Goal: Task Accomplishment & Management: Complete application form

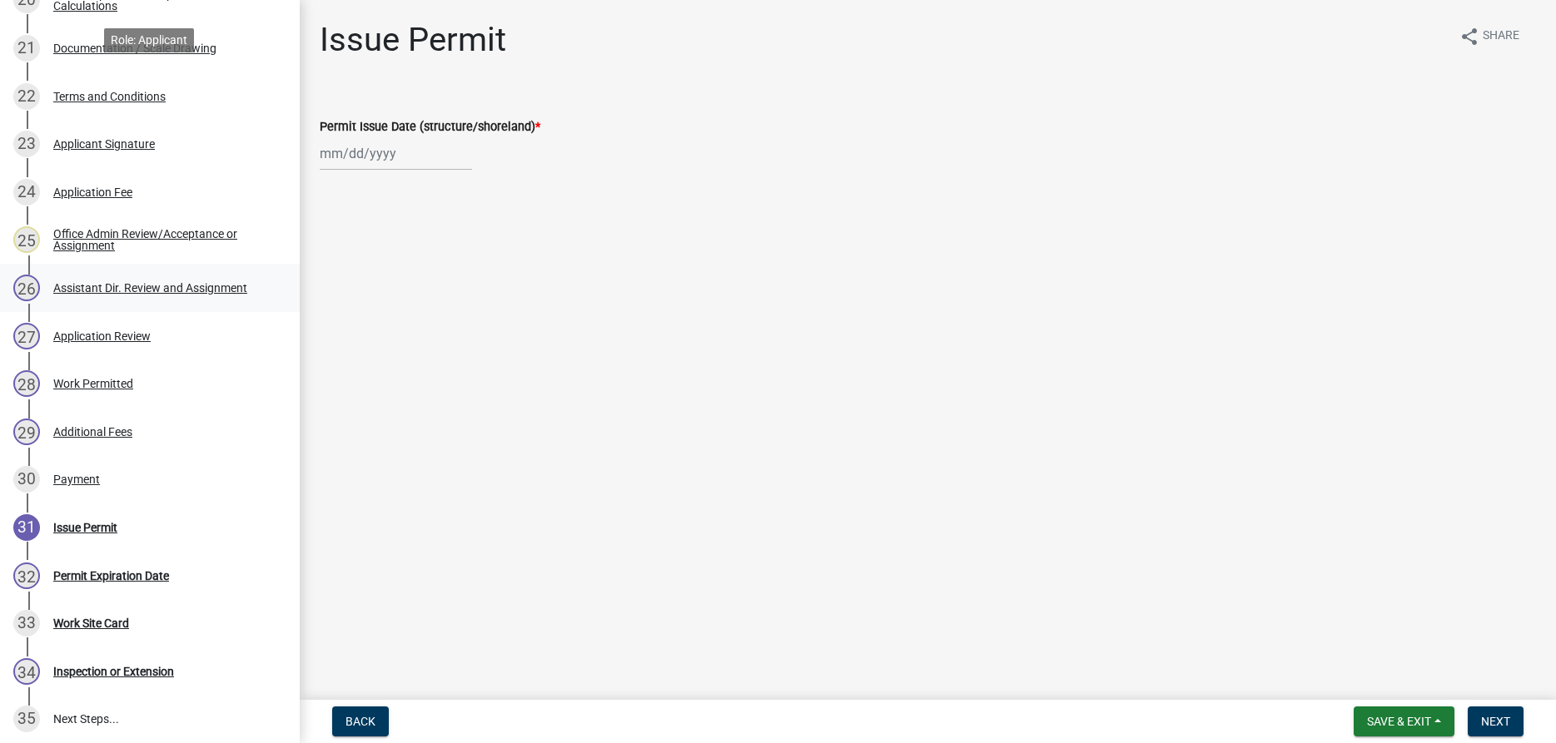
scroll to position [1388, 0]
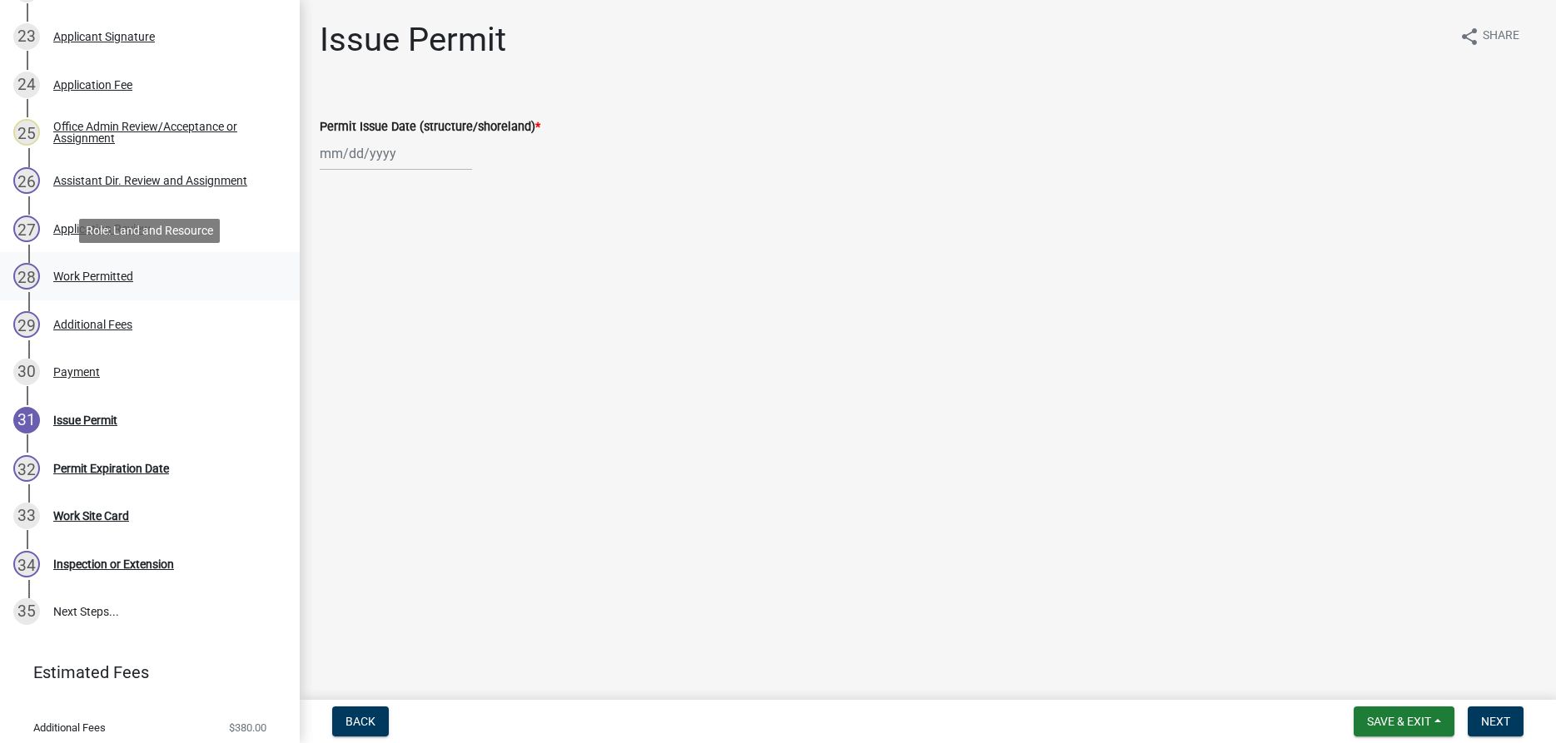
click at [111, 275] on div "Work Permitted" at bounding box center [93, 277] width 80 height 12
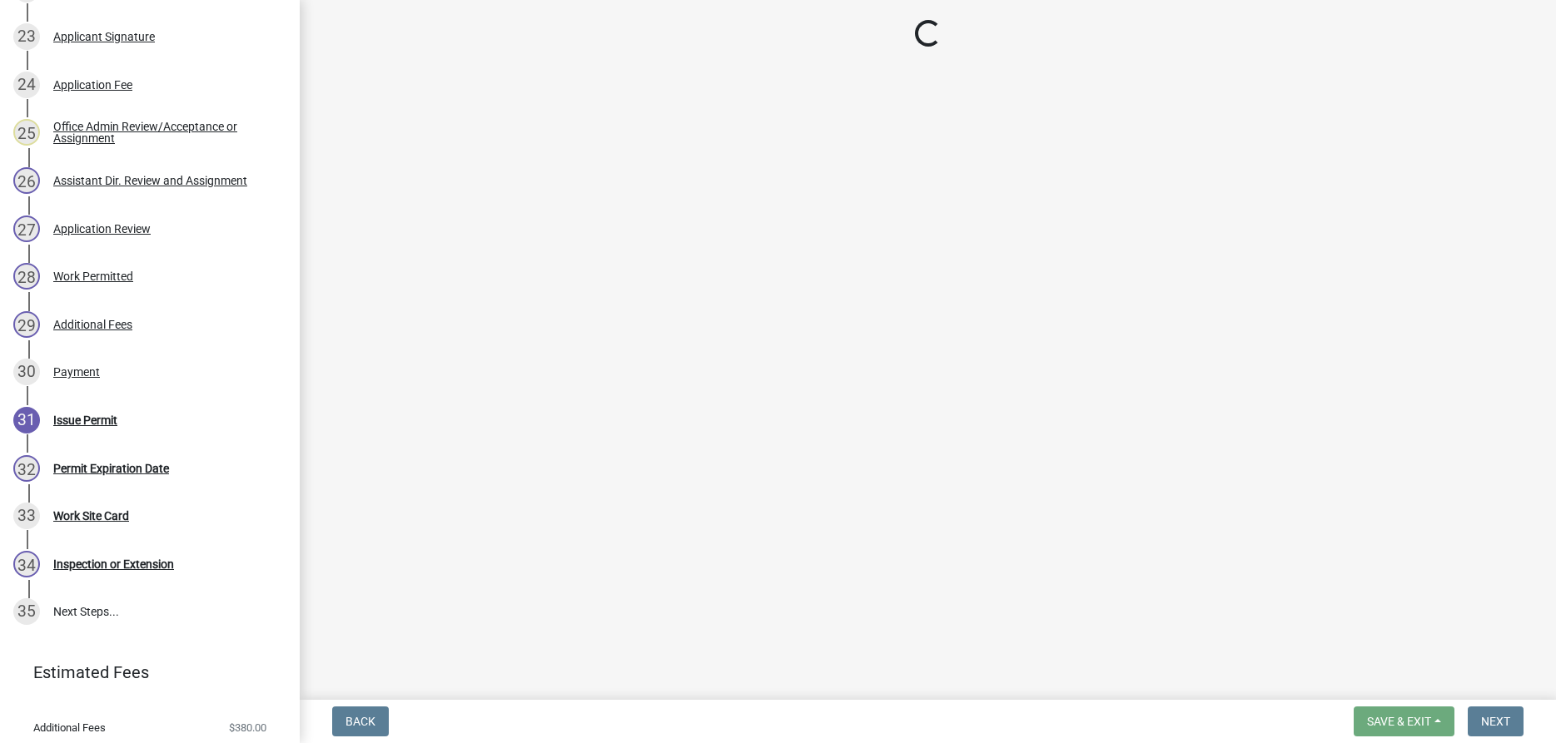
select select "f66be788-4dd6-459d-a9ec-6d83f4dfb709"
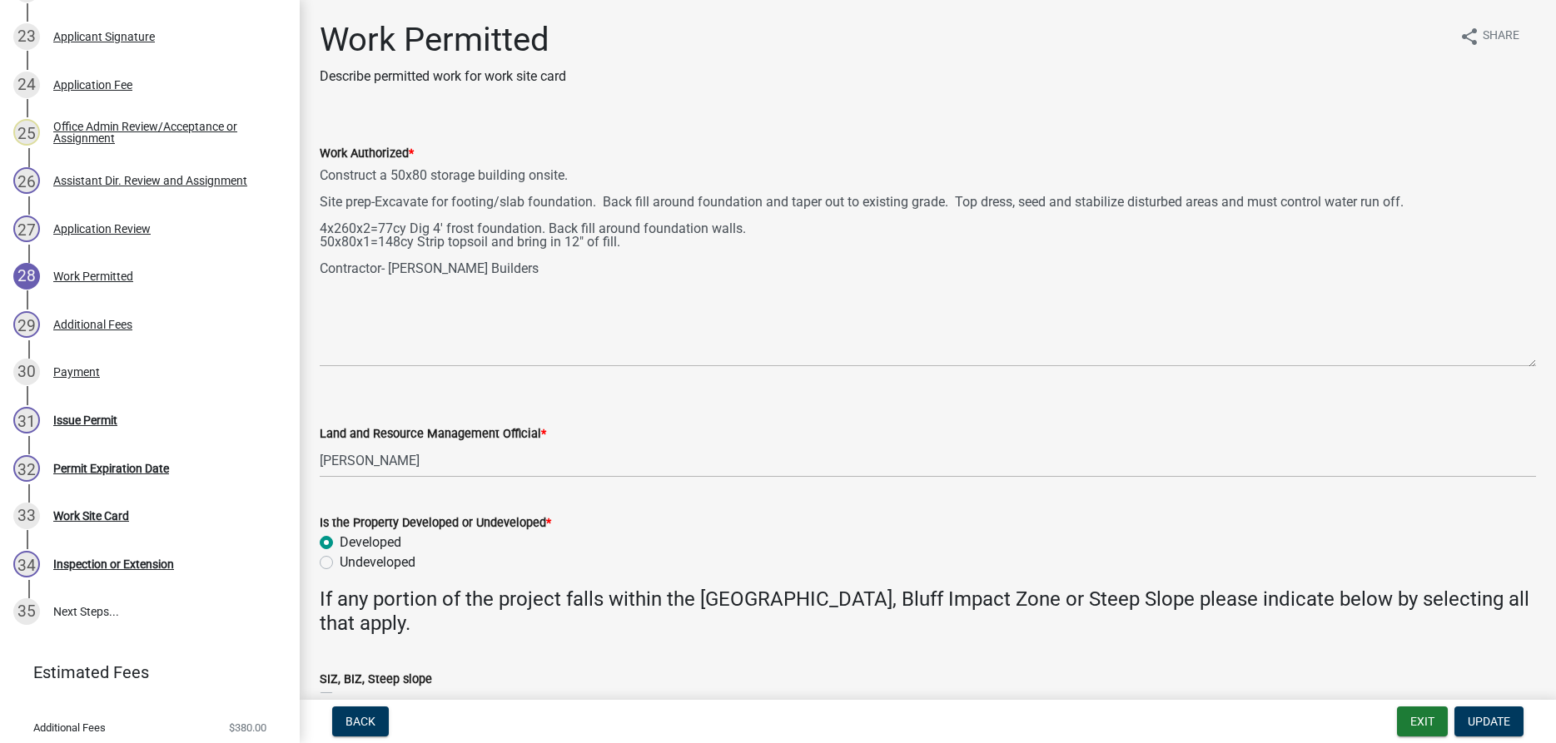
drag, startPoint x: 1531, startPoint y: 236, endPoint x: 1538, endPoint y: 365, distance: 129.2
click at [1536, 365] on textarea "Construct a 50x80 storage building onsite. Site prep-Excavate for footing/slab …" at bounding box center [928, 265] width 1216 height 204
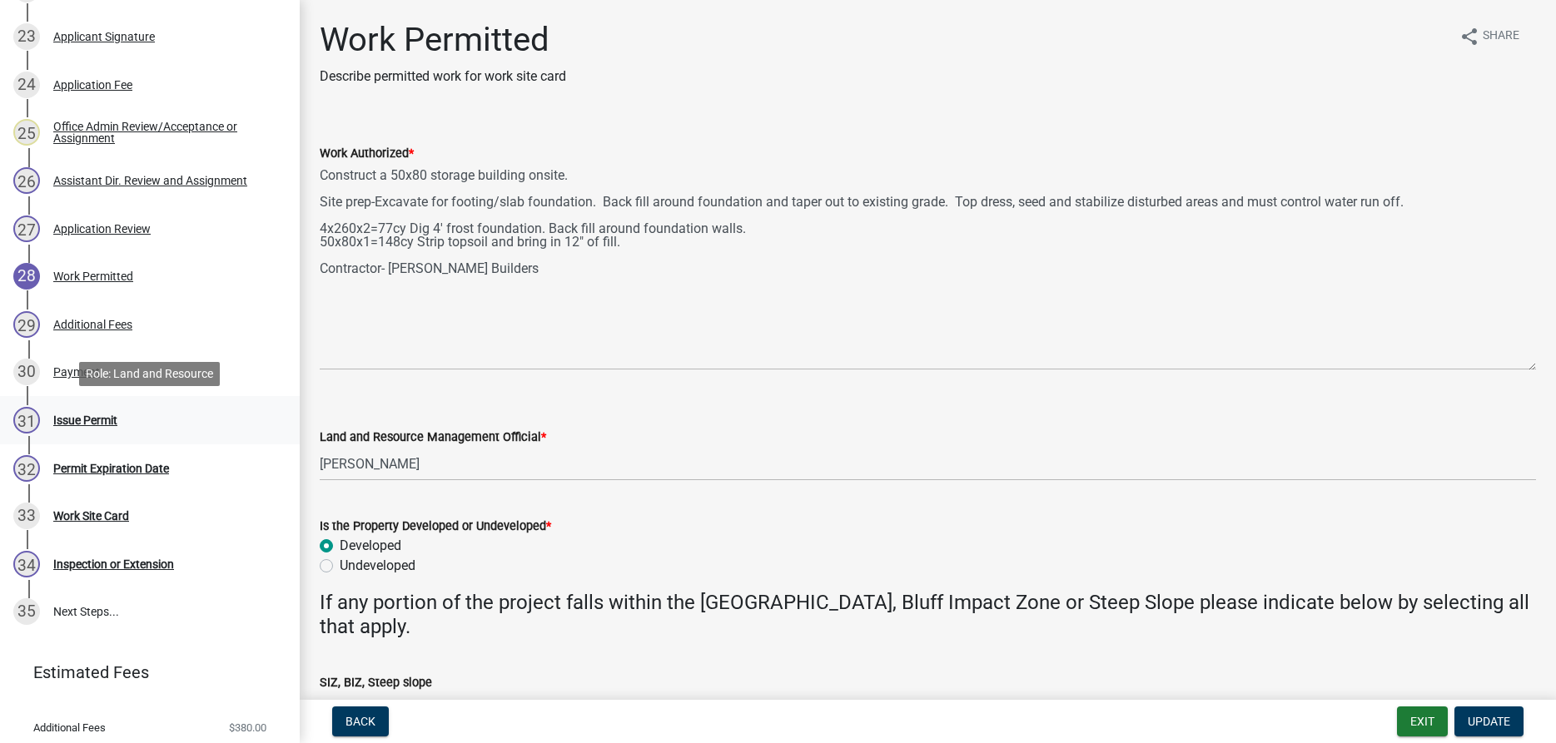
click at [98, 420] on div "Issue Permit" at bounding box center [85, 421] width 64 height 12
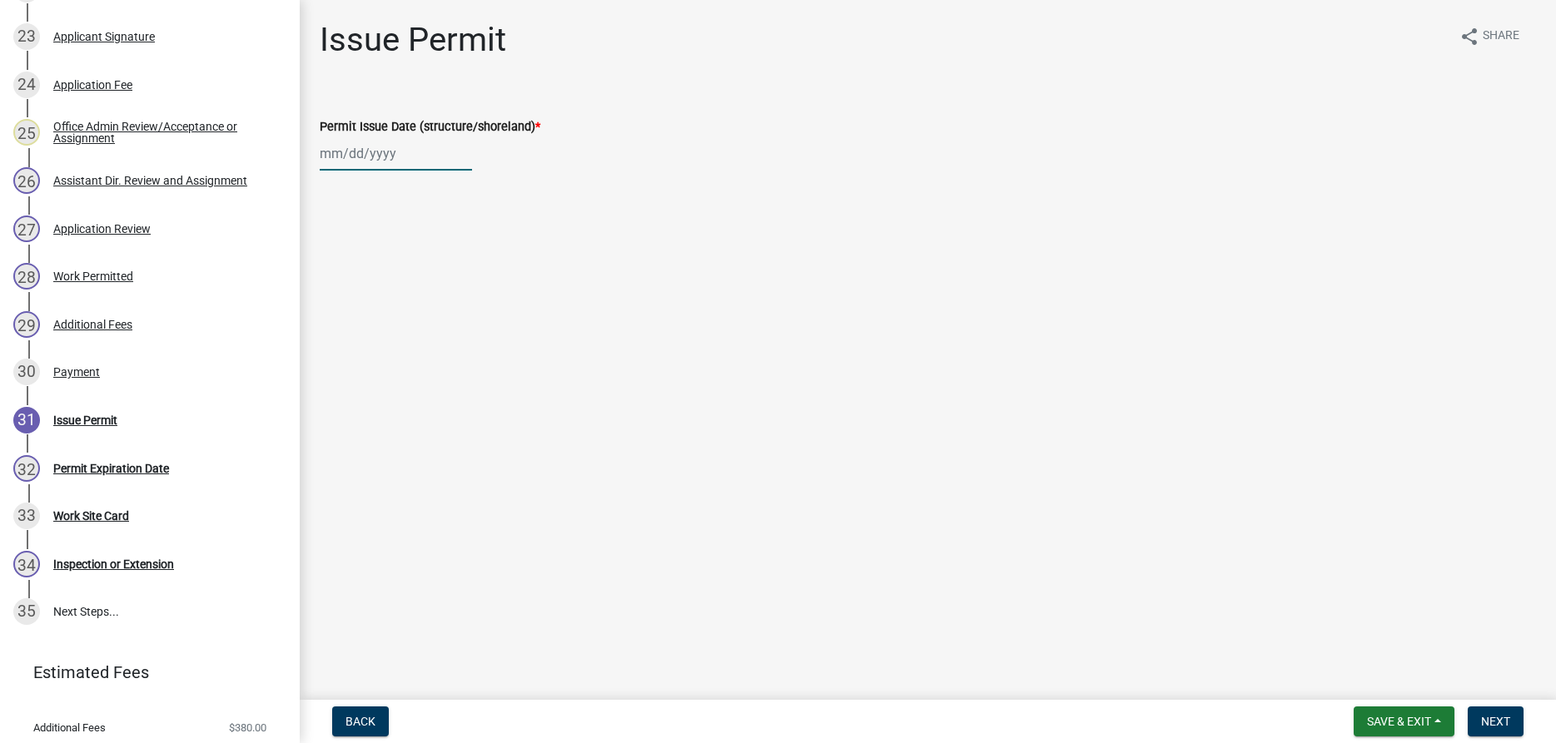
click at [357, 159] on input "Permit Issue Date (structure/shoreland) *" at bounding box center [396, 154] width 152 height 34
select select "8"
select select "2025"
click at [360, 294] on div "12" at bounding box center [363, 295] width 27 height 27
type input "08/12/2025"
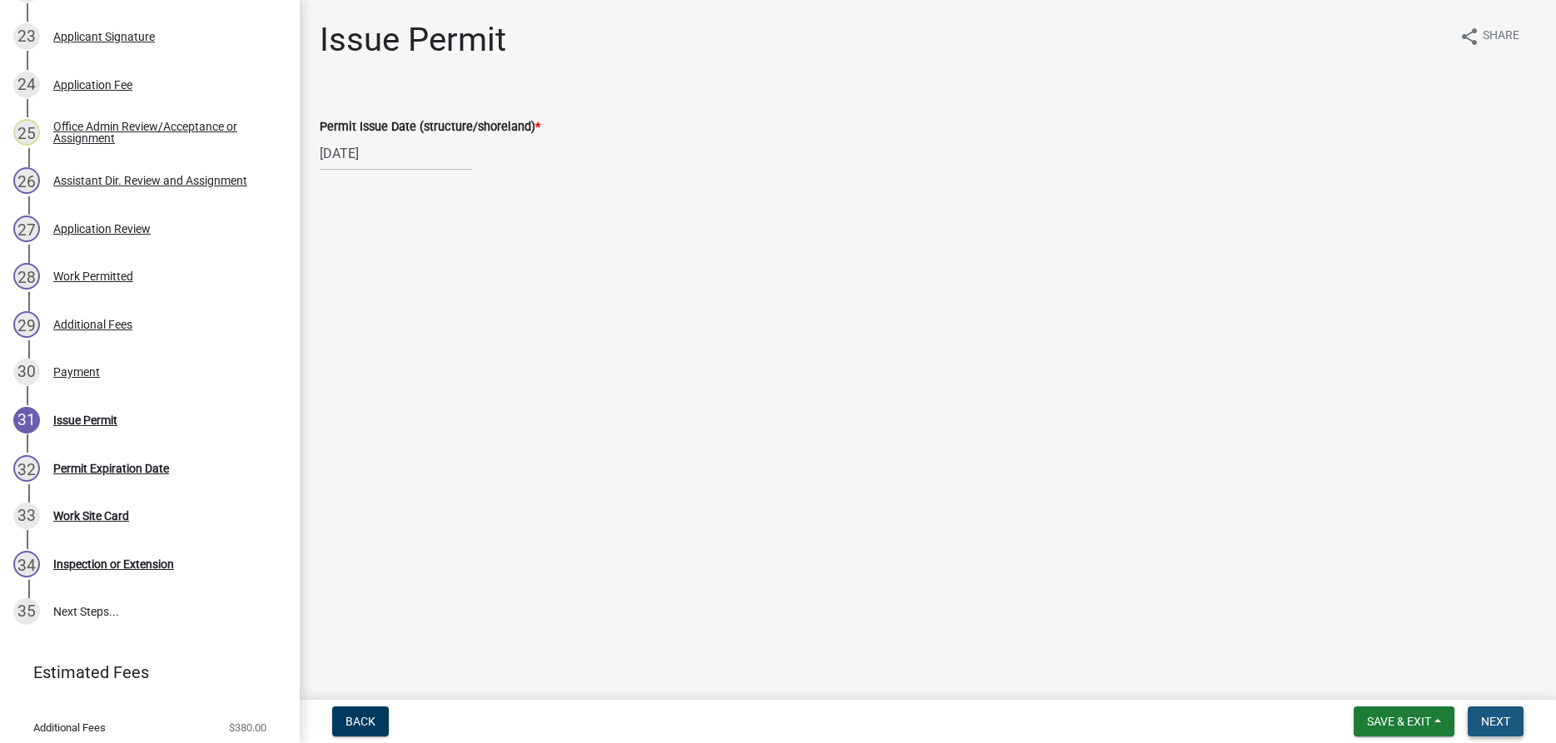
click at [1487, 717] on span "Next" at bounding box center [1495, 721] width 29 height 13
click at [1492, 715] on span "Next" at bounding box center [1495, 721] width 29 height 13
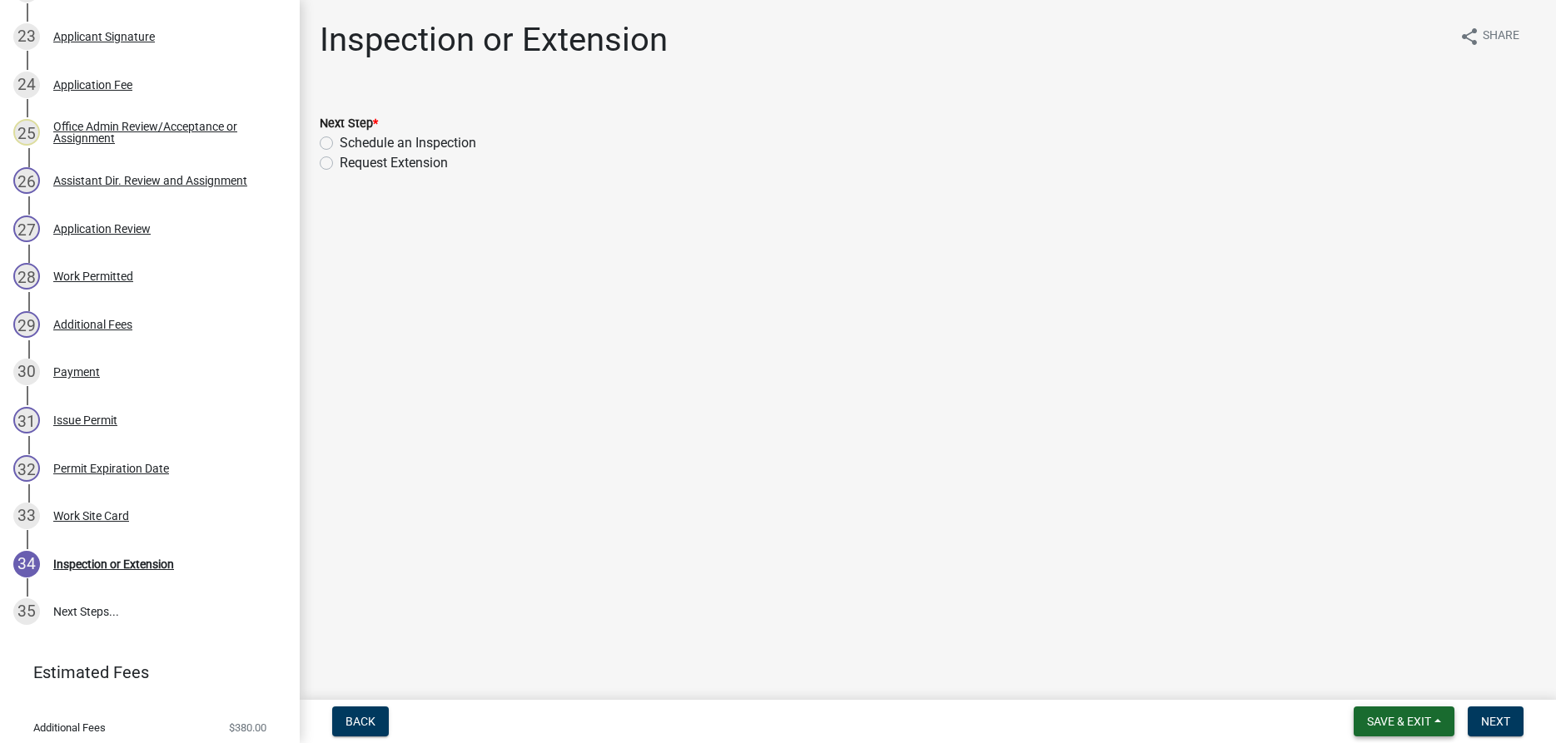
click at [1372, 714] on button "Save & Exit" at bounding box center [1403, 722] width 101 height 30
click at [1358, 688] on button "Save & Exit" at bounding box center [1387, 678] width 133 height 40
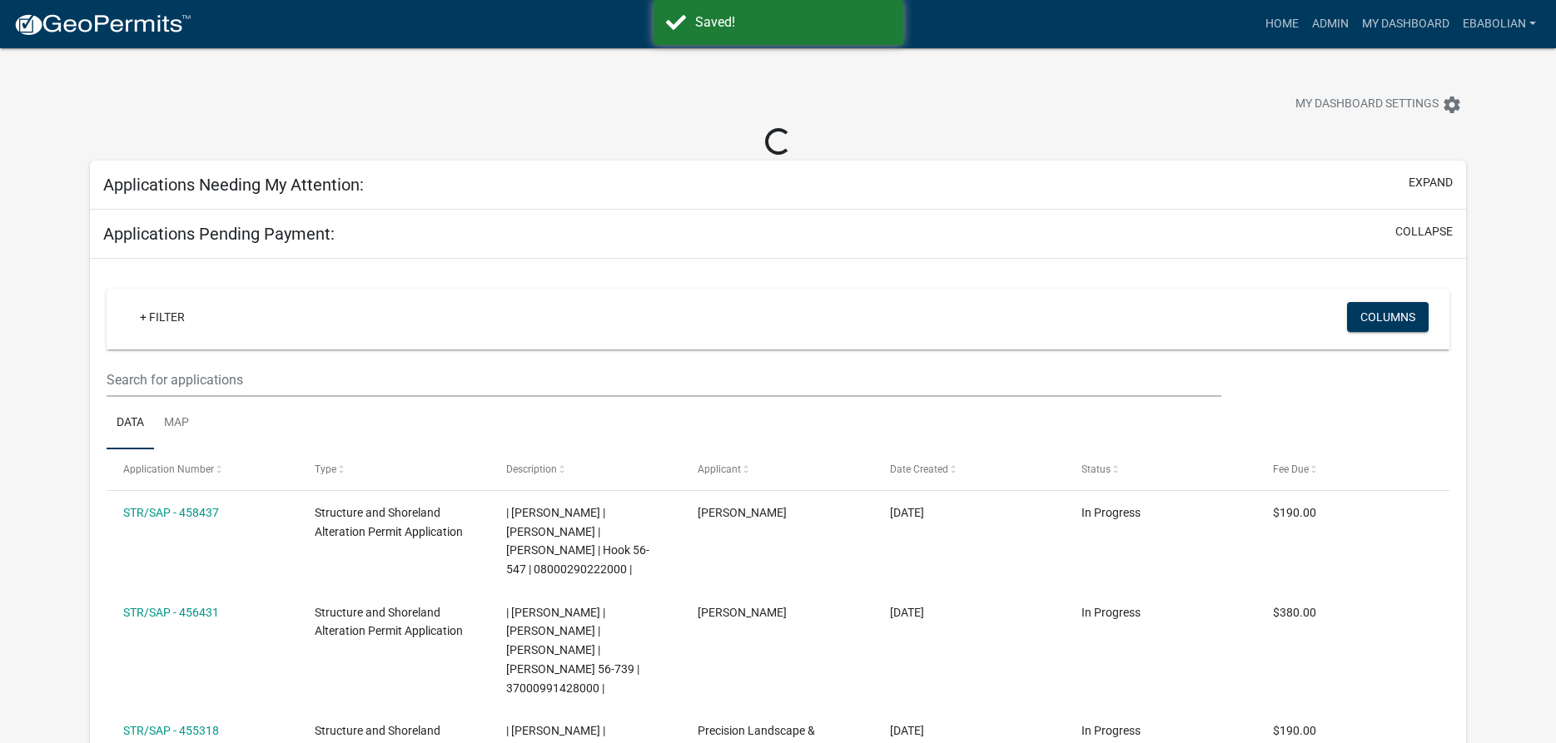
select select "3: 100"
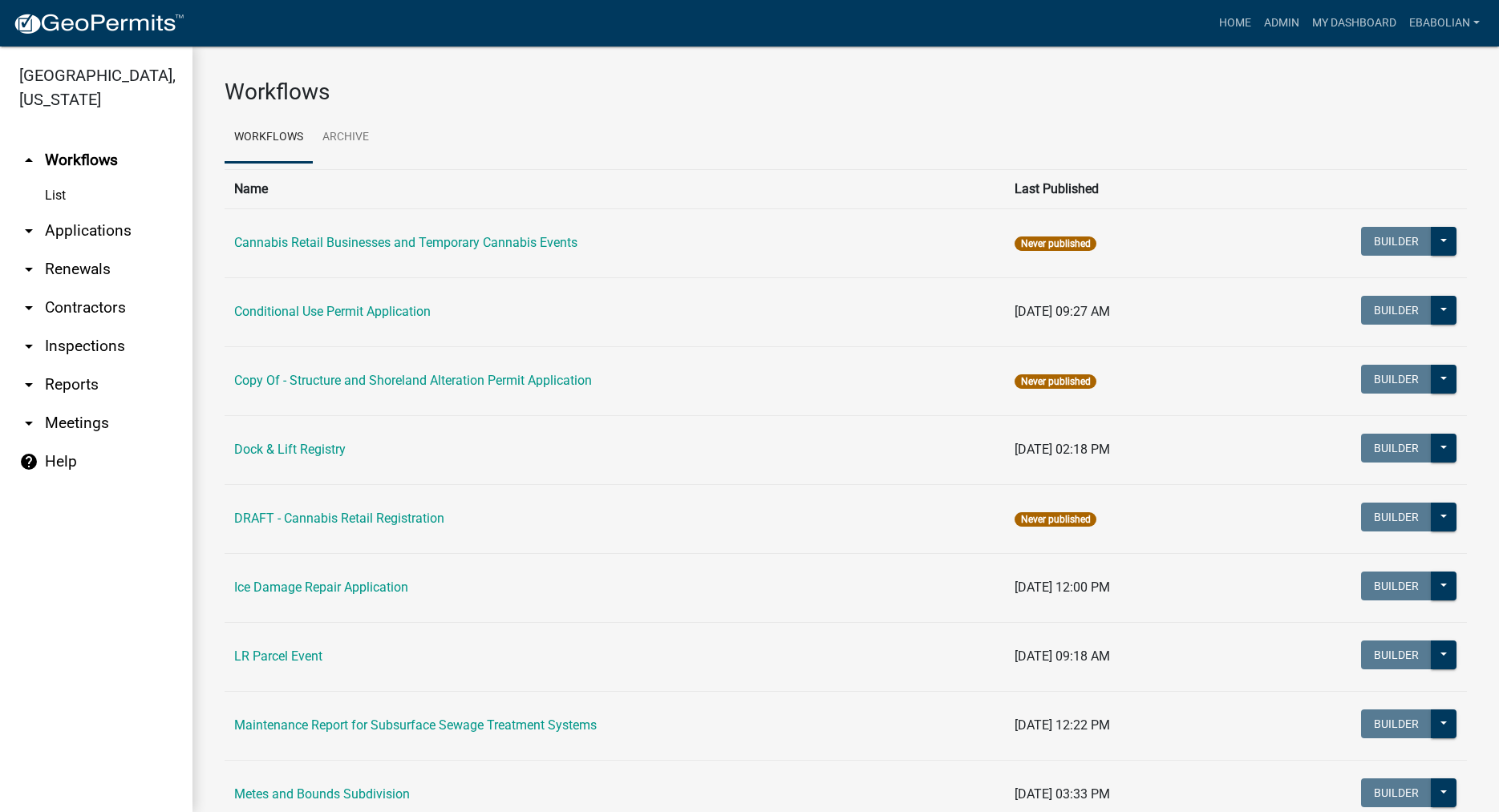
click at [113, 231] on link "arrow_drop_down Applications" at bounding box center [96, 231] width 193 height 39
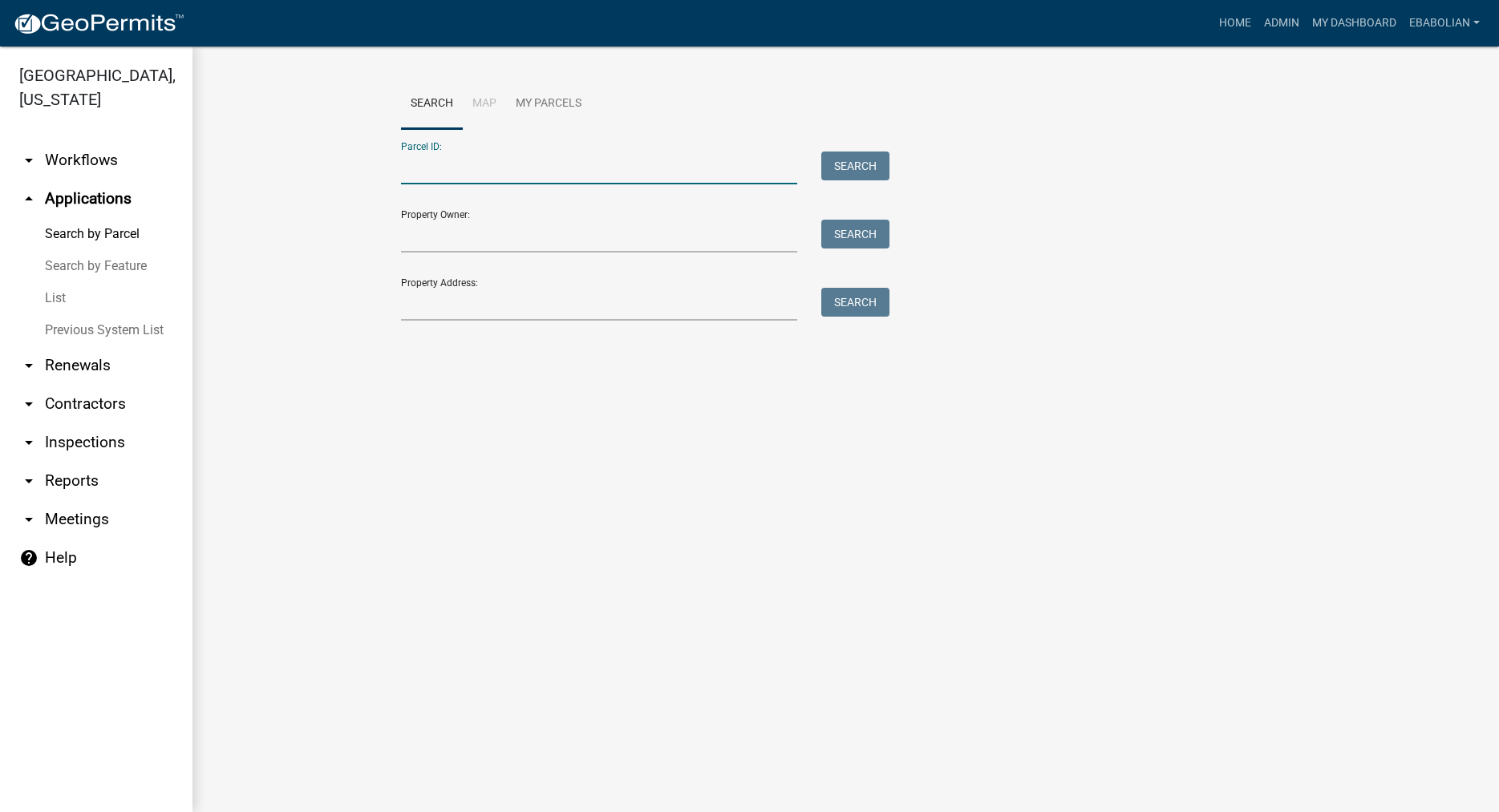
click at [439, 171] on input "Parcel ID:" at bounding box center [599, 168] width 397 height 33
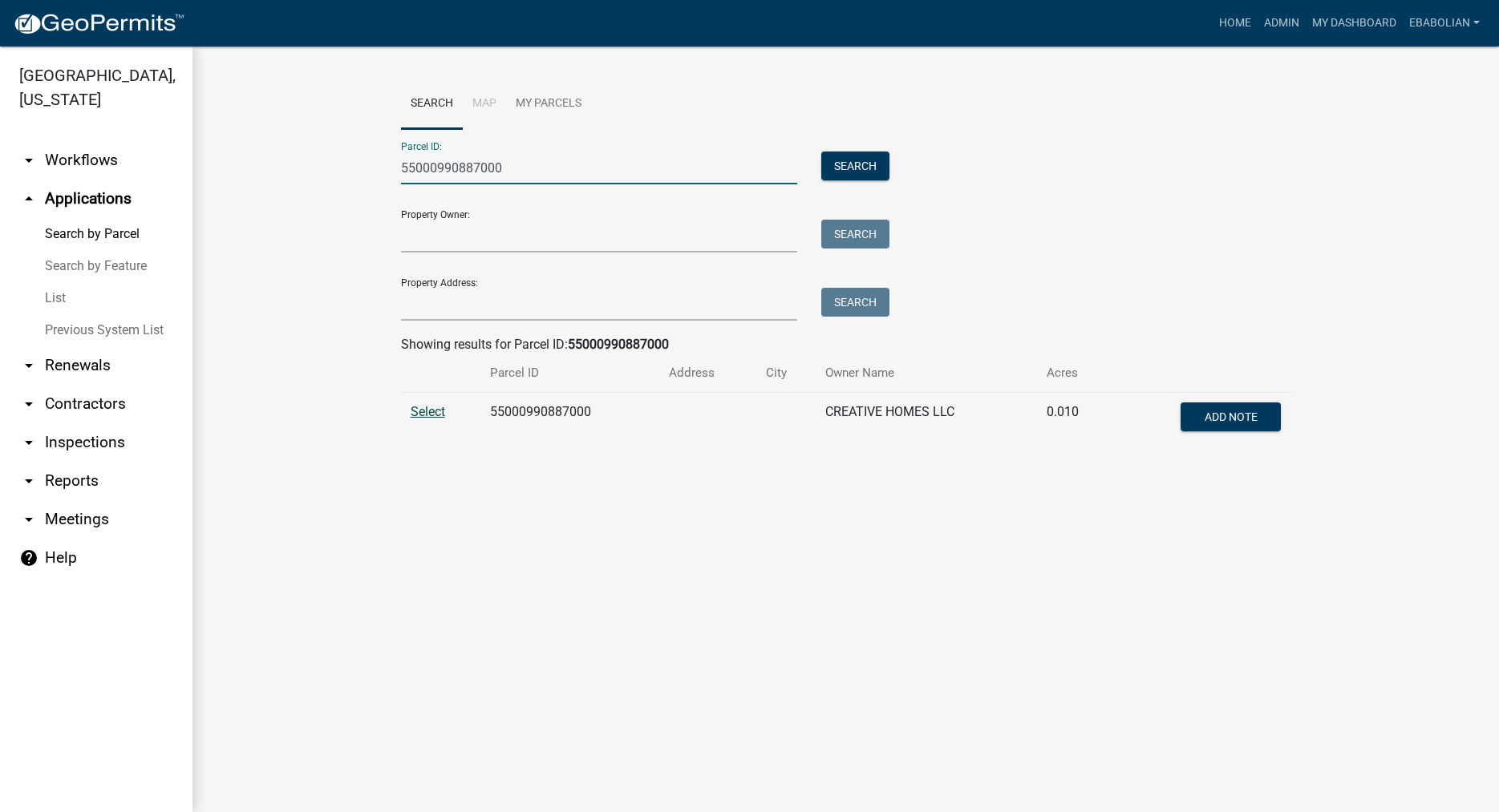
type input "55000990887000"
click at [431, 411] on span "Select" at bounding box center [428, 412] width 35 height 15
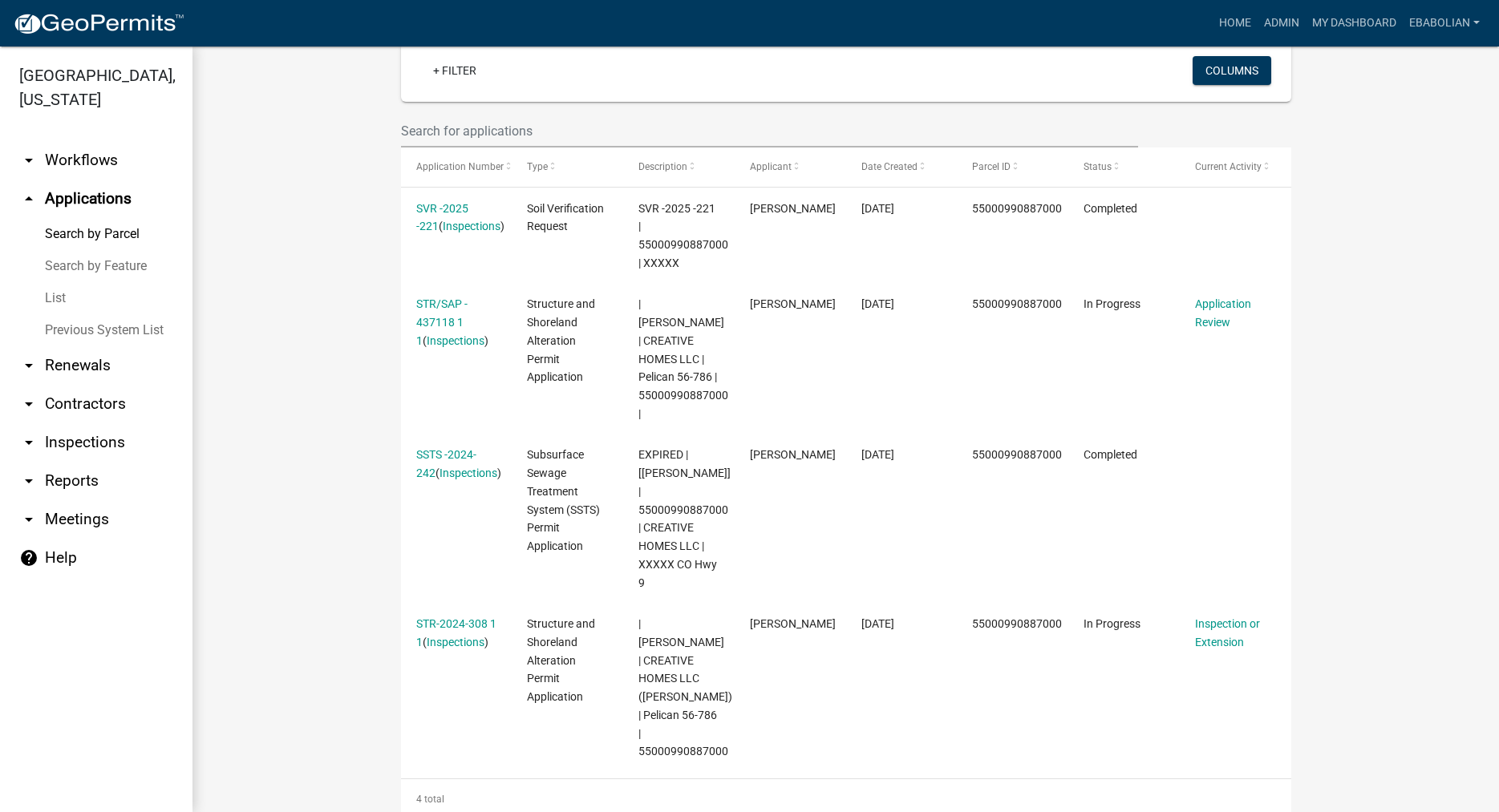
scroll to position [457, 0]
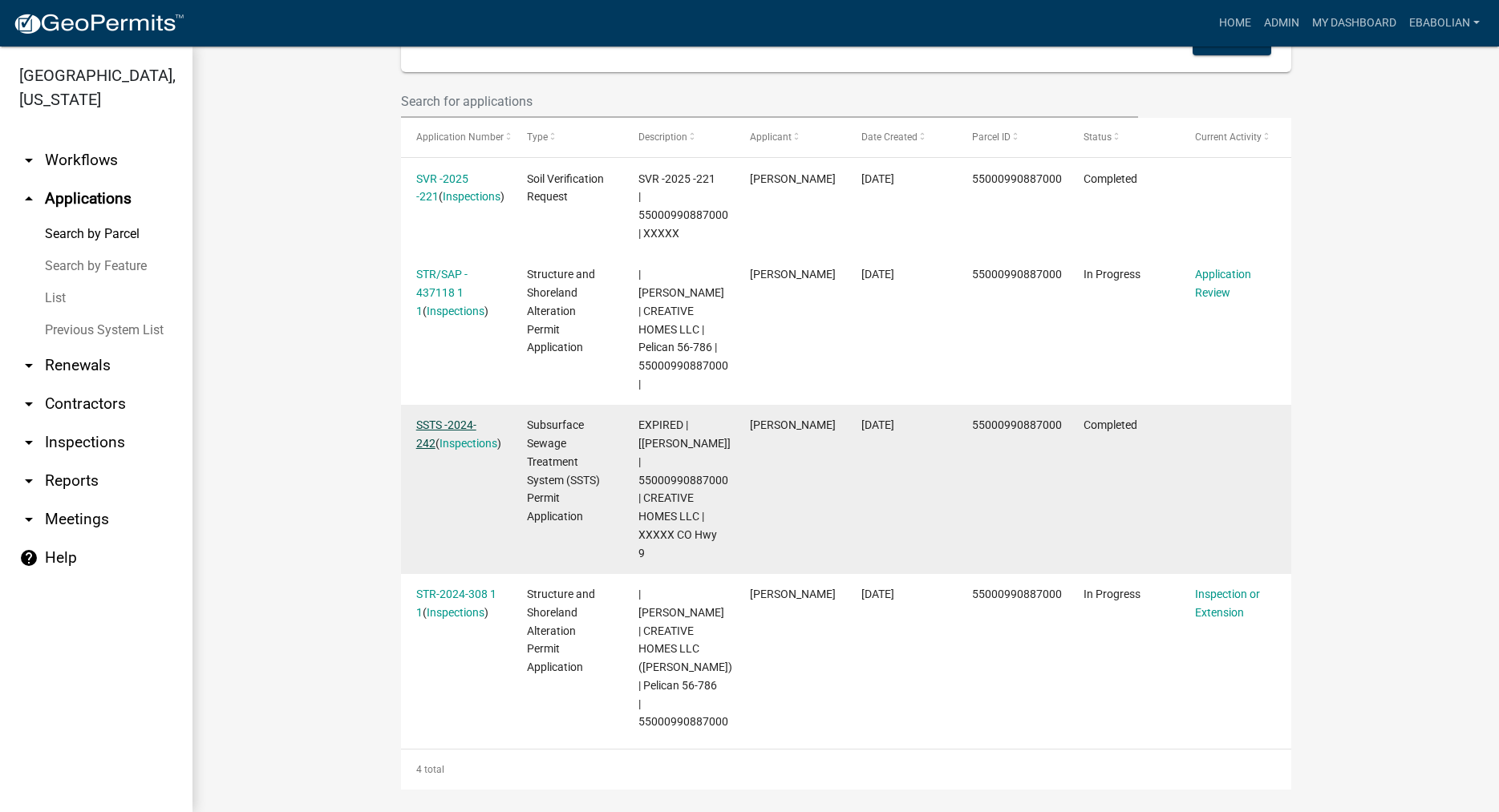
click at [433, 419] on link "SSTS -2024-242" at bounding box center [446, 434] width 60 height 31
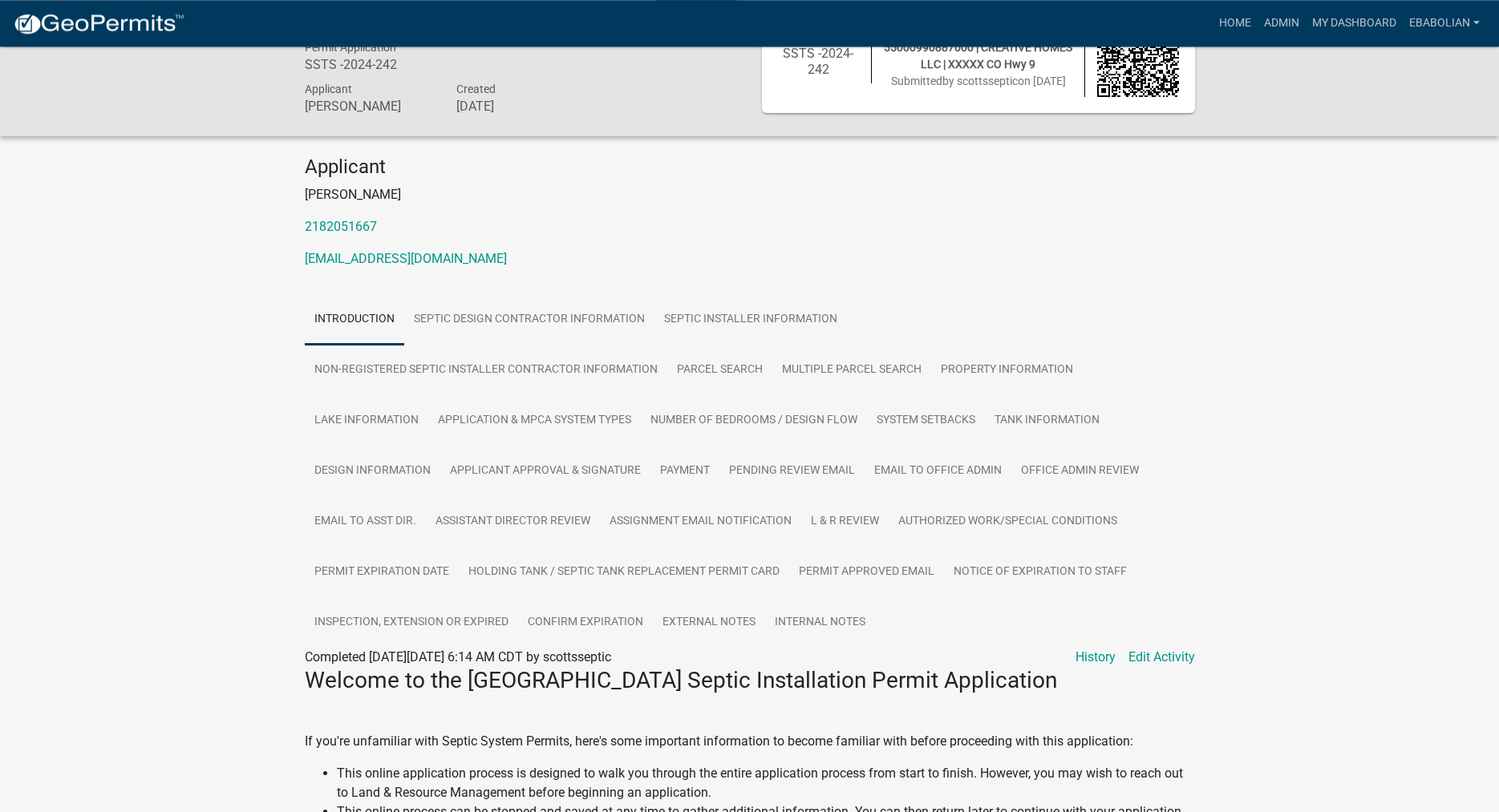
scroll to position [82, 0]
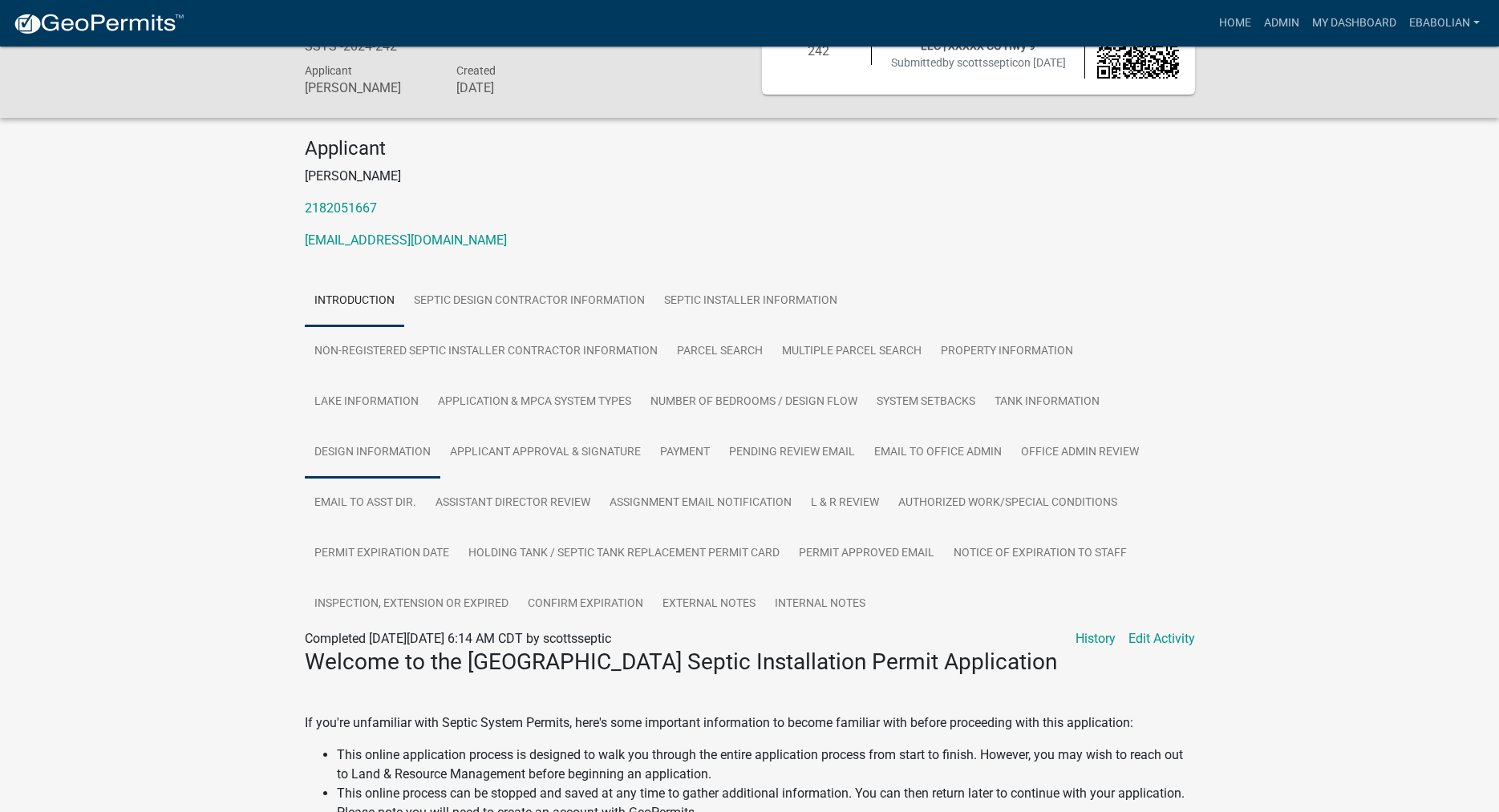
click at [337, 476] on link "Design Information" at bounding box center [372, 453] width 136 height 51
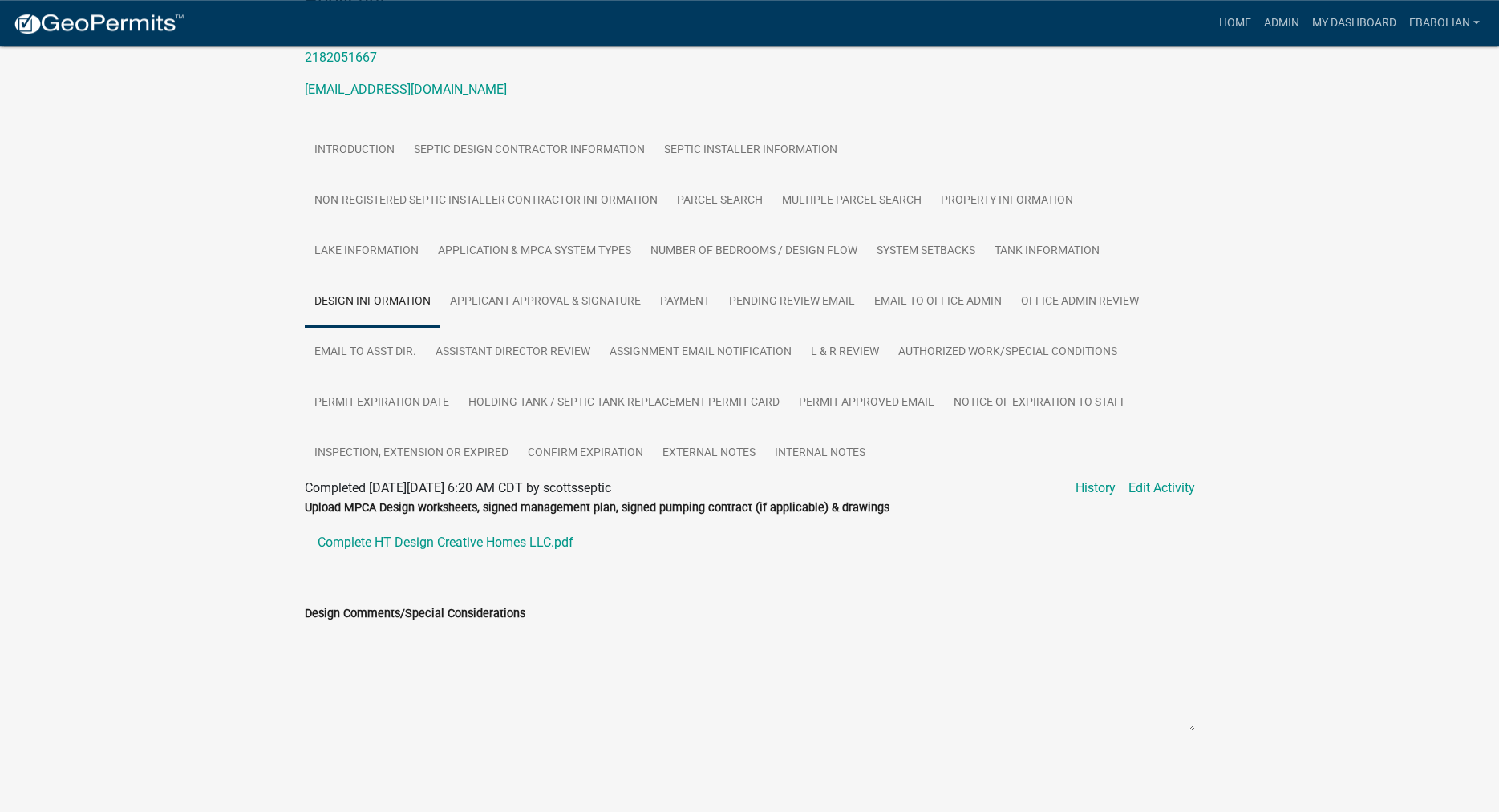
scroll to position [251, 0]
click at [366, 553] on link "Complete HT Design Creative Homes LLC.pdf" at bounding box center [750, 543] width 890 height 39
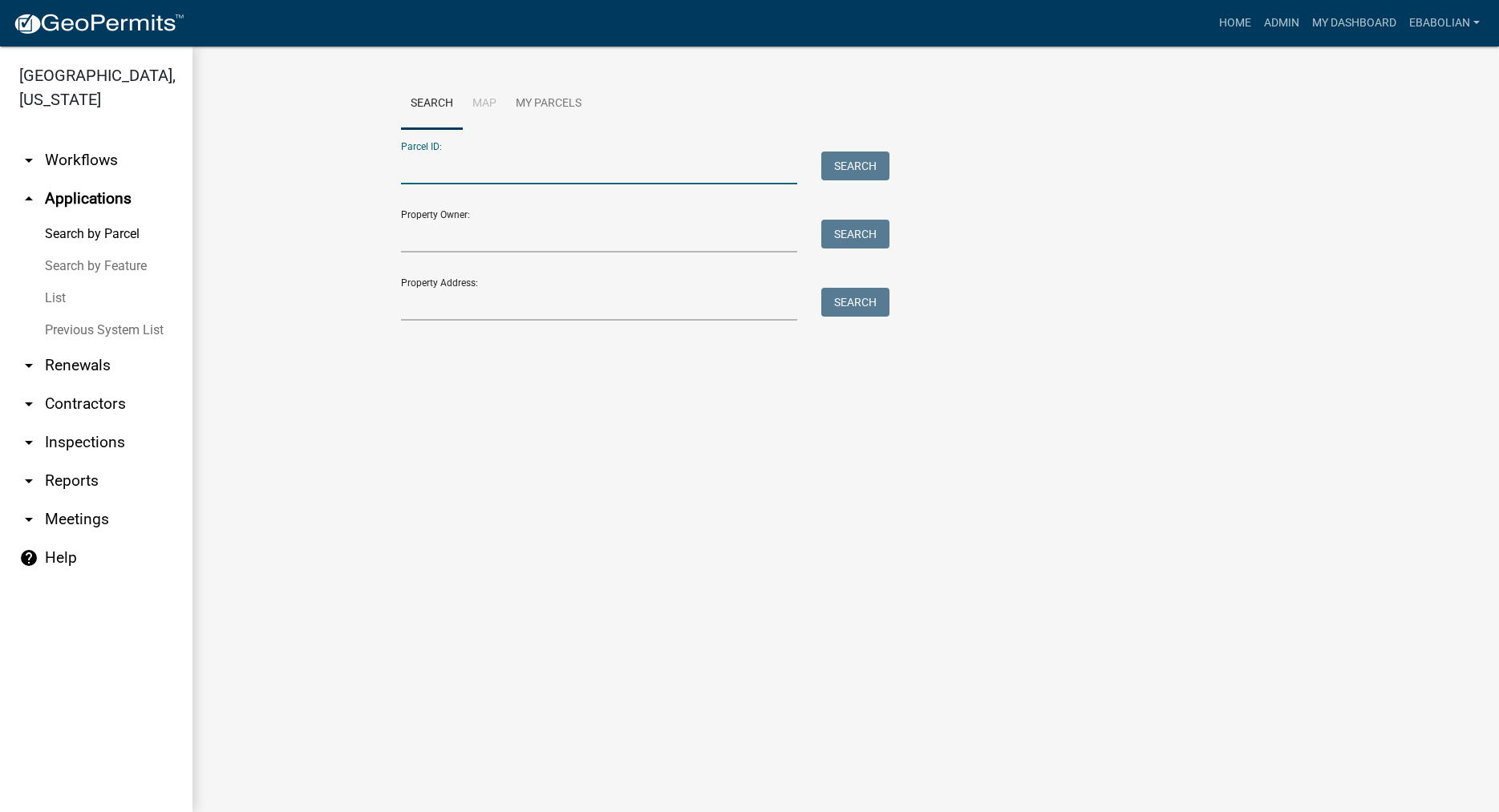
click at [427, 162] on input "Parcel ID:" at bounding box center [599, 168] width 397 height 33
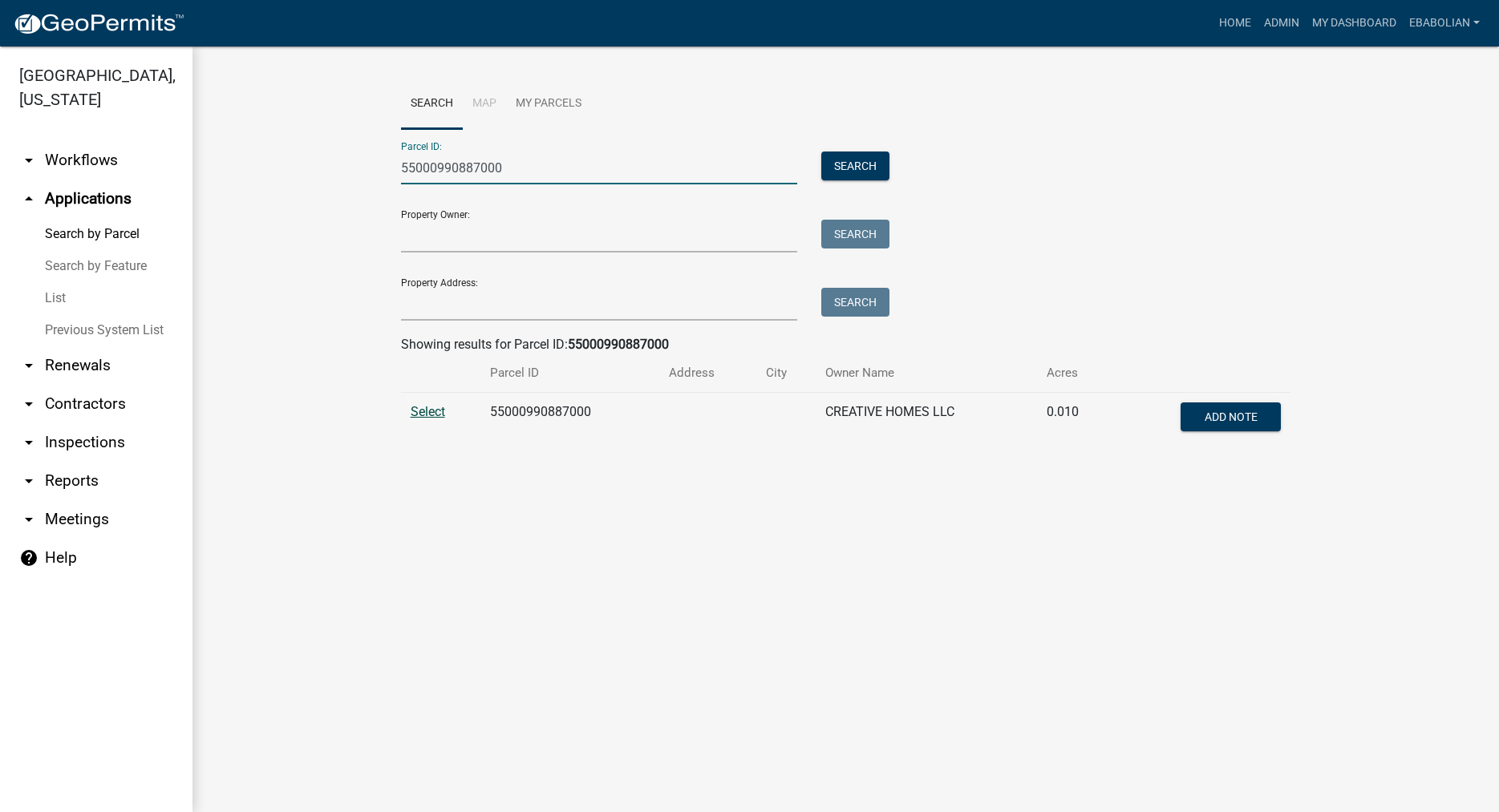
type input "55000990887000"
click at [428, 413] on span "Select" at bounding box center [428, 412] width 35 height 15
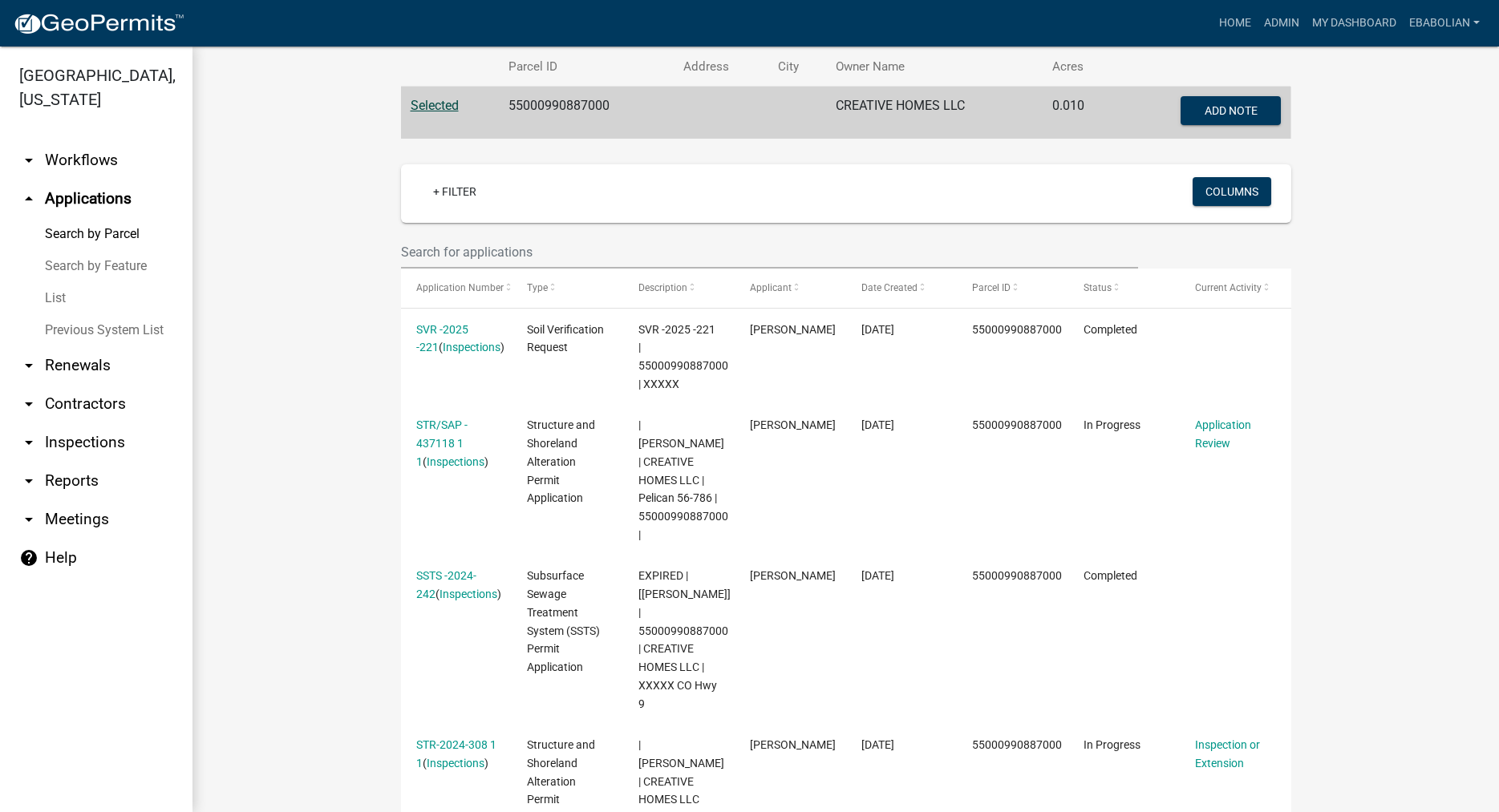
scroll to position [313, 0]
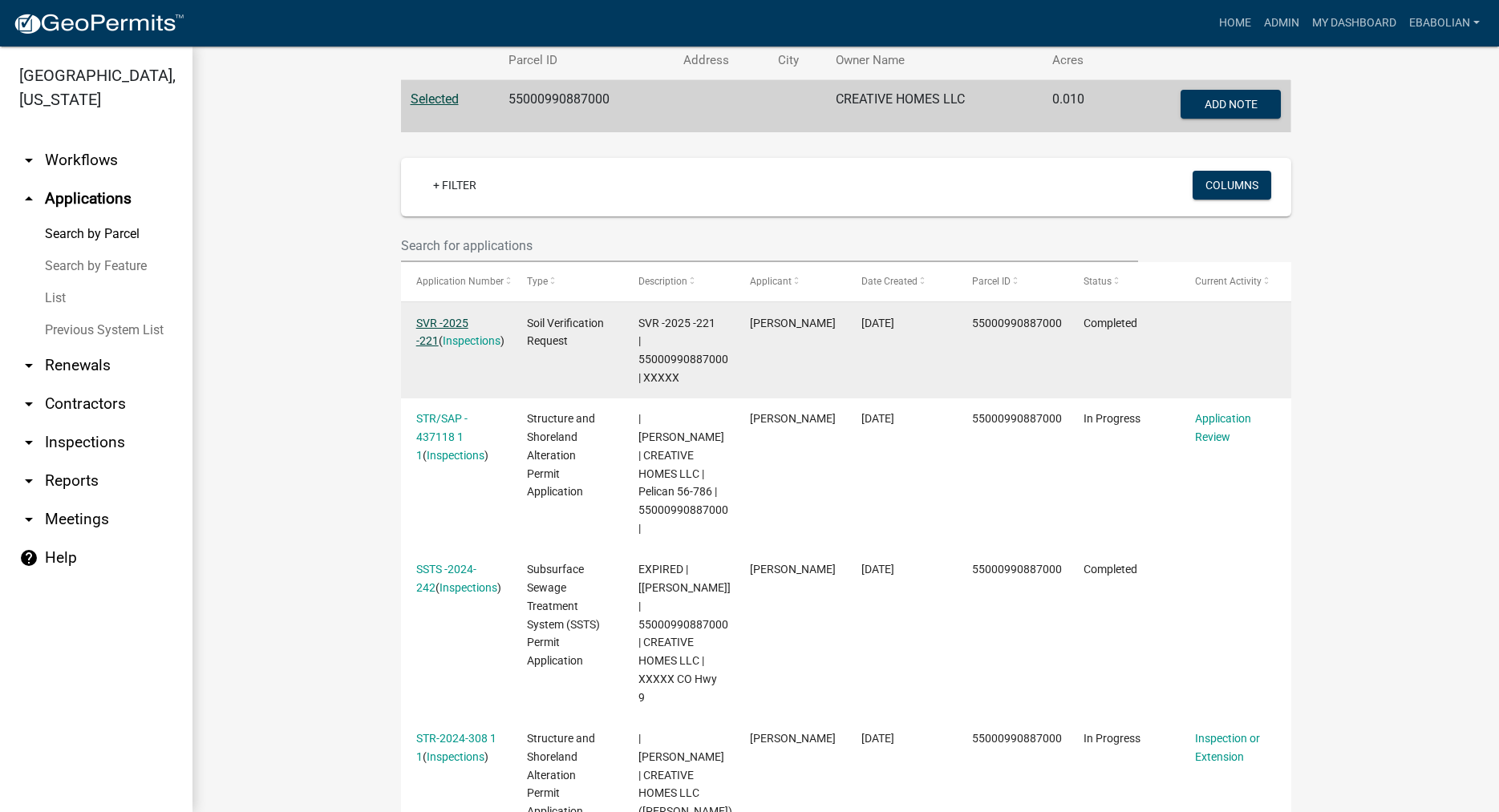
click at [436, 326] on link "SVR -2025 -221" at bounding box center [442, 332] width 52 height 31
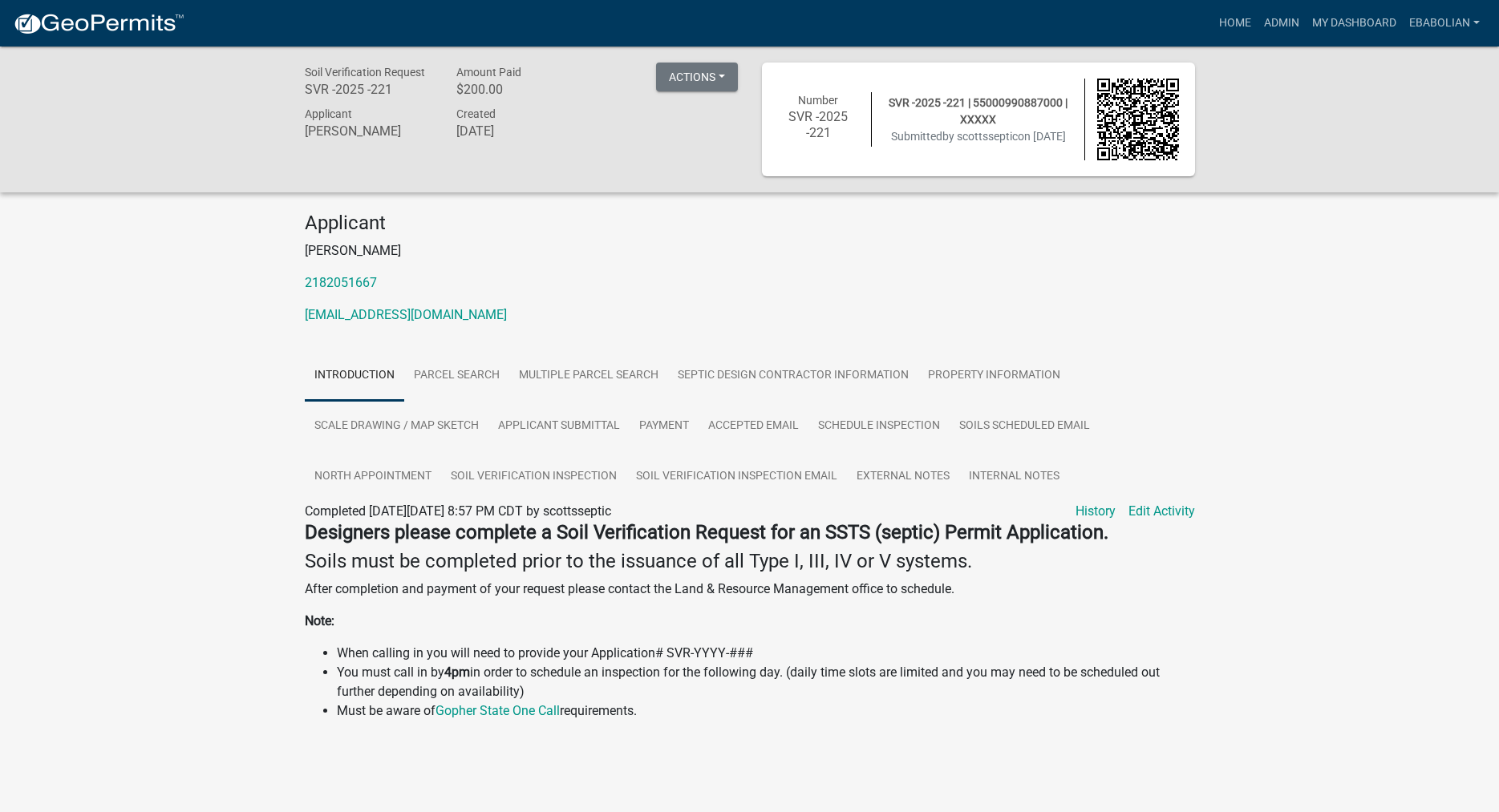
scroll to position [46, 0]
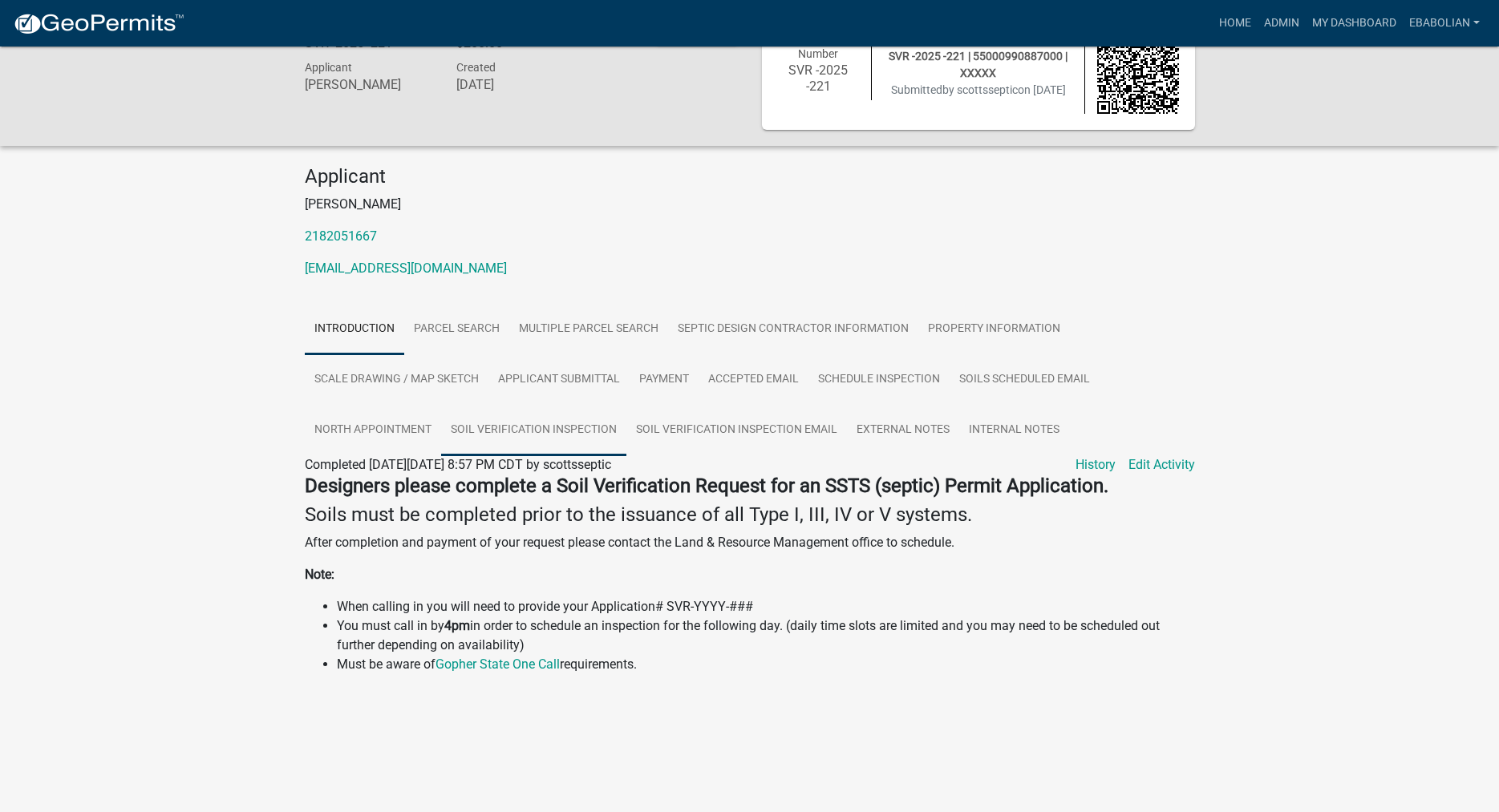
click at [504, 435] on link "Soil Verification Inspection" at bounding box center [534, 430] width 185 height 51
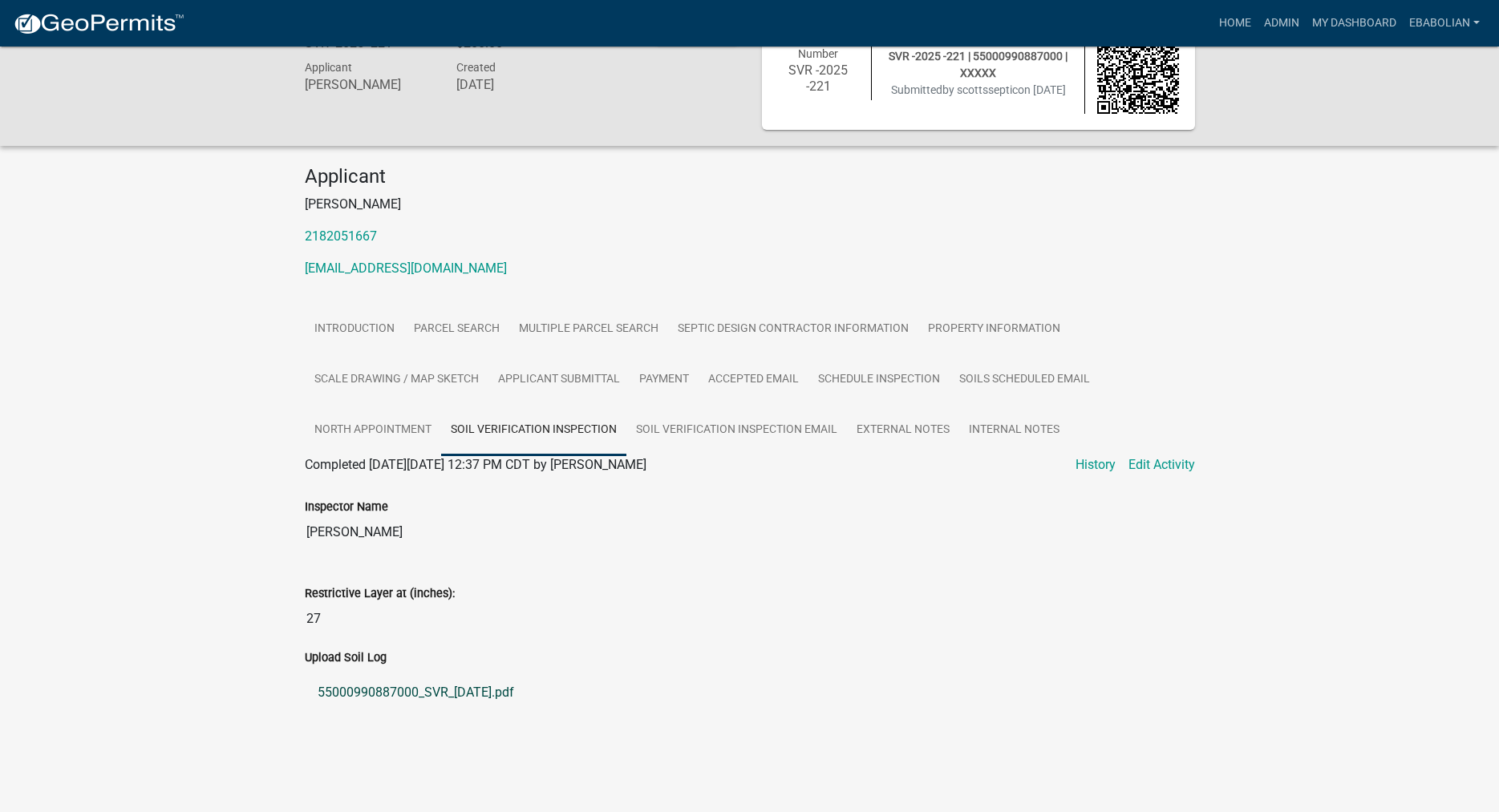
click at [397, 693] on link "55000990887000_SVR_2025-07-23.pdf" at bounding box center [750, 693] width 890 height 39
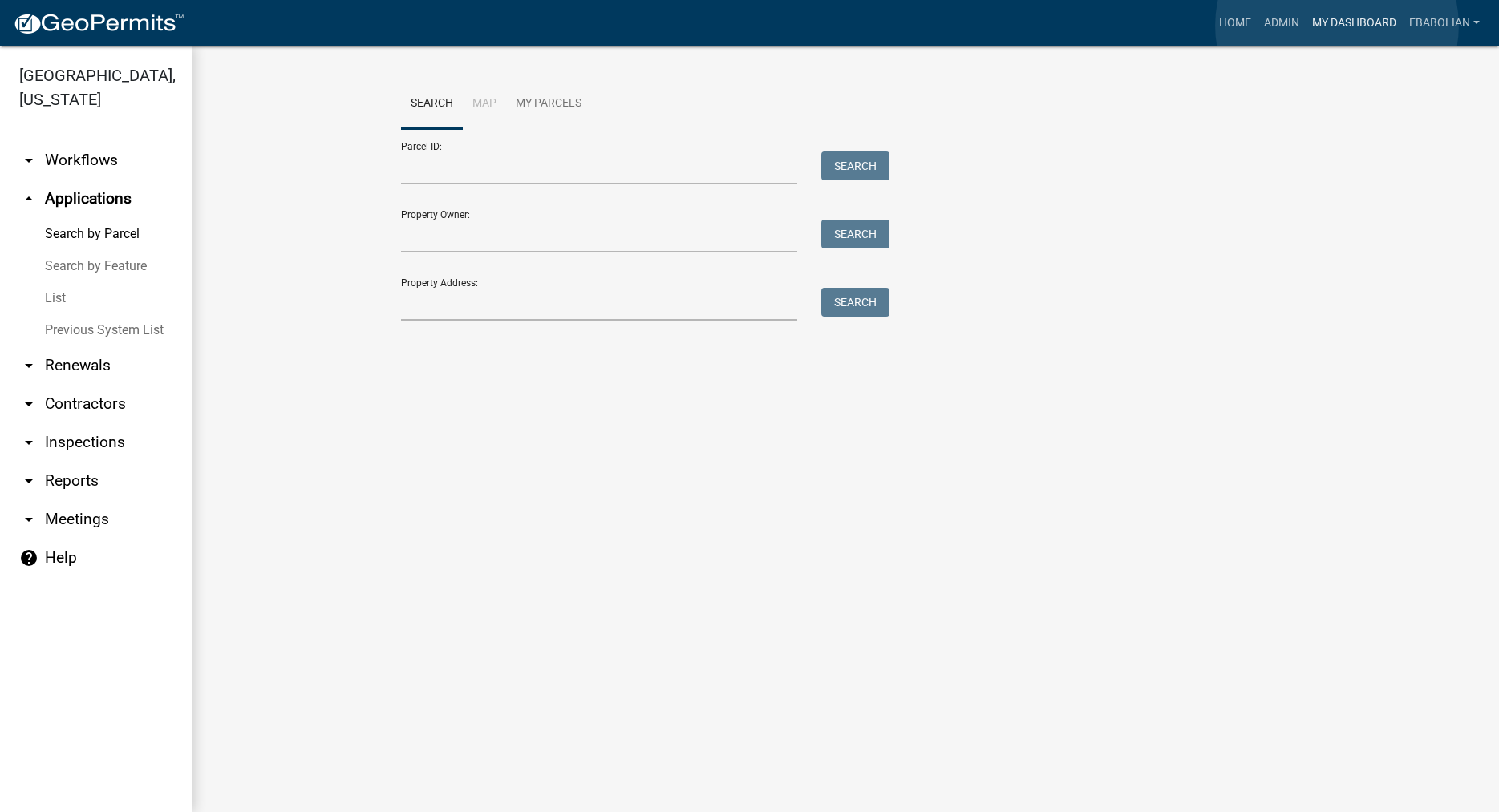
click at [1337, 26] on link "My Dashboard" at bounding box center [1354, 23] width 97 height 31
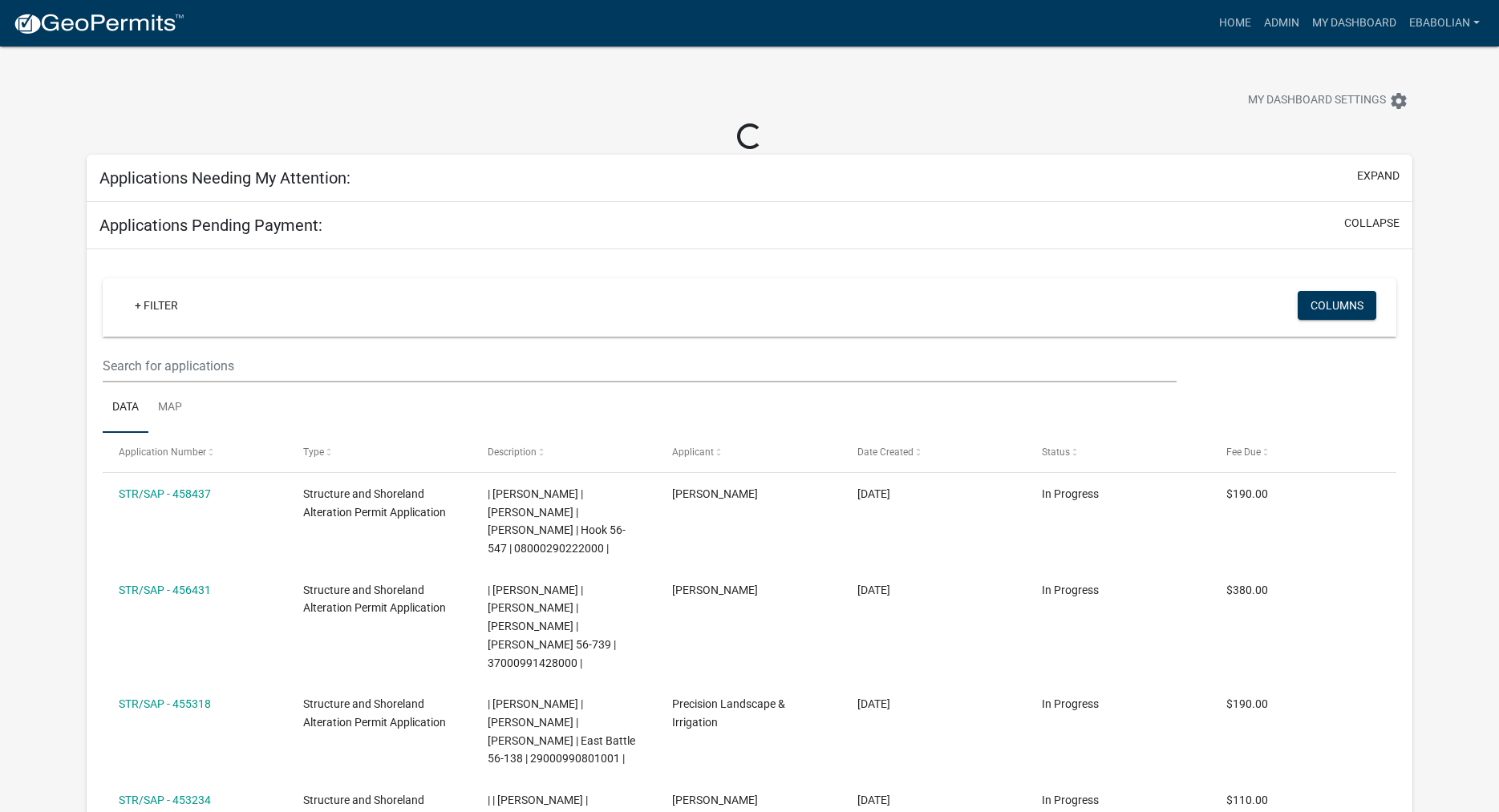
select select "3: 100"
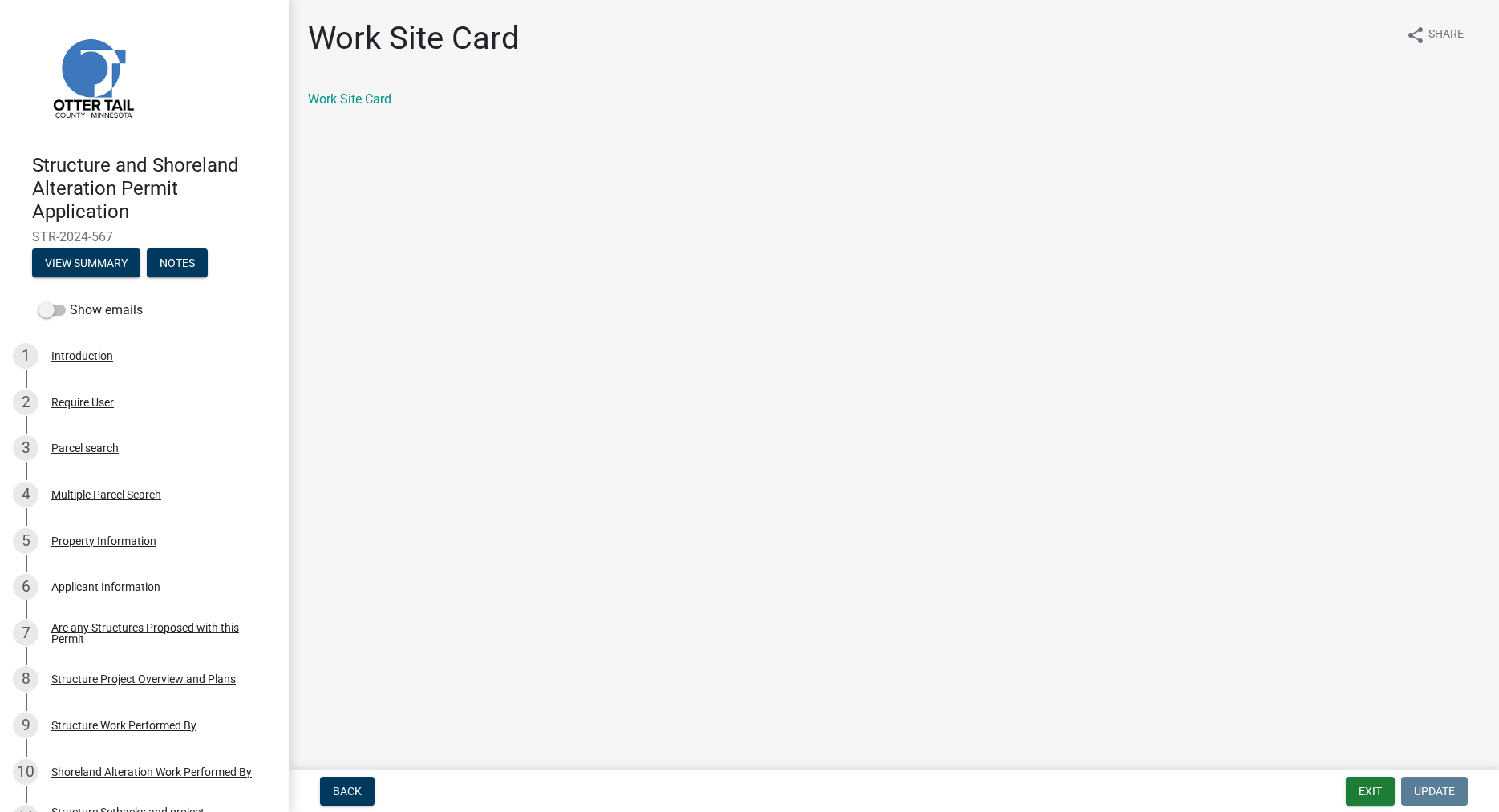
scroll to position [1390, 0]
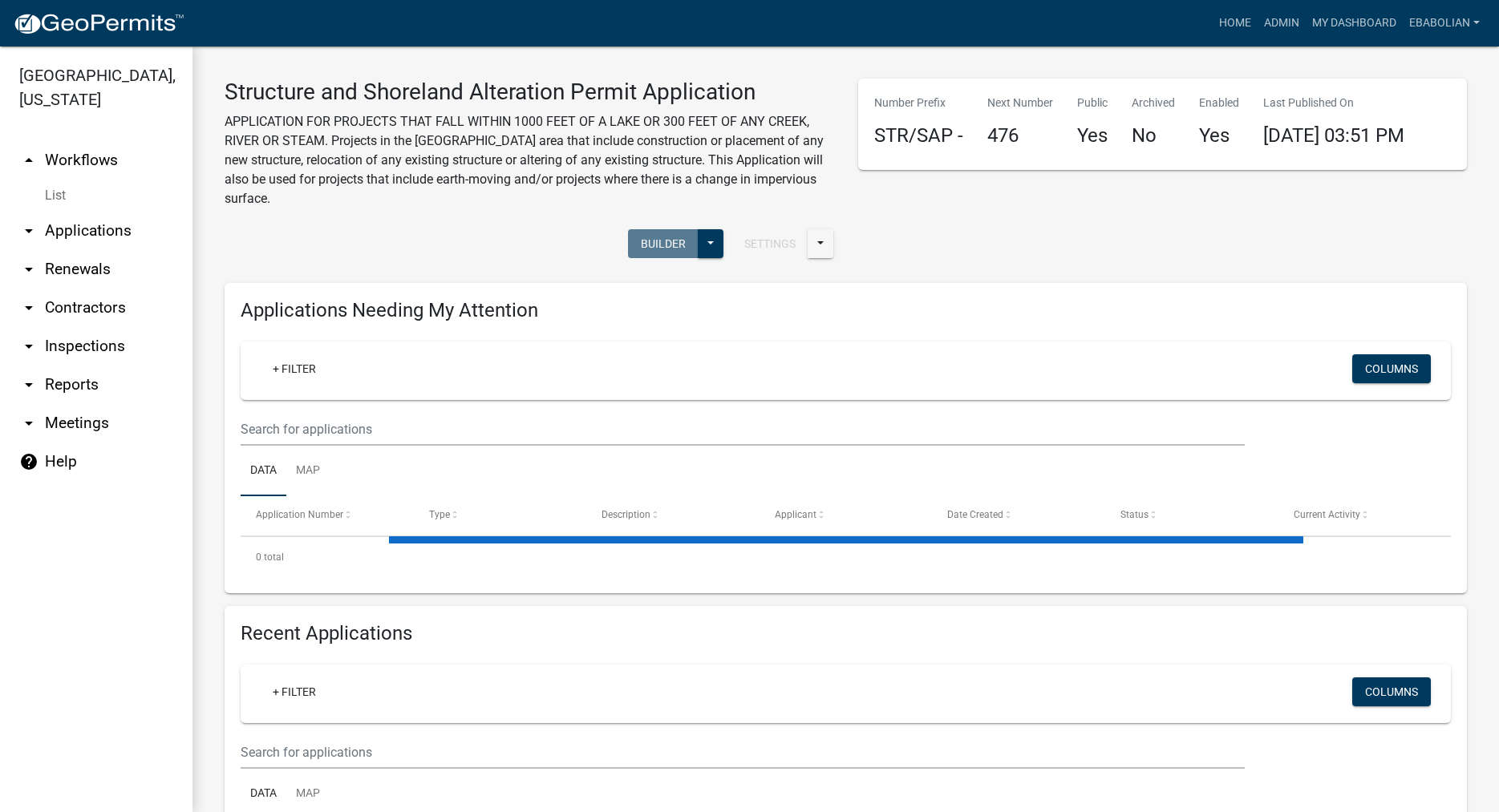
select select "3: 100"
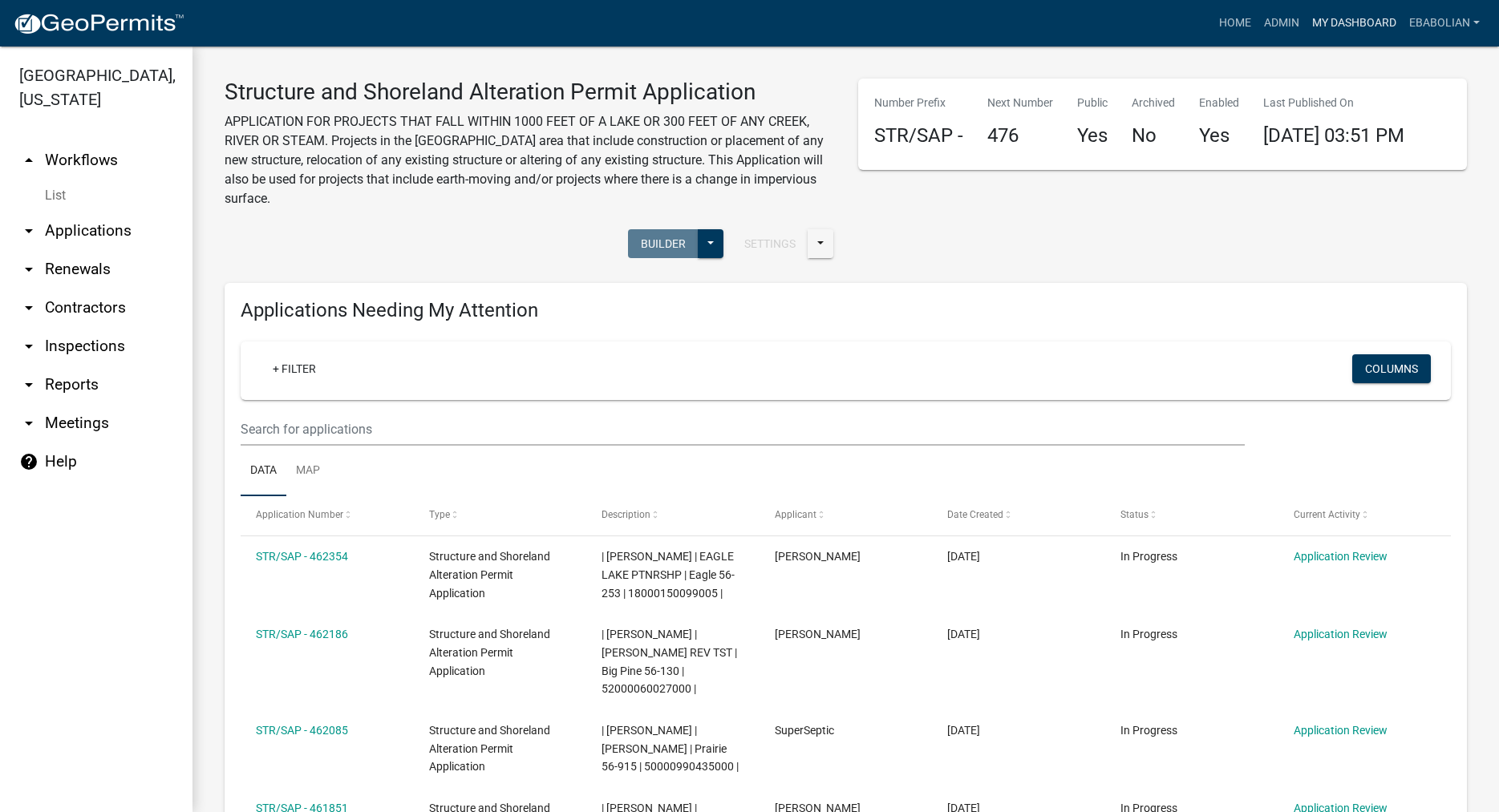
click at [1381, 26] on link "My Dashboard" at bounding box center [1354, 23] width 97 height 31
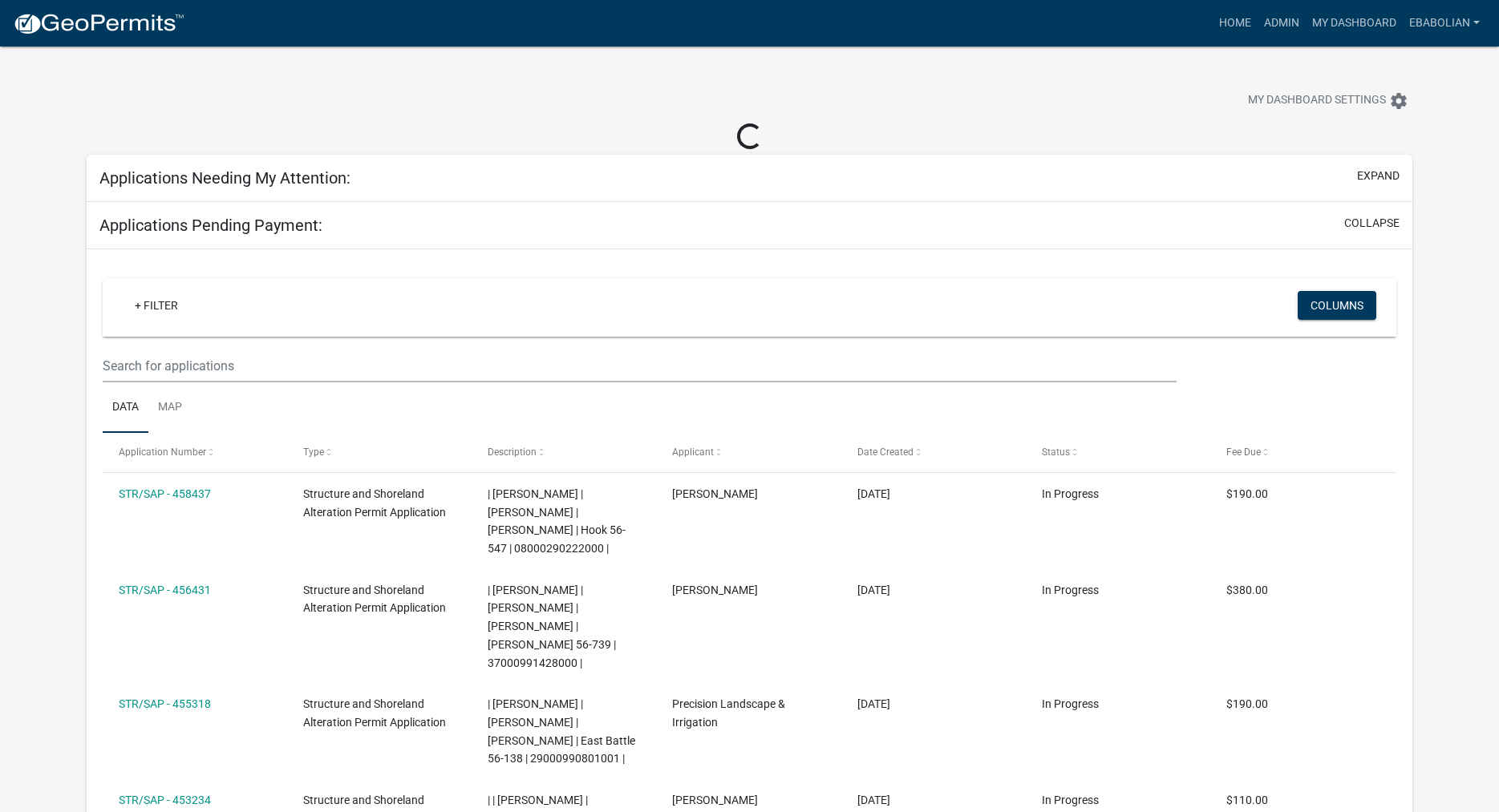
select select "3: 100"
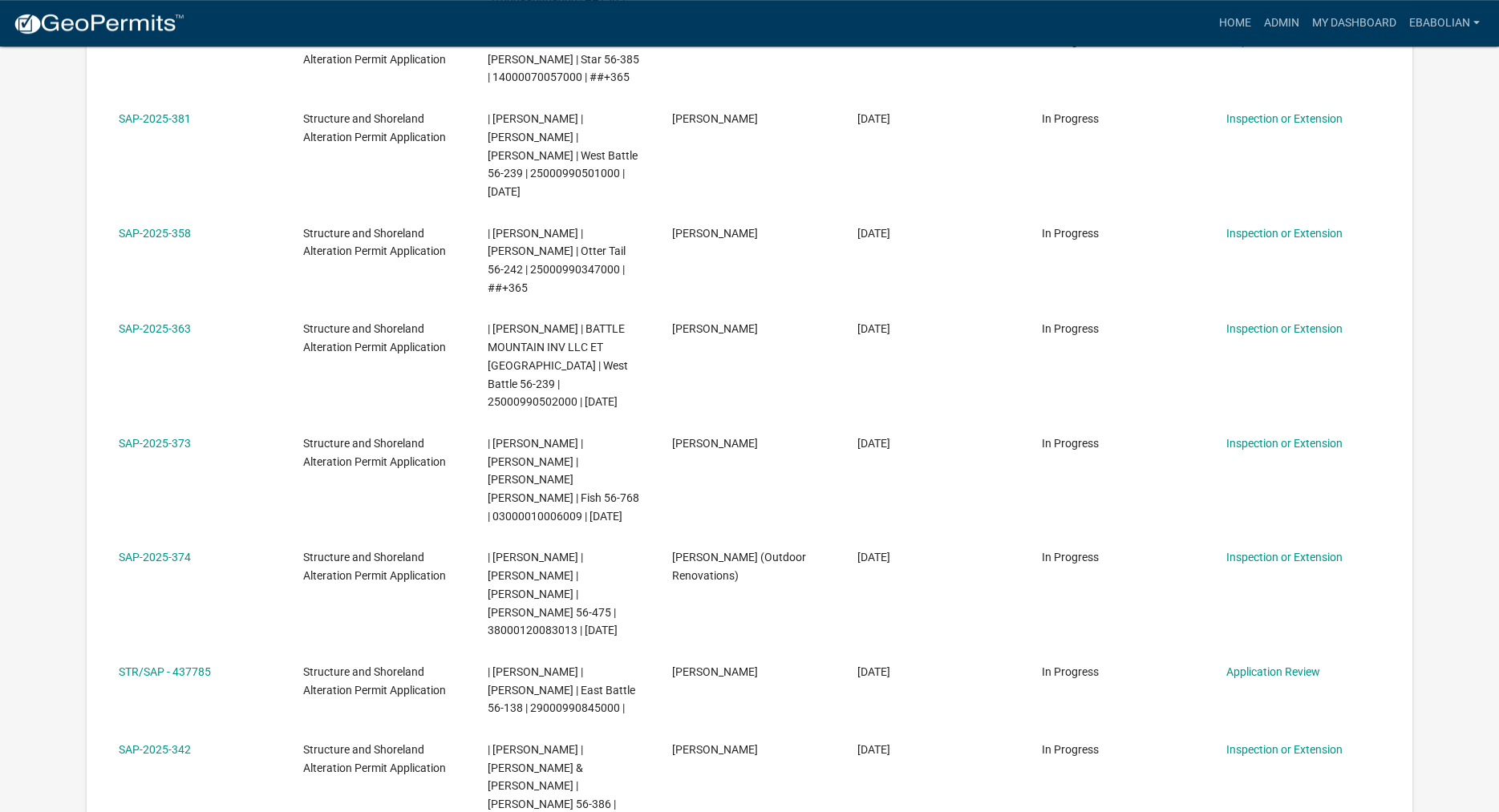
scroll to position [3680, 0]
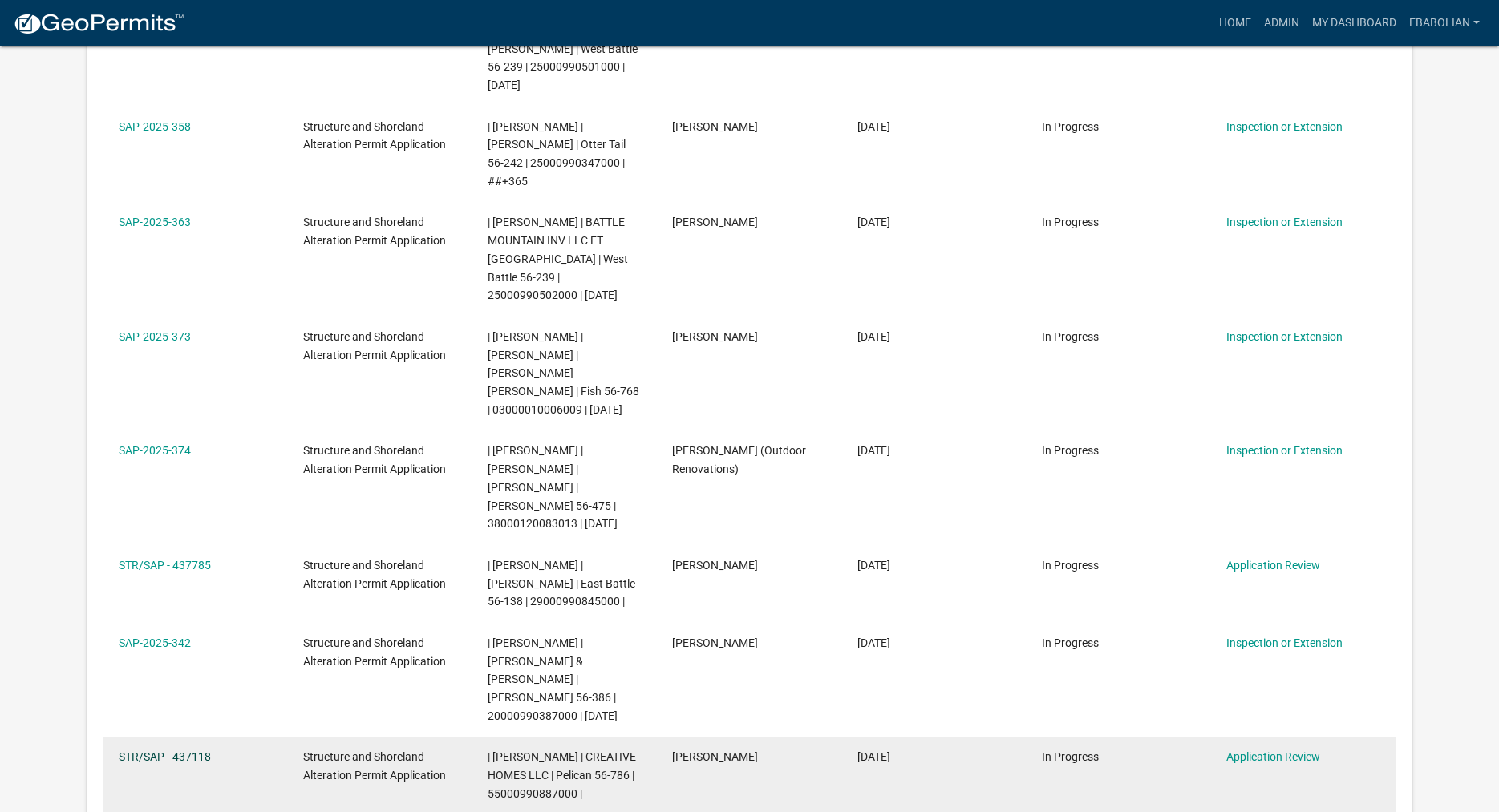
click at [199, 750] on link "STR/SAP - 437118" at bounding box center [165, 756] width 92 height 13
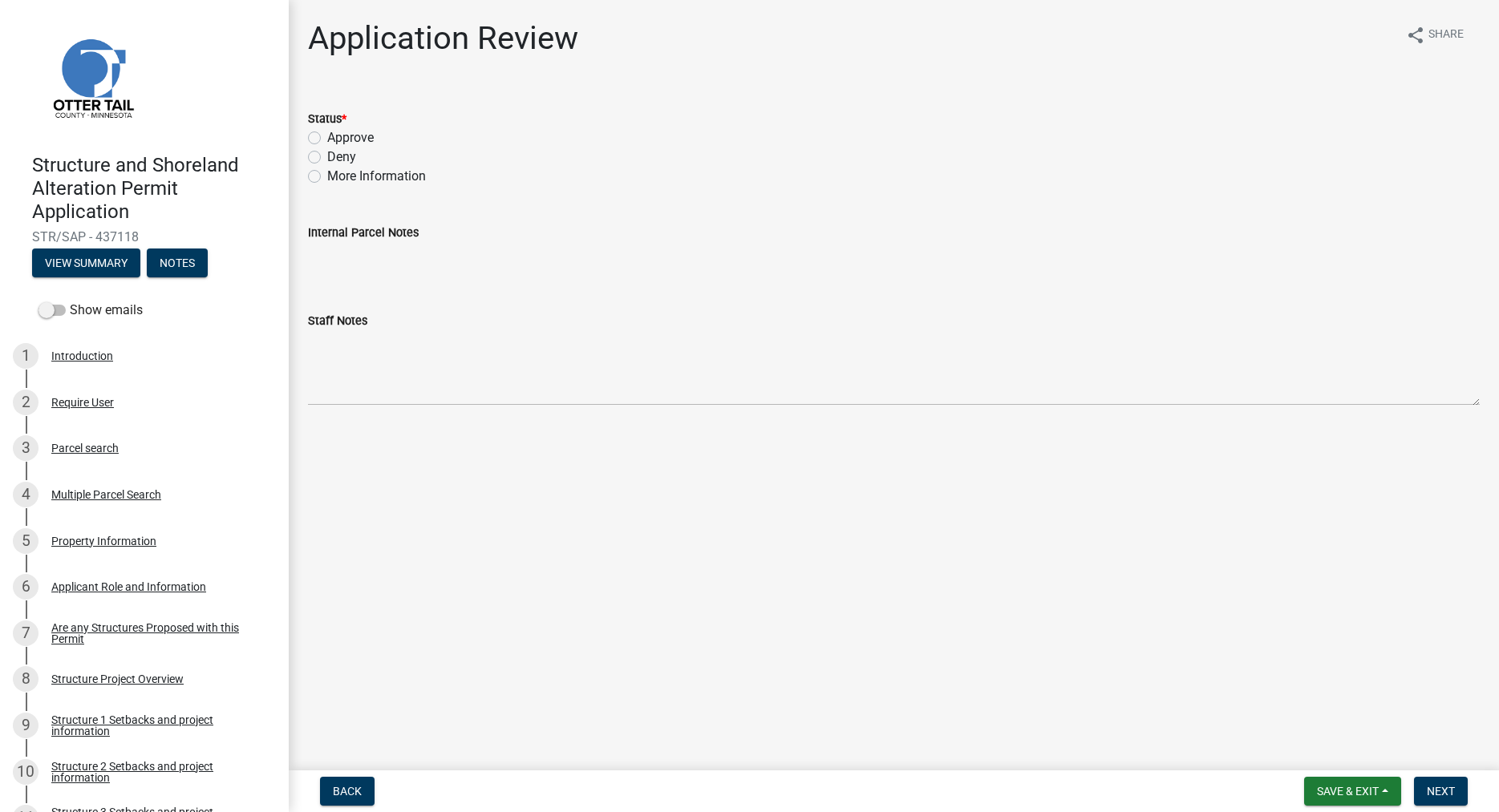
click at [328, 138] on label "Approve" at bounding box center [351, 138] width 46 height 19
click at [328, 138] on input "Approve" at bounding box center [332, 133] width 11 height 11
radio input "true"
click at [1437, 785] on span "Next" at bounding box center [1440, 791] width 28 height 13
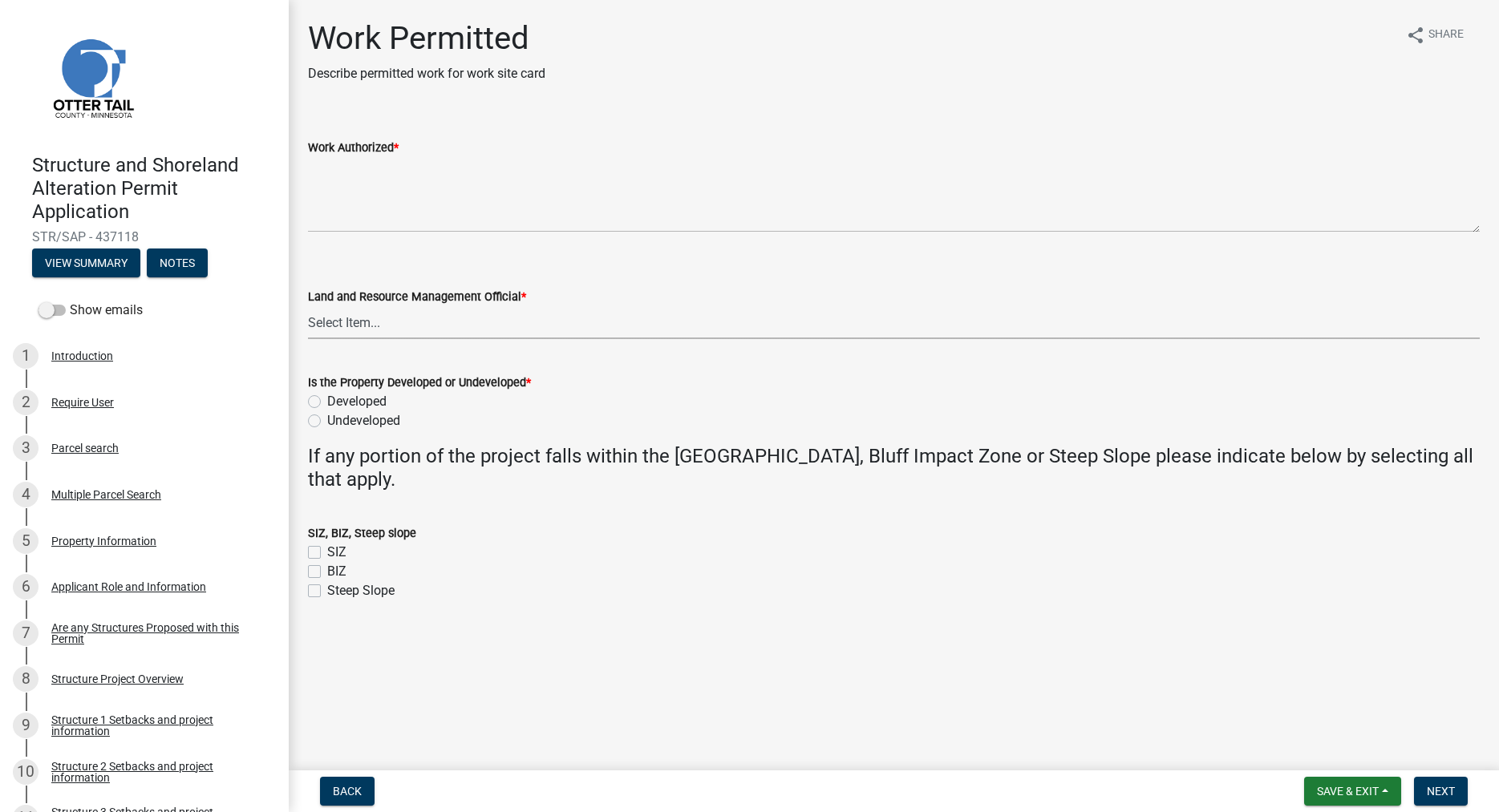
click at [308, 306] on select "Select Item... Alexis Newark Amy Busko Andrea Perales Brittany Tollefson Christ…" at bounding box center [894, 323] width 1171 height 33
click option "[PERSON_NAME]" at bounding box center [0, 0] width 0 height 0
select select "f66be788-4dd6-459d-a9ec-6d83f4dfb709"
click at [328, 419] on label "Undeveloped" at bounding box center [364, 421] width 73 height 19
click at [328, 419] on input "Undeveloped" at bounding box center [332, 416] width 11 height 11
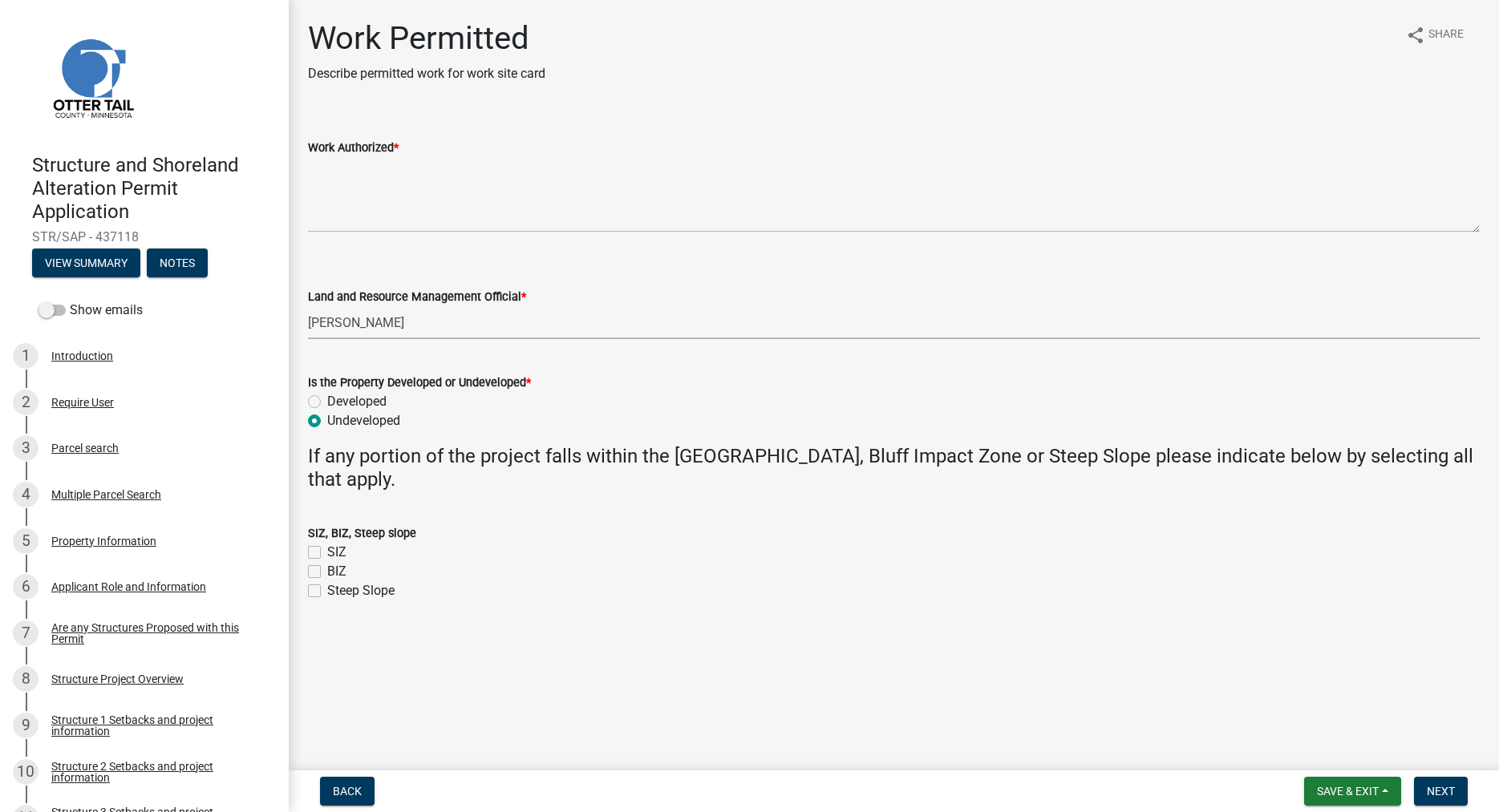
radio input "true"
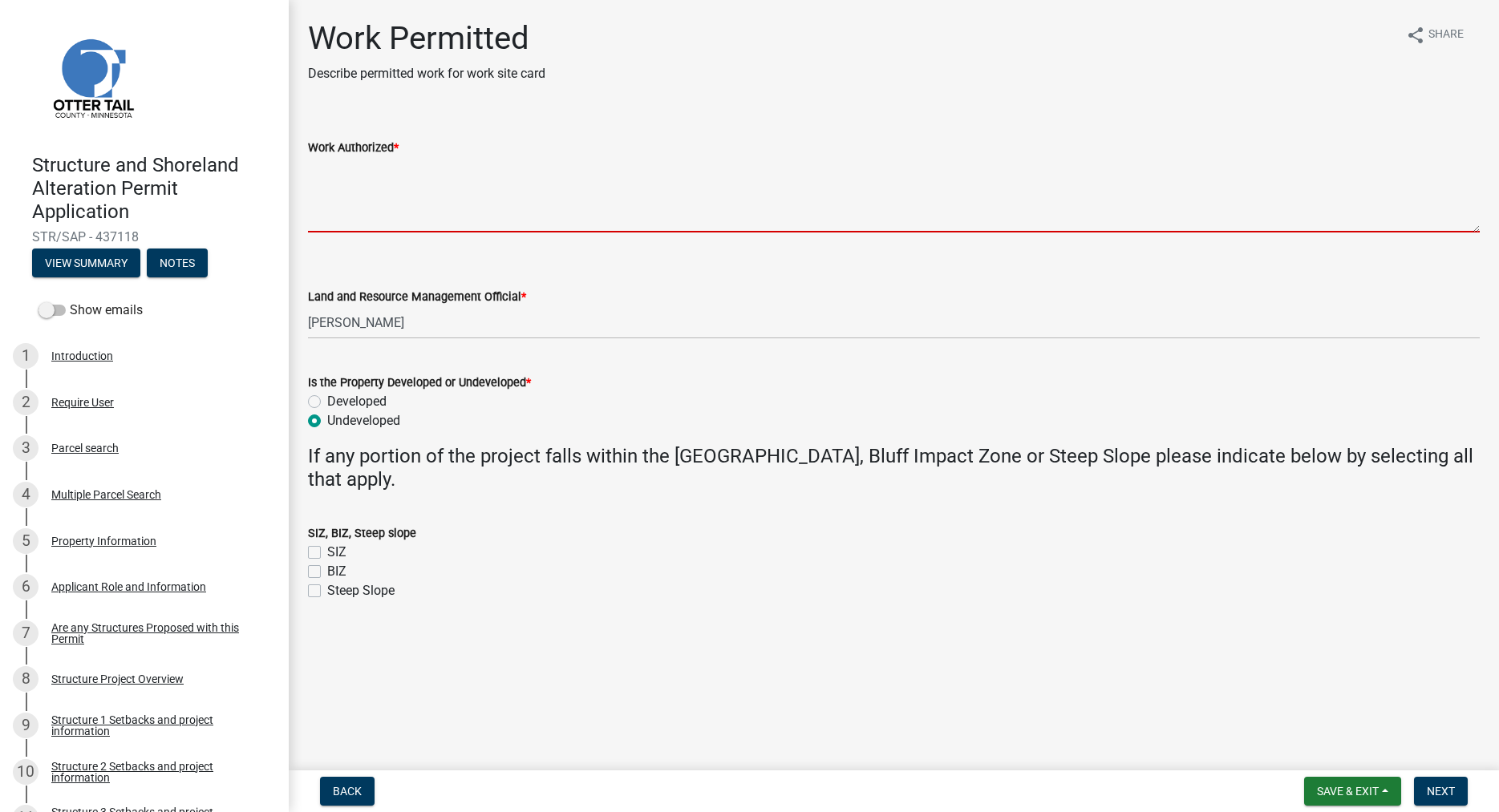
click at [346, 182] on textarea "Work Authorized *" at bounding box center [894, 195] width 1171 height 75
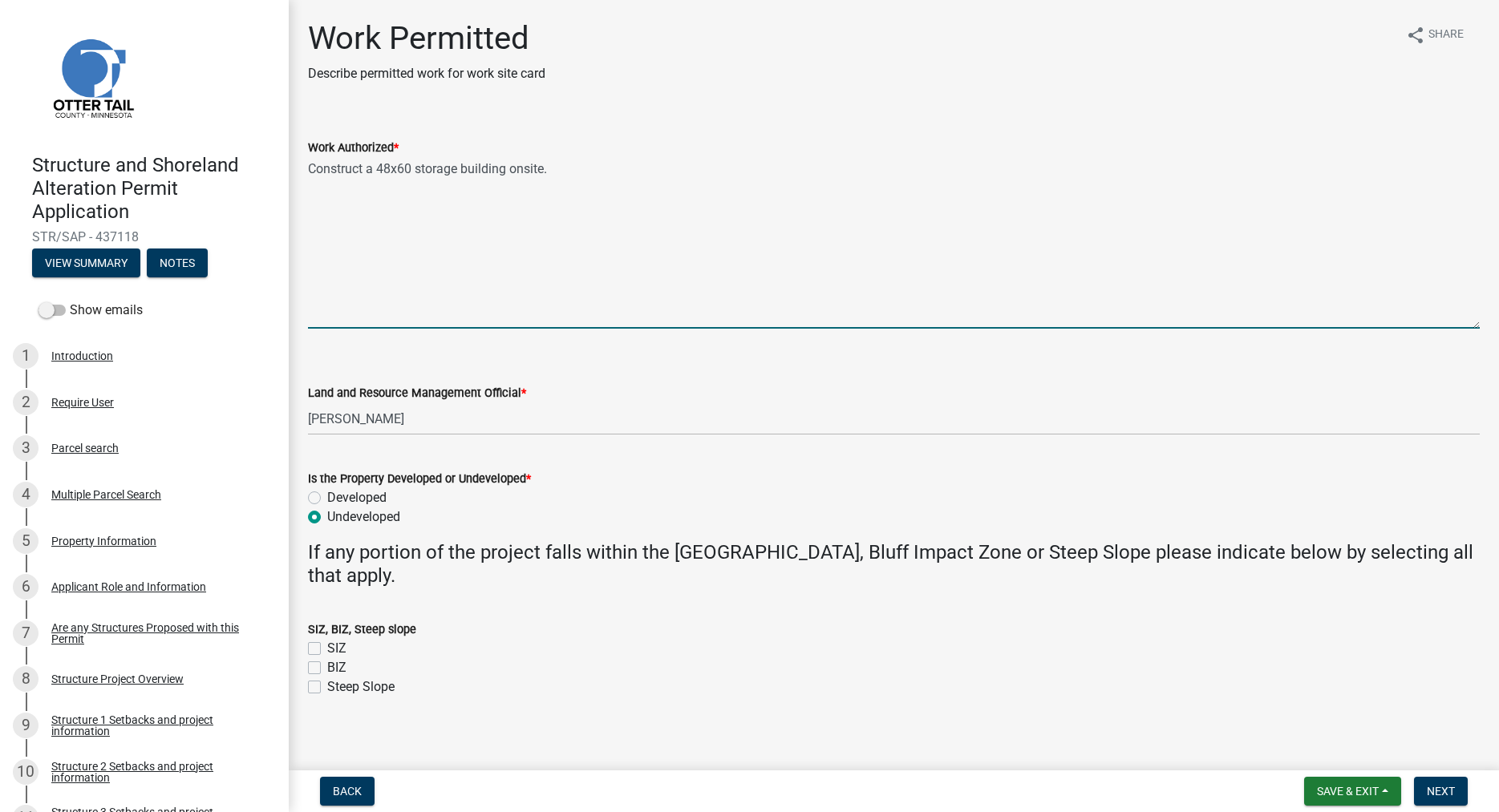
drag, startPoint x: 1479, startPoint y: 226, endPoint x: 1476, endPoint y: 324, distance: 98.0
click at [1476, 324] on textarea "Construct a 48x60 storage building onsite." at bounding box center [894, 243] width 1171 height 171
click at [390, 202] on textarea "Construct a 48x60 storage building onsite. Site prep-" at bounding box center [894, 244] width 1171 height 173
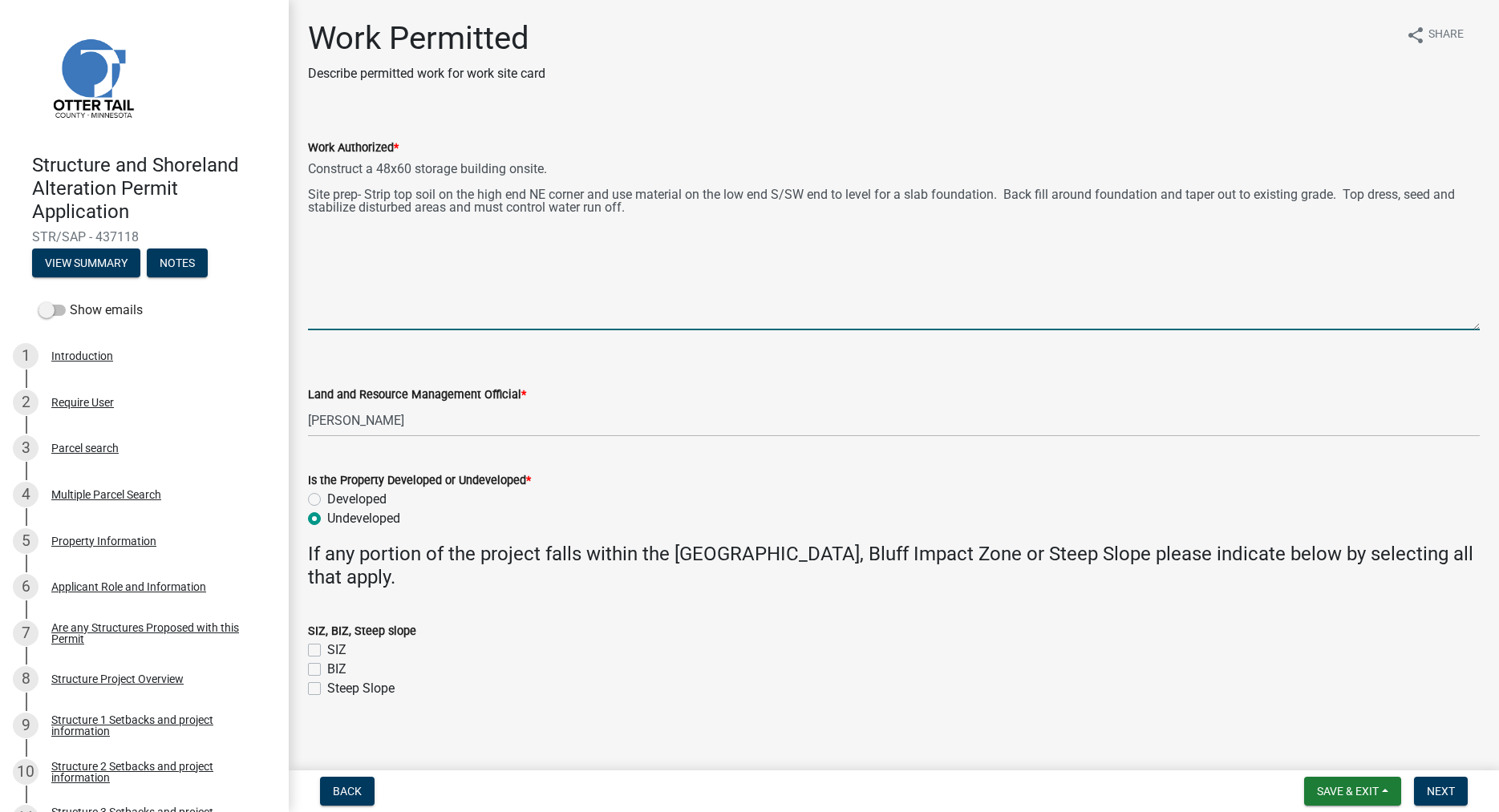
click at [656, 216] on textarea "Construct a 48x60 storage building onsite. Site prep- Strip top soil on the hig…" at bounding box center [894, 244] width 1171 height 173
click at [456, 239] on textarea "Construct a 48x60 storage building onsite. Site prep- Strip top soil on the hig…" at bounding box center [894, 244] width 1171 height 173
paste textarea "Removing soil for site prep. Cut high end and use material on low end to level …"
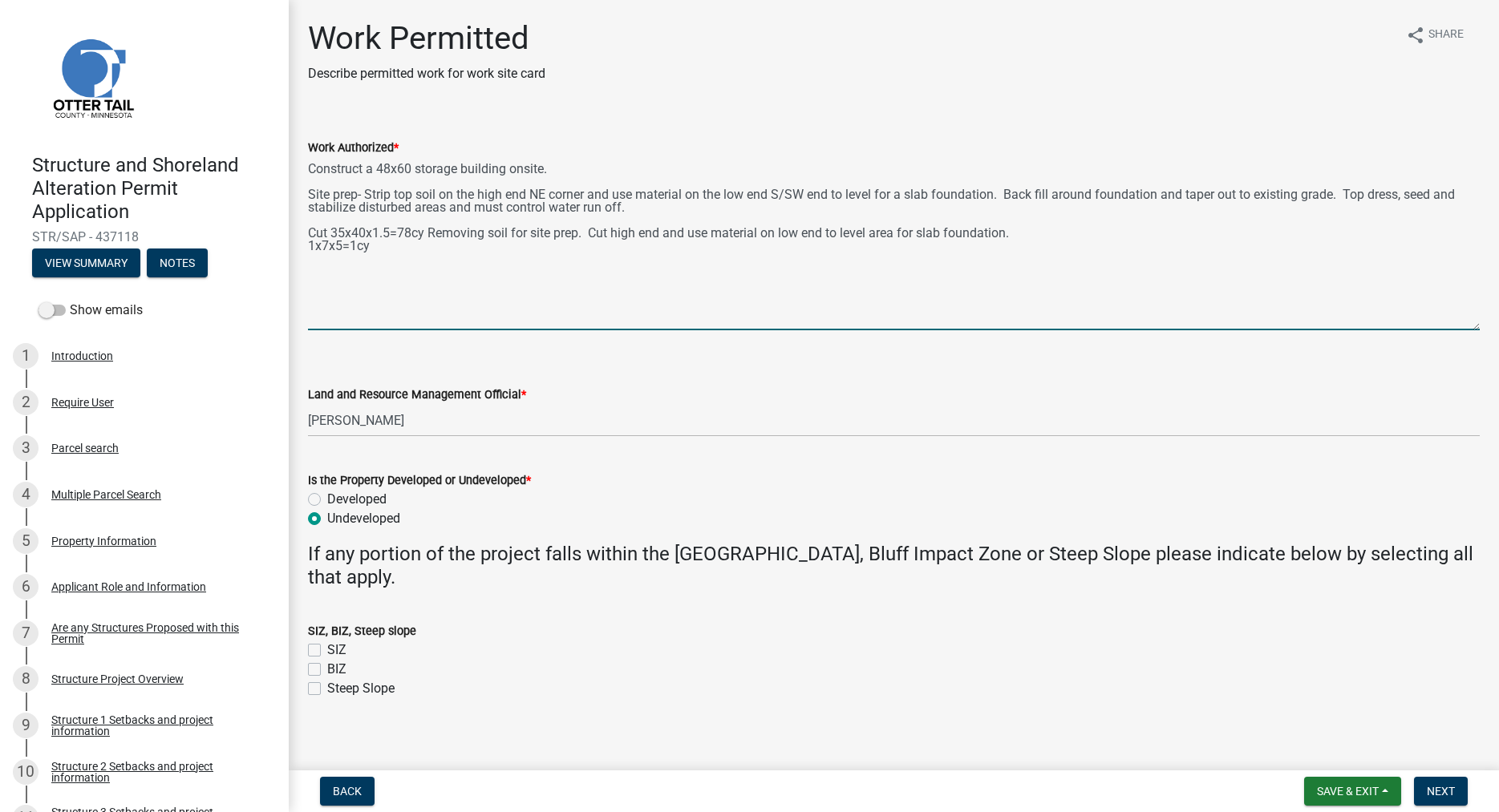
click at [384, 247] on textarea "Construct a 48x60 storage building onsite. Site prep- Strip top soil on the hig…" at bounding box center [894, 244] width 1171 height 173
paste textarea "7 Pilings for deck under roof"
click at [555, 256] on textarea "Construct a 48x60 storage building onsite. Site prep- Strip top soil on the hig…" at bounding box center [894, 244] width 1171 height 173
click at [432, 275] on textarea "Construct a 48x60 storage building onsite. Site prep- Strip top soil on the hig…" at bounding box center [894, 244] width 1171 height 173
paste textarea "Class V for under slab"
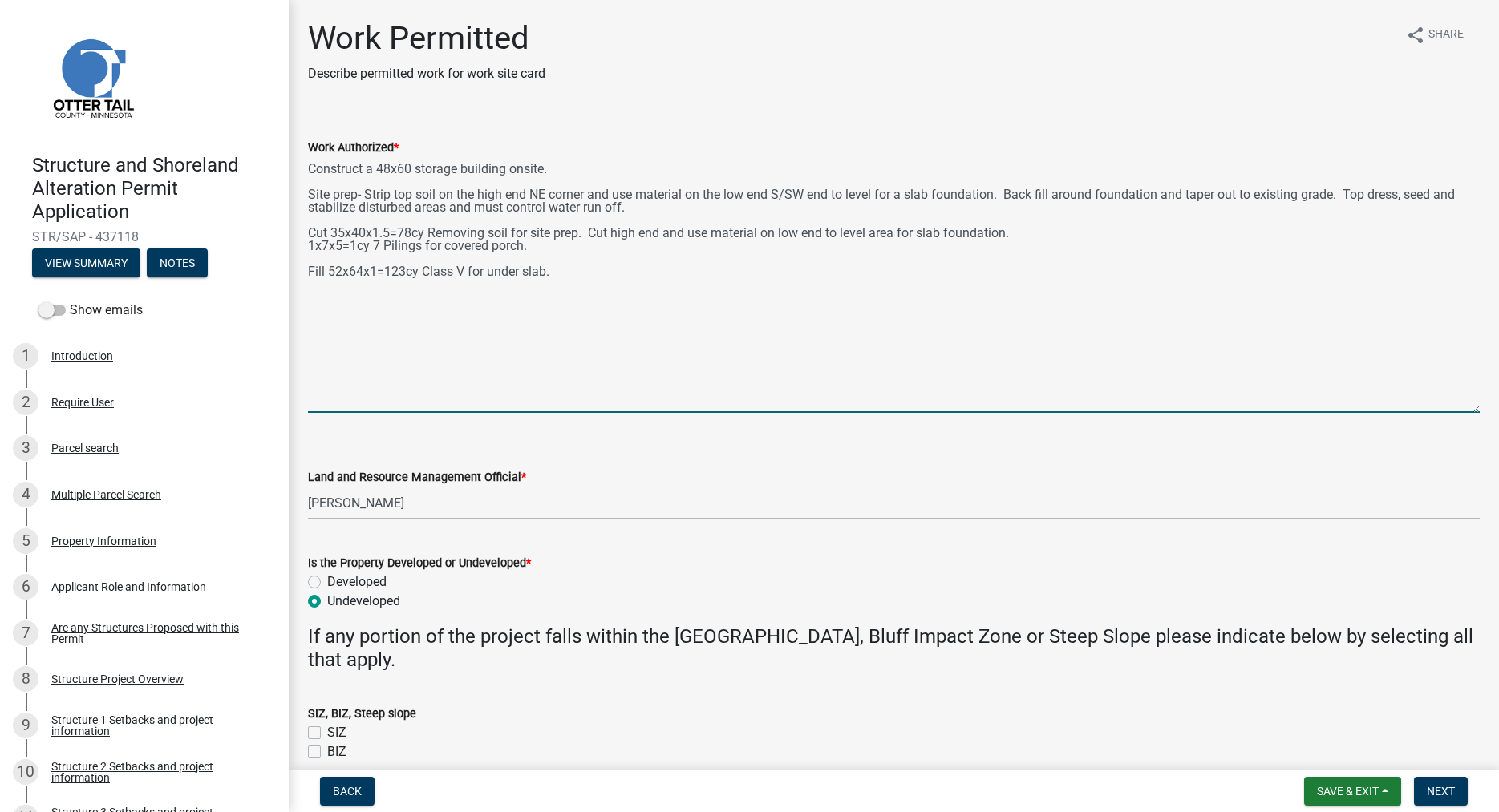
drag, startPoint x: 1469, startPoint y: 321, endPoint x: 1435, endPoint y: 426, distance: 110.4
click at [1435, 413] on textarea "Construct a 48x60 storage building onsite. Site prep- Strip top soil on the hig…" at bounding box center [894, 285] width 1171 height 256
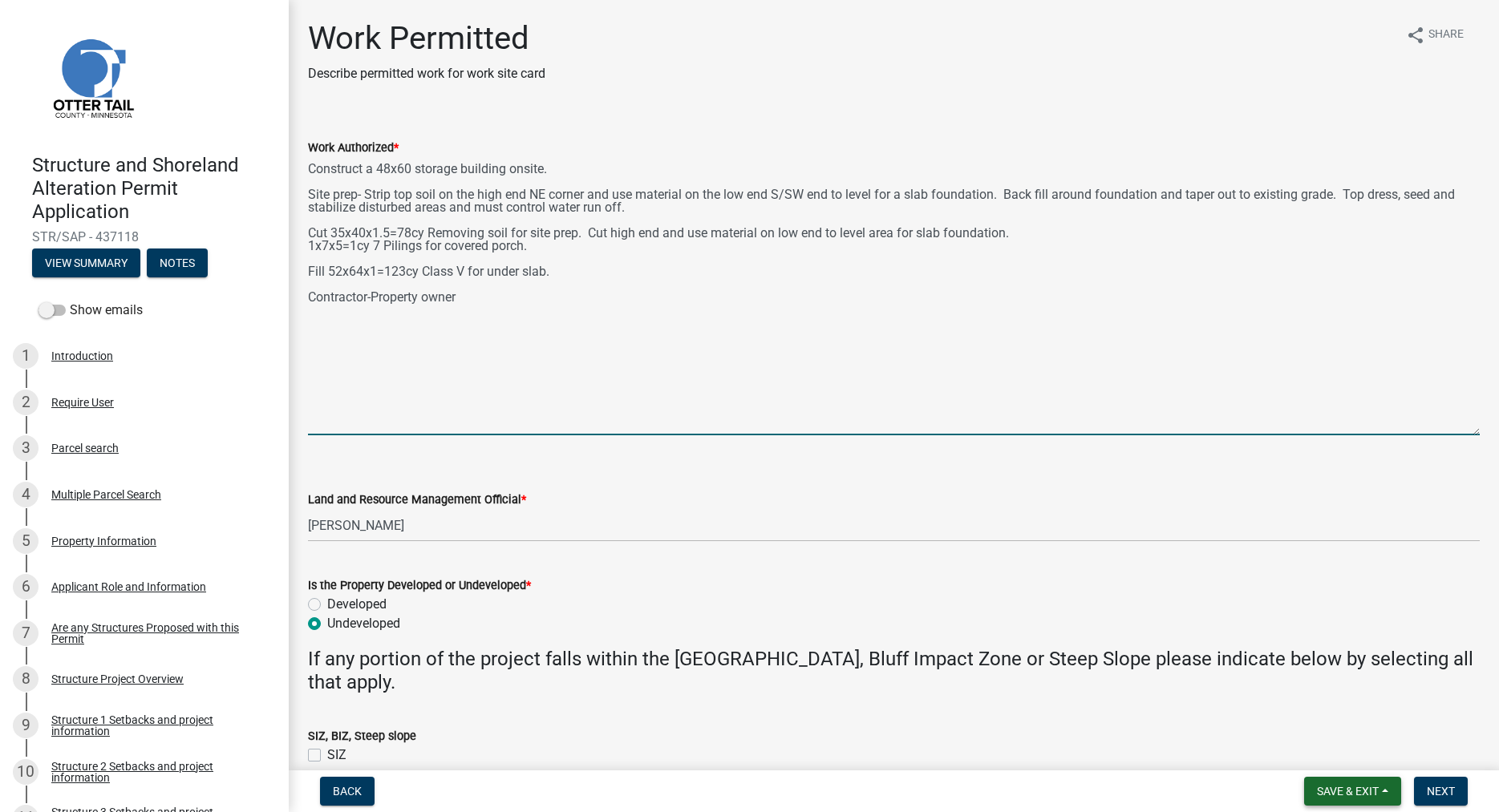
type textarea "Construct a 48x60 storage building onsite. Site prep- Strip top soil on the hig…"
click at [1317, 787] on span "Save & Exit" at bounding box center [1348, 791] width 62 height 13
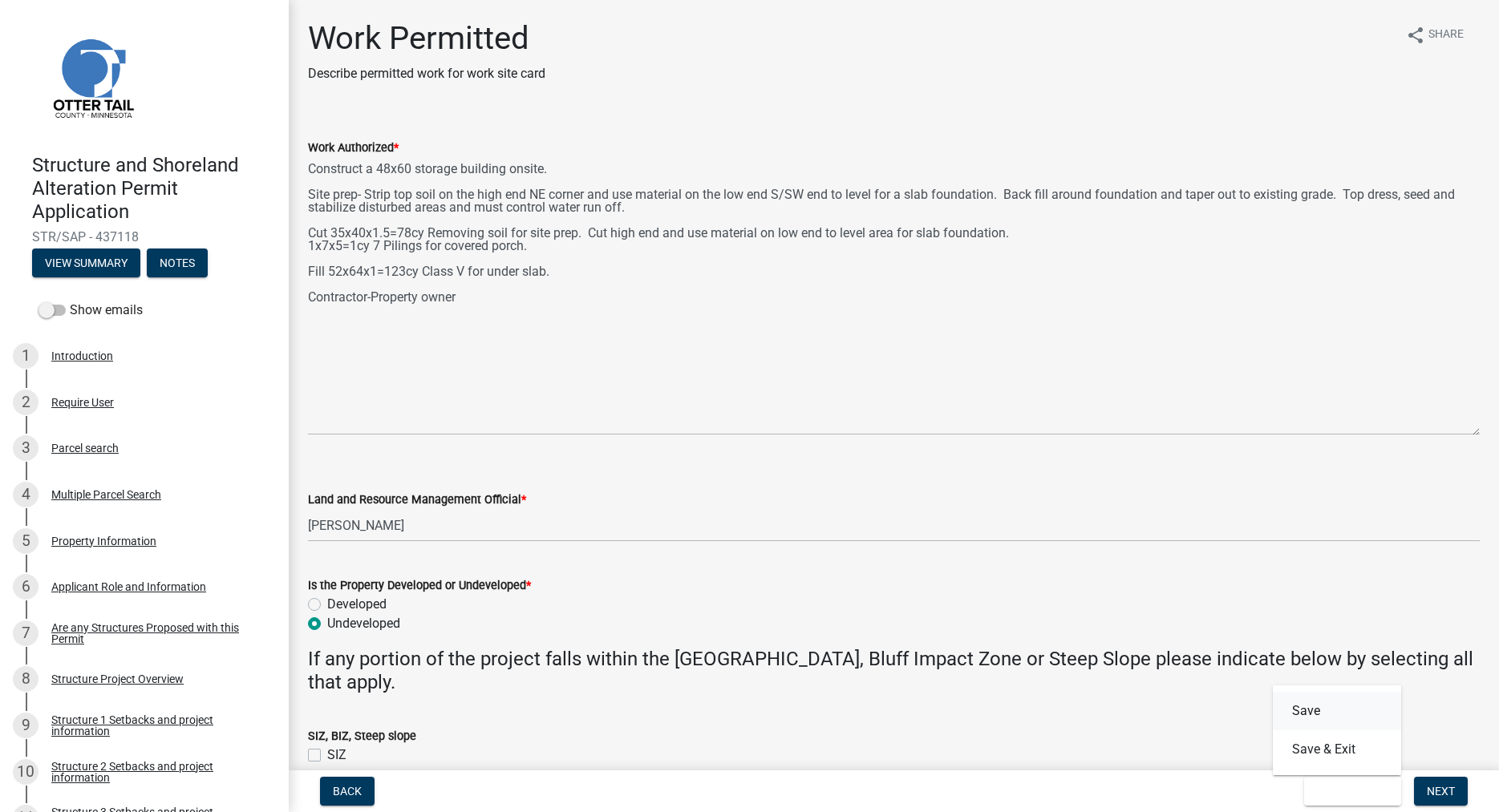
click at [1299, 716] on button "Save" at bounding box center [1336, 711] width 128 height 39
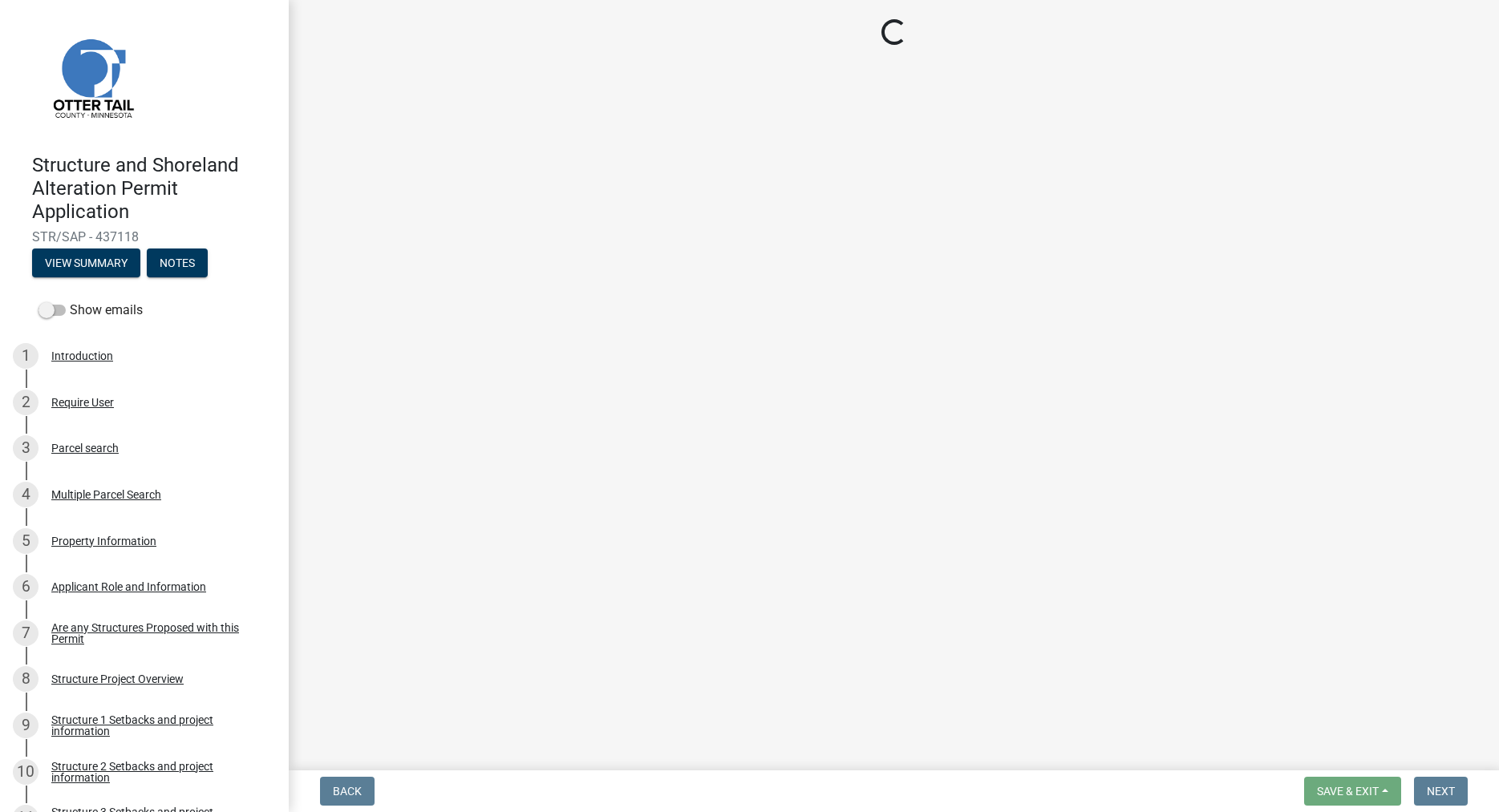
select select "f66be788-4dd6-459d-a9ec-6d83f4dfb709"
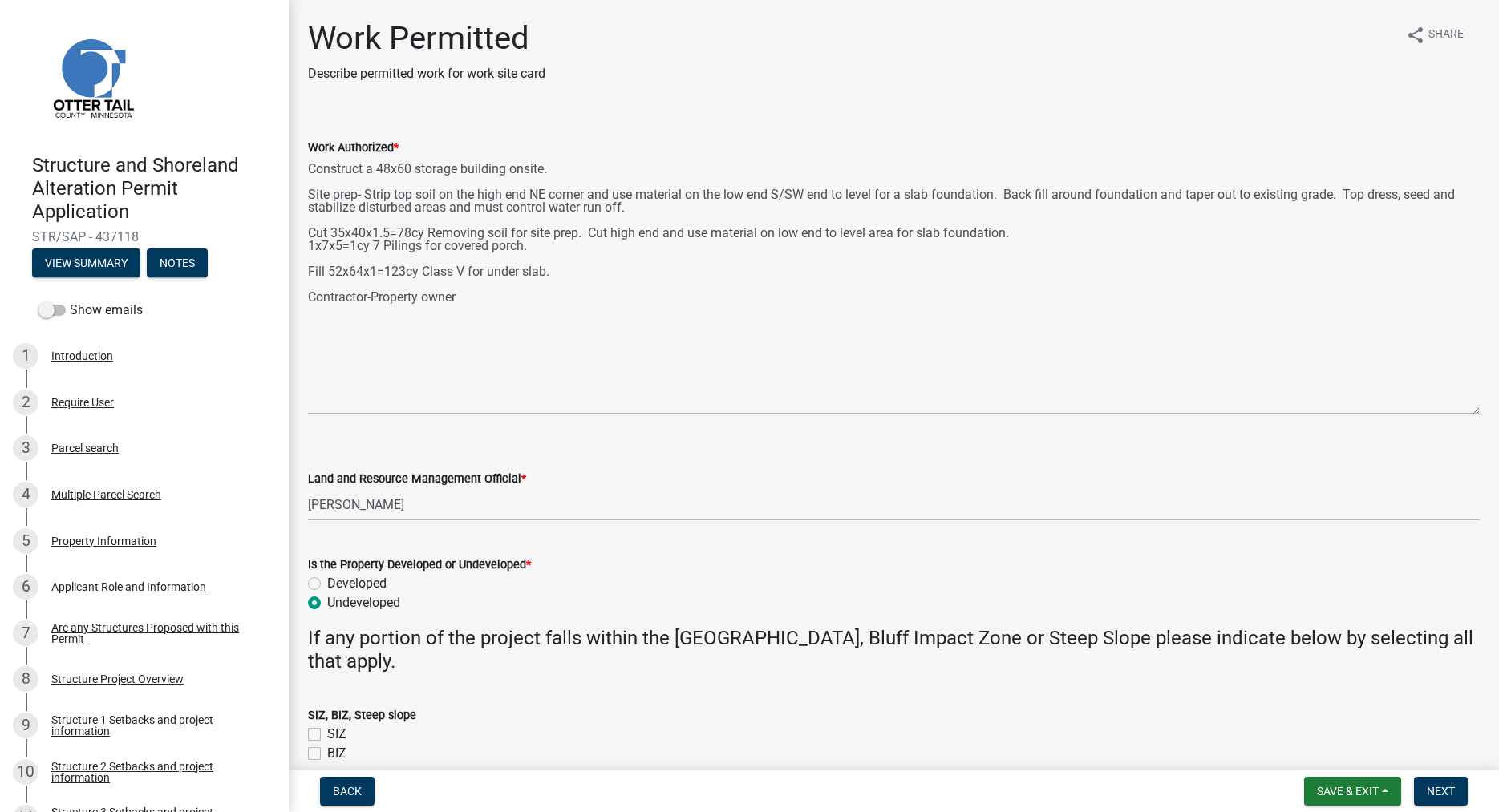
drag, startPoint x: 1475, startPoint y: 227, endPoint x: 1463, endPoint y: 409, distance: 182.4
click at [1463, 409] on textarea "Construct a 48x60 storage building onsite. Site prep- Strip top soil on the hig…" at bounding box center [894, 285] width 1171 height 257
click at [1447, 790] on span "Next" at bounding box center [1440, 791] width 28 height 13
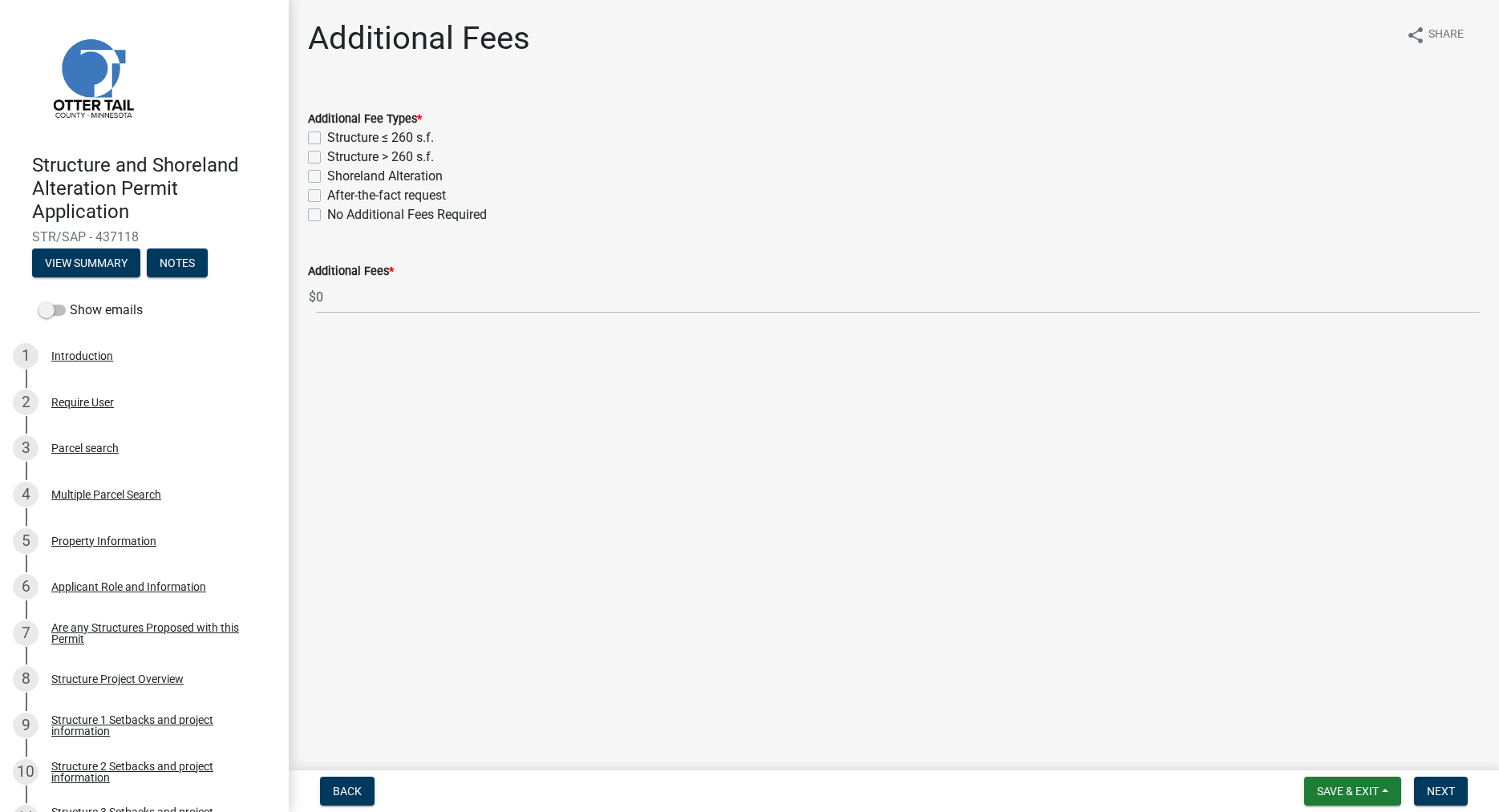
click at [328, 159] on label "Structure > 260 s.f." at bounding box center [381, 157] width 107 height 19
click at [328, 158] on input "Structure > 260 s.f." at bounding box center [332, 152] width 11 height 11
checkbox input "true"
checkbox input "false"
checkbox input "true"
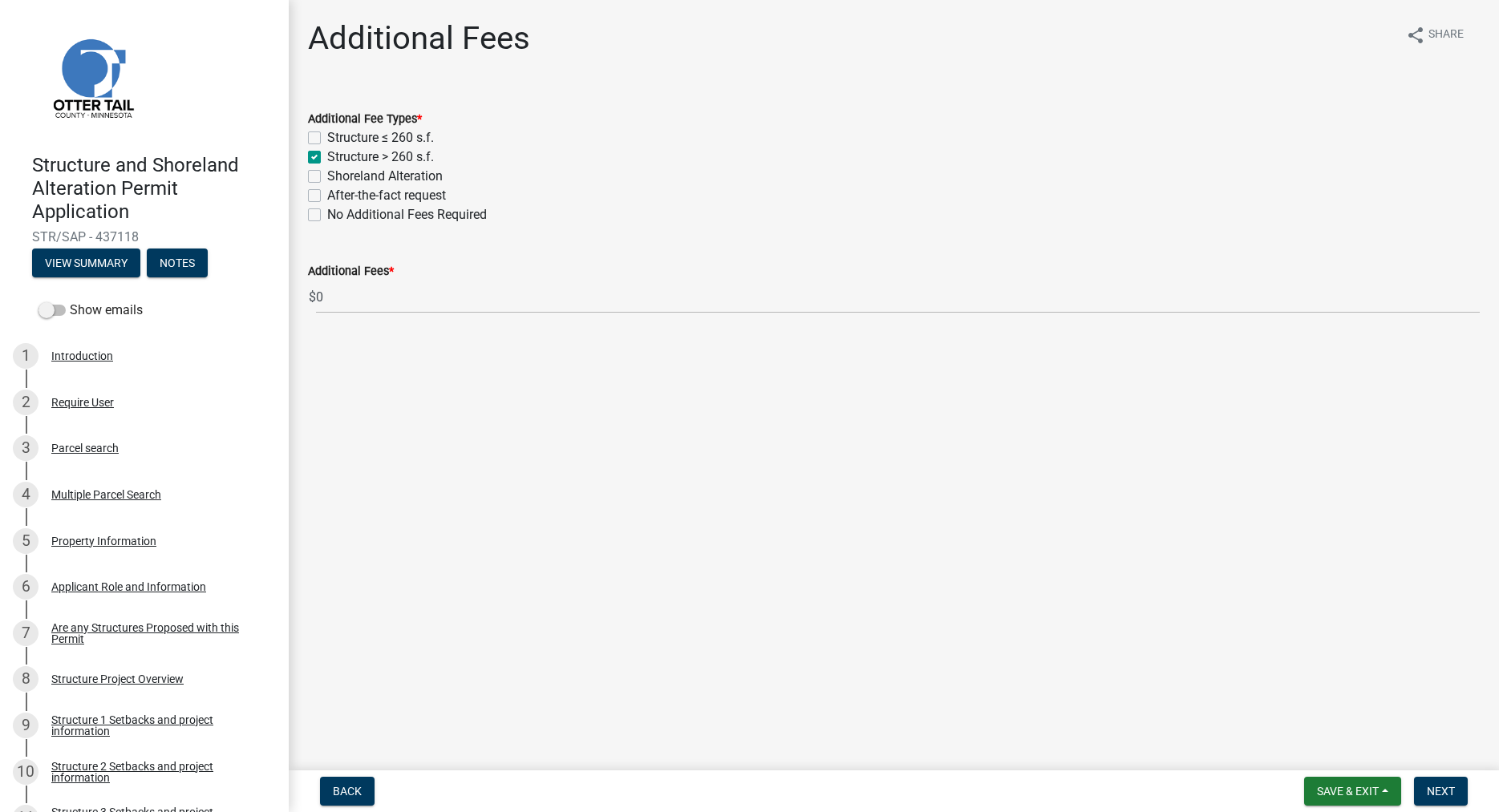
checkbox input "false"
click at [328, 174] on label "Shoreland Alteration" at bounding box center [385, 176] width 116 height 19
click at [328, 174] on input "Shoreland Alteration" at bounding box center [332, 171] width 11 height 11
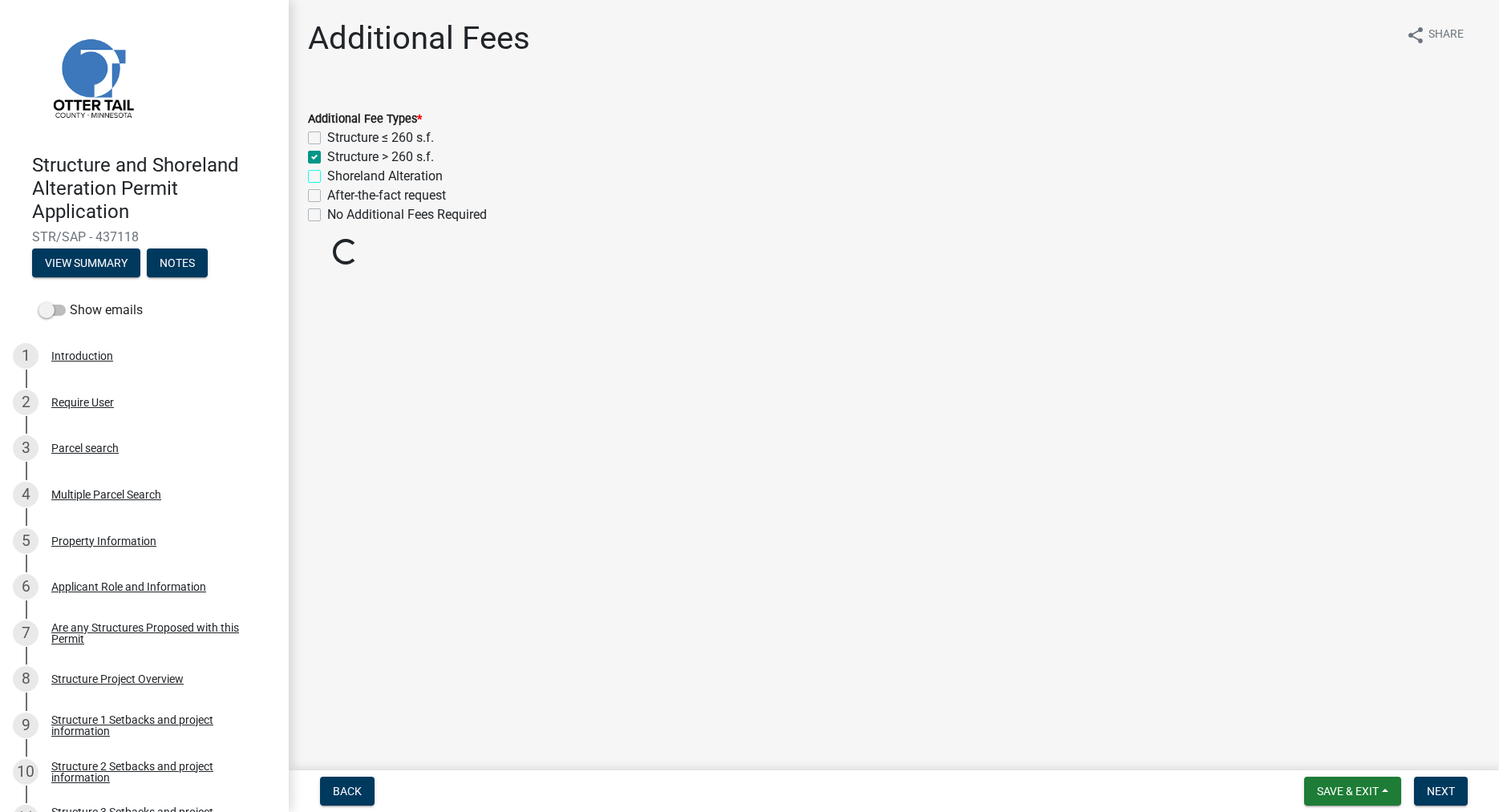
checkbox input "true"
checkbox input "false"
checkbox input "true"
checkbox input "false"
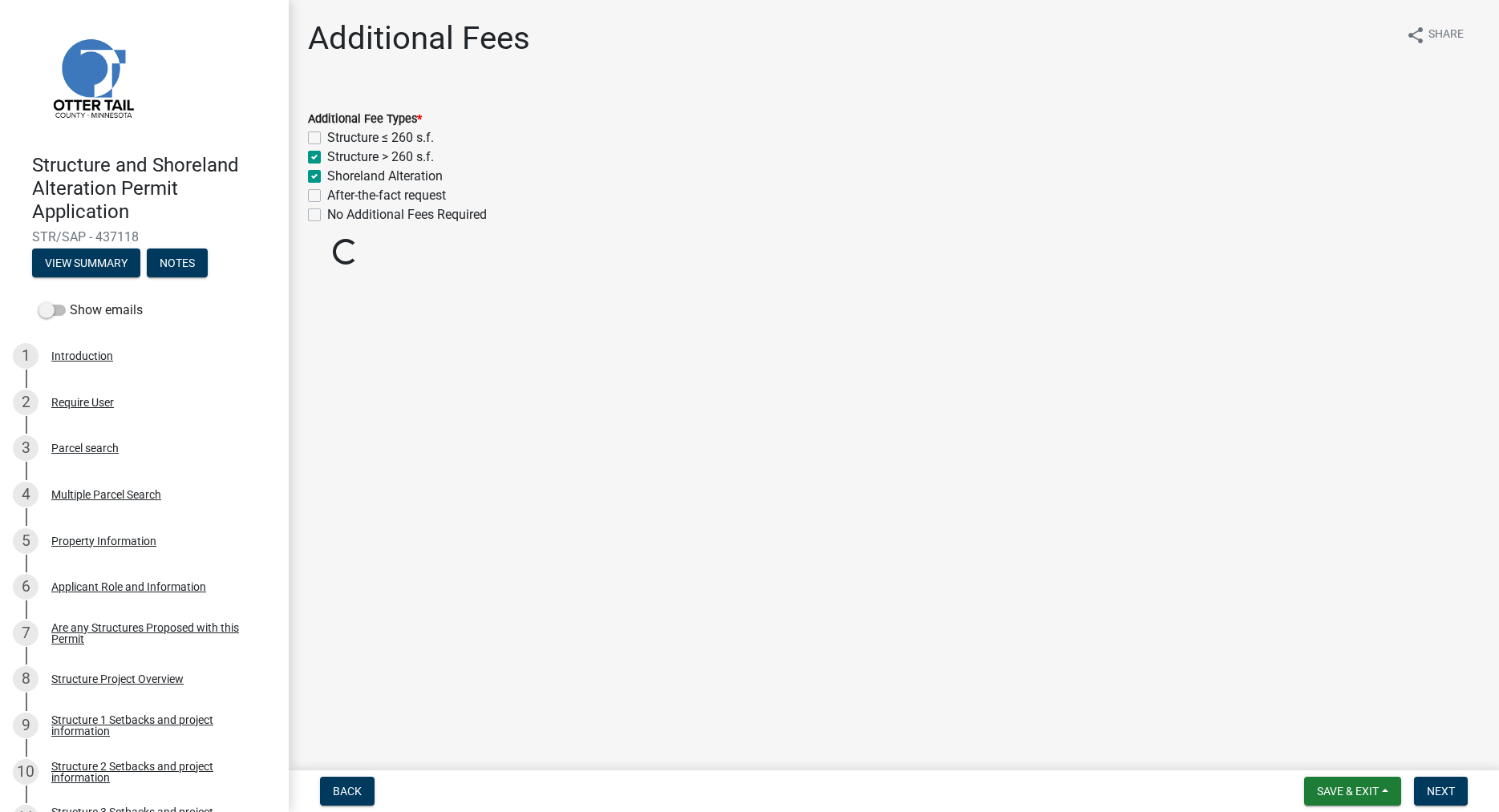
checkbox input "false"
click at [1428, 788] on span "Next" at bounding box center [1440, 791] width 28 height 13
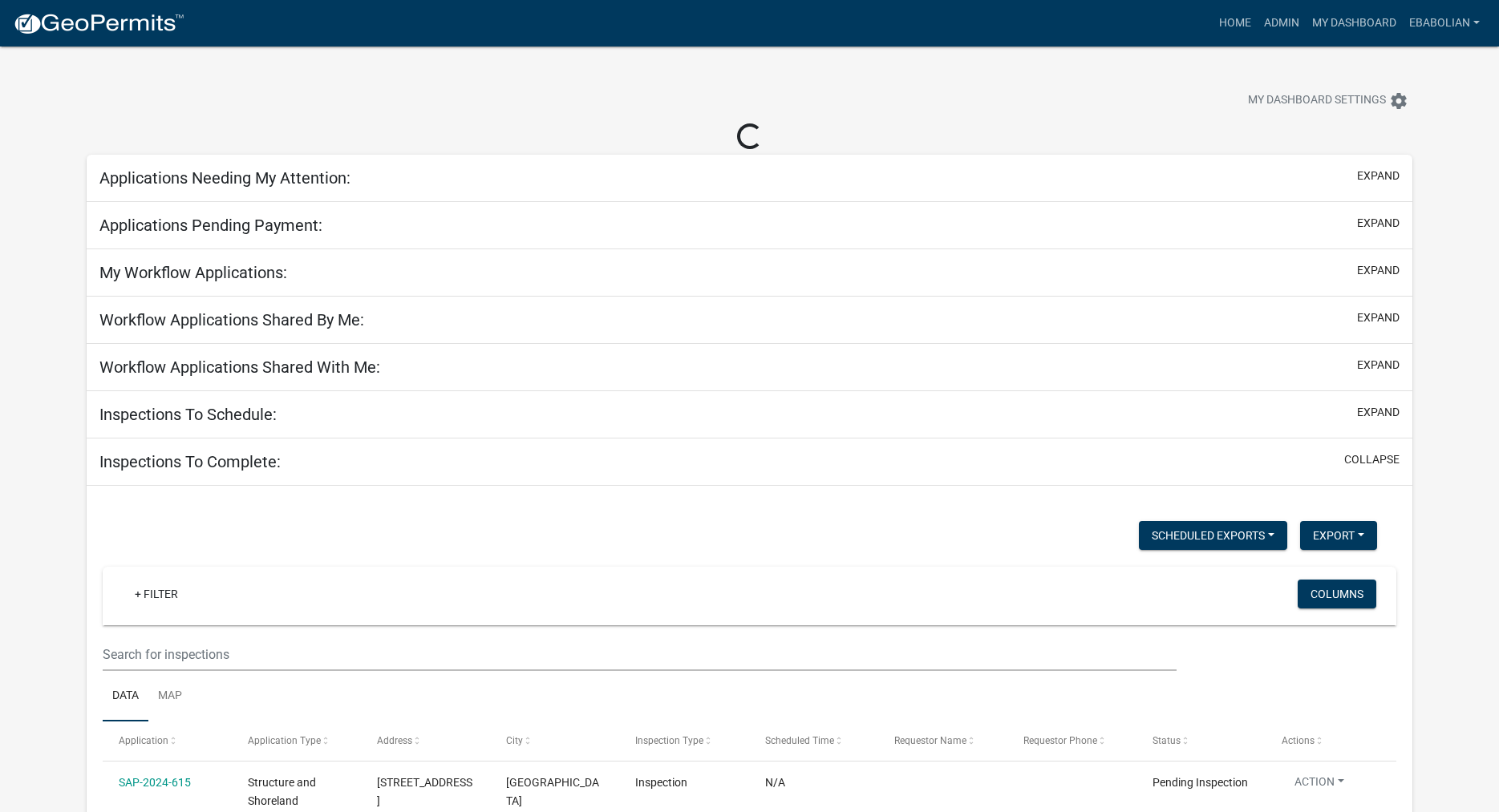
select select "3: 100"
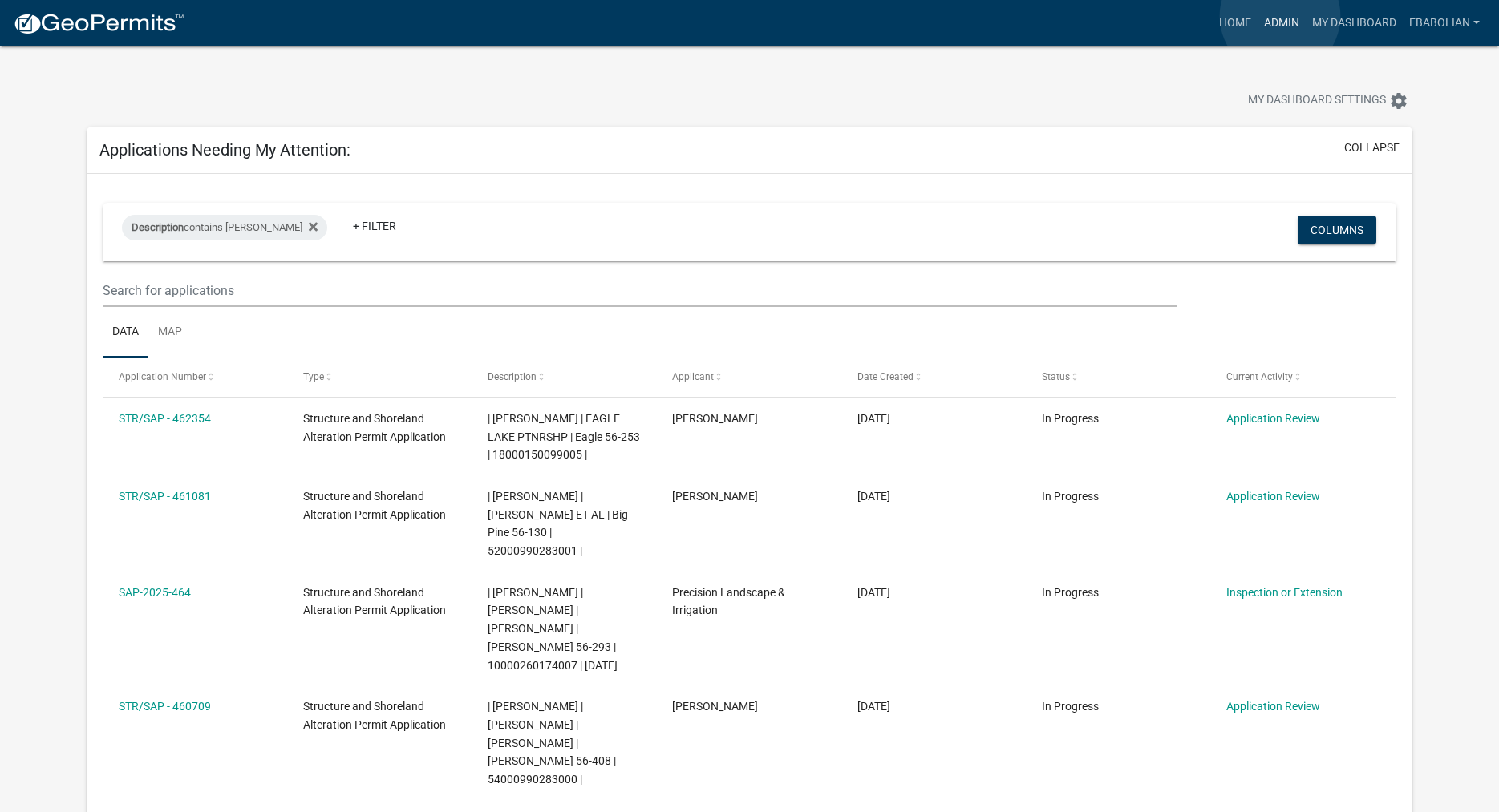
click at [1279, 16] on link "Admin" at bounding box center [1281, 23] width 48 height 31
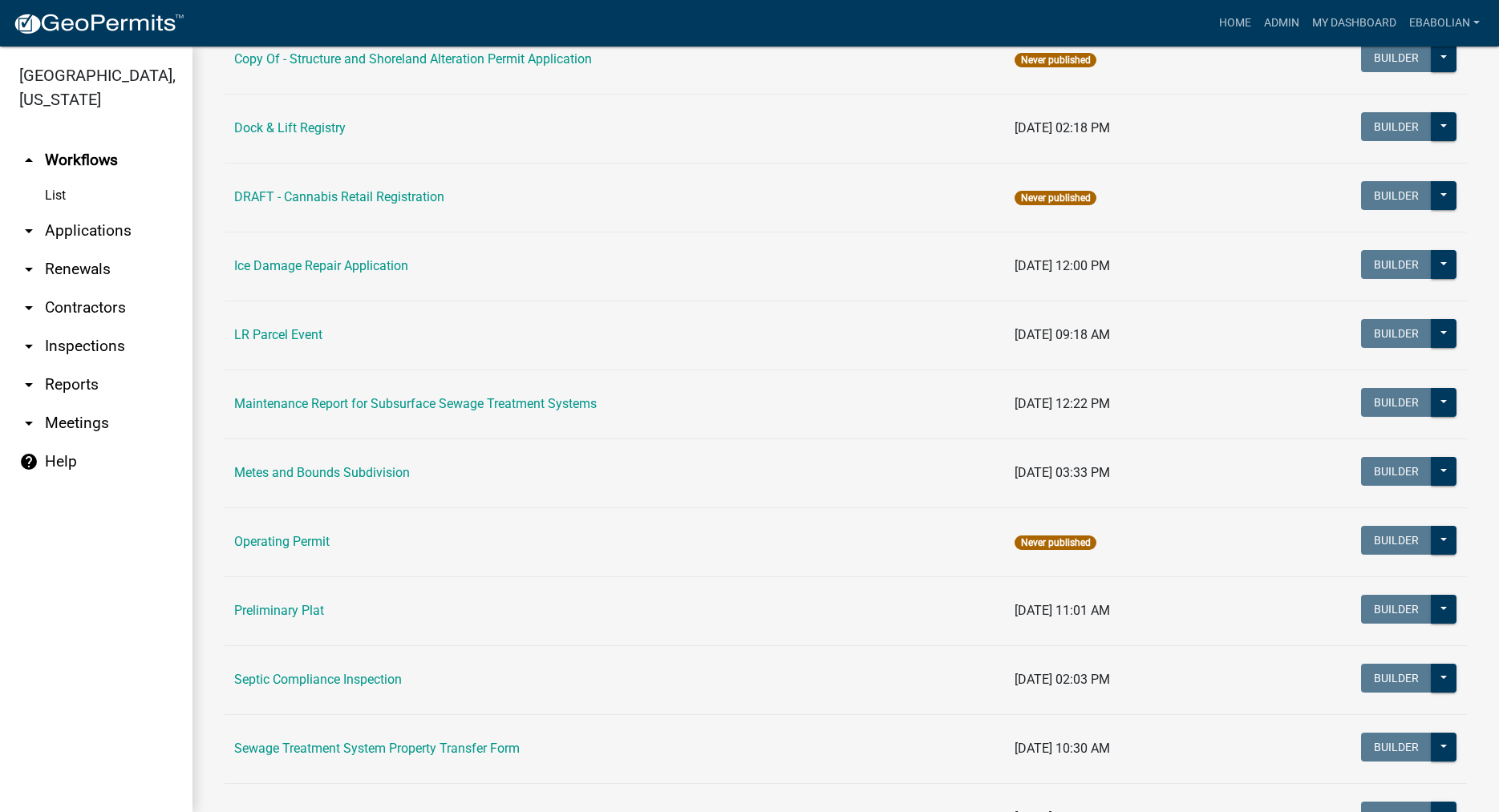
scroll to position [548, 0]
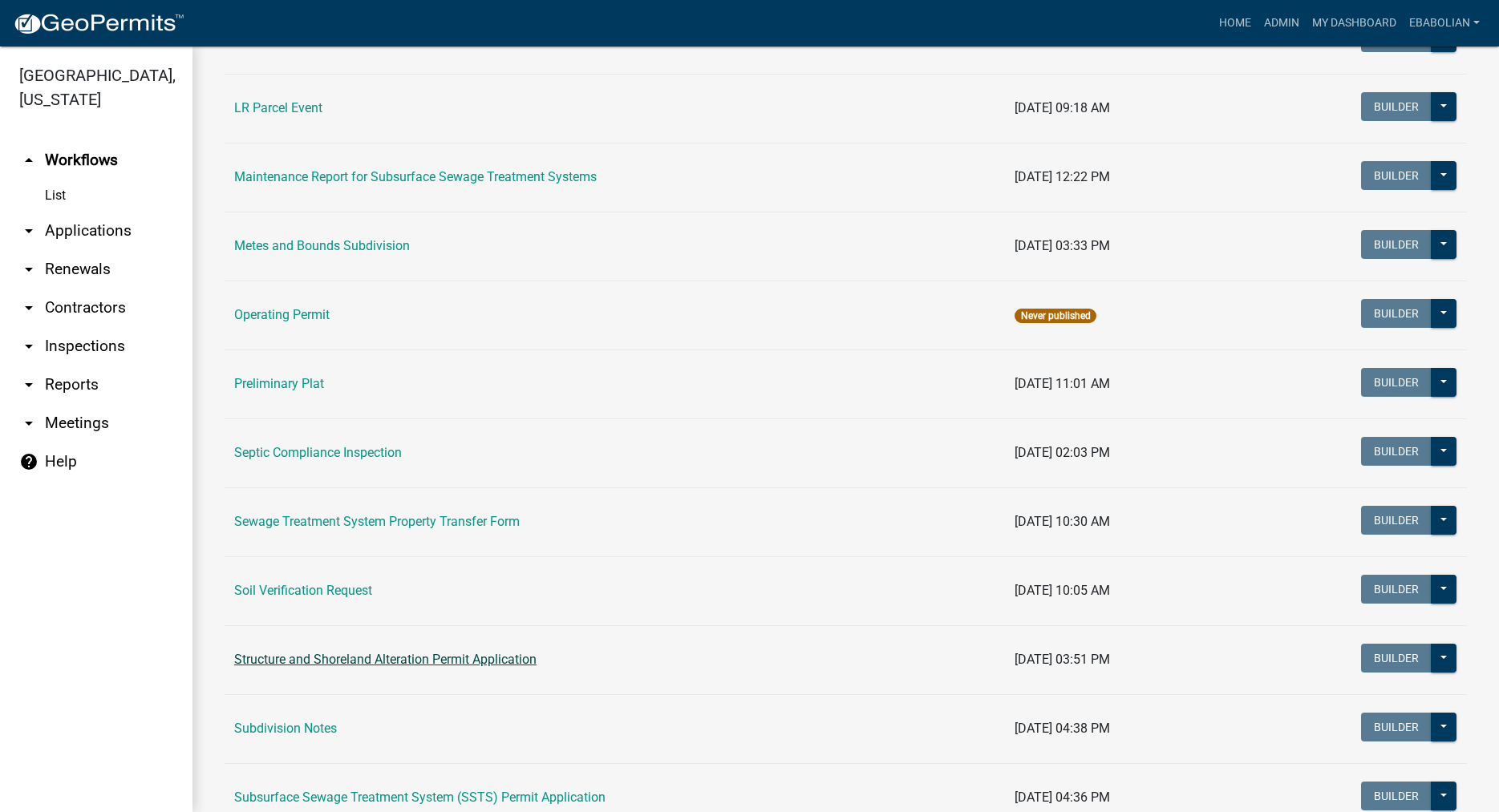
click at [376, 657] on link "Structure and Shoreland Alteration Permit Application" at bounding box center [385, 660] width 302 height 15
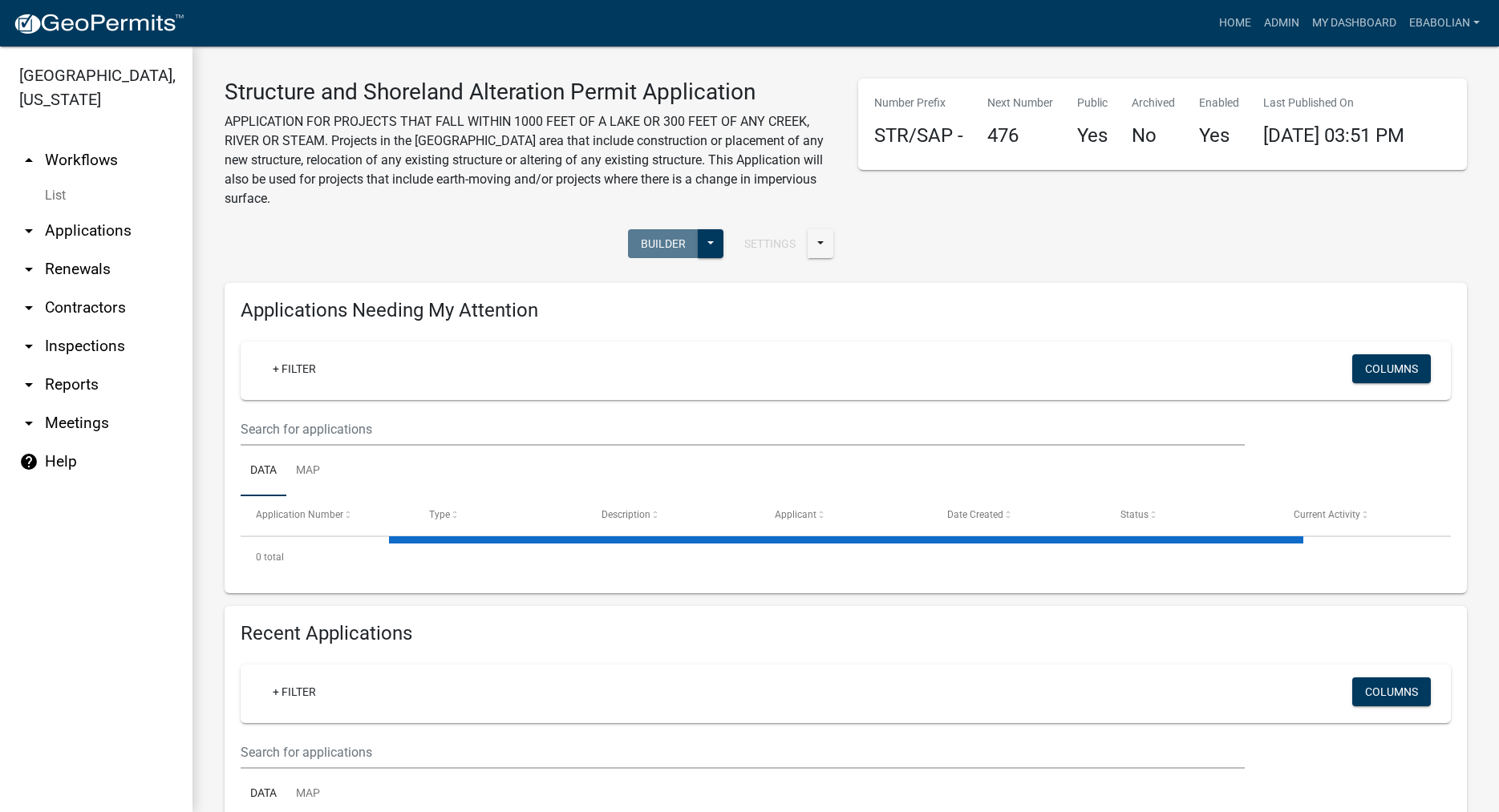
select select "3: 100"
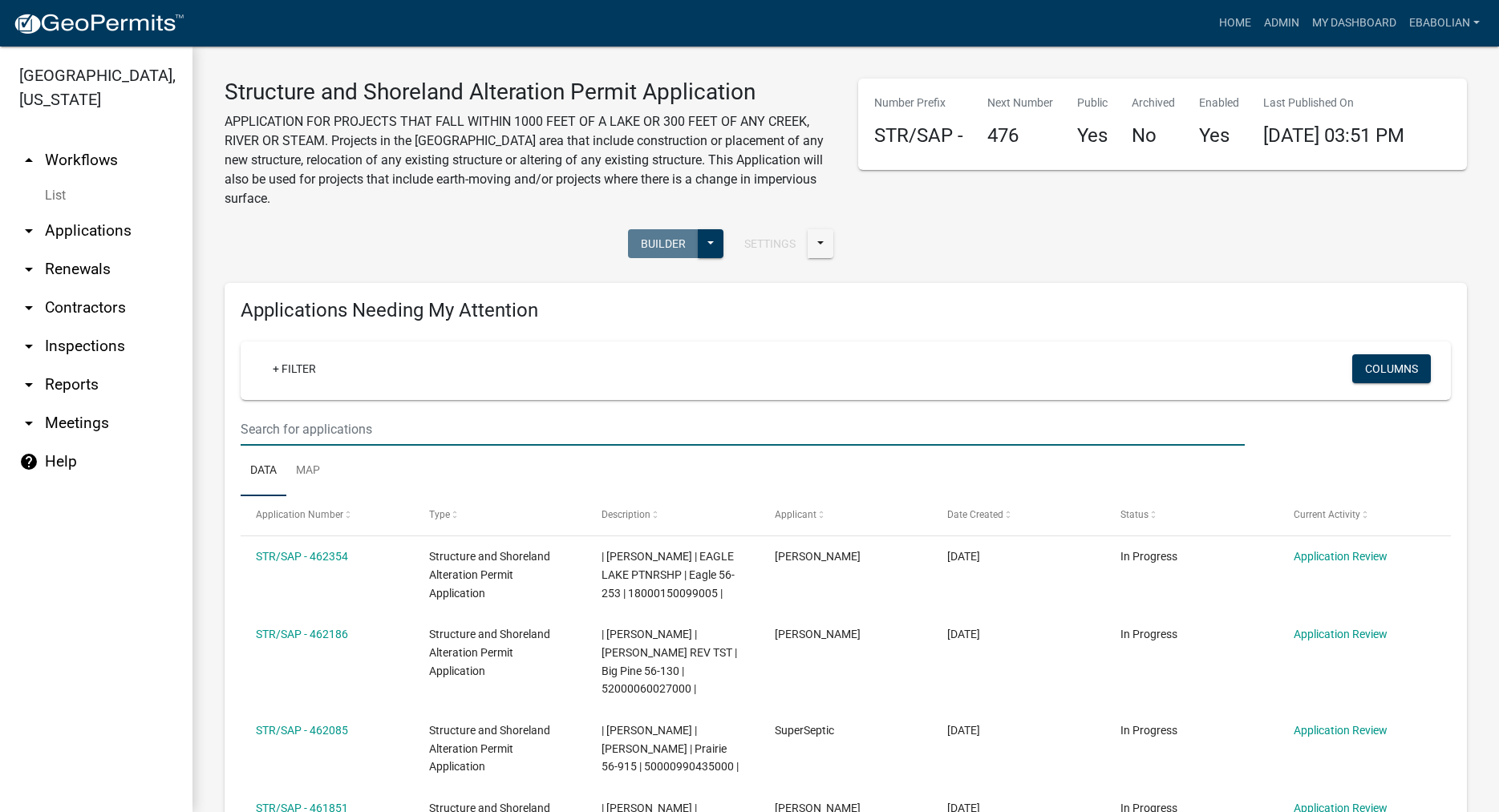
click at [318, 428] on input "text" at bounding box center [743, 430] width 1004 height 33
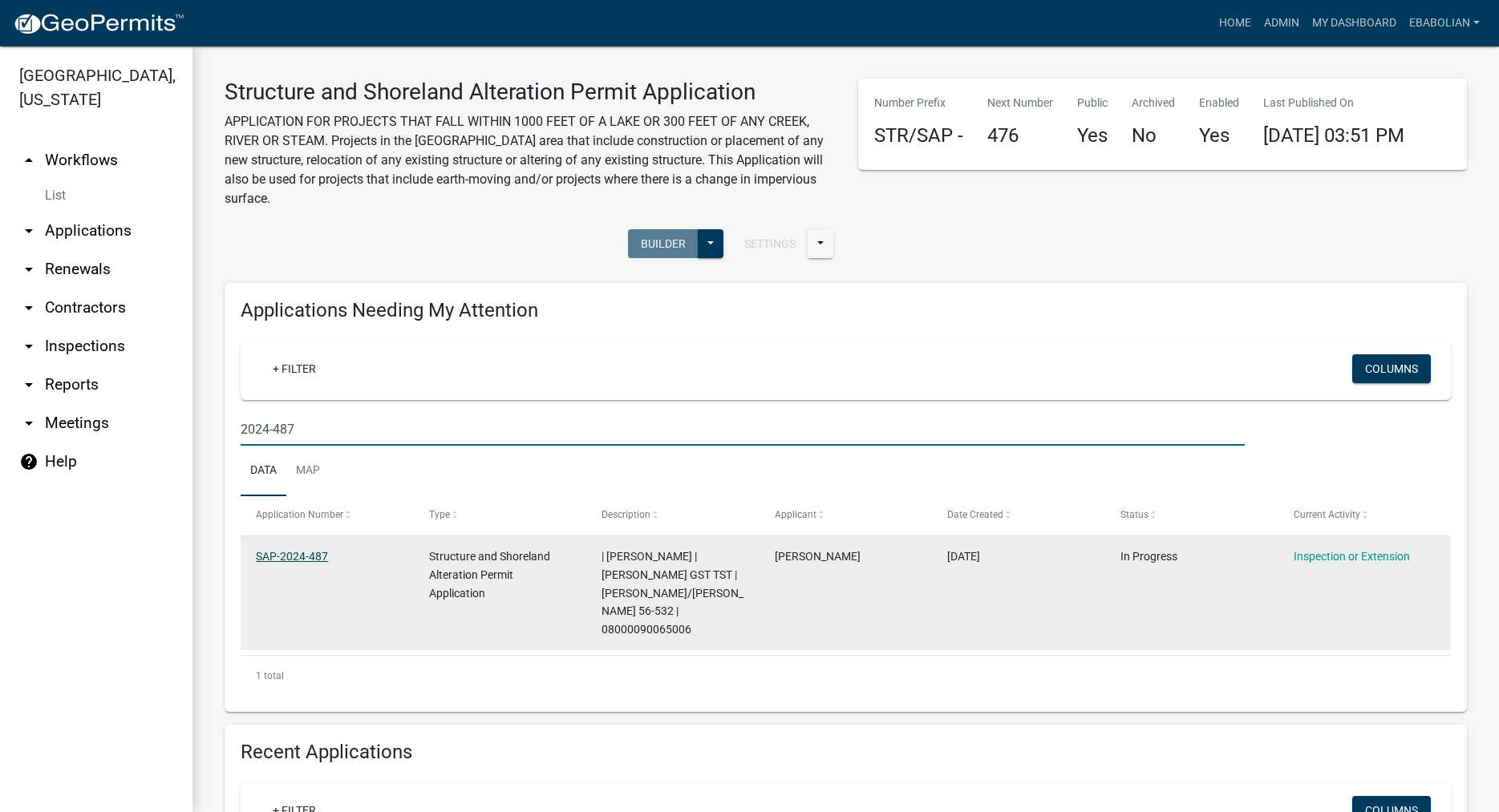
type input "2024-487"
click at [324, 556] on link "SAP-2024-487" at bounding box center [292, 556] width 72 height 13
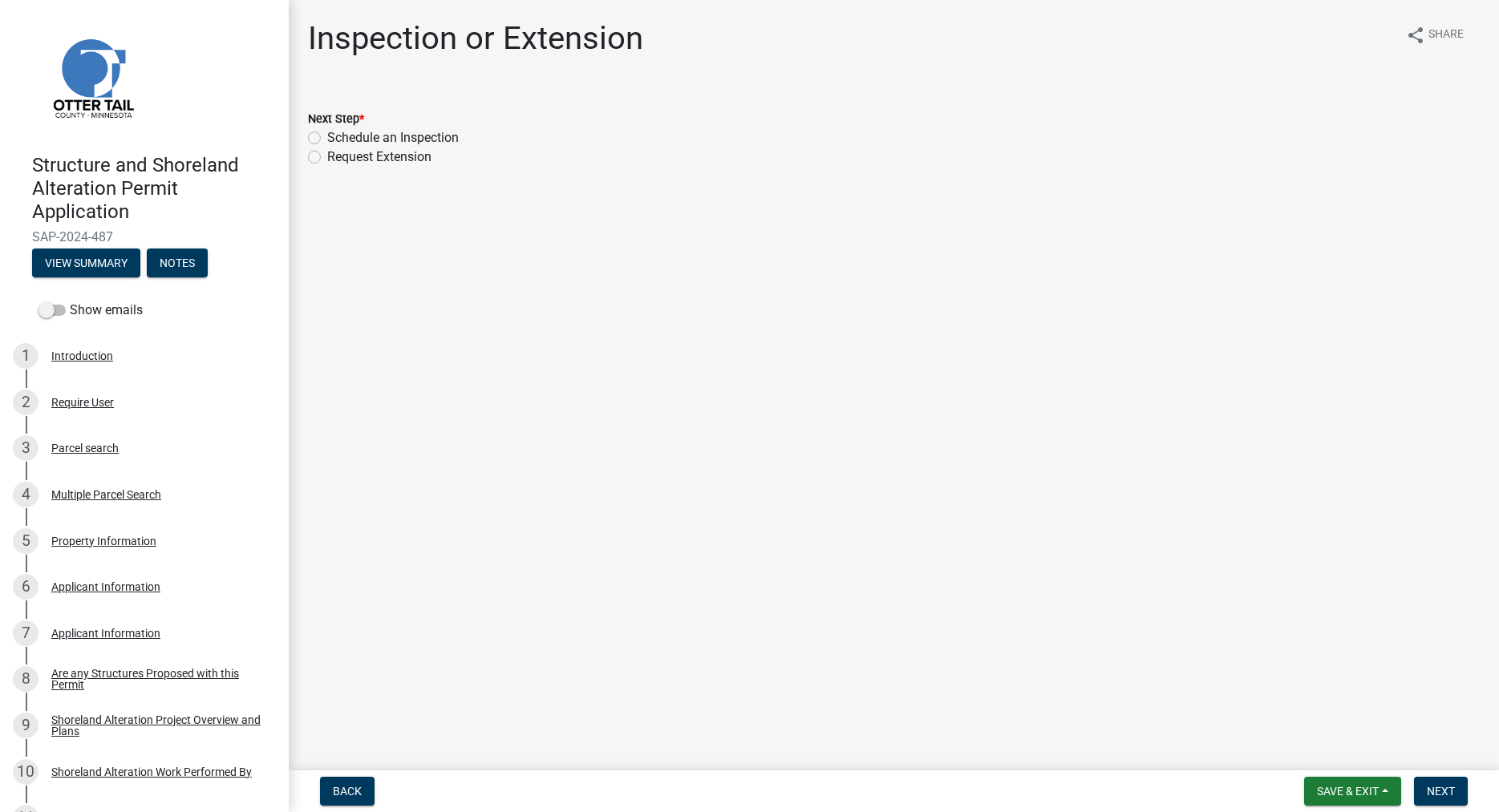
click at [328, 142] on label "Schedule an Inspection" at bounding box center [393, 138] width 132 height 19
click at [328, 139] on input "Schedule an Inspection" at bounding box center [332, 133] width 11 height 11
radio input "true"
click at [1424, 782] on button "Next" at bounding box center [1441, 792] width 54 height 29
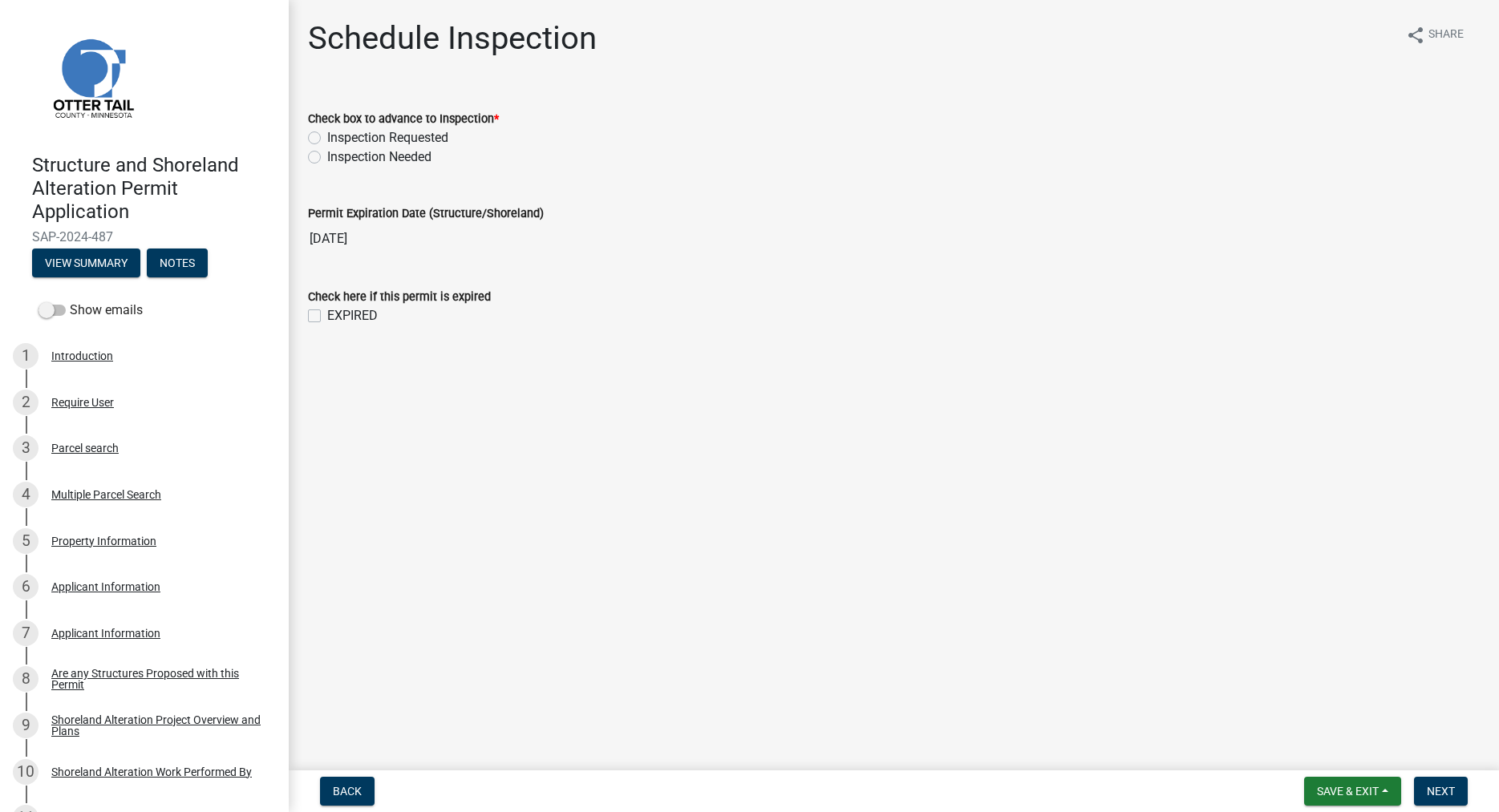
click at [328, 157] on label "Inspection Needed" at bounding box center [380, 157] width 104 height 19
click at [328, 157] on input "Inspection Needed" at bounding box center [332, 152] width 11 height 11
radio input "true"
click at [328, 315] on label "EXPIRED" at bounding box center [353, 316] width 50 height 19
click at [328, 315] on input "EXPIRED" at bounding box center [332, 311] width 11 height 11
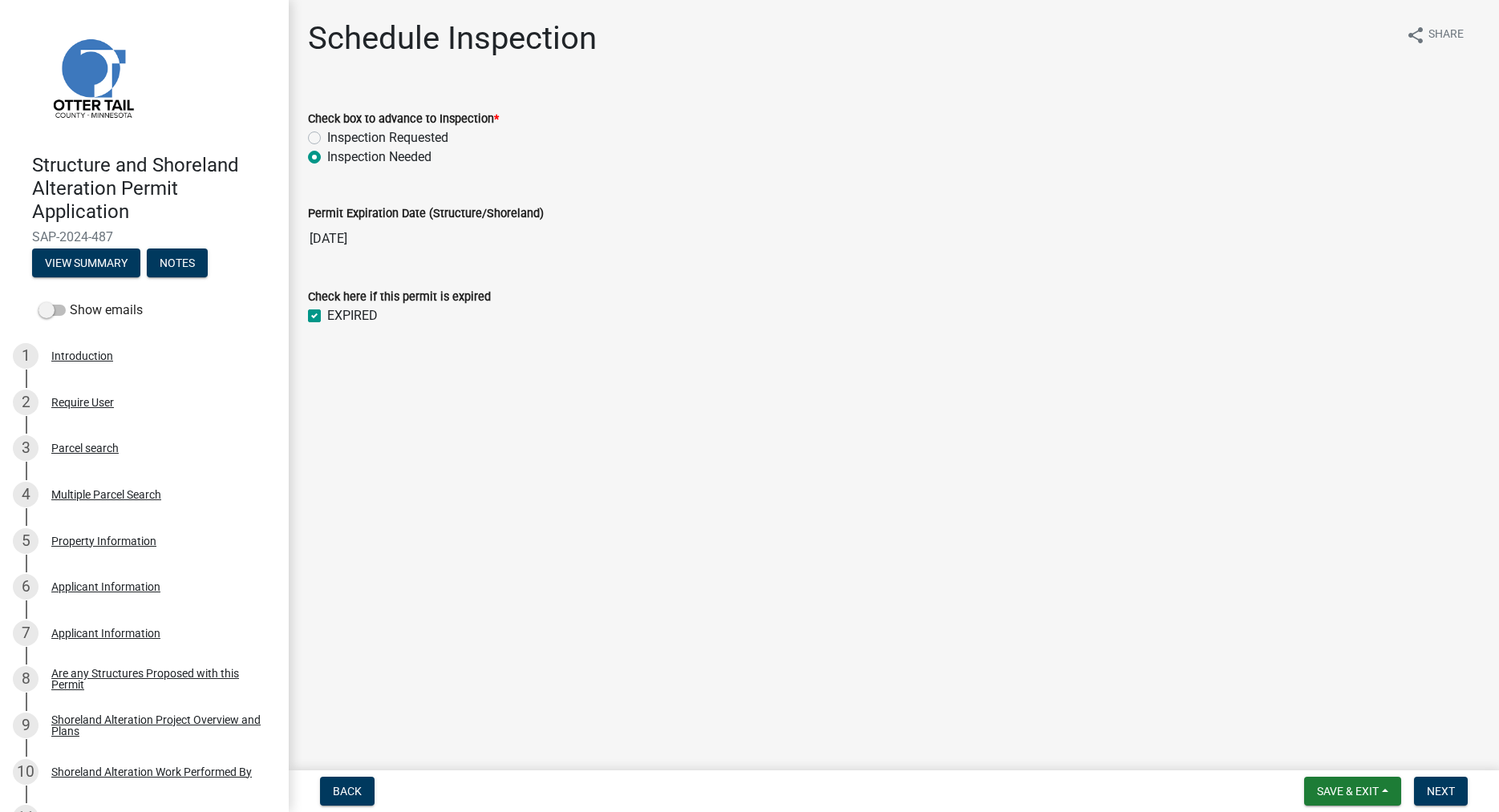
checkbox input "true"
click at [1433, 793] on span "Next" at bounding box center [1440, 791] width 28 height 13
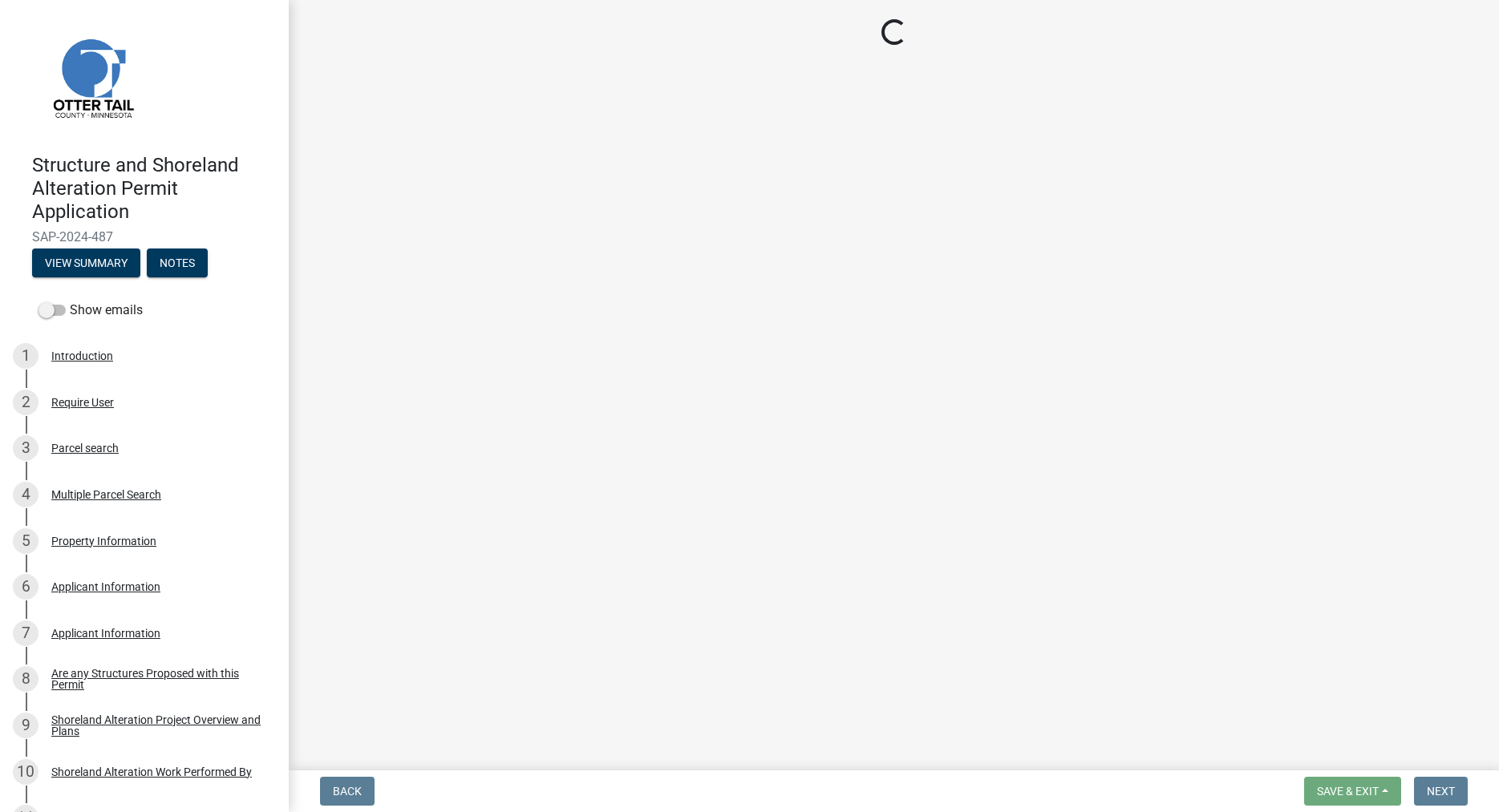
select select "710d5f49-2663-4e73-9718-d0c4e189f5ed"
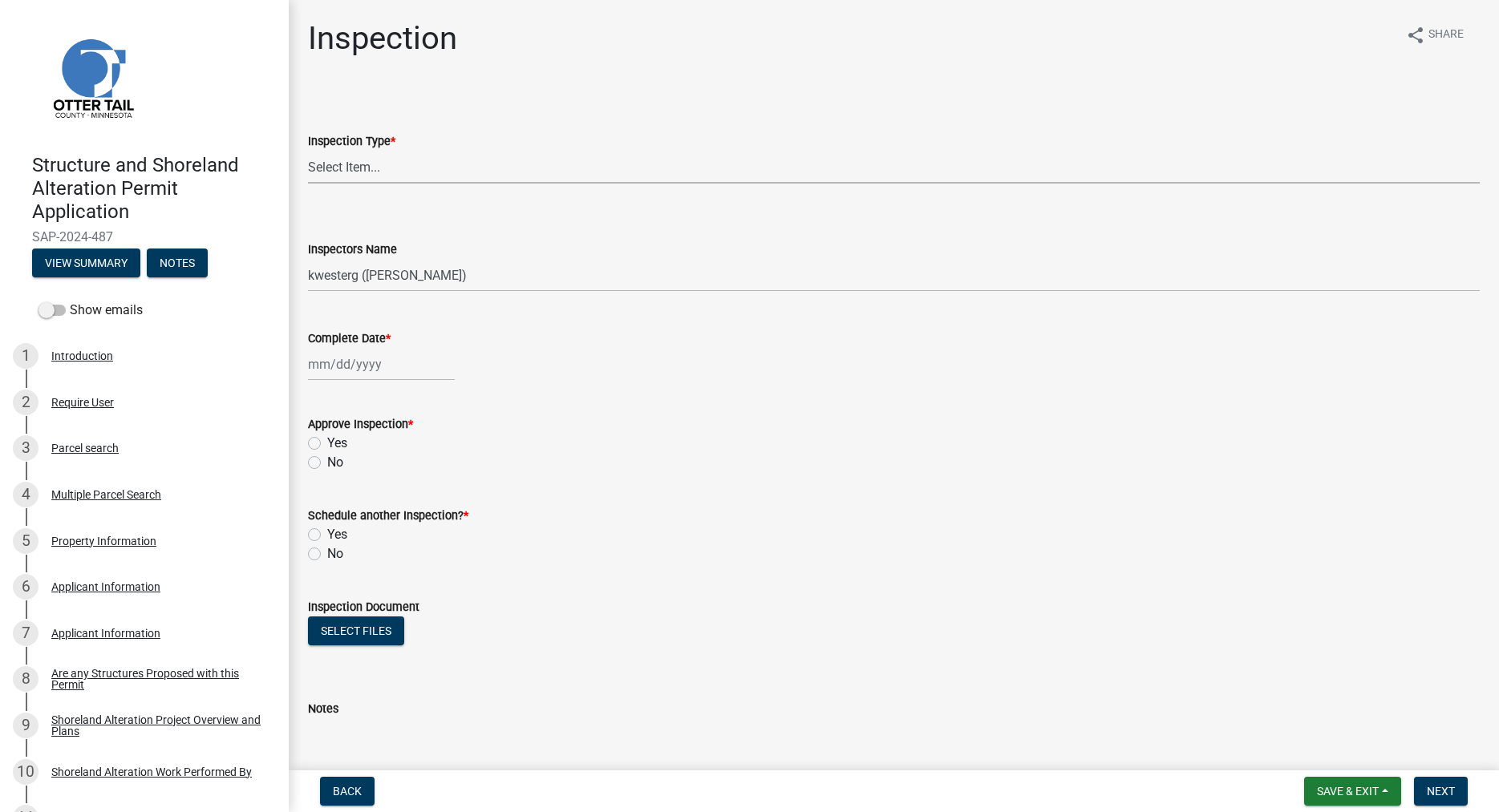
click at [308, 150] on select "Select Item... Footing / Structure Inspection Shoreland Alteration Not Built" at bounding box center [894, 167] width 1171 height 33
click option "Shoreland Alteration" at bounding box center [0, 0] width 0 height 0
select select "47ea1fb7-c502-4f3a-a094-06b583cbebcf"
click at [308, 259] on select "Select Item... btollefson (Brittany Tollefson) alexisnewark (Alexis Newark) epl…" at bounding box center [894, 275] width 1171 height 33
select select "cd31a072-cd4e-4306-9b8c-c26eab70e9de"
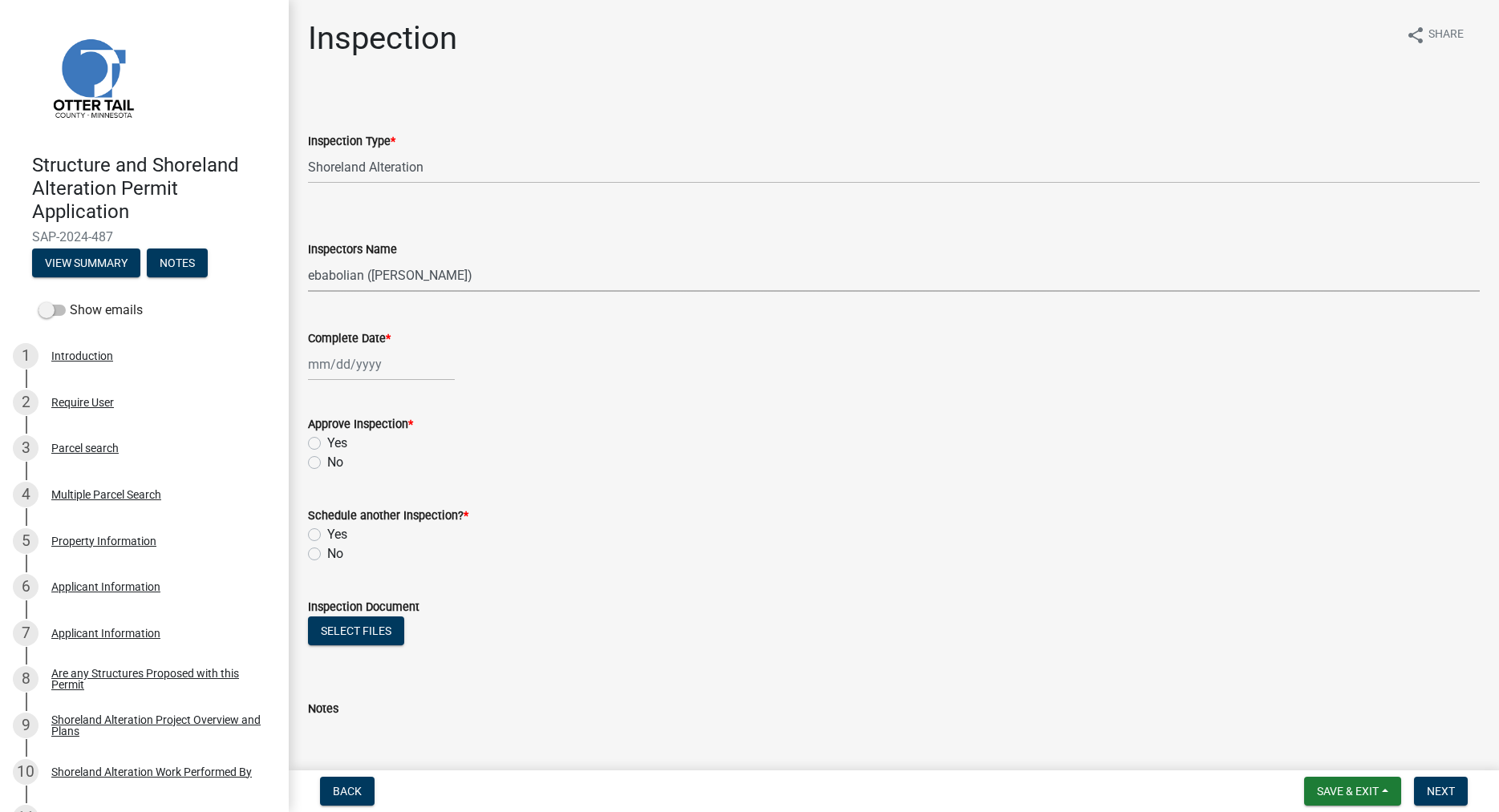
click option "ebabolian (Eric Babolian)" at bounding box center [0, 0] width 0 height 0
click at [361, 372] on input "Complete Date *" at bounding box center [381, 364] width 146 height 33
select select "8"
select select "2025"
click at [323, 503] on div "11" at bounding box center [324, 501] width 26 height 26
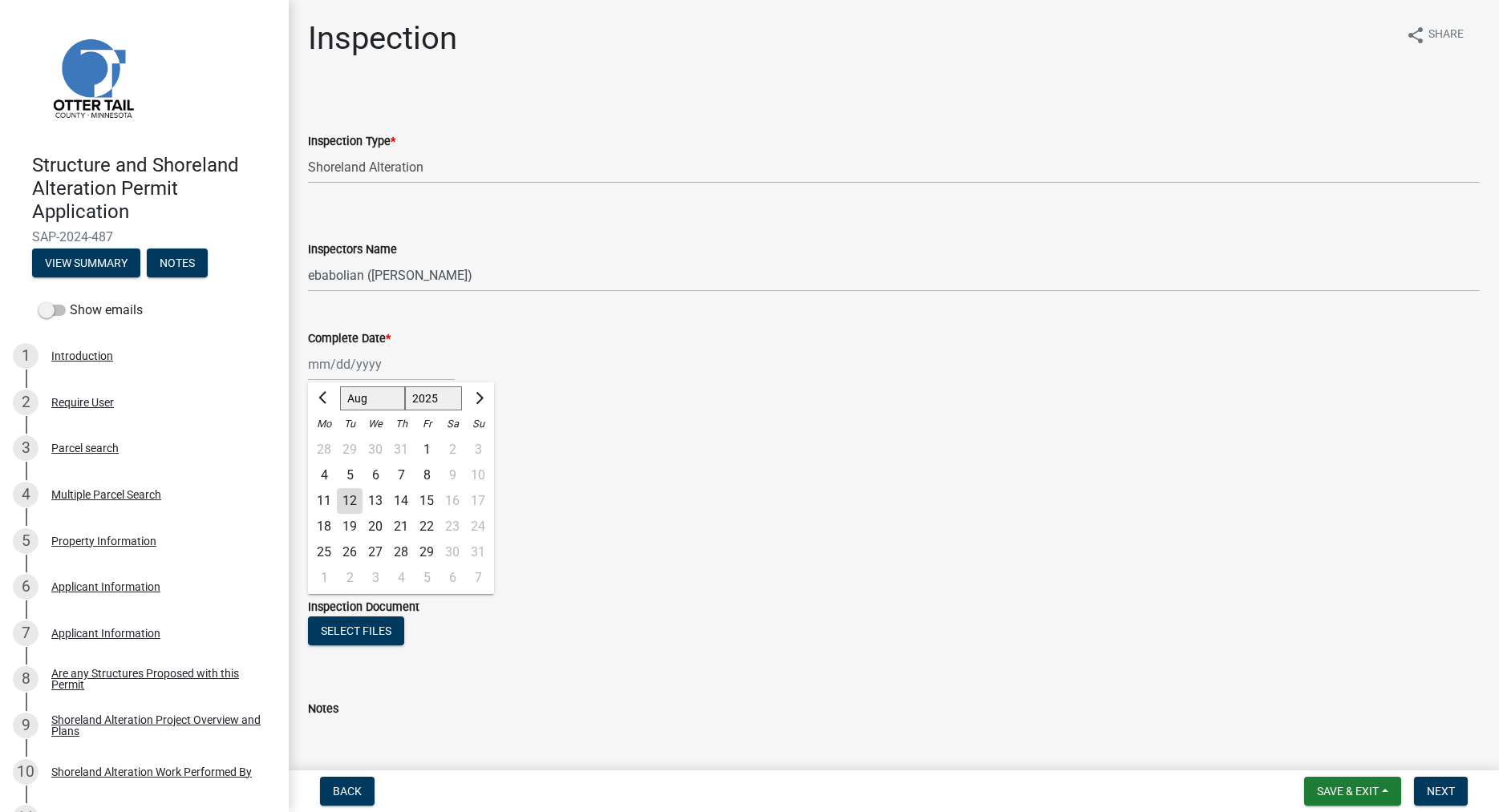
type input "08/11/2025"
click at [328, 442] on label "Yes" at bounding box center [337, 443] width 20 height 19
click at [328, 442] on input "Yes" at bounding box center [332, 438] width 11 height 11
radio input "true"
click at [328, 556] on label "No" at bounding box center [335, 554] width 16 height 19
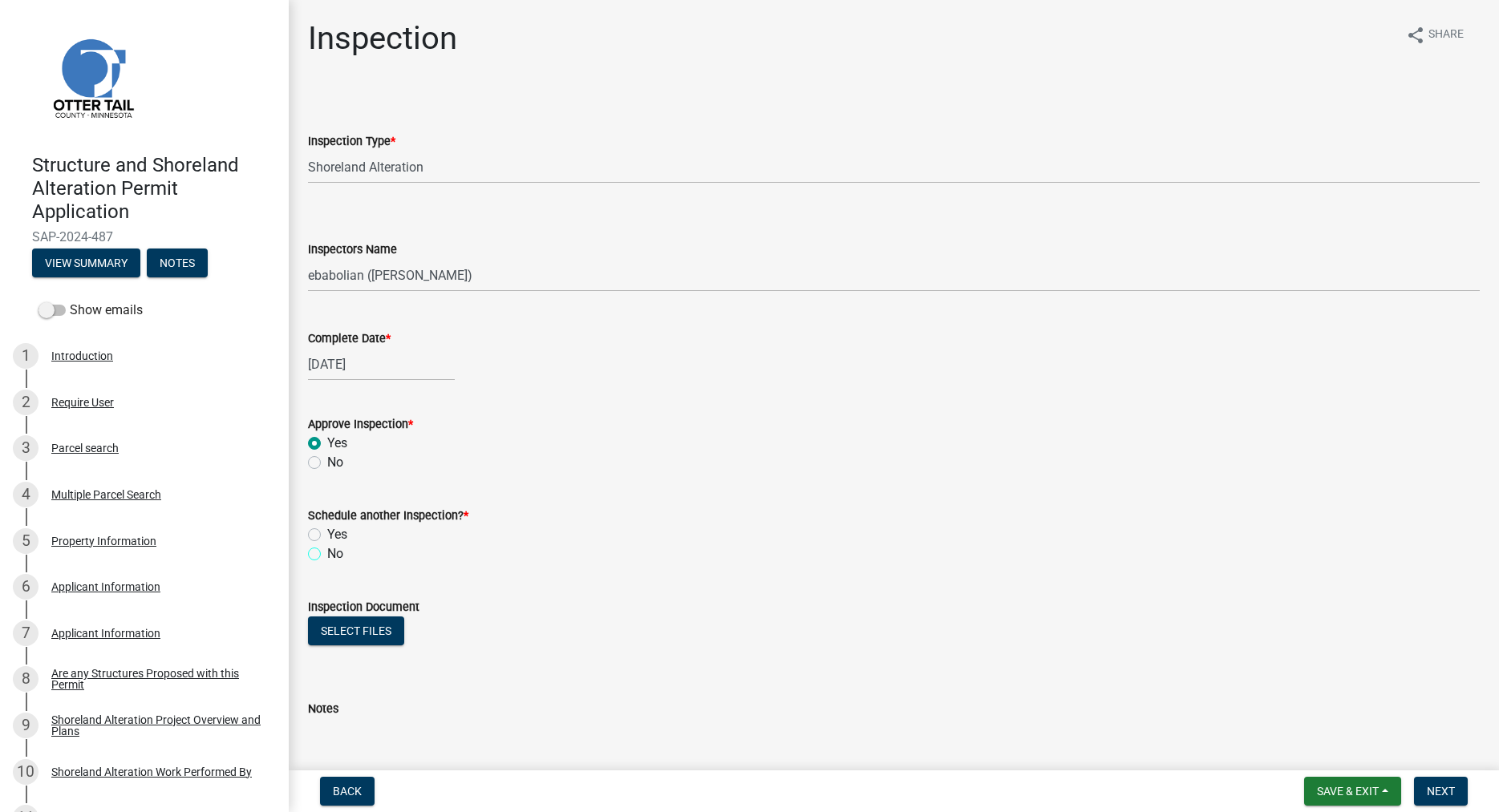
click at [328, 555] on input "No" at bounding box center [332, 549] width 11 height 11
radio input "true"
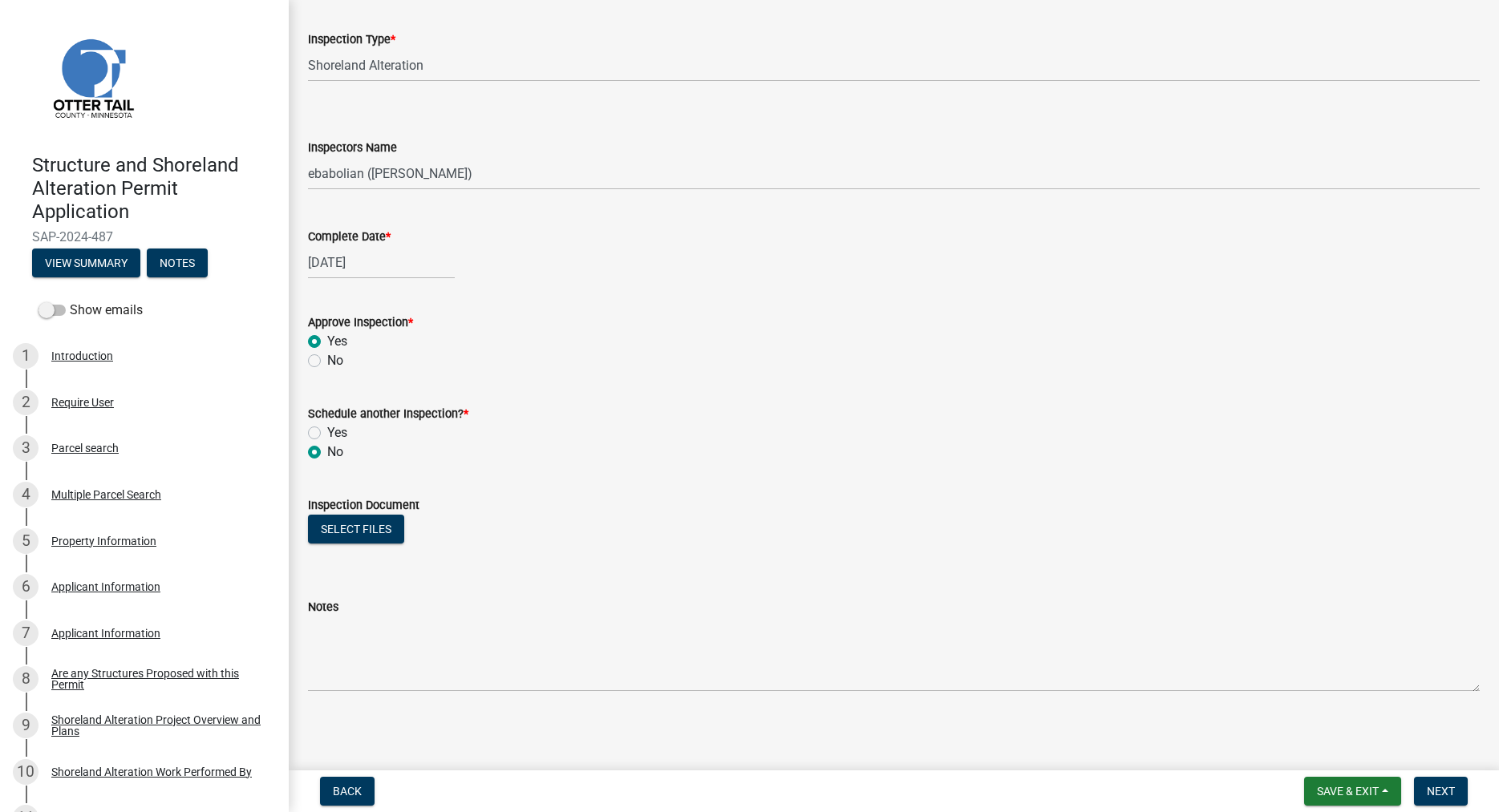
scroll to position [105, 0]
click at [342, 529] on button "Select files" at bounding box center [356, 526] width 96 height 29
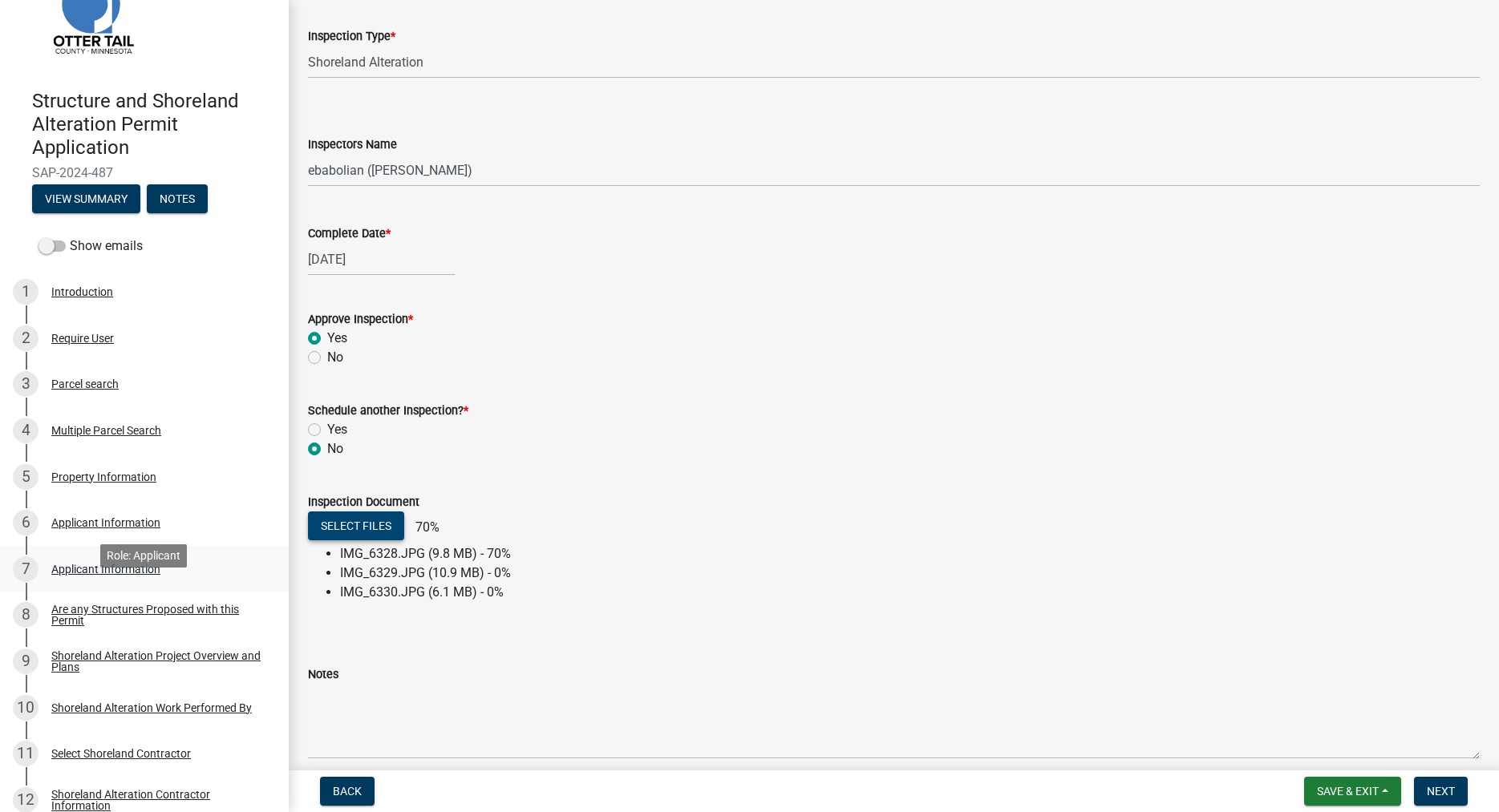
scroll to position [164, 0]
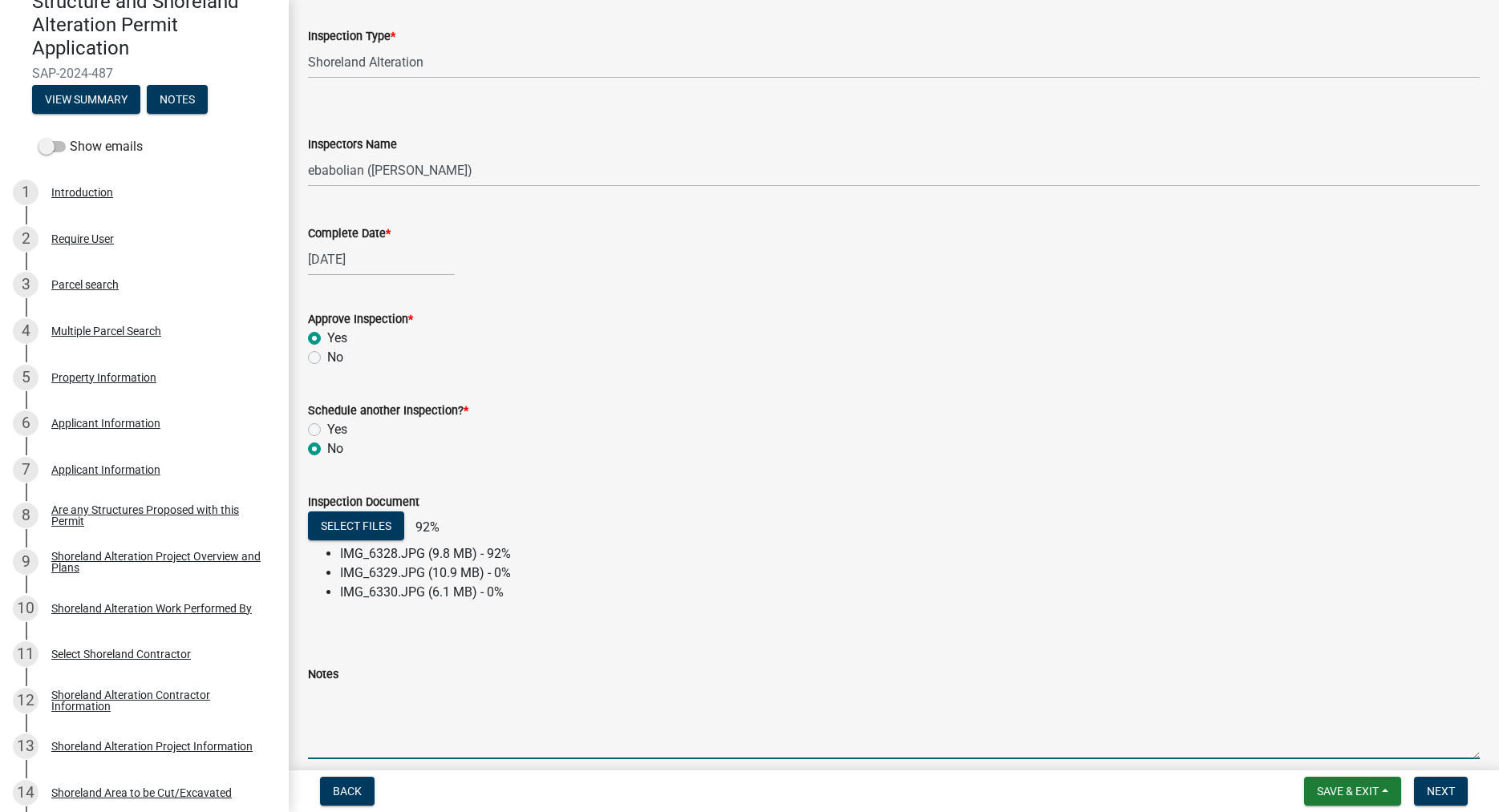
click at [343, 694] on textarea "Notes" at bounding box center [894, 721] width 1171 height 75
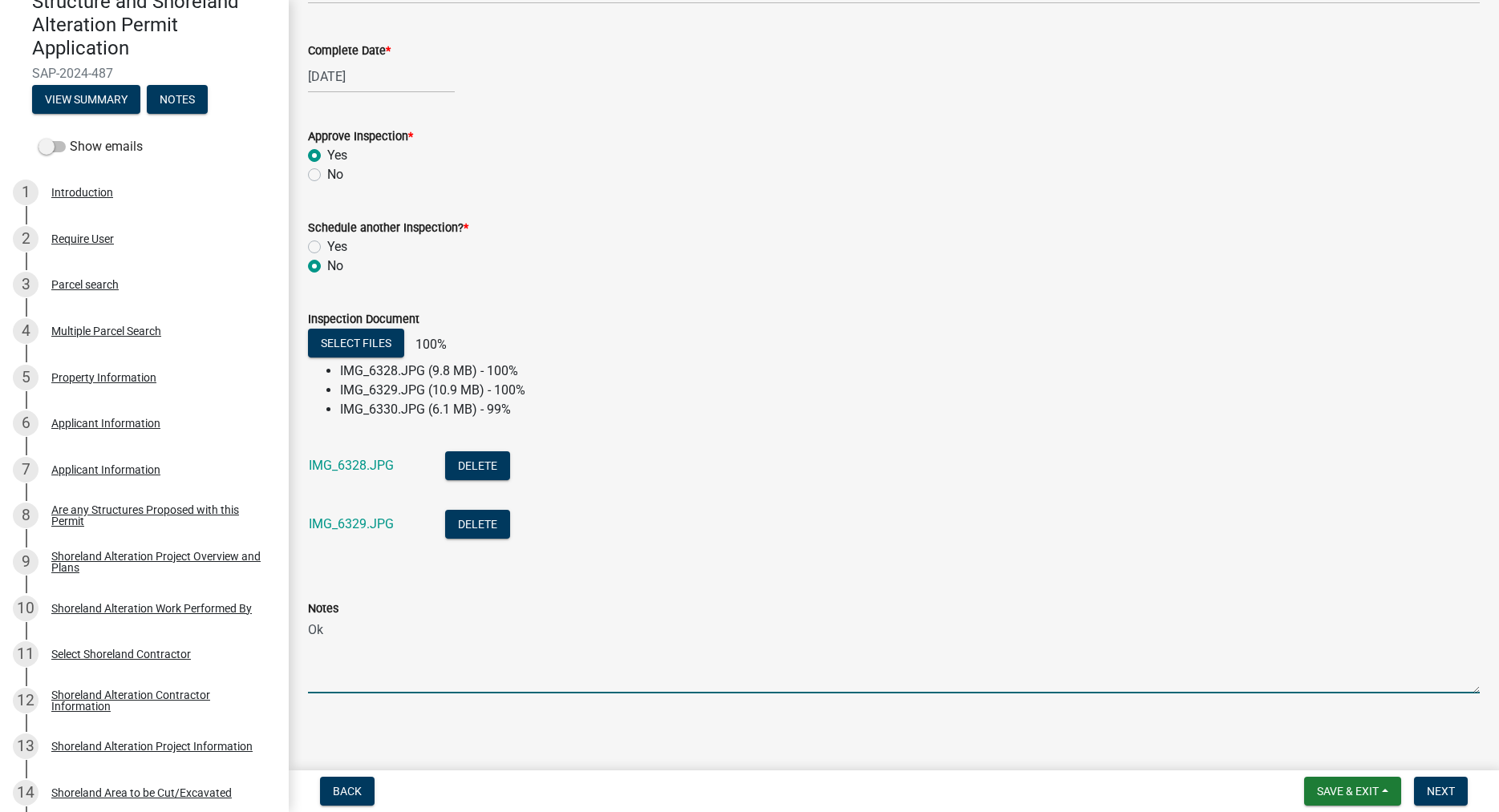
scroll to position [280, 0]
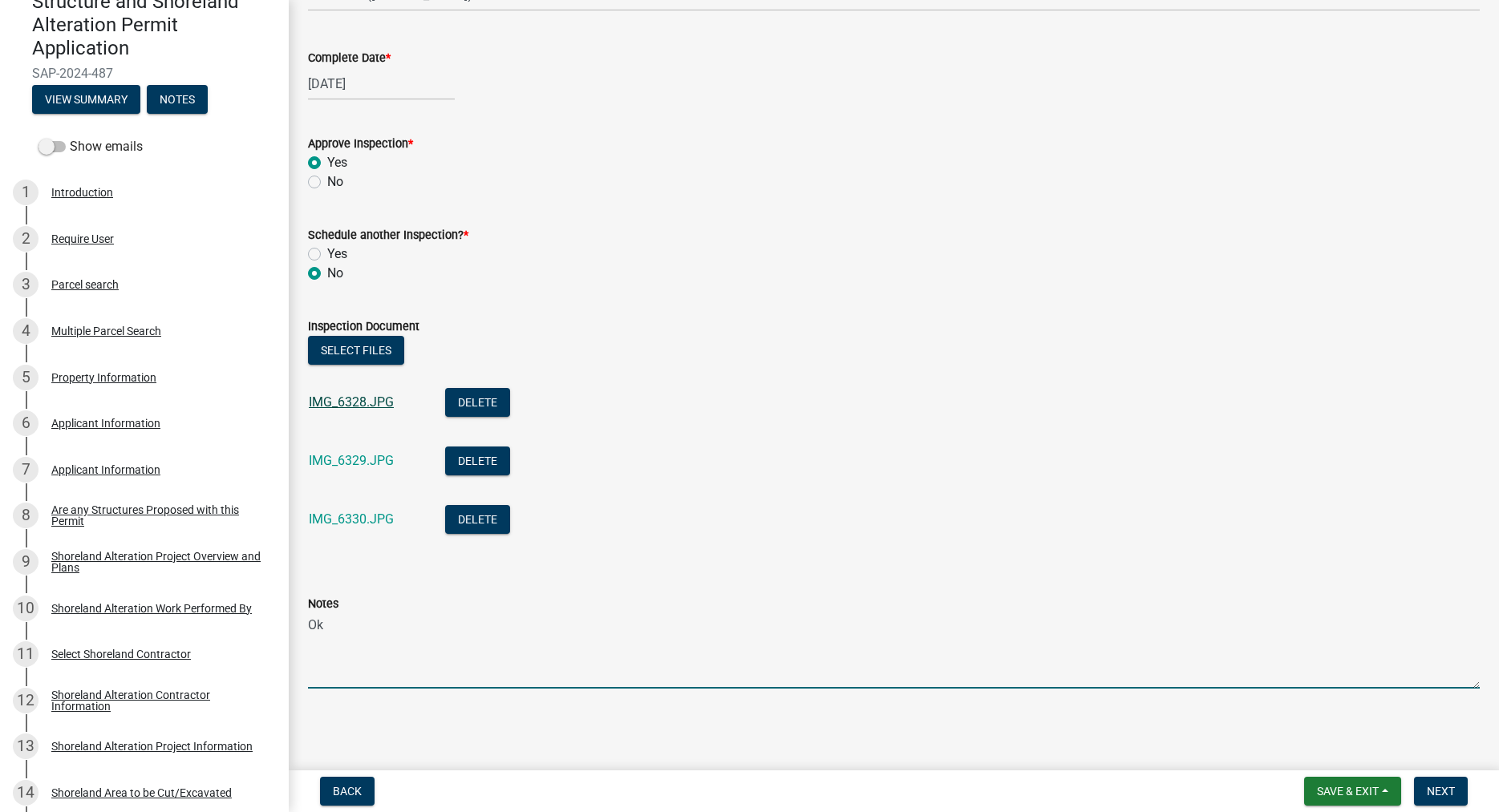
type textarea "Ok"
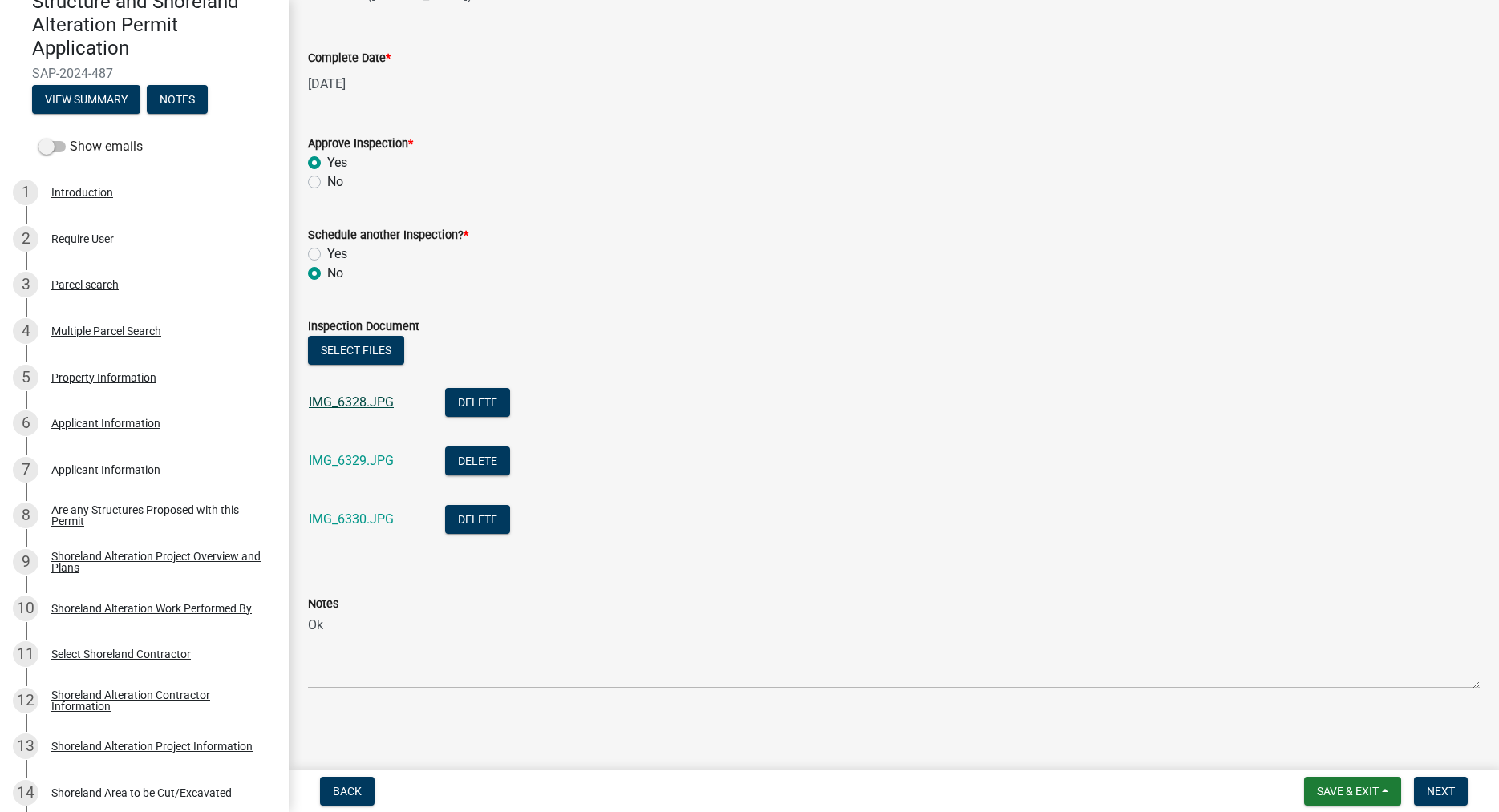
click at [337, 402] on link "IMG_6328.JPG" at bounding box center [351, 403] width 85 height 15
click at [355, 461] on link "IMG_6329.JPG" at bounding box center [351, 460] width 85 height 15
click at [373, 511] on div "IMG_6330.JPG" at bounding box center [363, 521] width 111 height 33
click at [373, 516] on link "IMG_6330.JPG" at bounding box center [351, 519] width 85 height 15
click at [1446, 786] on span "Next" at bounding box center [1440, 791] width 28 height 13
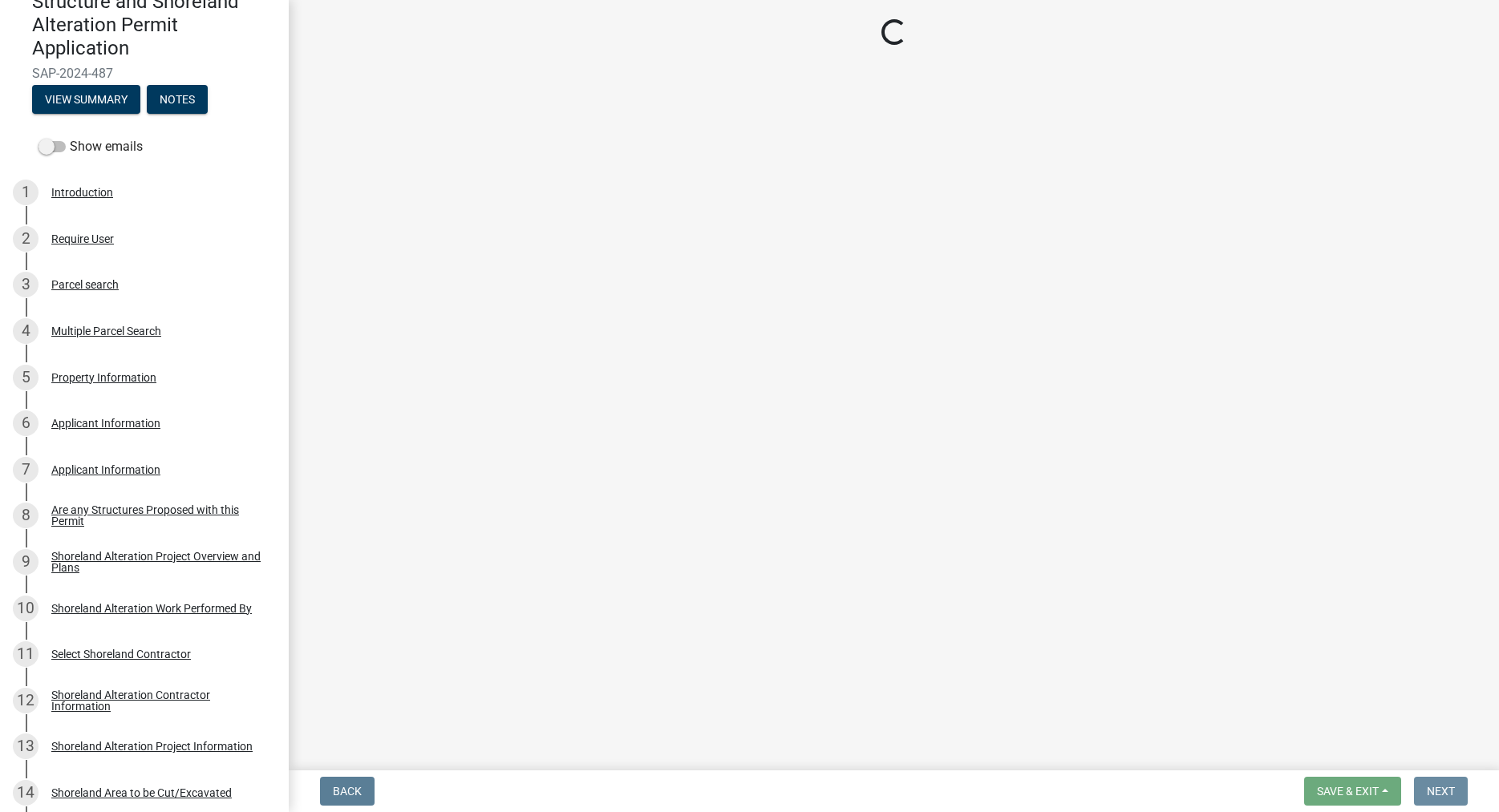
scroll to position [0, 0]
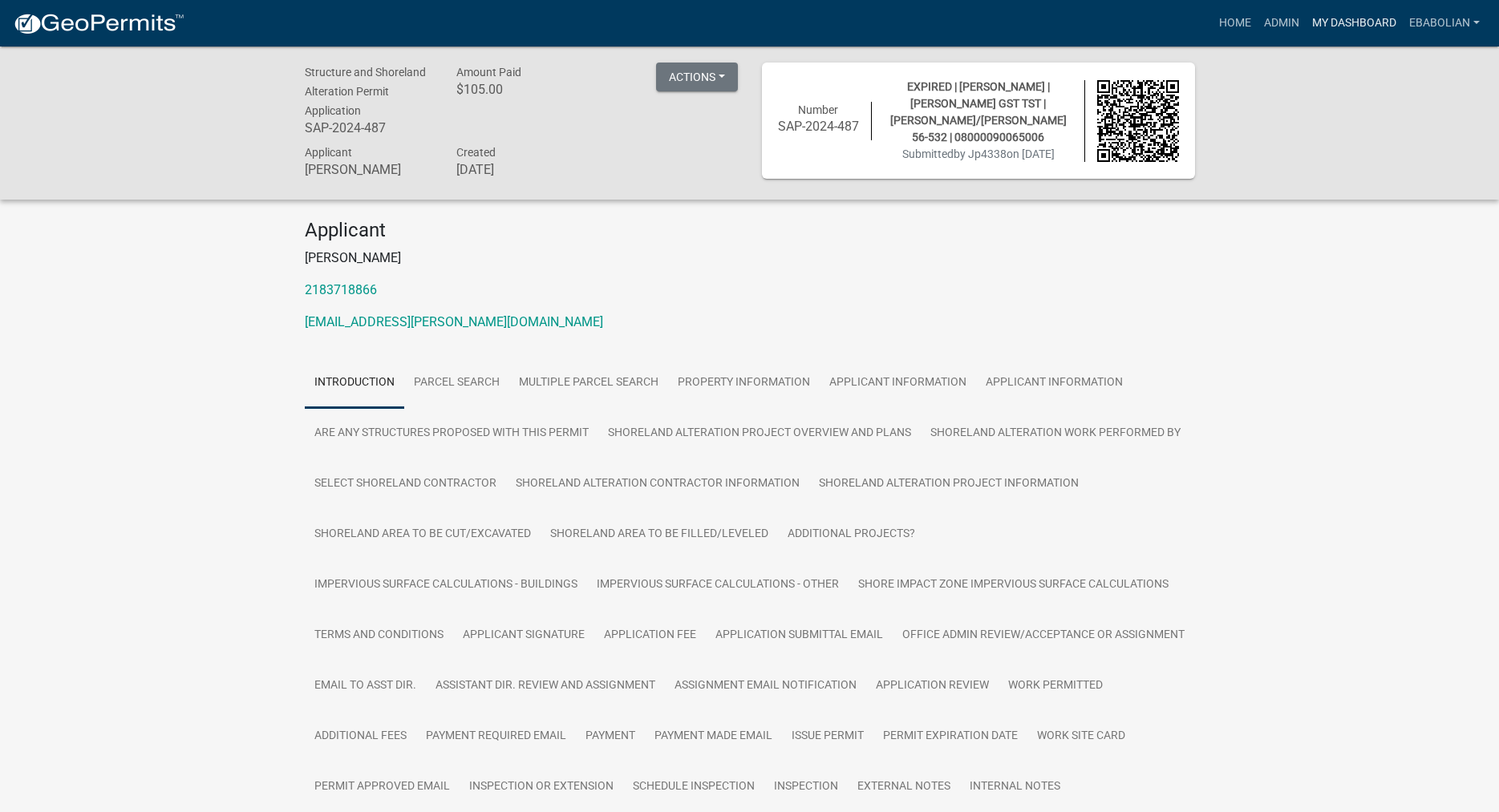
click at [1354, 17] on link "My Dashboard" at bounding box center [1354, 23] width 97 height 31
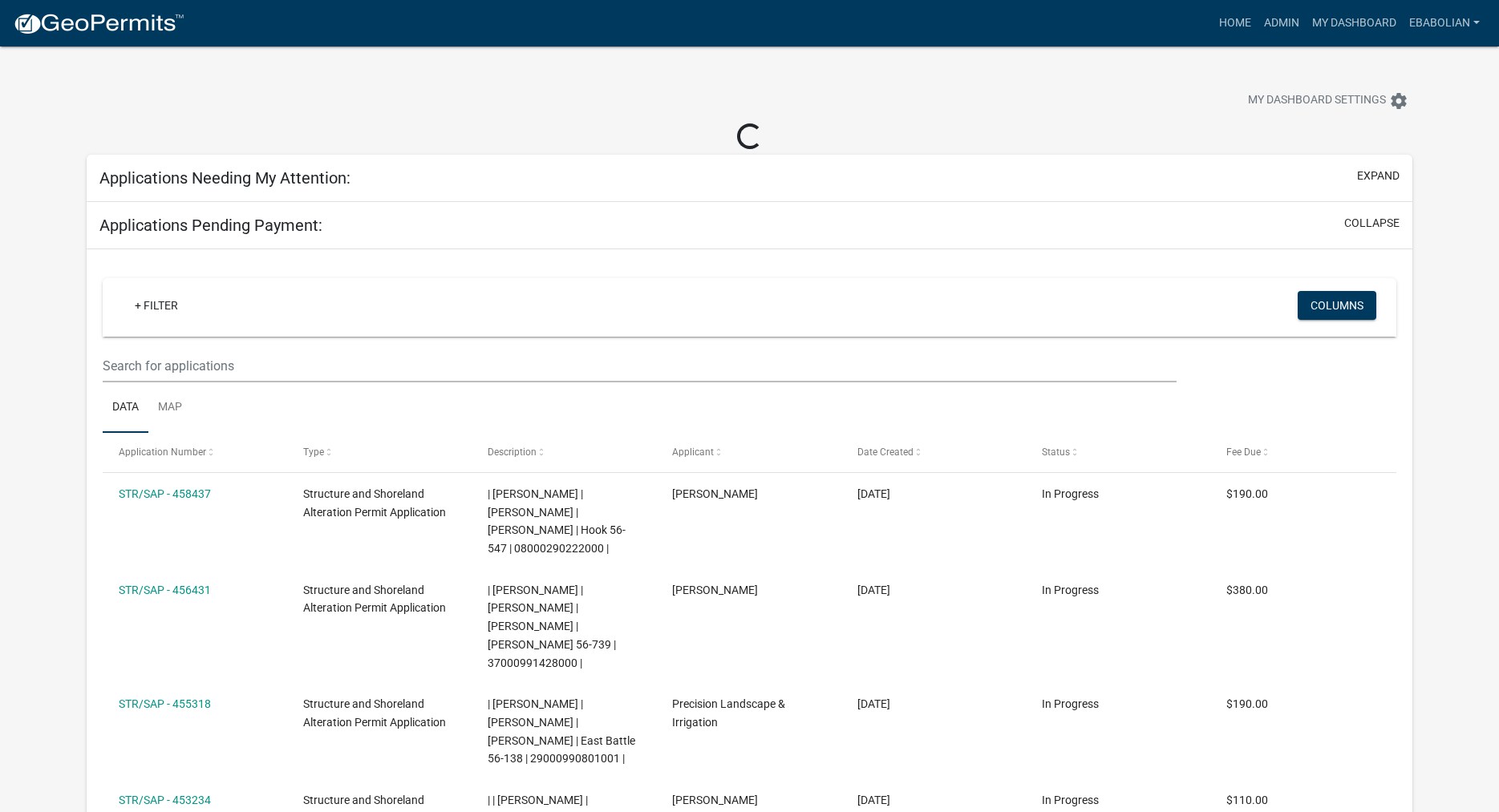
select select "3: 100"
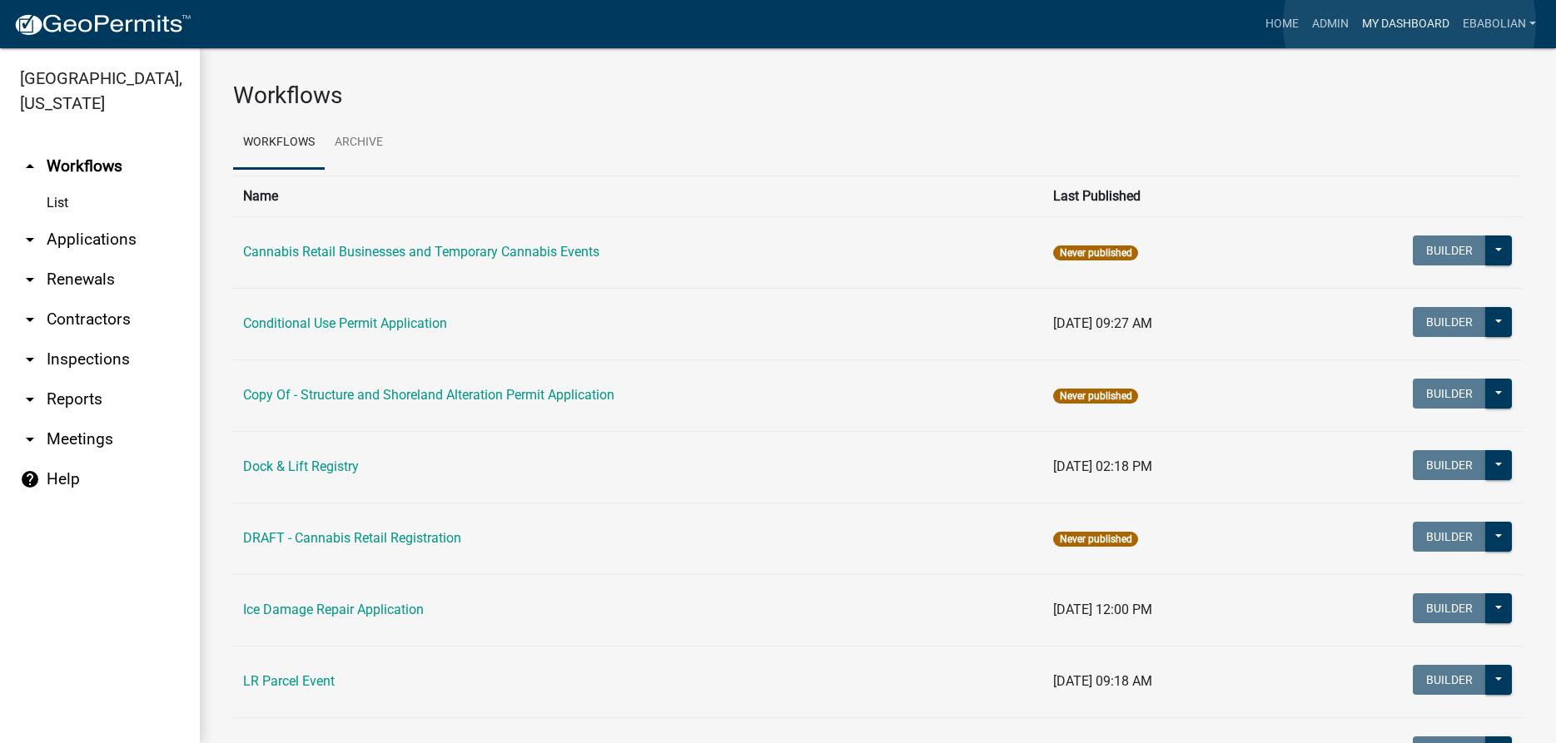
click at [1409, 24] on link "My Dashboard" at bounding box center [1405, 24] width 101 height 32
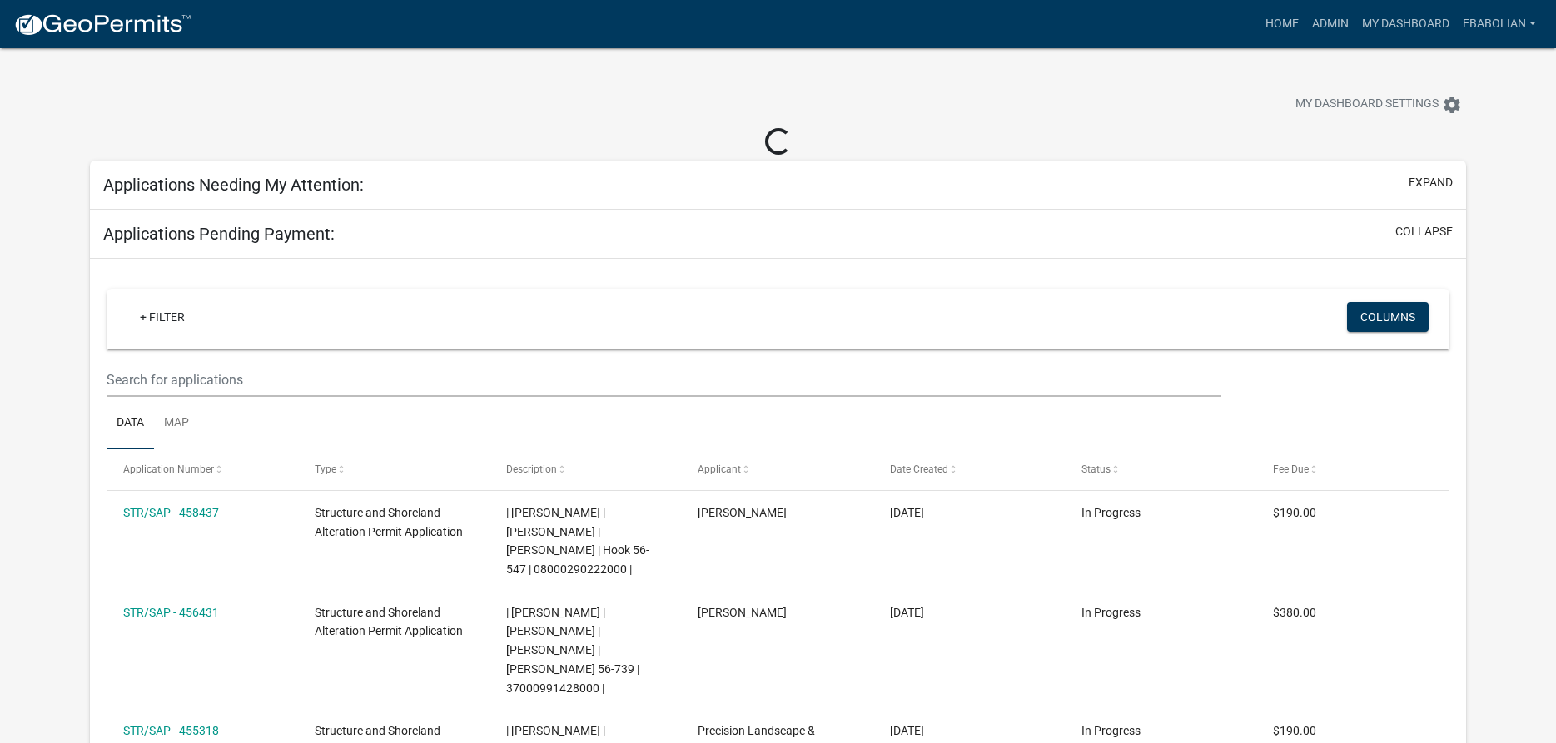
select select "3: 100"
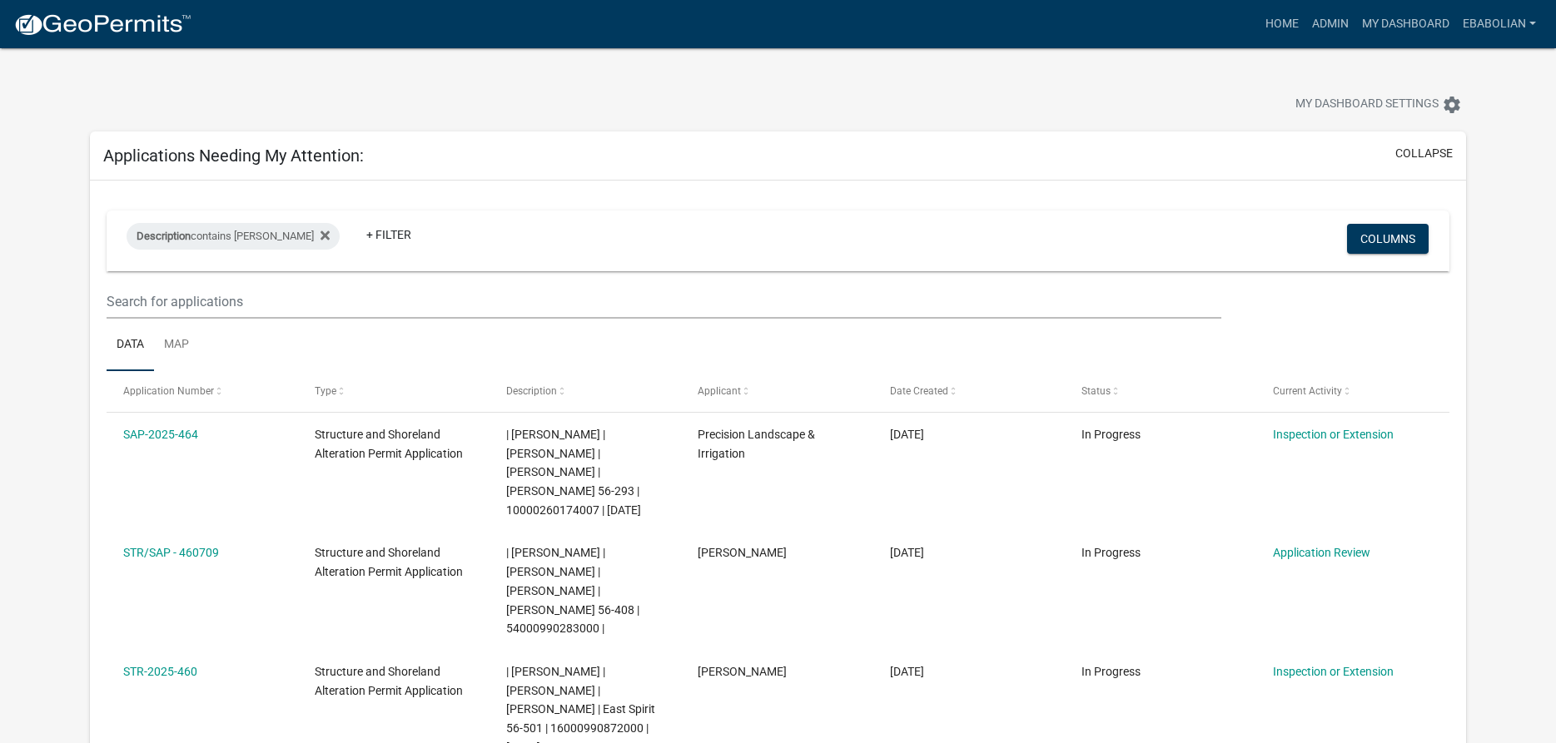
select select "3: 100"
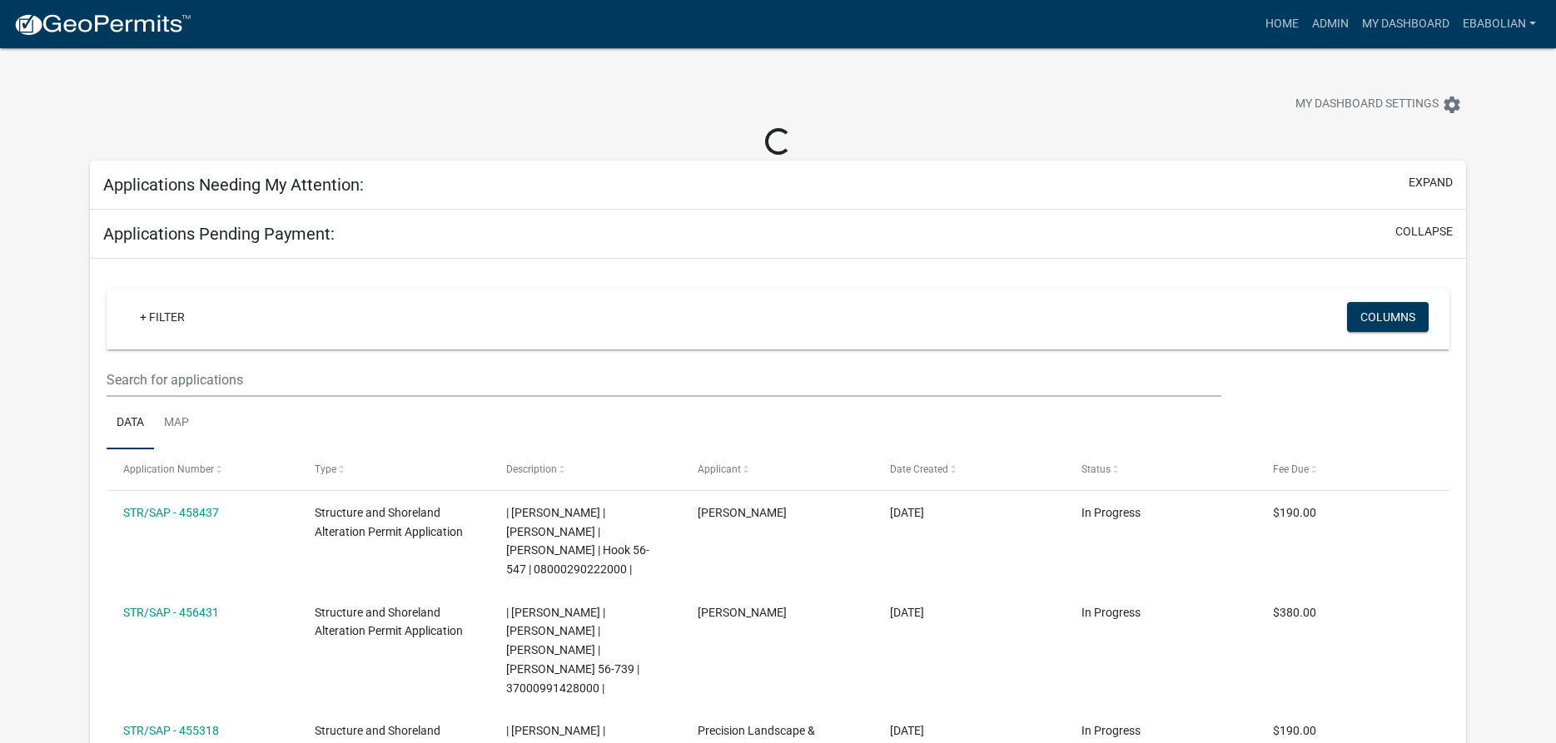
select select "3: 100"
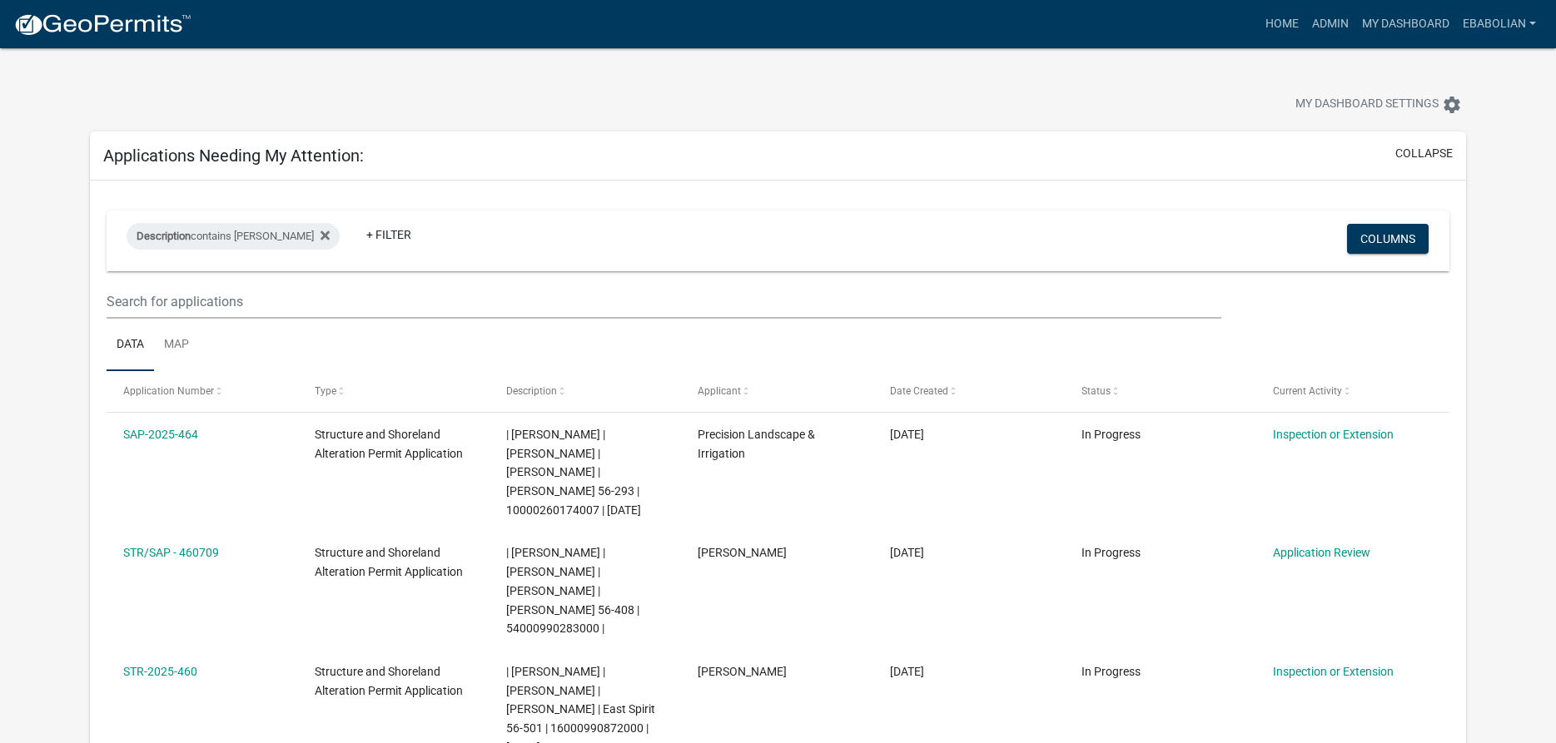
select select "3: 100"
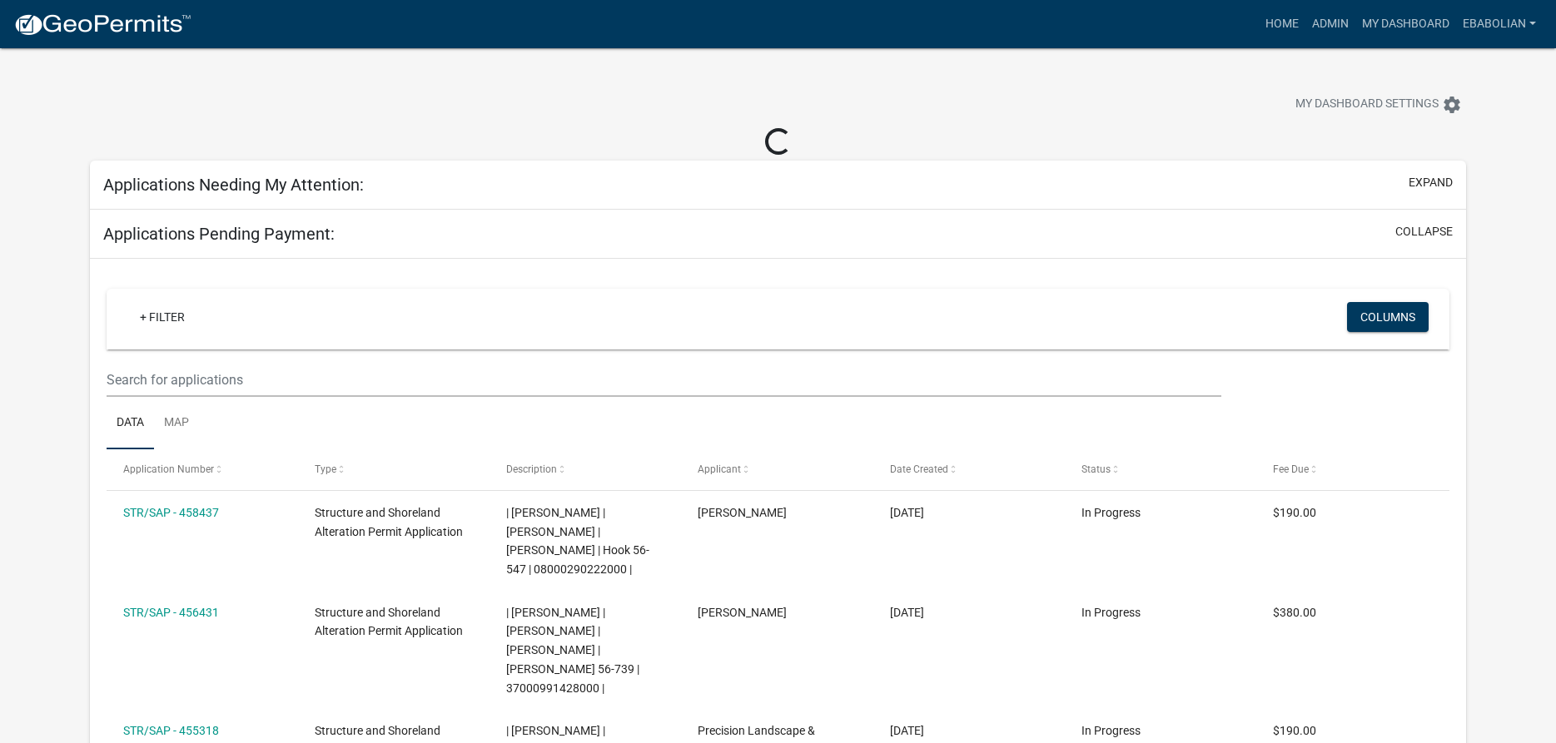
select select "3: 100"
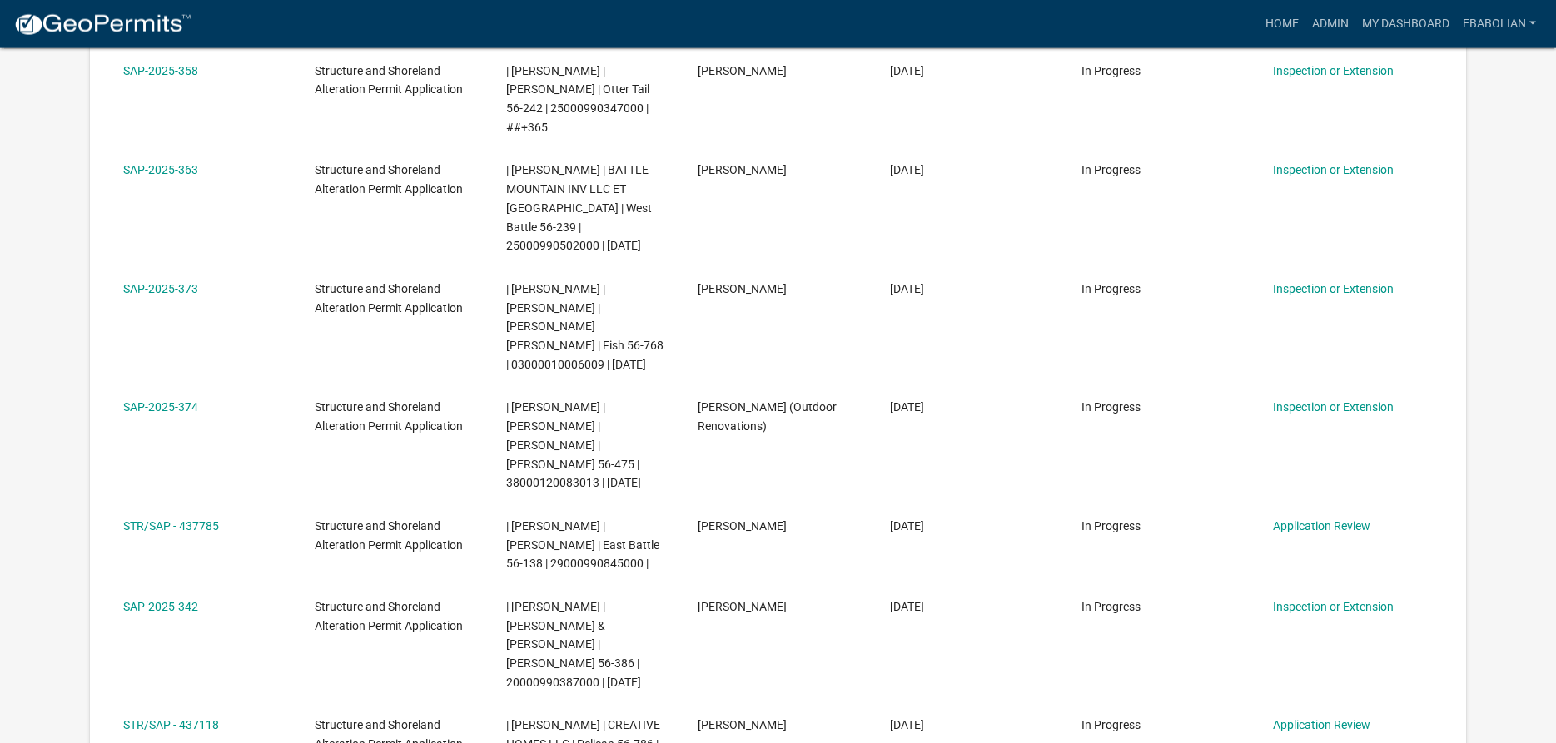
scroll to position [3906, 0]
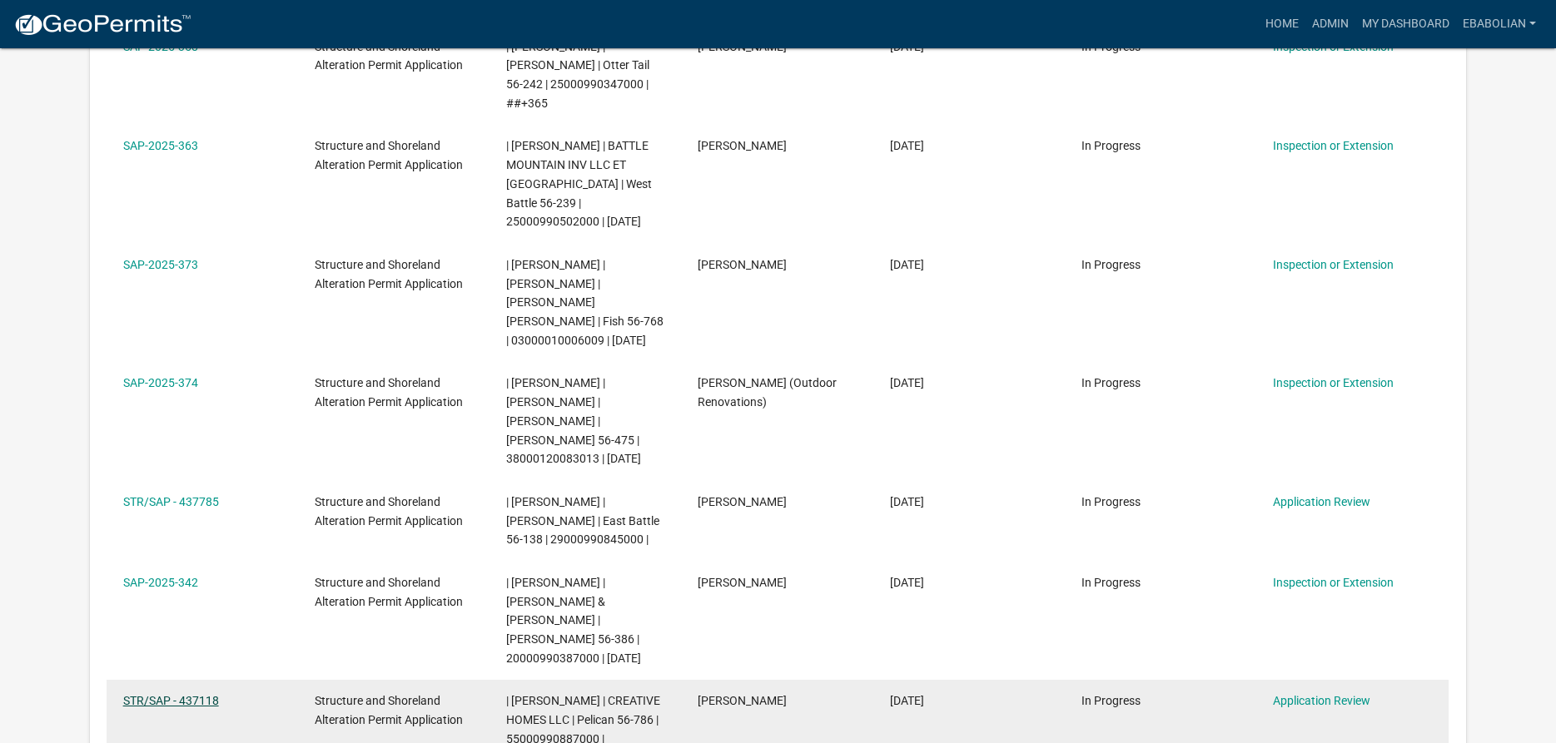
click at [206, 694] on link "STR/SAP - 437118" at bounding box center [171, 700] width 96 height 13
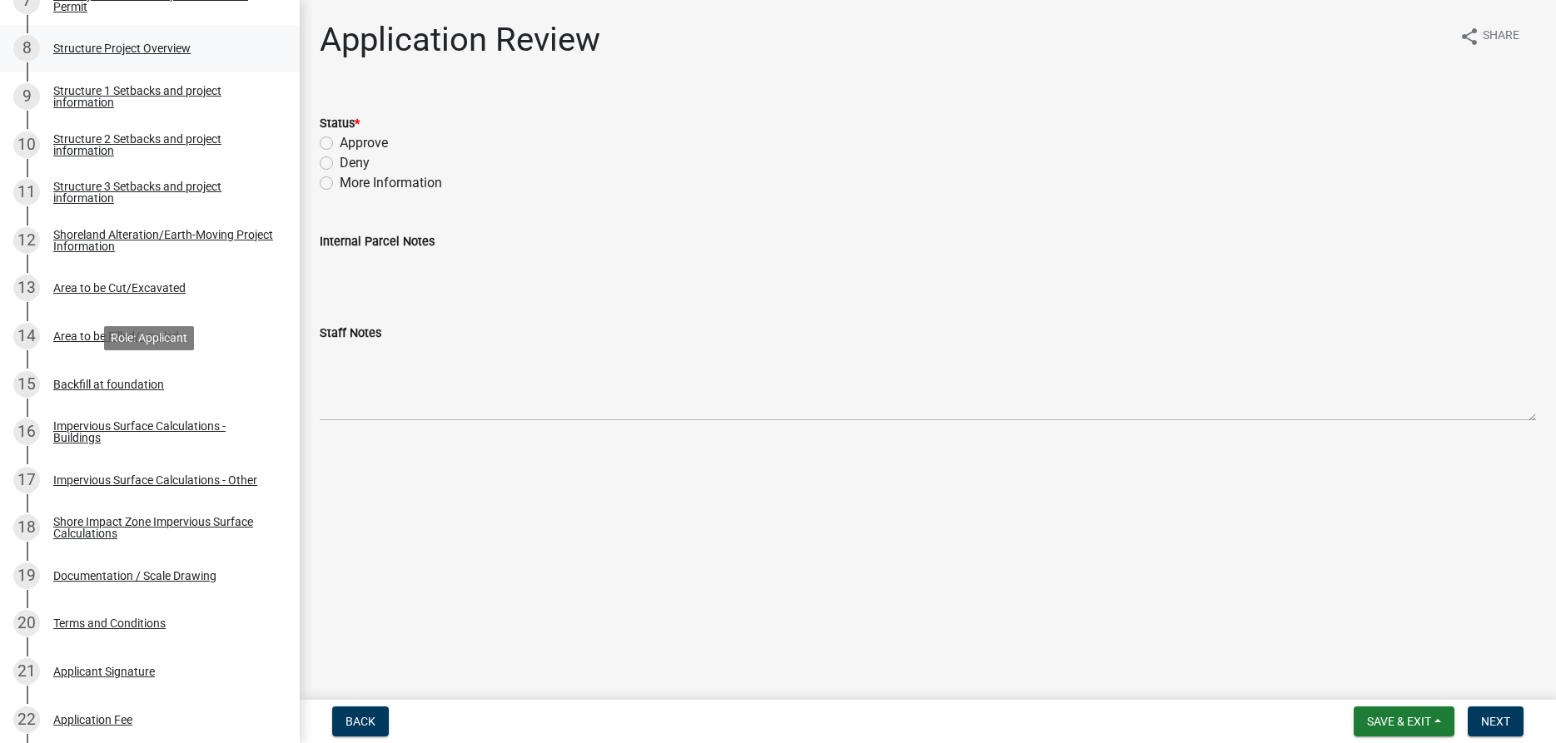
scroll to position [679, 0]
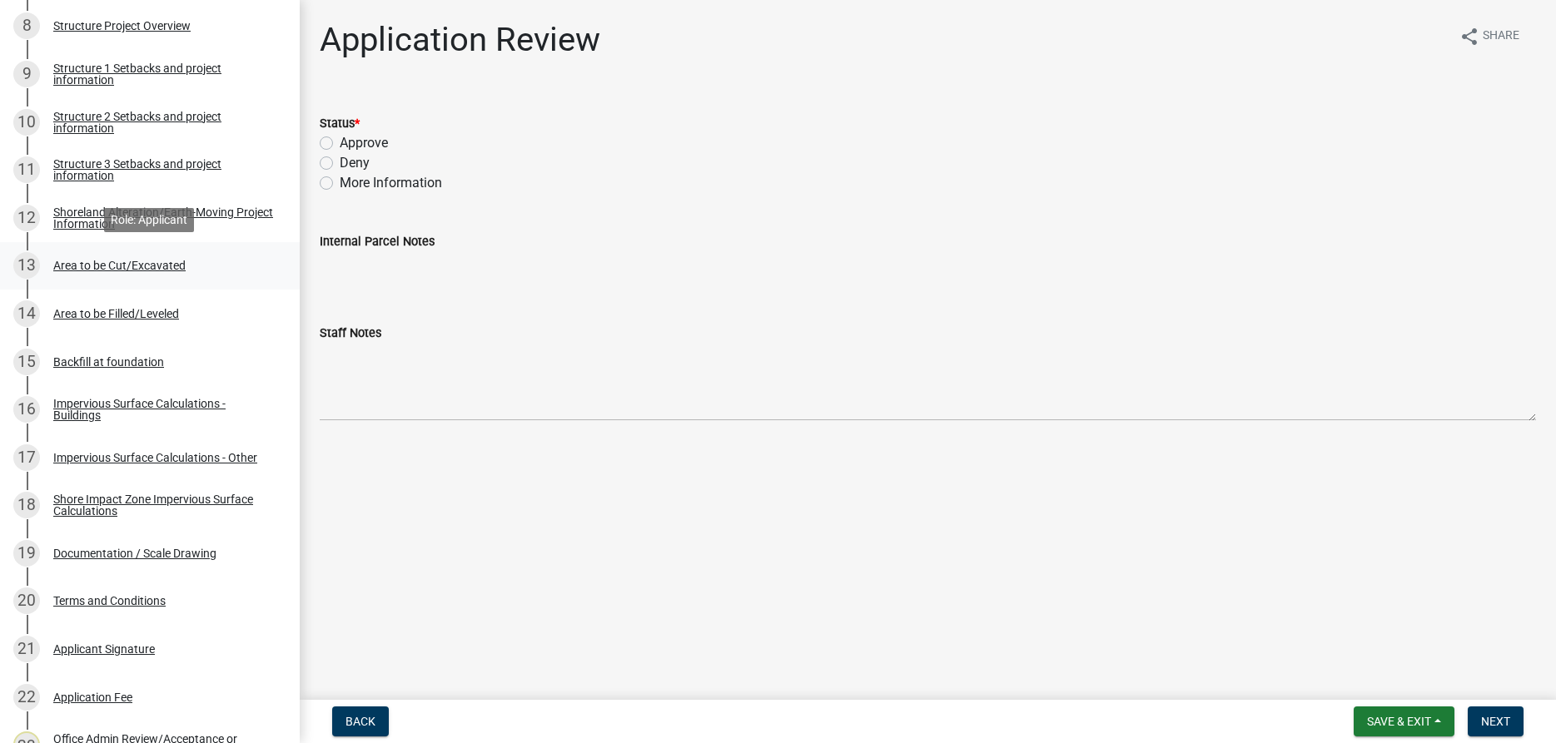
click at [162, 271] on div "Area to be Cut/Excavated" at bounding box center [119, 266] width 132 height 12
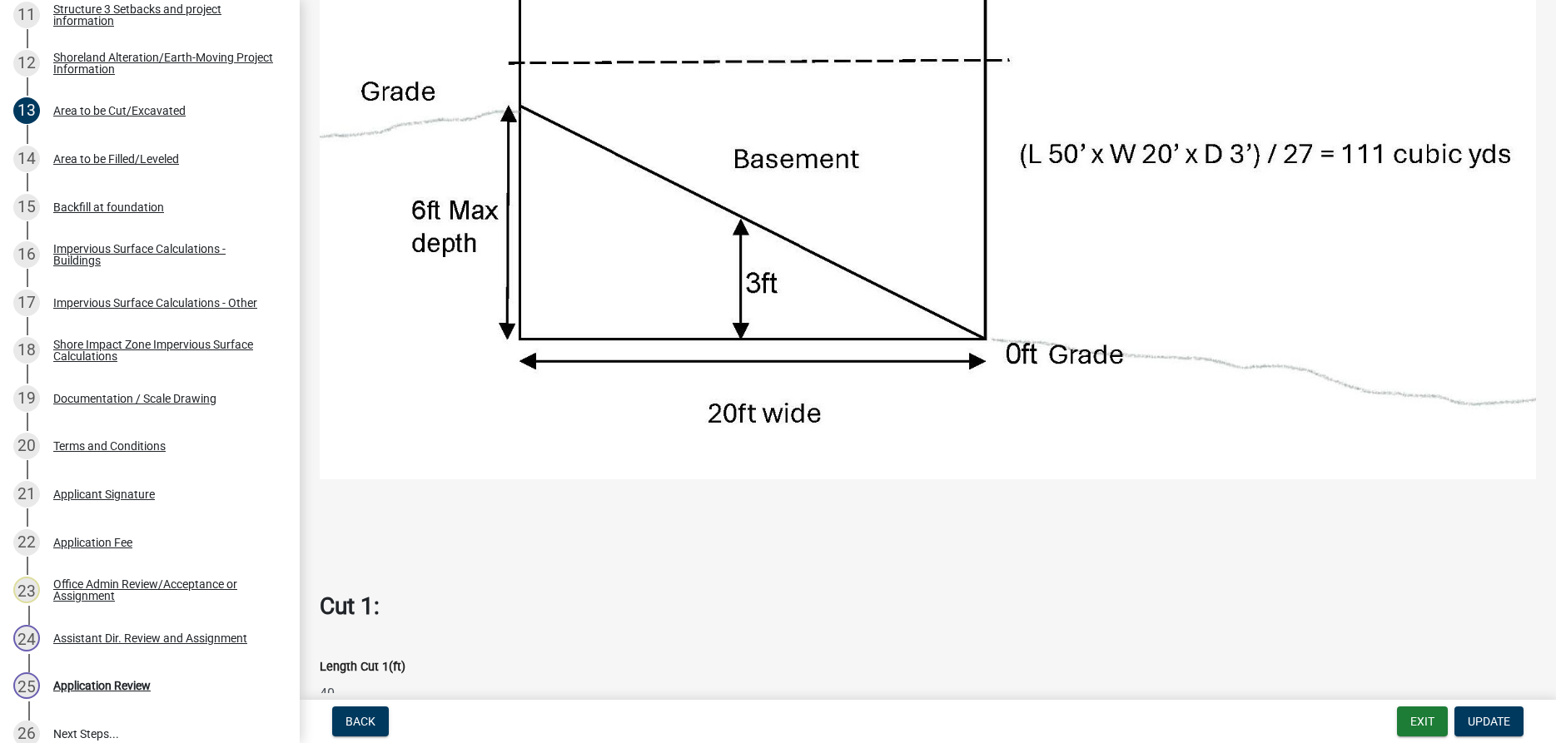
scroll to position [432, 0]
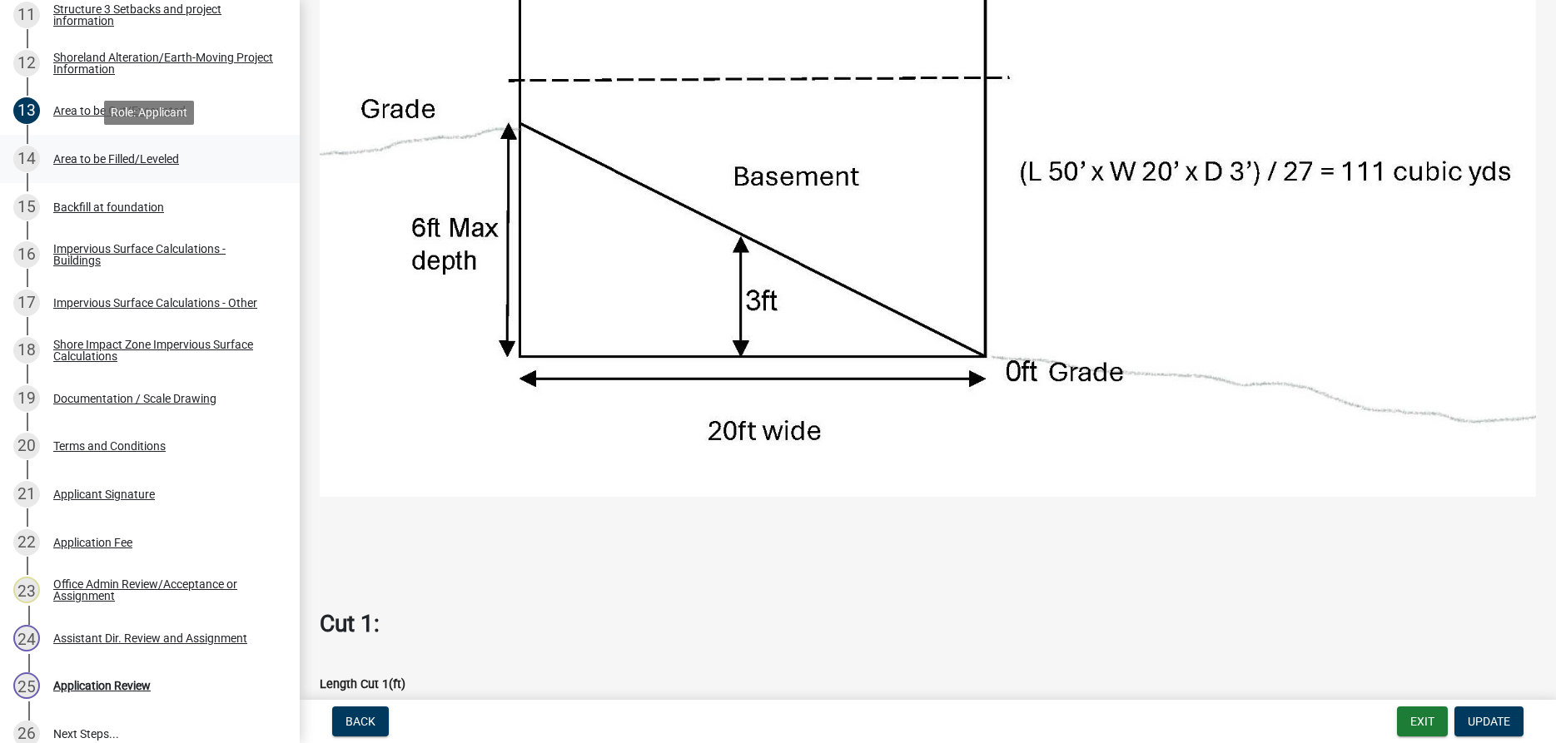
click at [156, 159] on div "Area to be Filled/Leveled" at bounding box center [116, 159] width 126 height 12
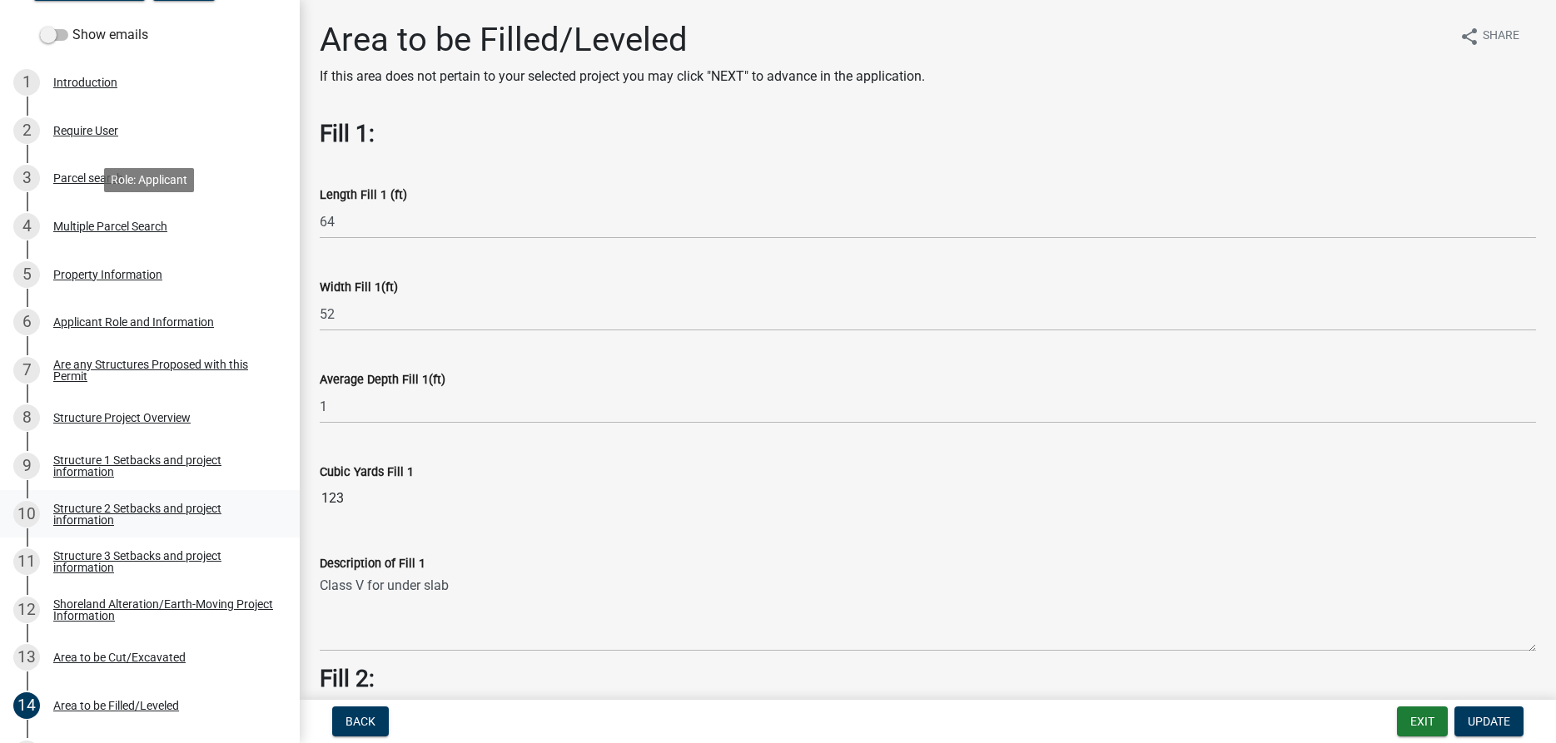
scroll to position [325, 0]
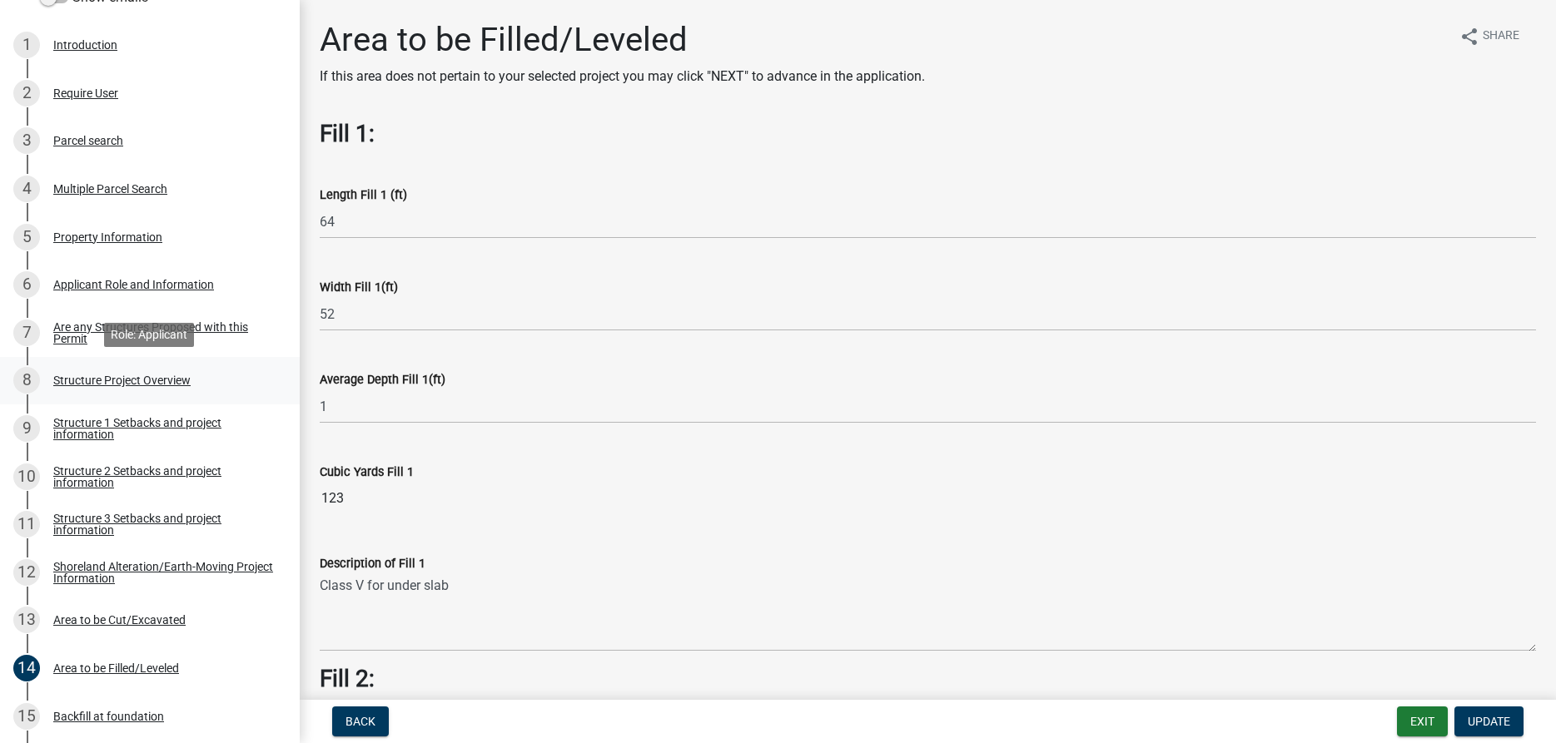
click at [130, 380] on div "Structure Project Overview" at bounding box center [121, 381] width 137 height 12
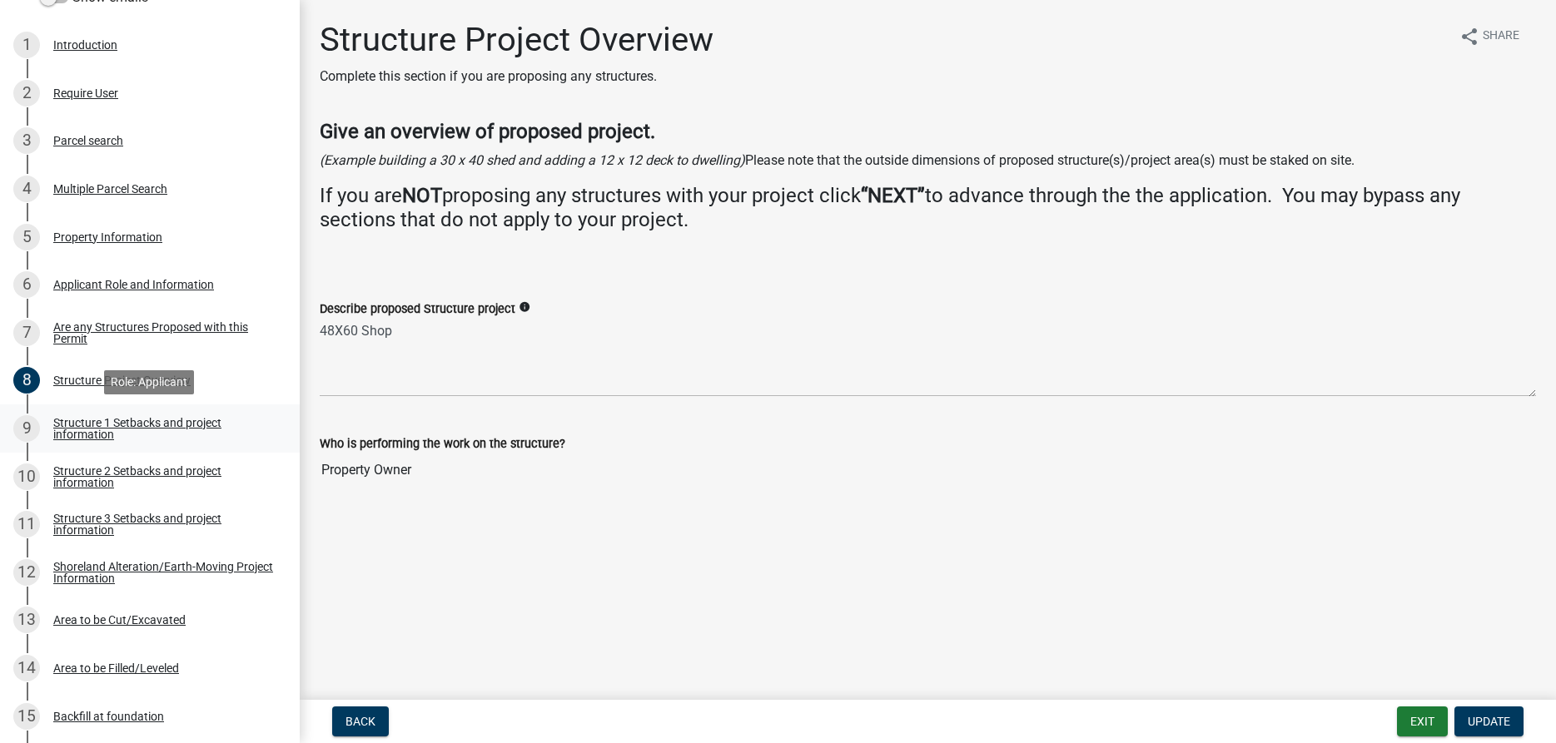
click at [87, 434] on div "Structure 1 Setbacks and project information" at bounding box center [163, 428] width 220 height 23
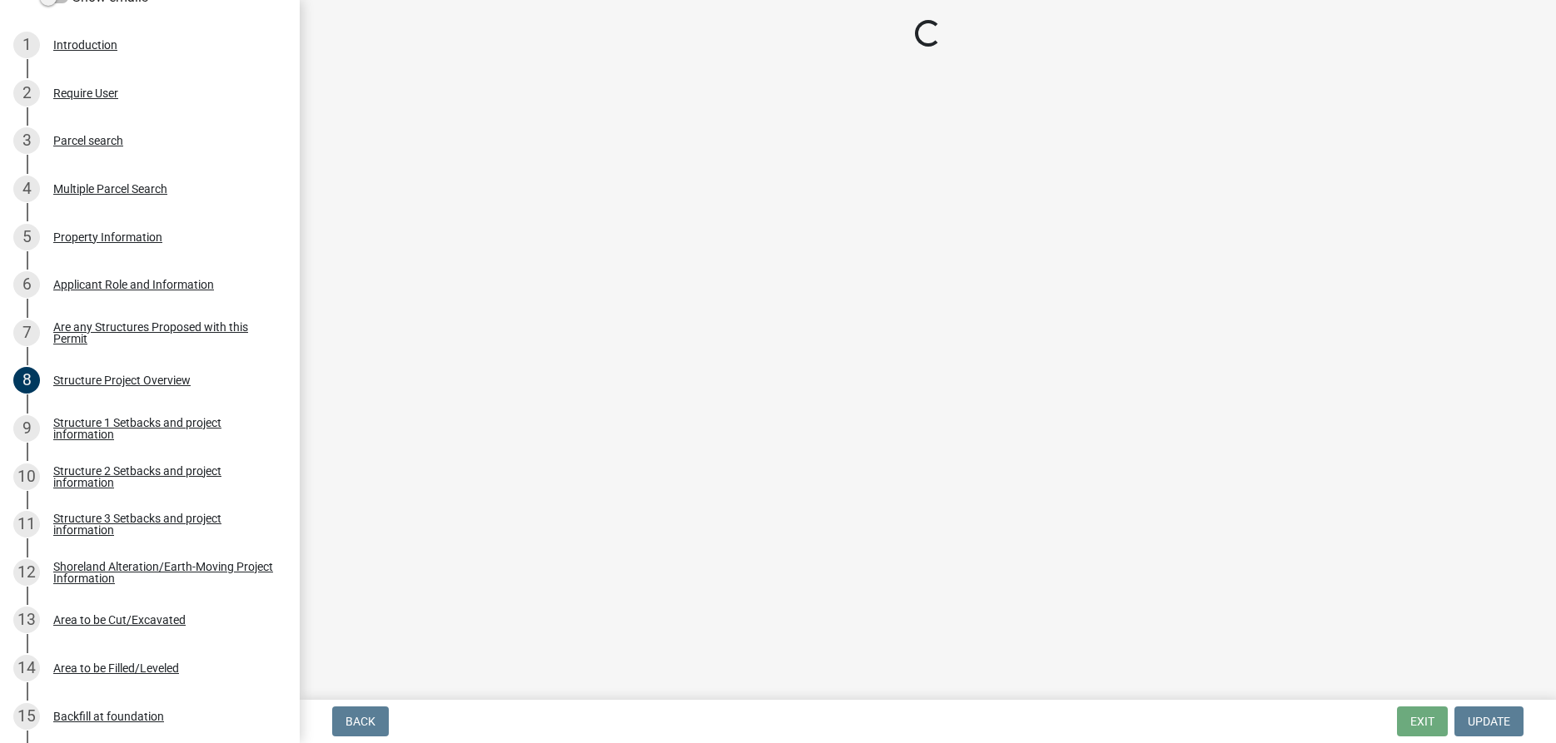
select select "c185e313-3403-4239-bd61-bb563c58a77a"
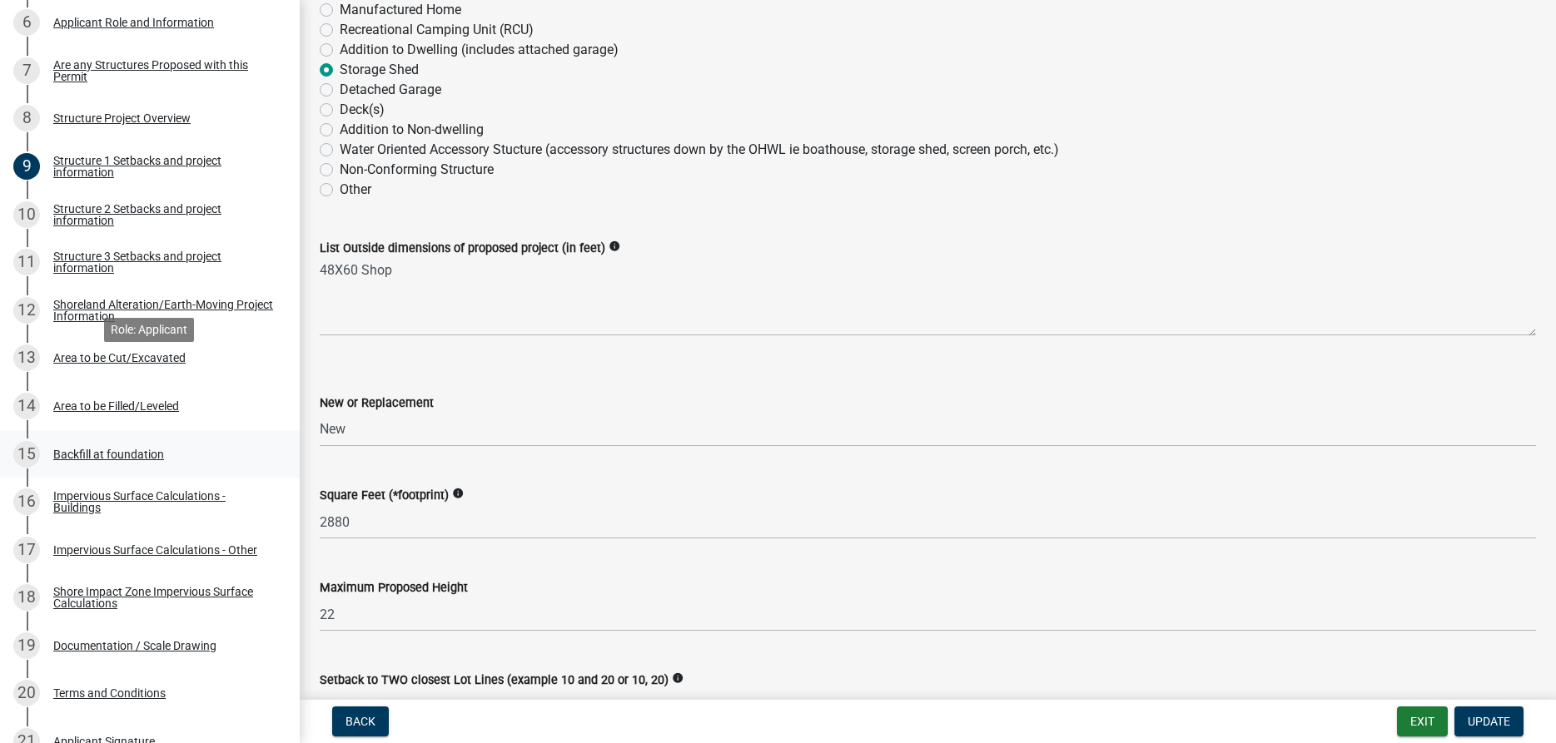
scroll to position [594, 0]
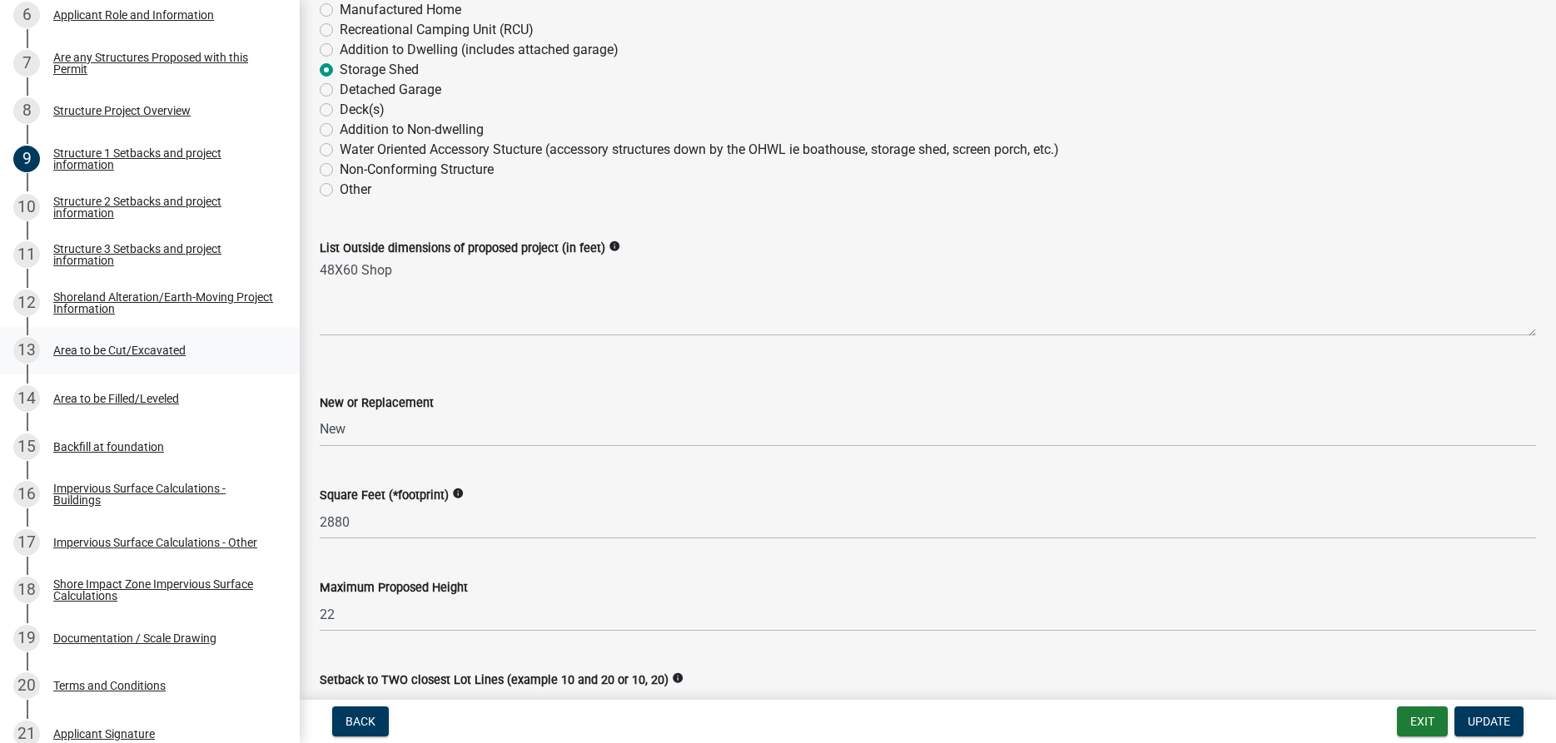
click at [132, 343] on div "13 Area to be Cut/Excavated" at bounding box center [143, 350] width 260 height 27
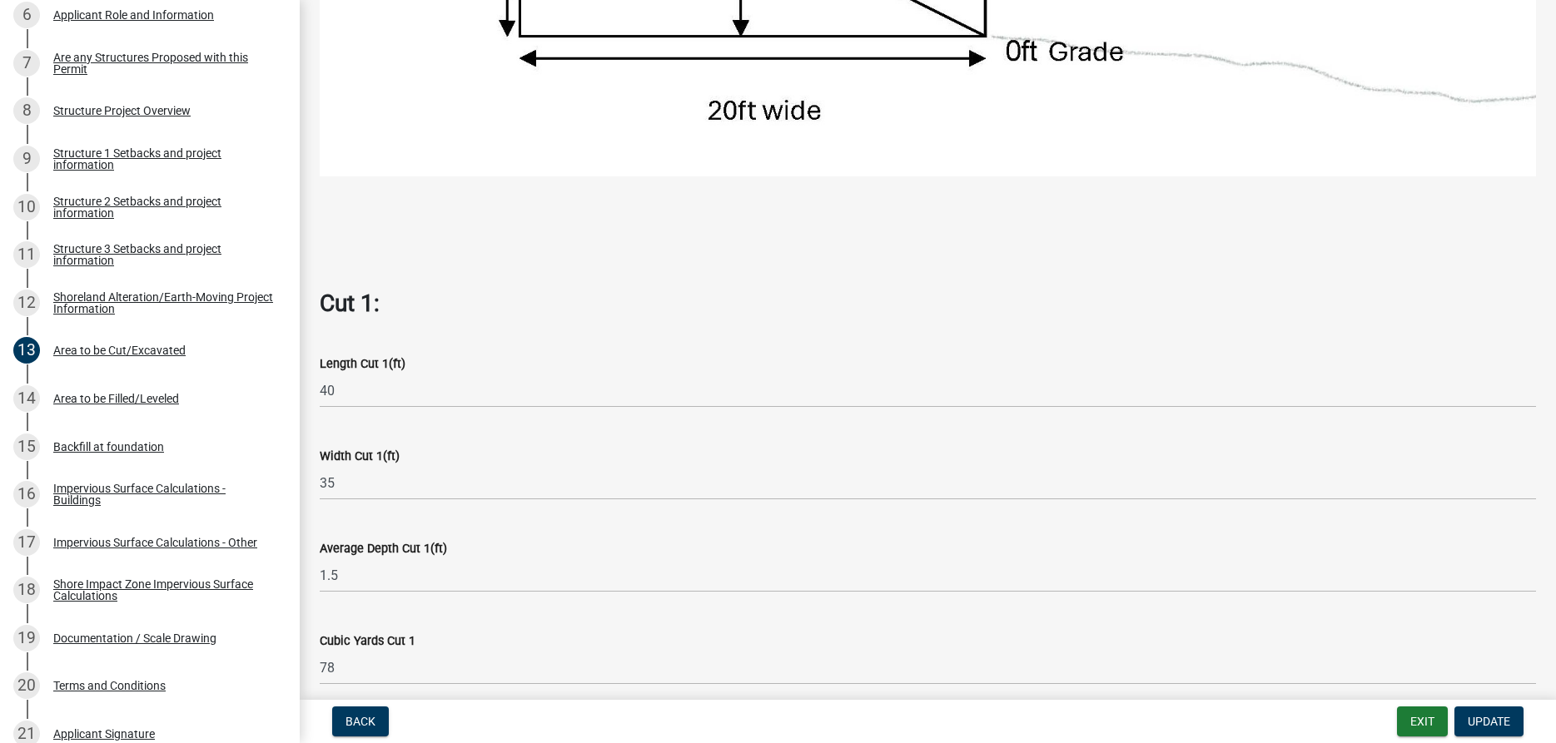
scroll to position [949, 0]
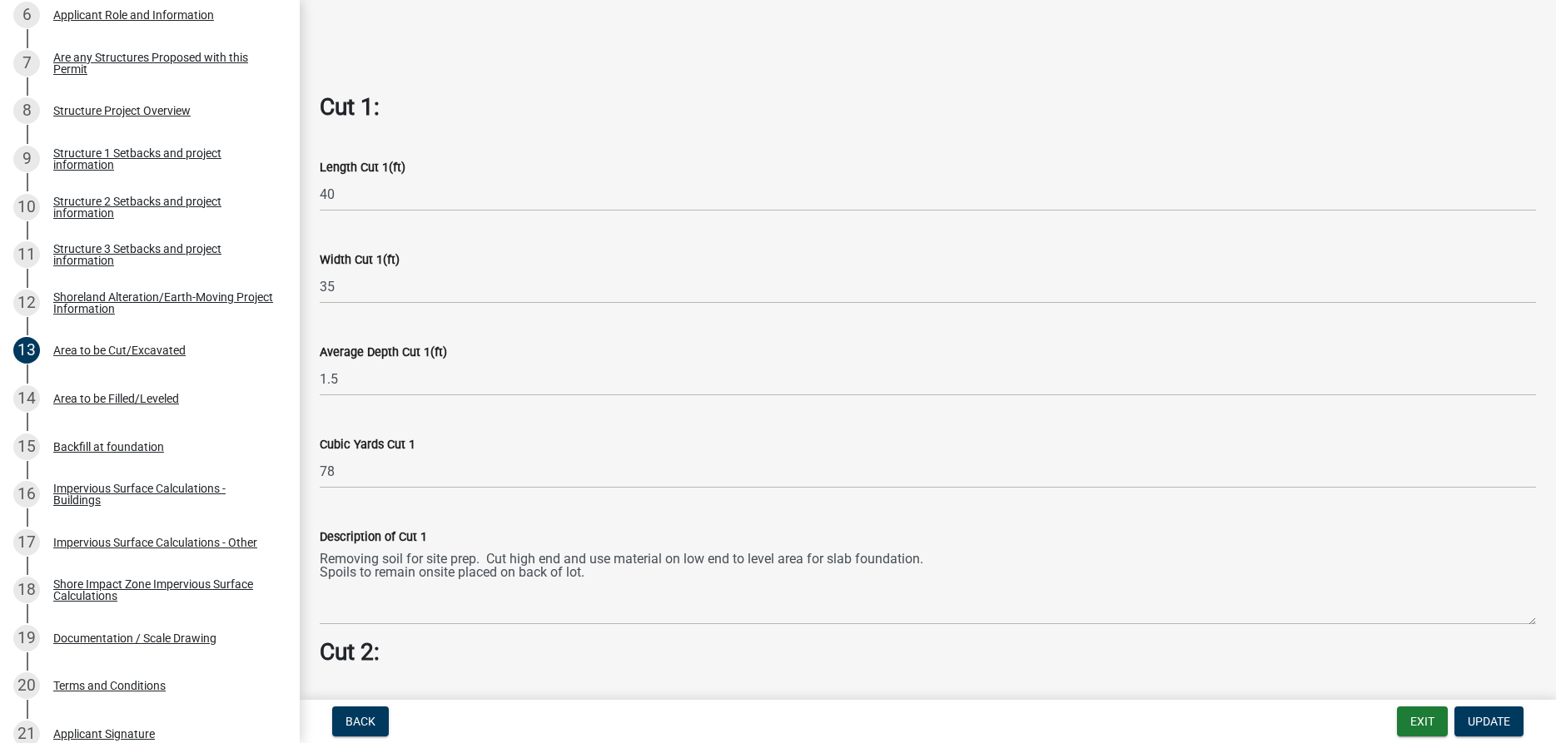
drag, startPoint x: 318, startPoint y: 559, endPoint x: 603, endPoint y: 568, distance: 285.7
click at [514, 564] on div "Description of Cut 1 Removing soil for site prep. Cut high end and use material…" at bounding box center [927, 565] width 1241 height 122
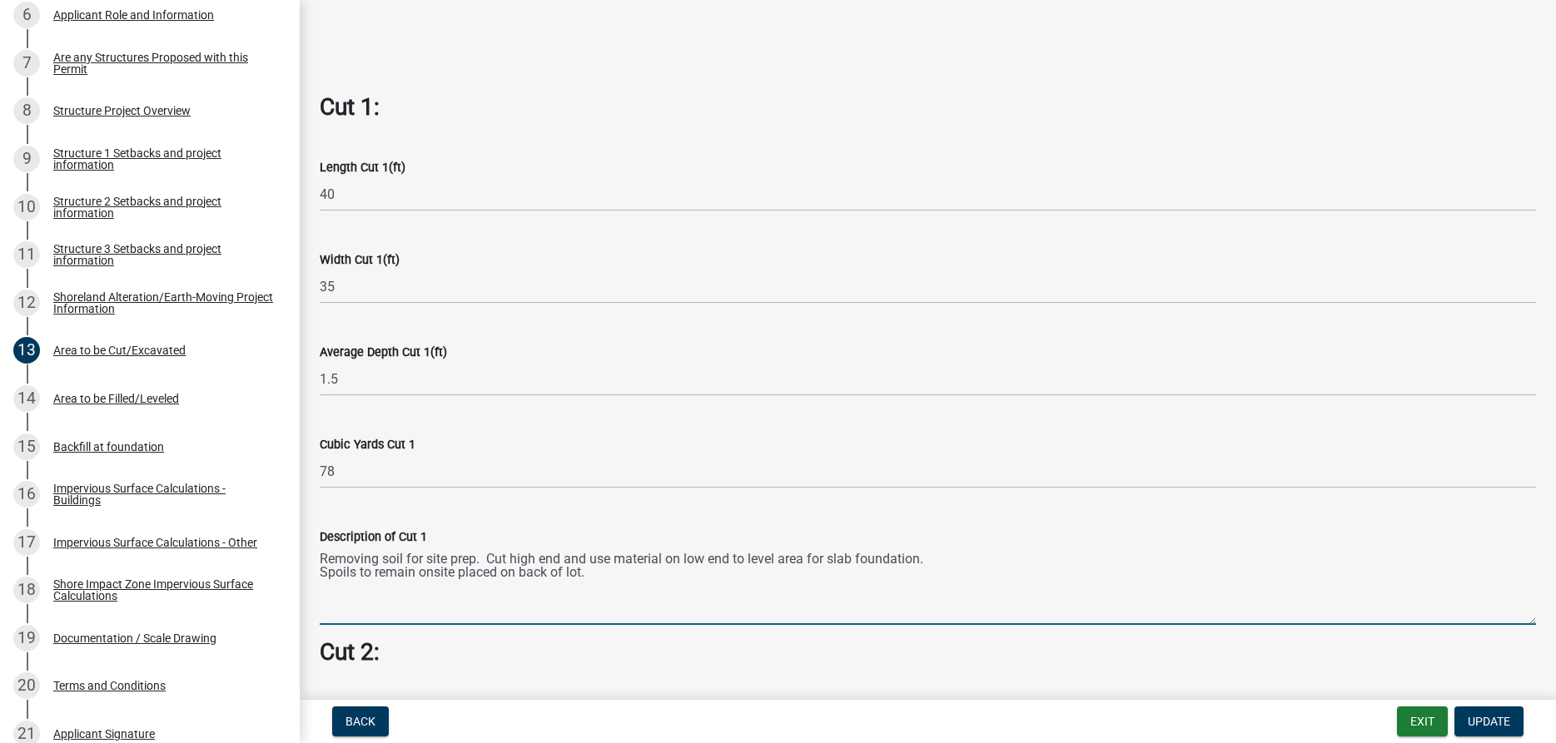
drag, startPoint x: 930, startPoint y: 560, endPoint x: 322, endPoint y: 564, distance: 607.7
click at [322, 564] on textarea "Removing soil for site prep. Cut high end and use material on low end to level …" at bounding box center [928, 586] width 1216 height 78
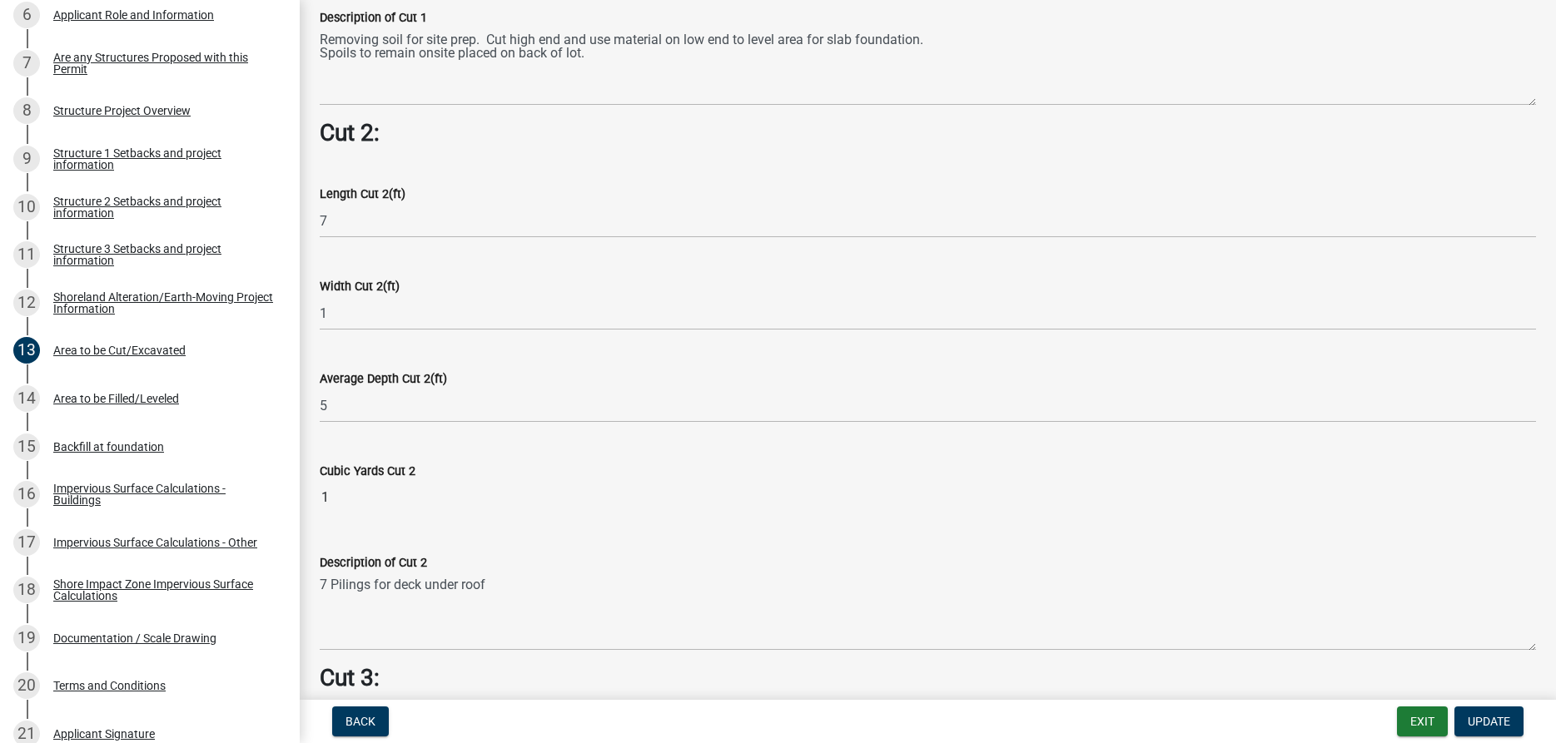
scroll to position [1423, 0]
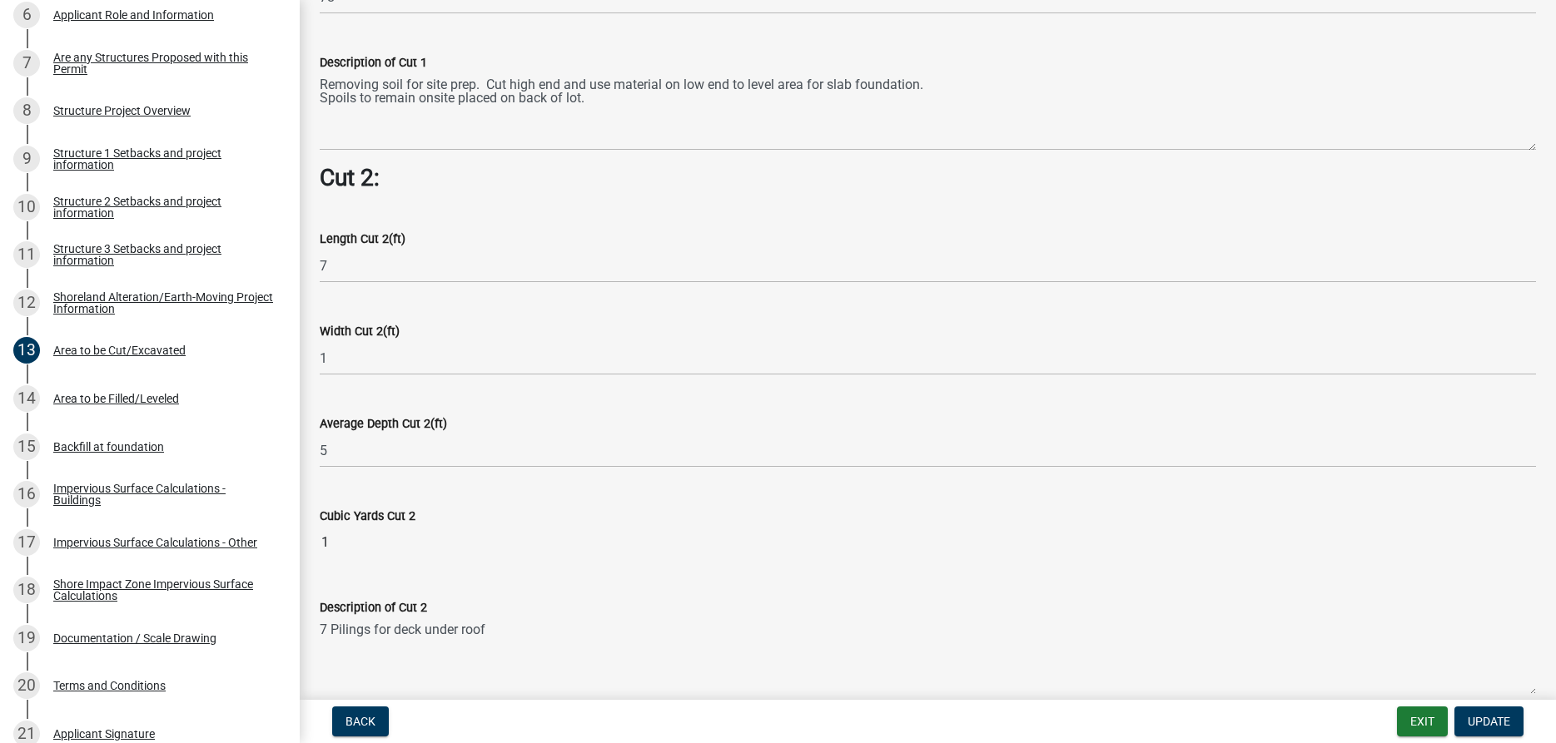
drag, startPoint x: 493, startPoint y: 630, endPoint x: 320, endPoint y: 636, distance: 172.4
click at [320, 636] on textarea "7 Pilings for deck under roof" at bounding box center [928, 657] width 1216 height 78
paste textarea "Removing soil for site prep. Cut high end and use material on low end to level …"
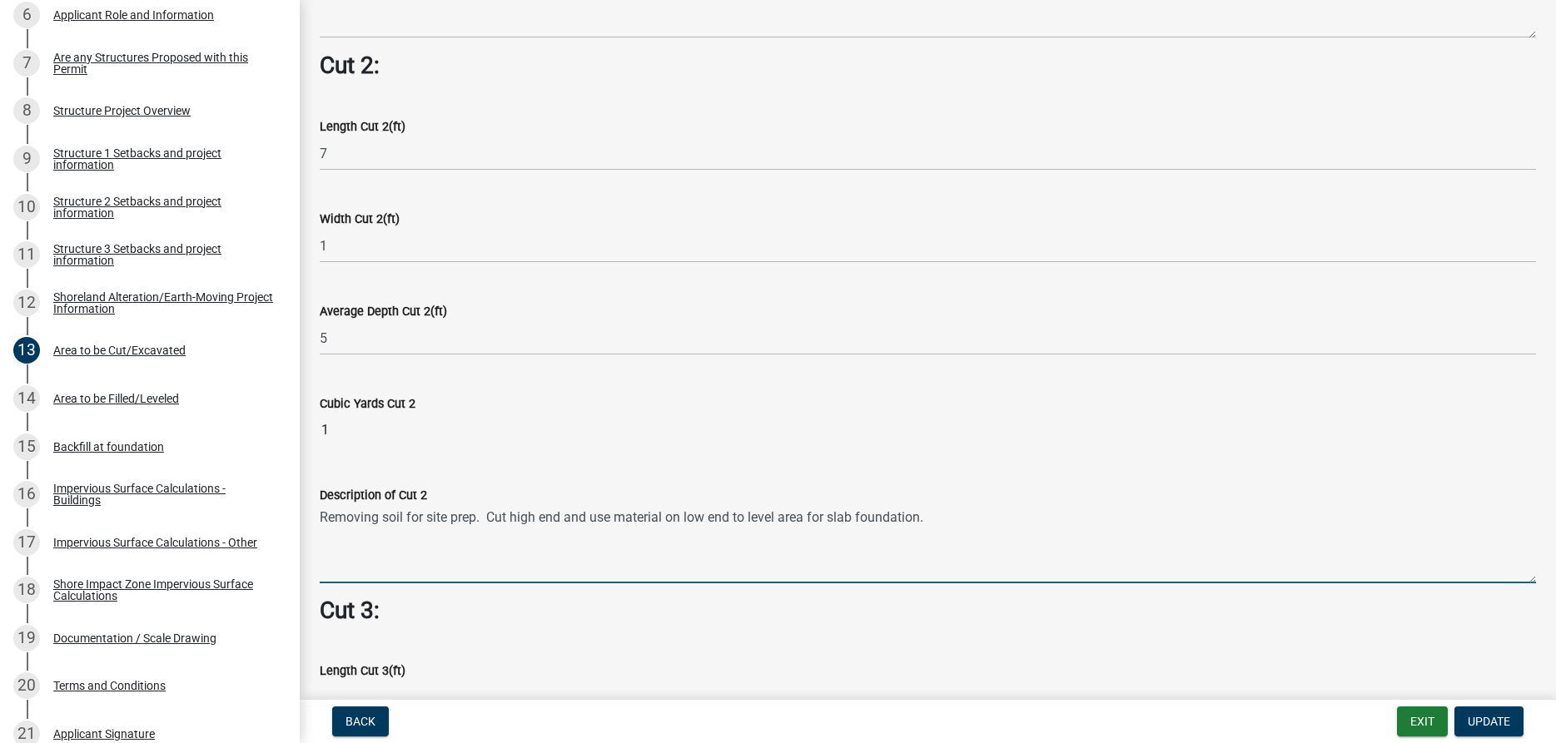
scroll to position [1518, 0]
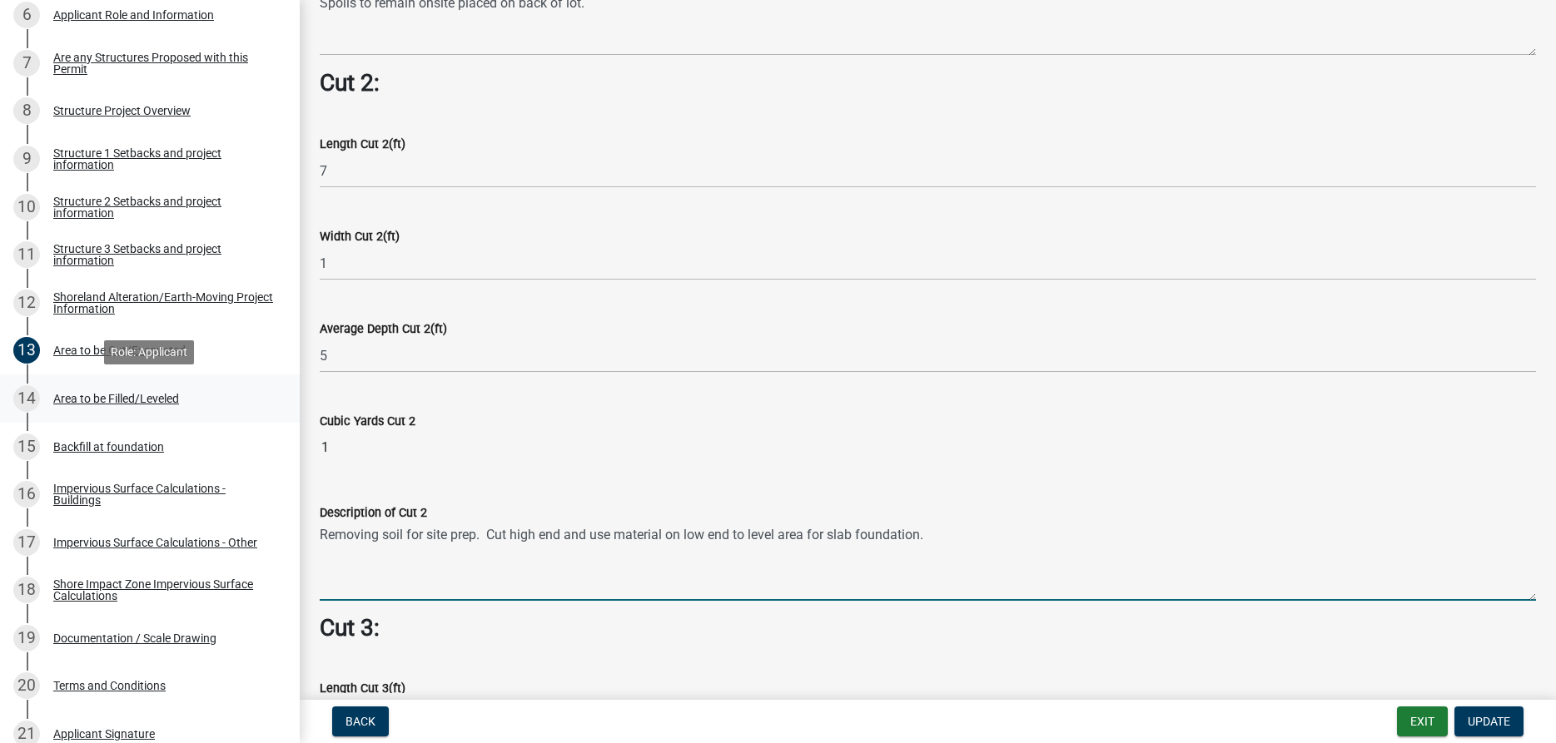
type textarea "Removing soil for site prep. Cut high end and use material on low end to level …"
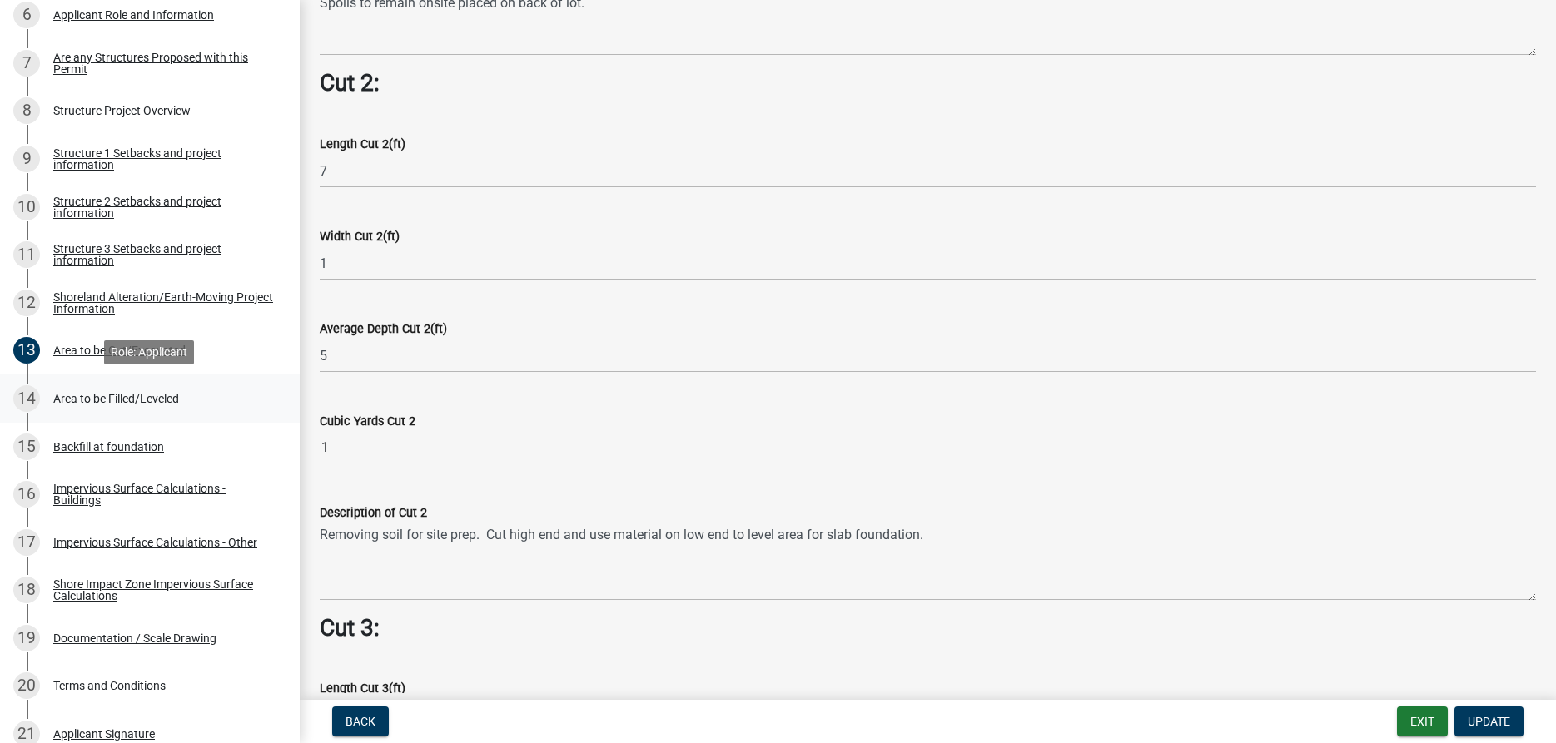
click at [102, 400] on div "Area to be Filled/Leveled" at bounding box center [116, 399] width 126 height 12
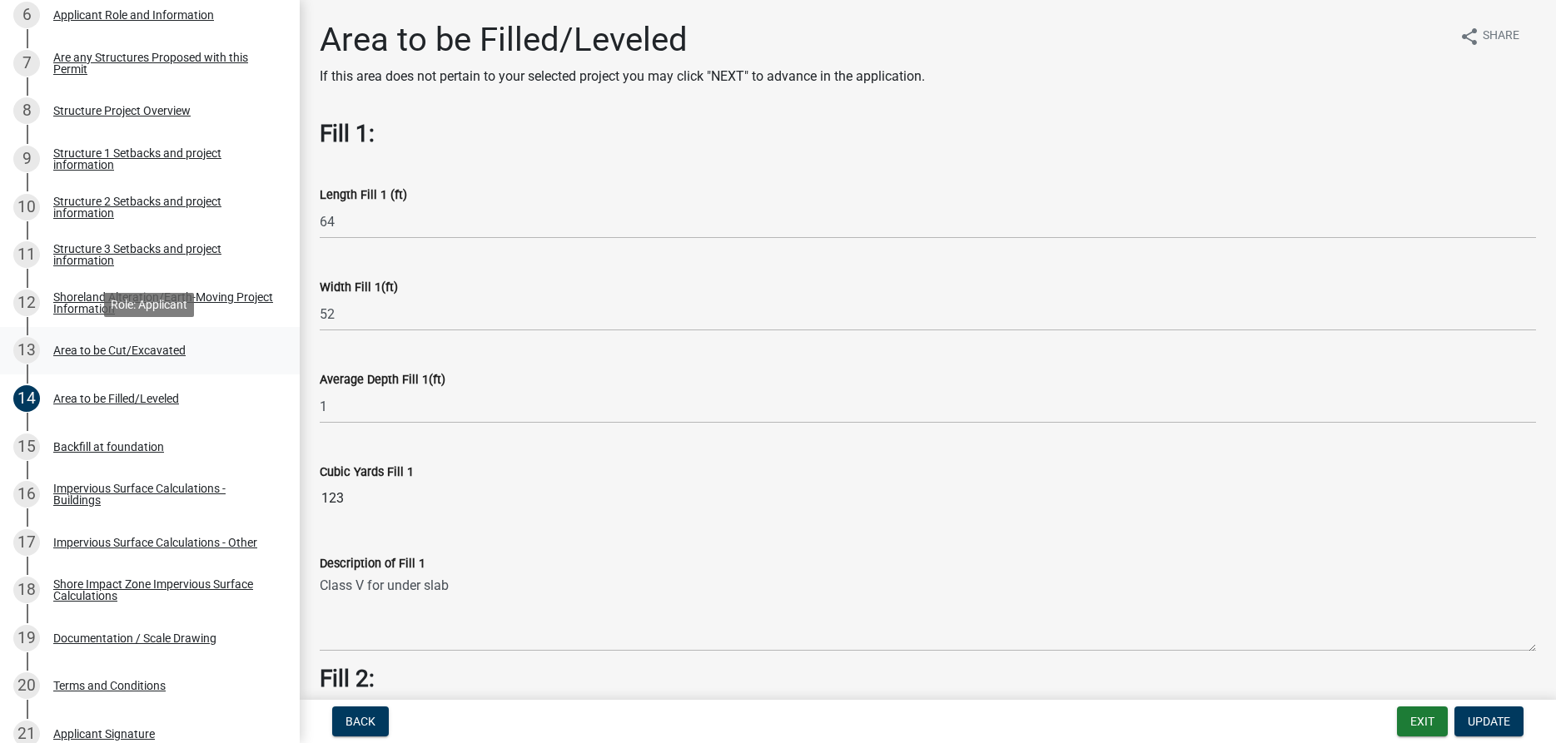
click at [97, 355] on div "Area to be Cut/Excavated" at bounding box center [119, 351] width 132 height 12
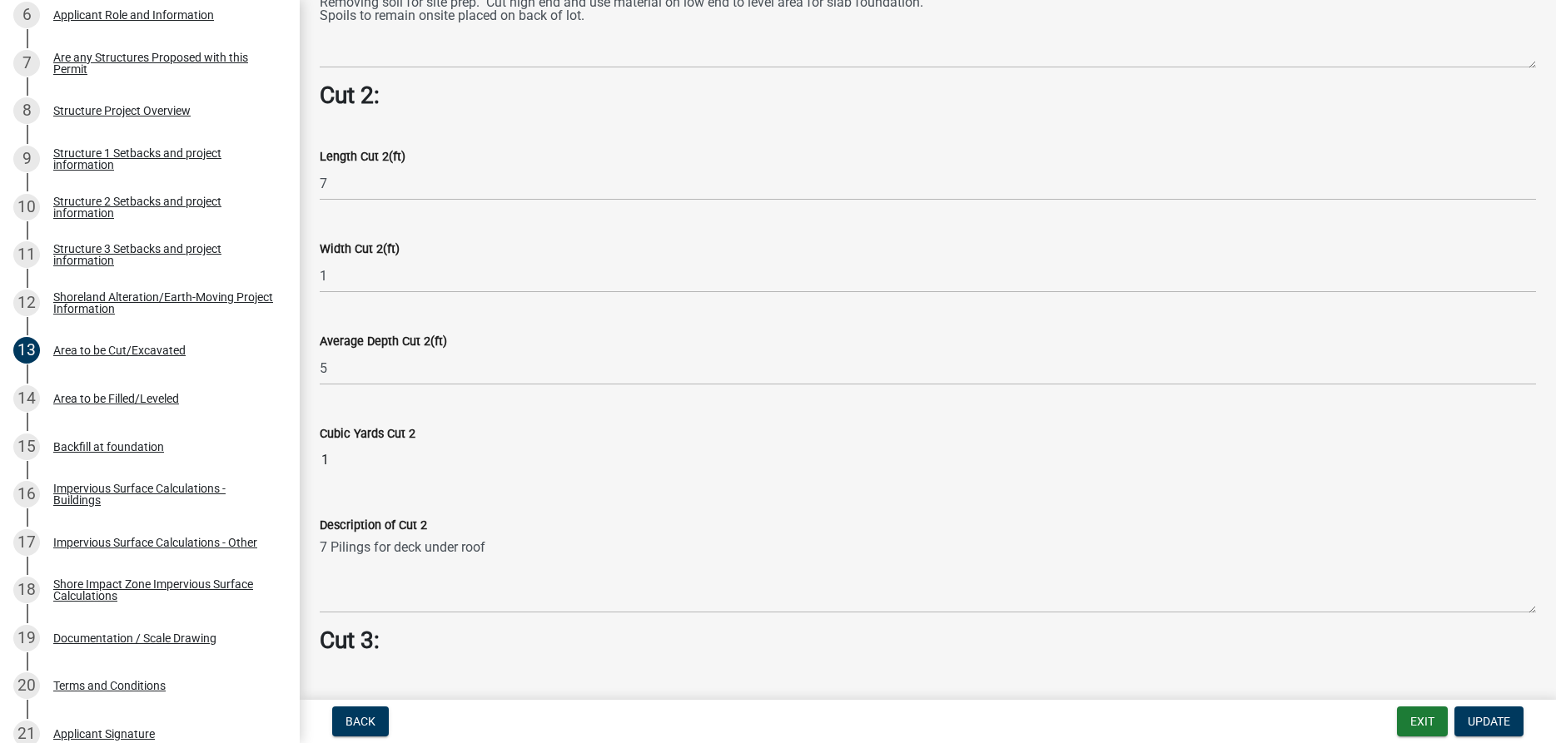
scroll to position [1518, 0]
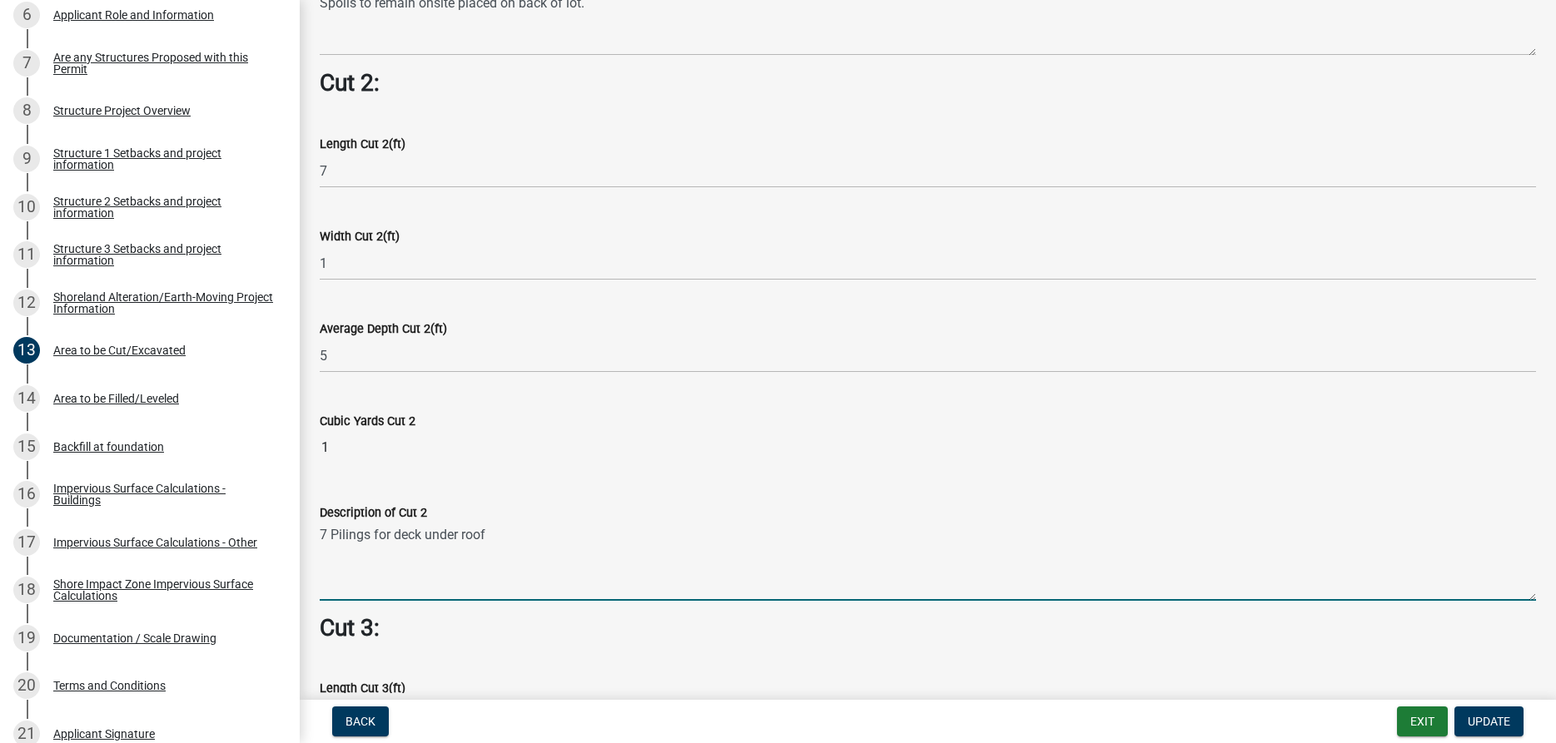
drag, startPoint x: 504, startPoint y: 533, endPoint x: 310, endPoint y: 535, distance: 194.0
click at [320, 535] on textarea "7 Pilings for deck under roof" at bounding box center [928, 562] width 1216 height 78
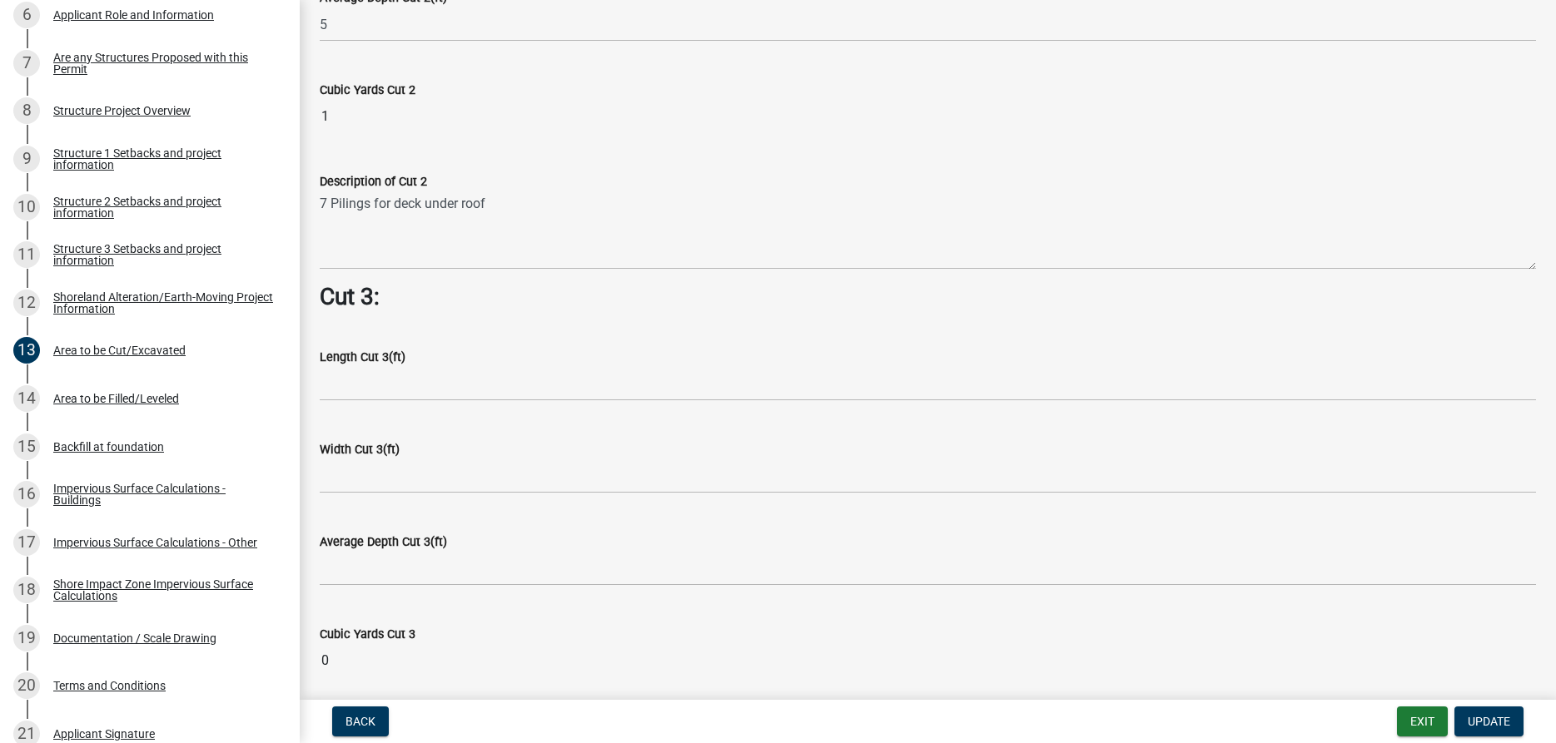
scroll to position [1803, 0]
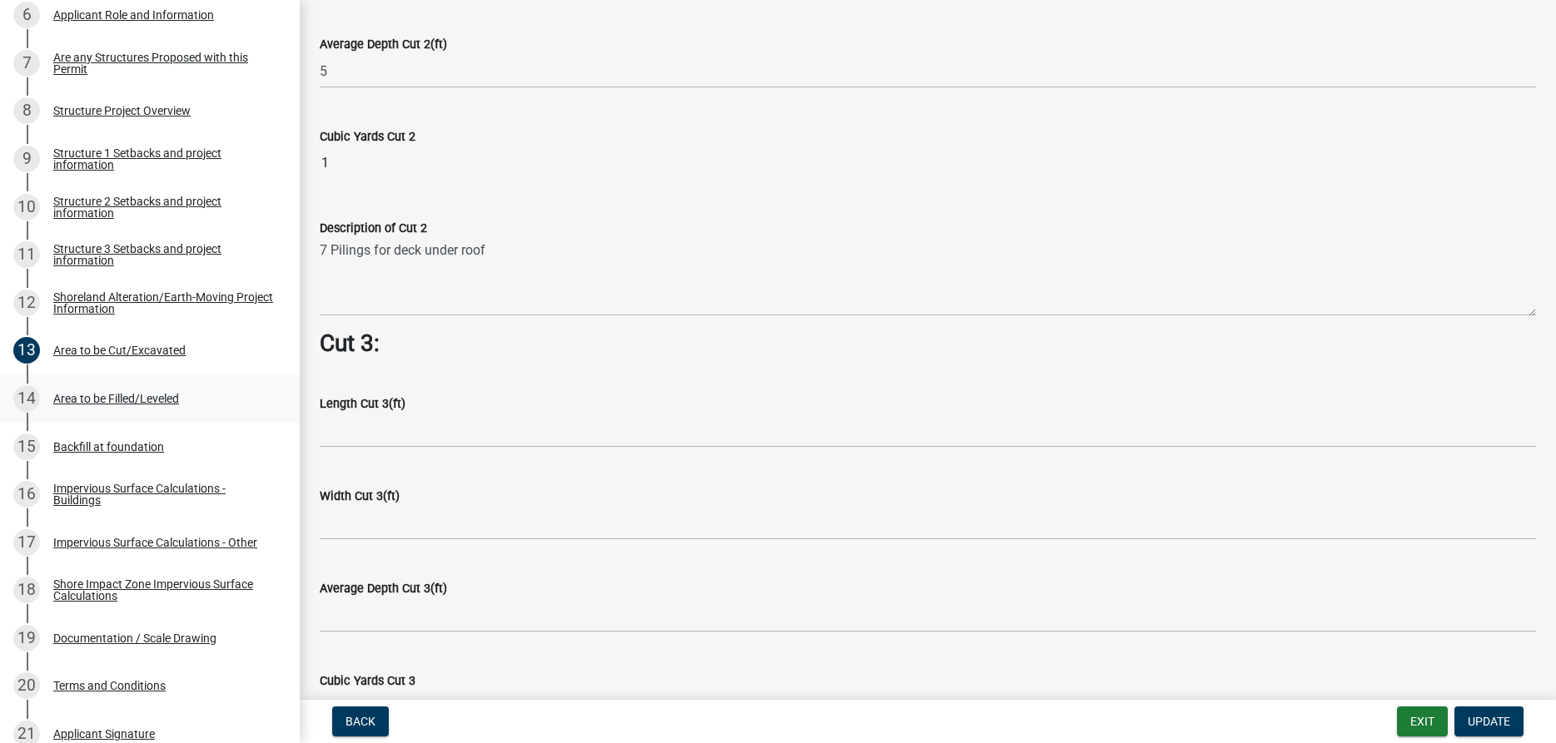
click at [151, 395] on div "Area to be Filled/Leveled" at bounding box center [116, 399] width 126 height 12
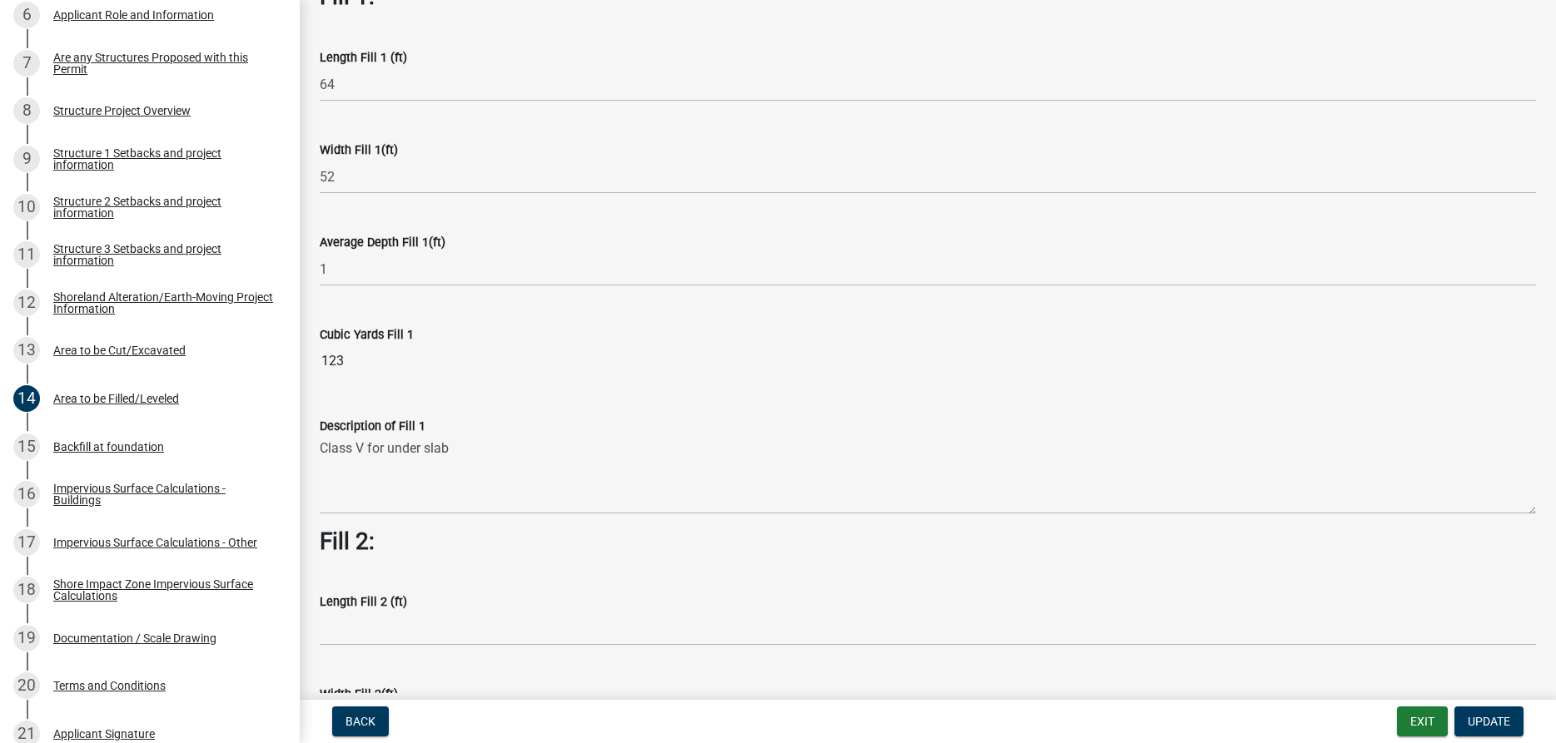
scroll to position [190, 0]
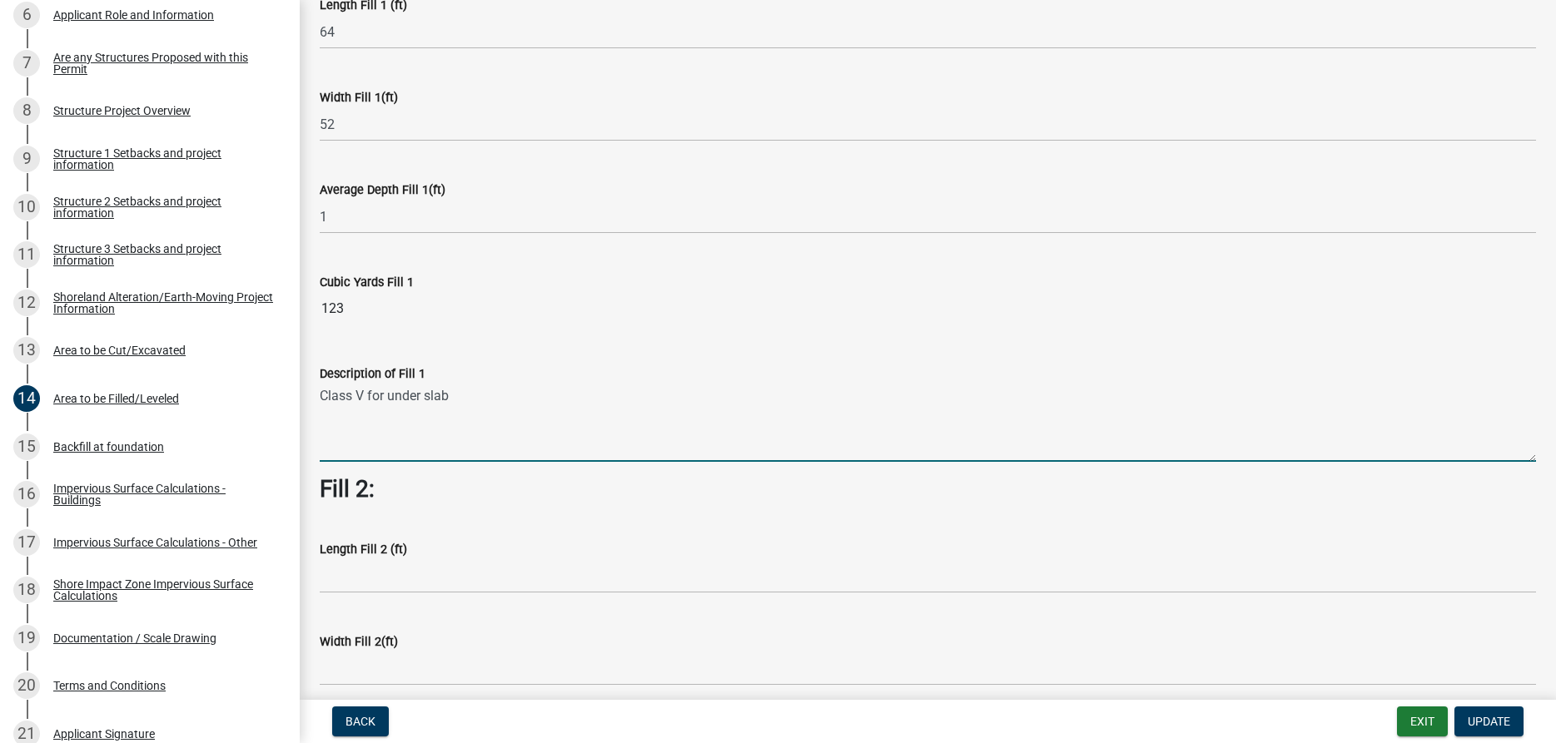
drag, startPoint x: 454, startPoint y: 398, endPoint x: 321, endPoint y: 402, distance: 133.2
click at [321, 402] on textarea "Class V for under slab" at bounding box center [928, 423] width 1216 height 78
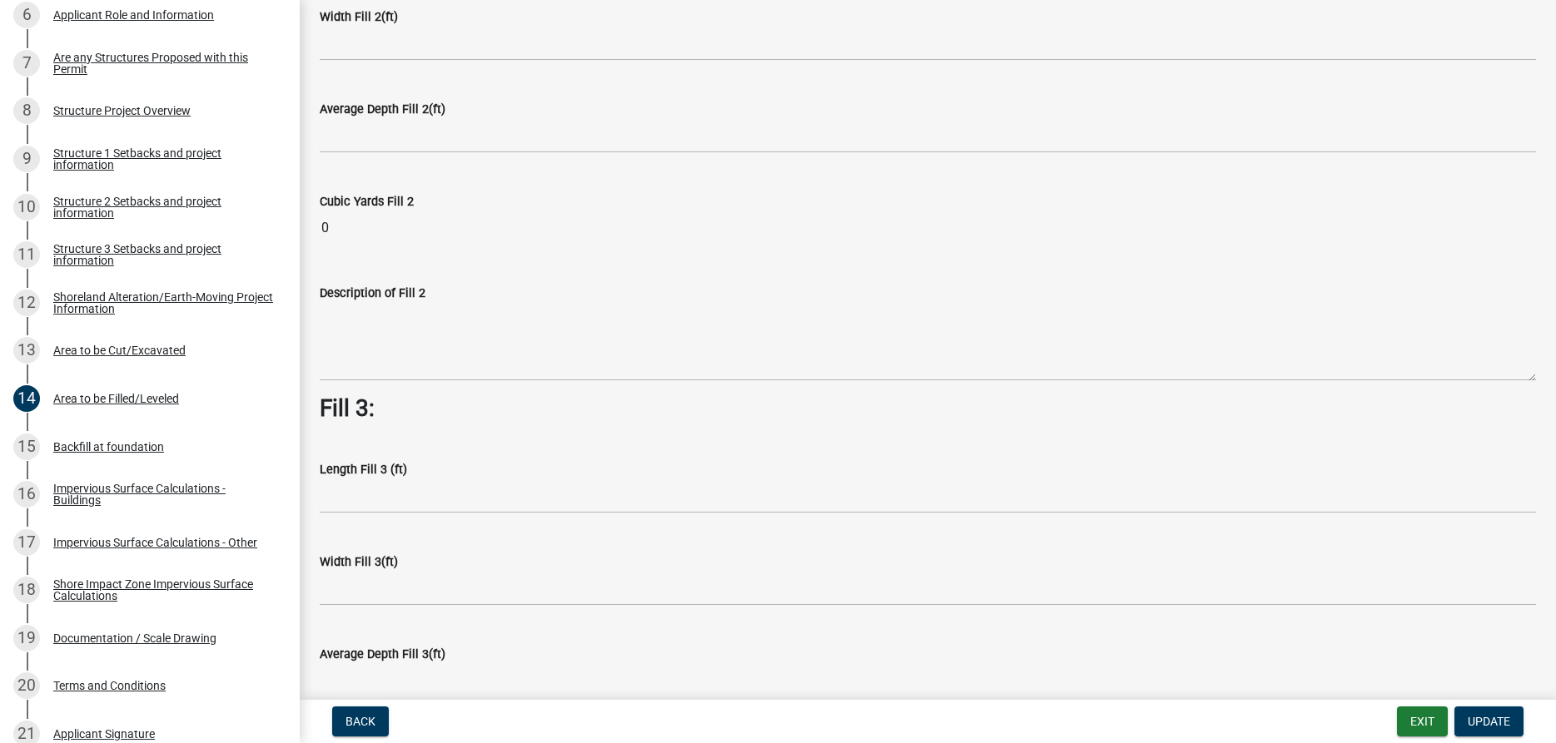
scroll to position [554, 0]
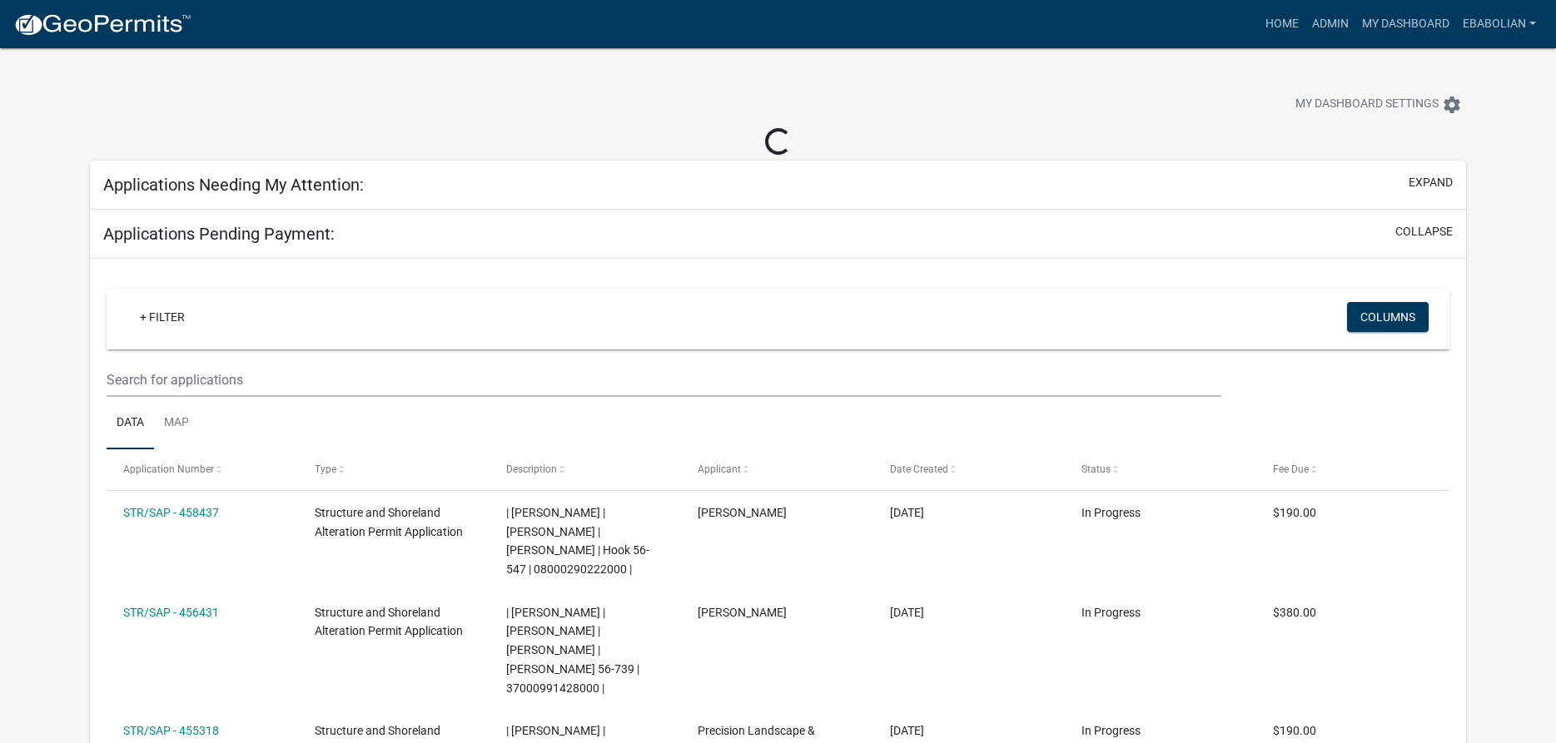
select select "3: 100"
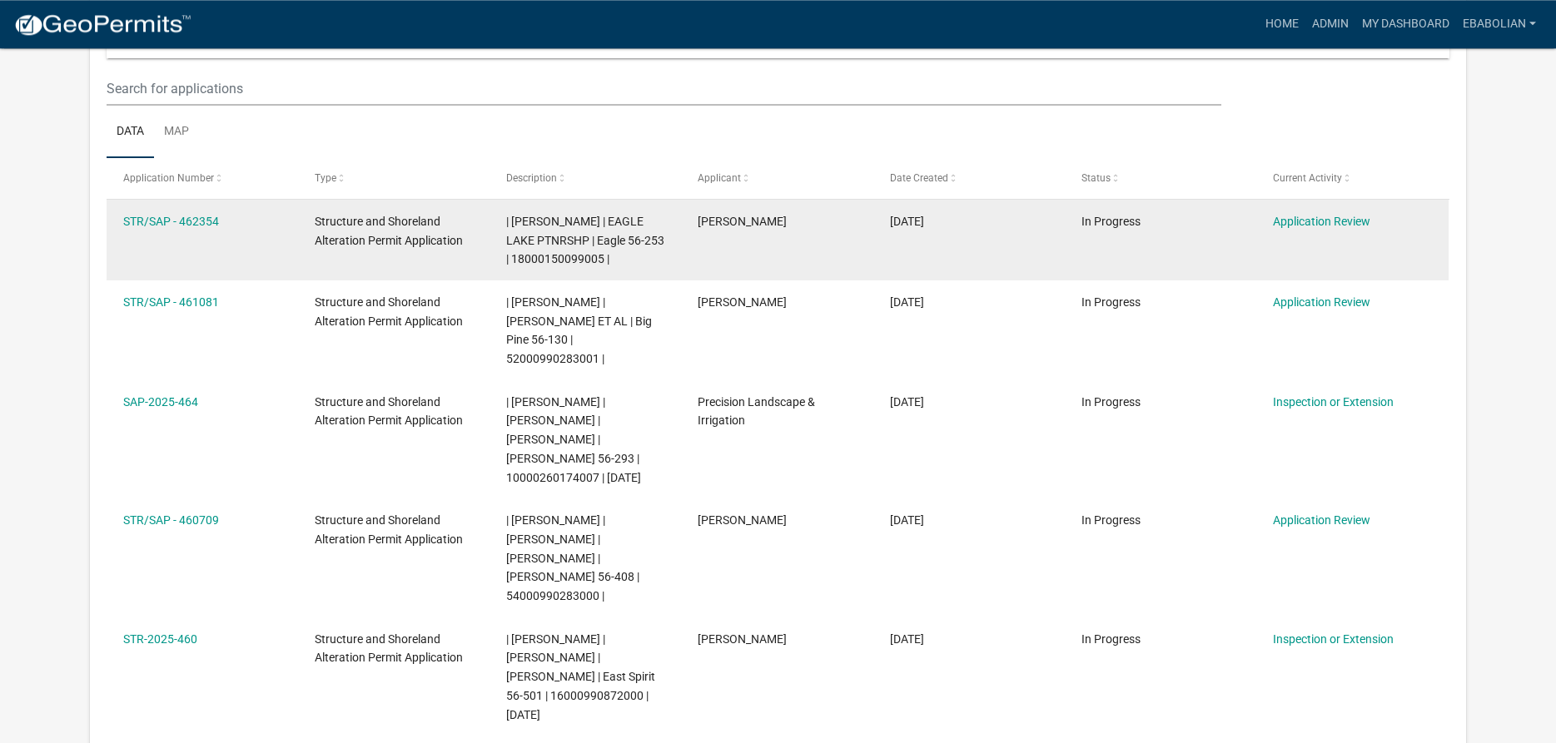
scroll to position [170, 0]
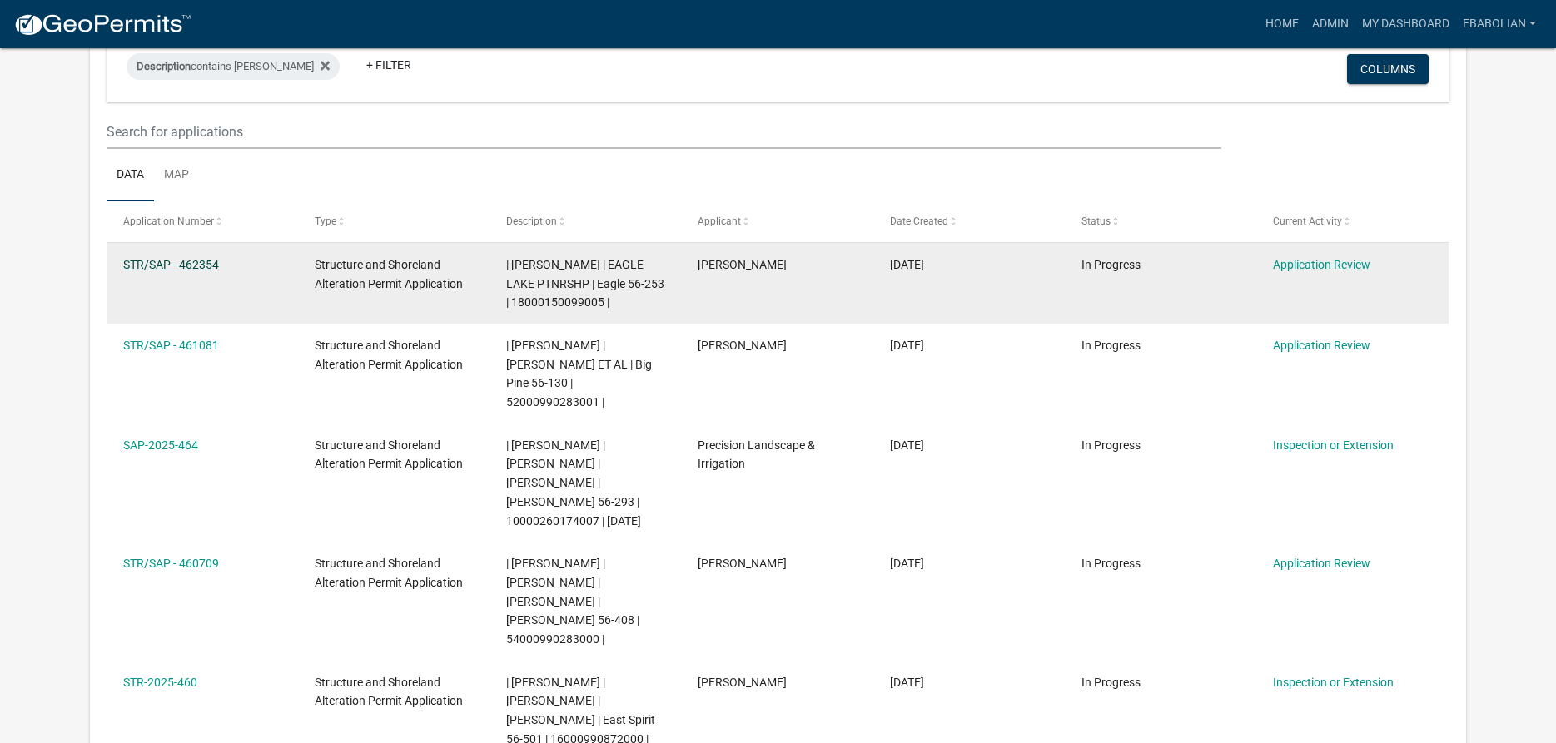
click at [178, 269] on link "STR/SAP - 462354" at bounding box center [171, 264] width 96 height 13
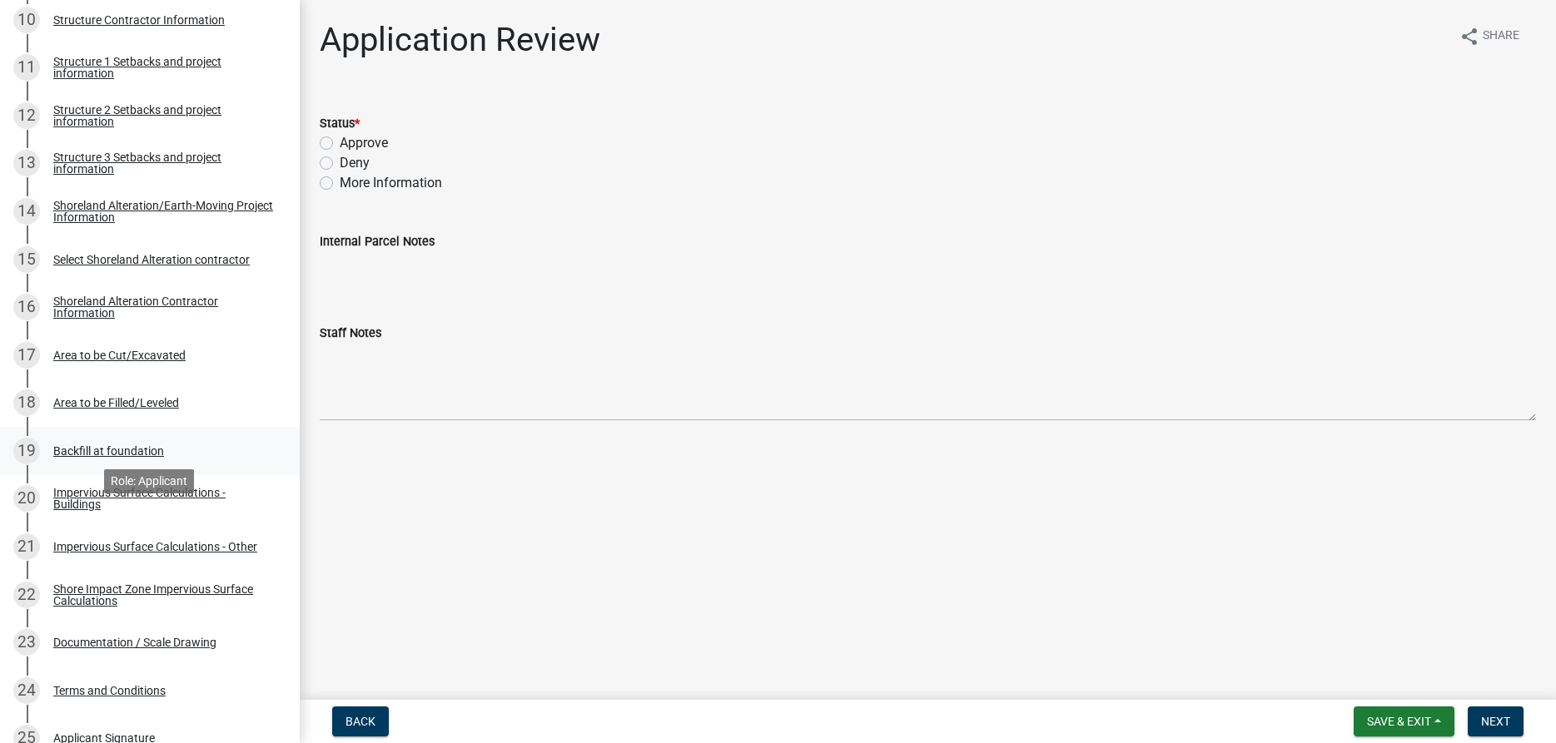
scroll to position [849, 0]
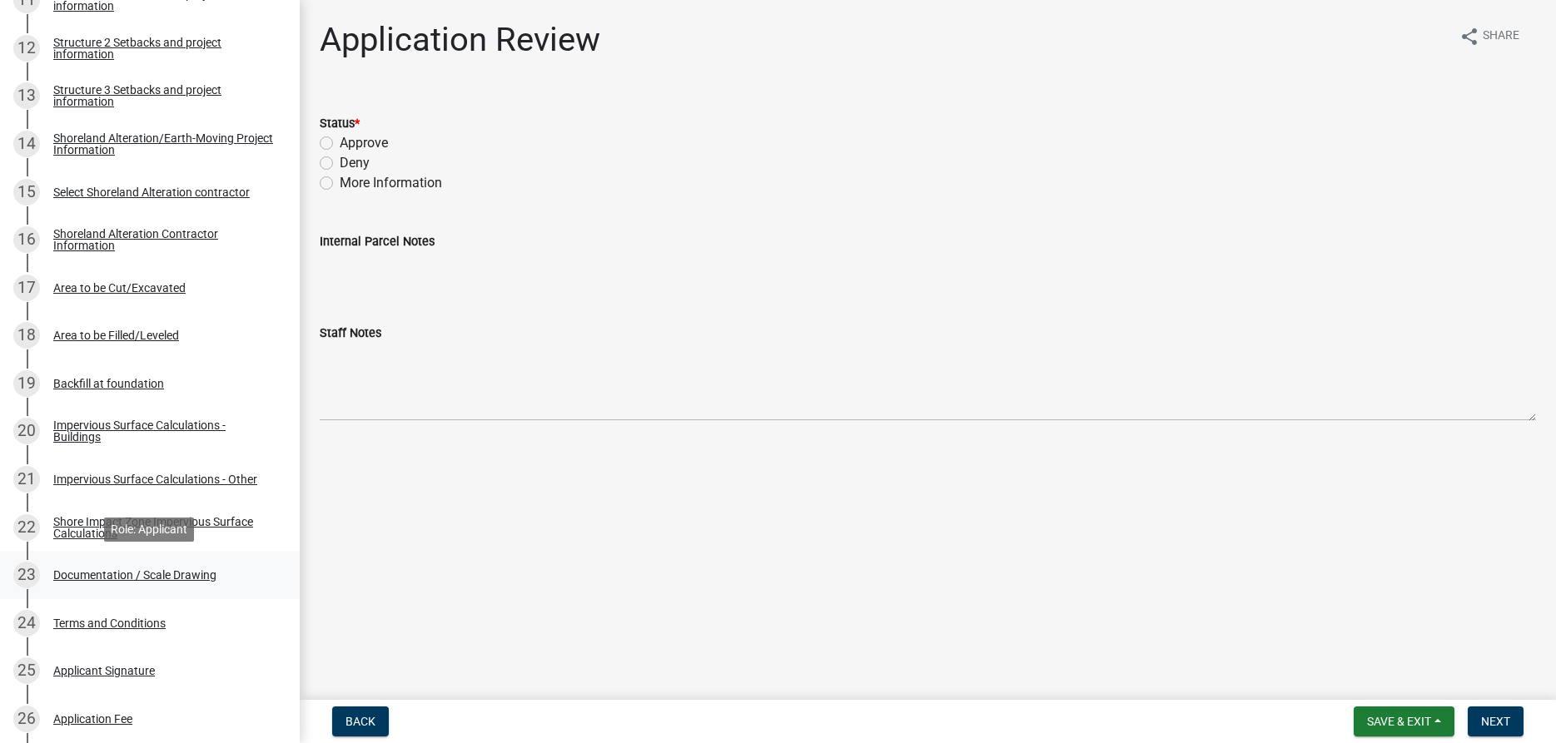
click at [191, 569] on div "Documentation / Scale Drawing" at bounding box center [134, 575] width 163 height 12
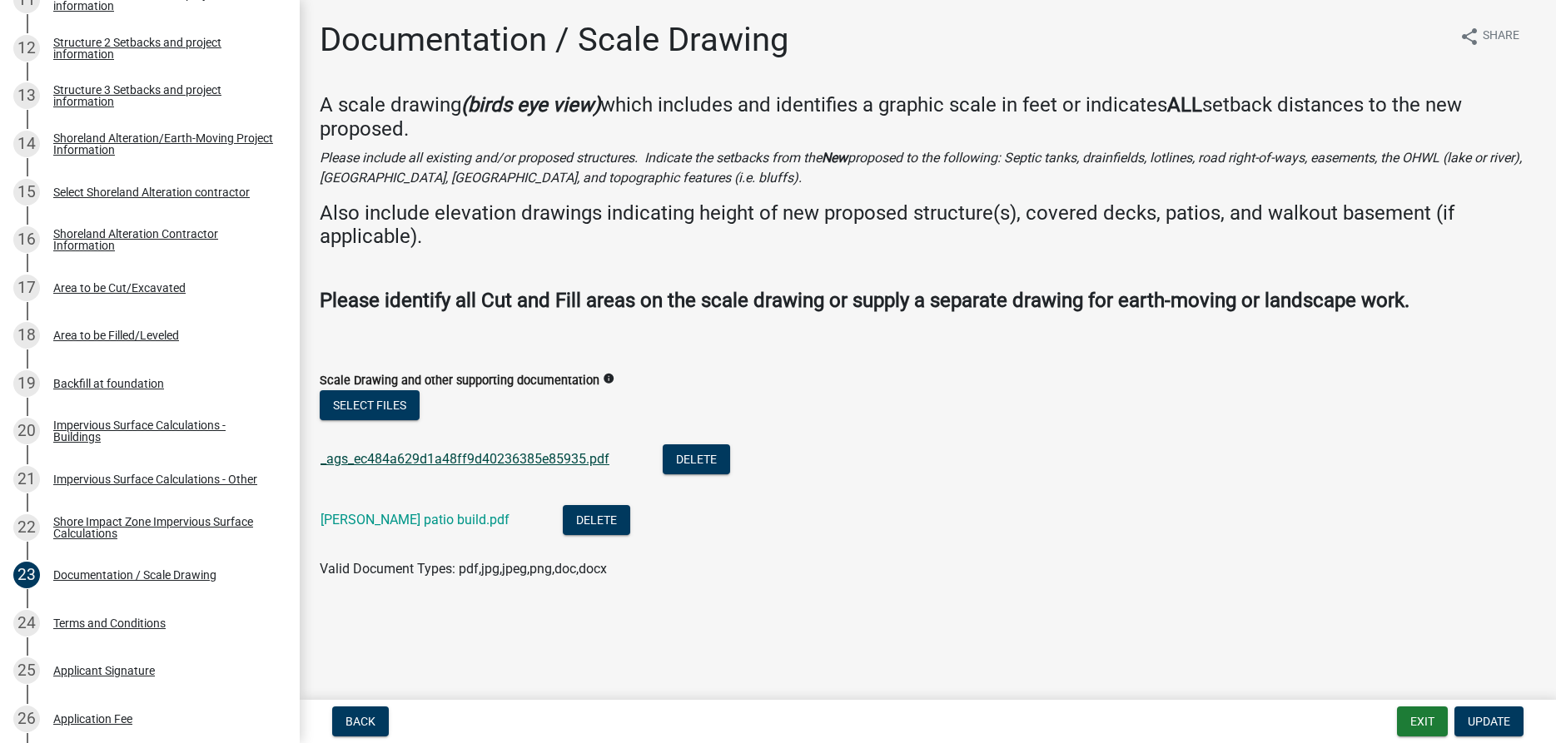
click at [465, 456] on link "_ags_ec484a629d1a48ff9d40236385e85935.pdf" at bounding box center [464, 459] width 289 height 16
click at [407, 520] on link "Ryan patio build.pdf" at bounding box center [414, 520] width 189 height 16
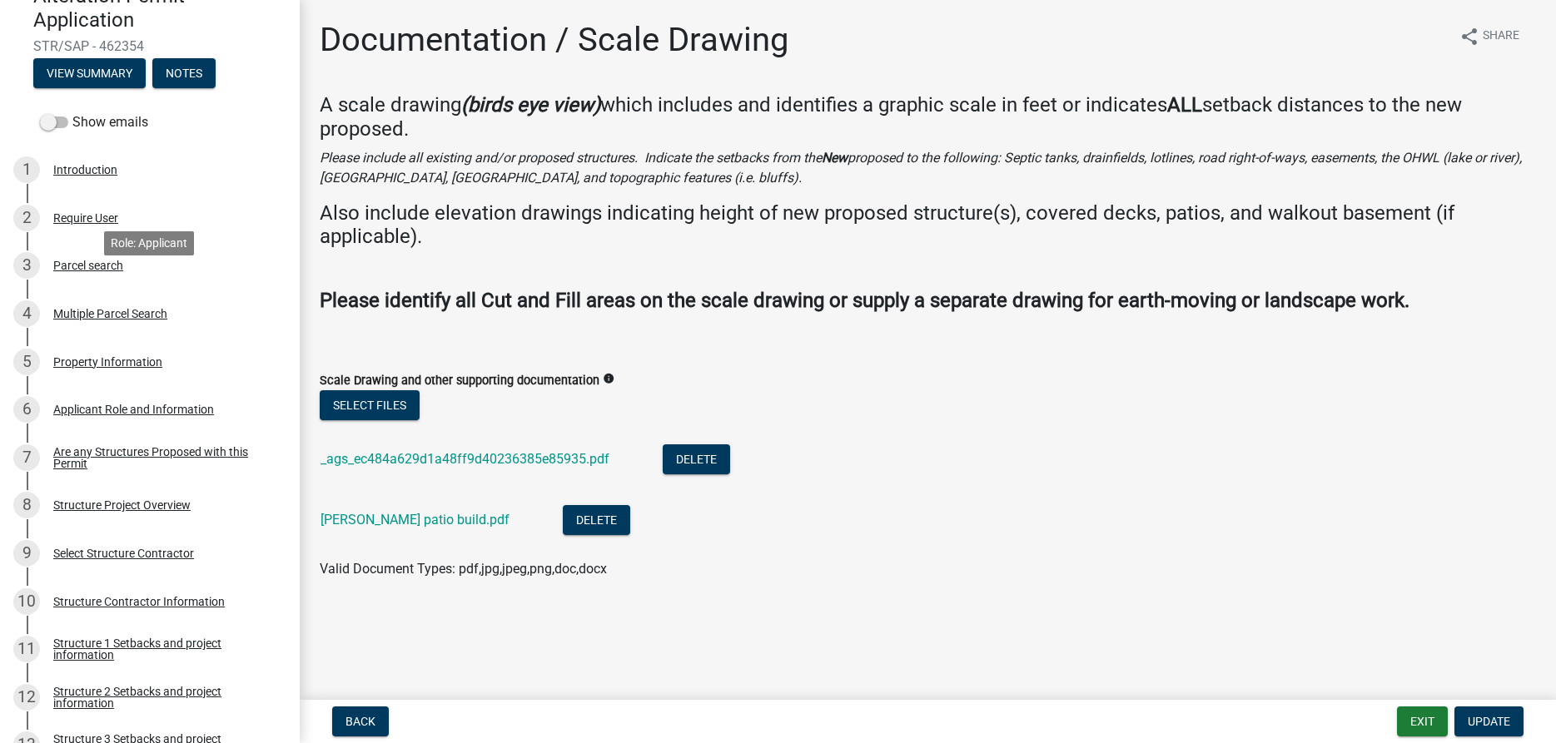
scroll to position [170, 0]
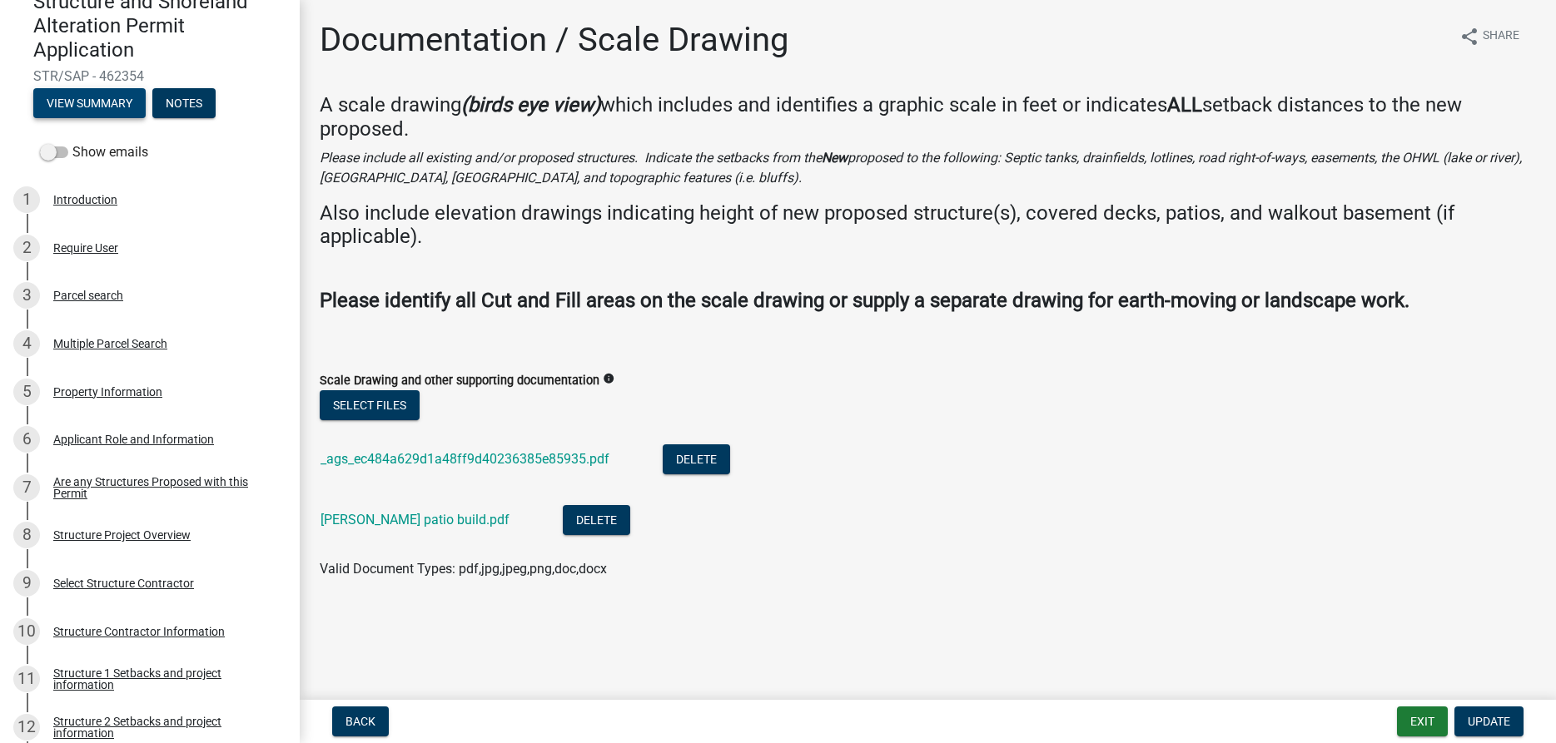
click at [78, 107] on button "View Summary" at bounding box center [89, 103] width 112 height 30
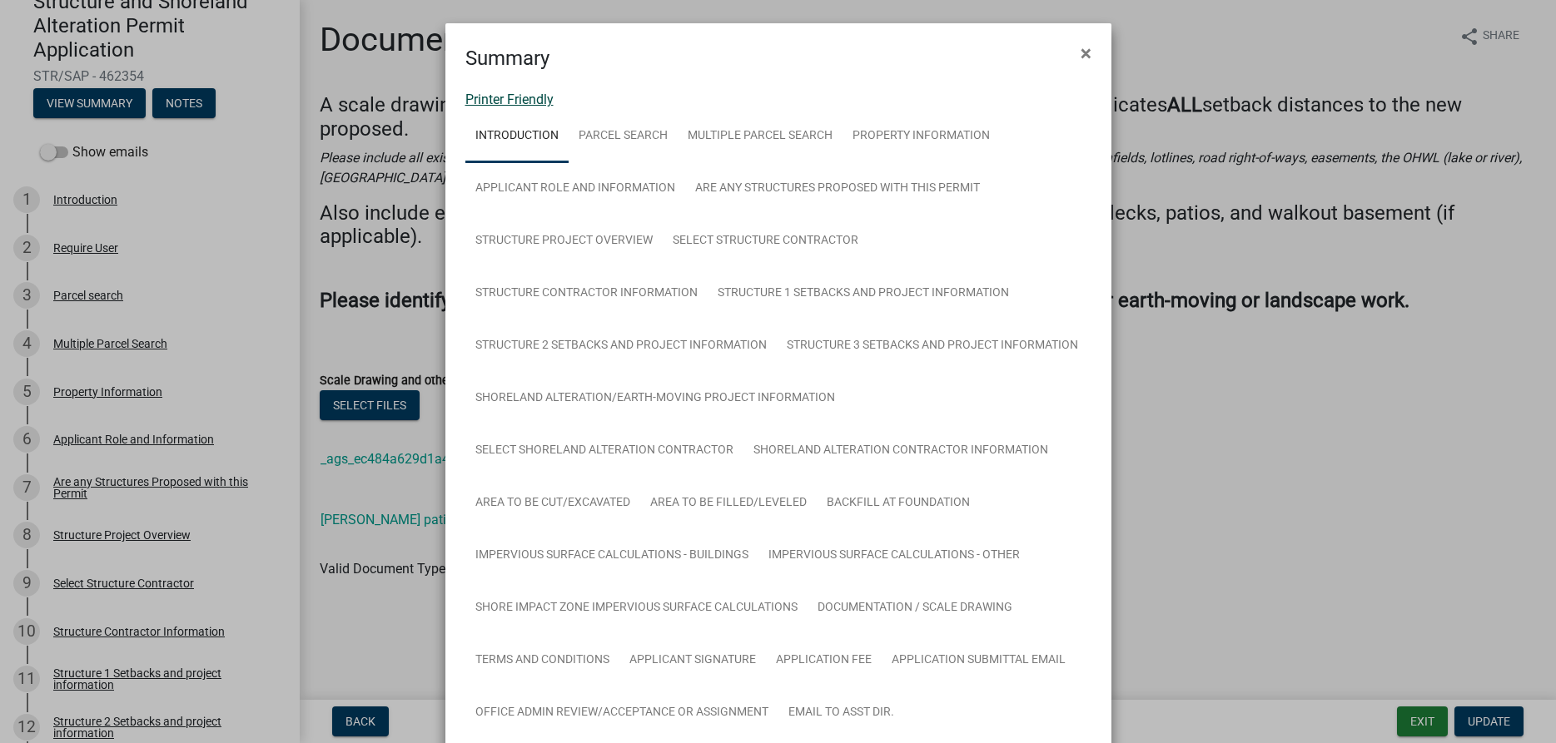
click at [517, 102] on link "Printer Friendly" at bounding box center [509, 100] width 88 height 16
click at [1086, 56] on span "×" at bounding box center [1085, 53] width 11 height 23
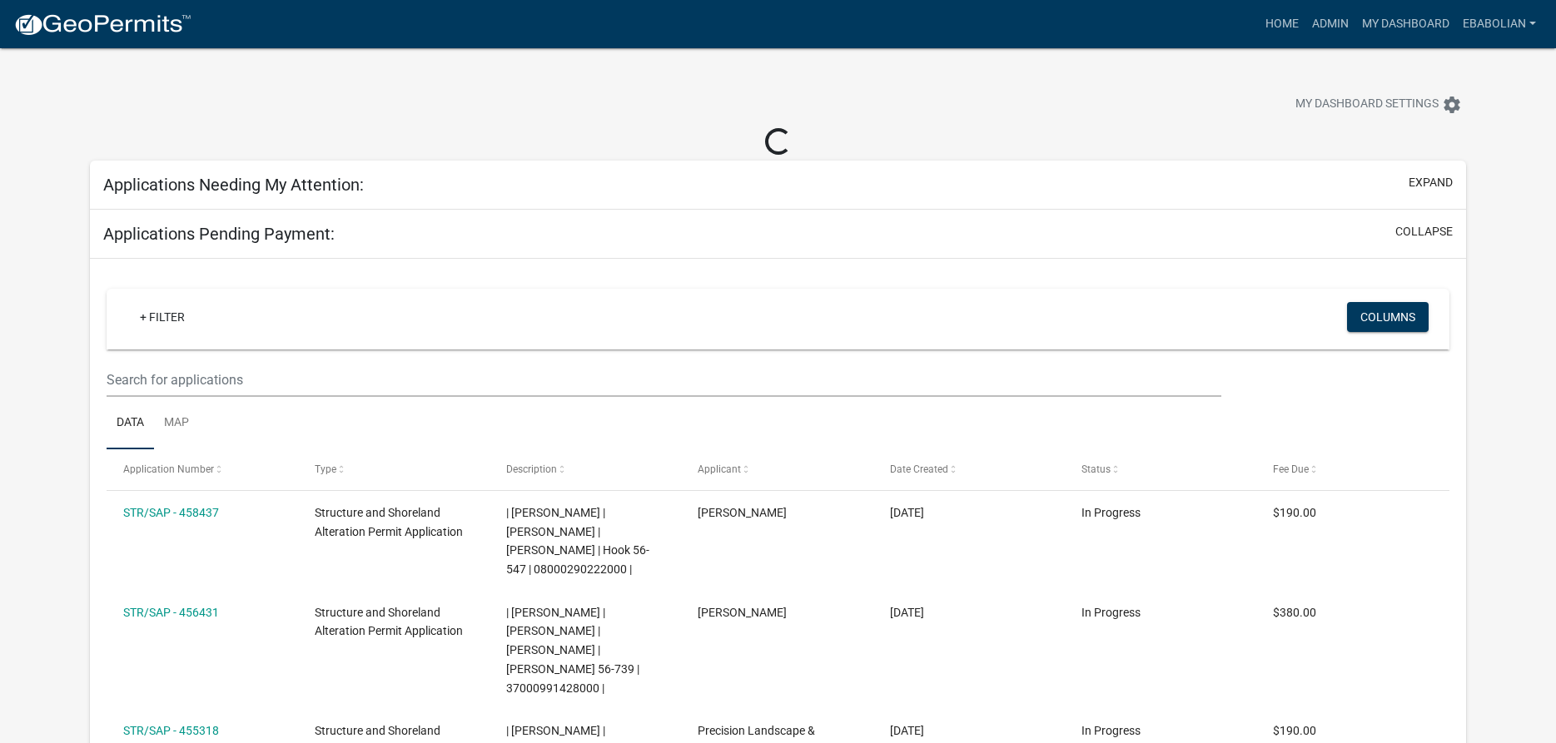
select select "3: 100"
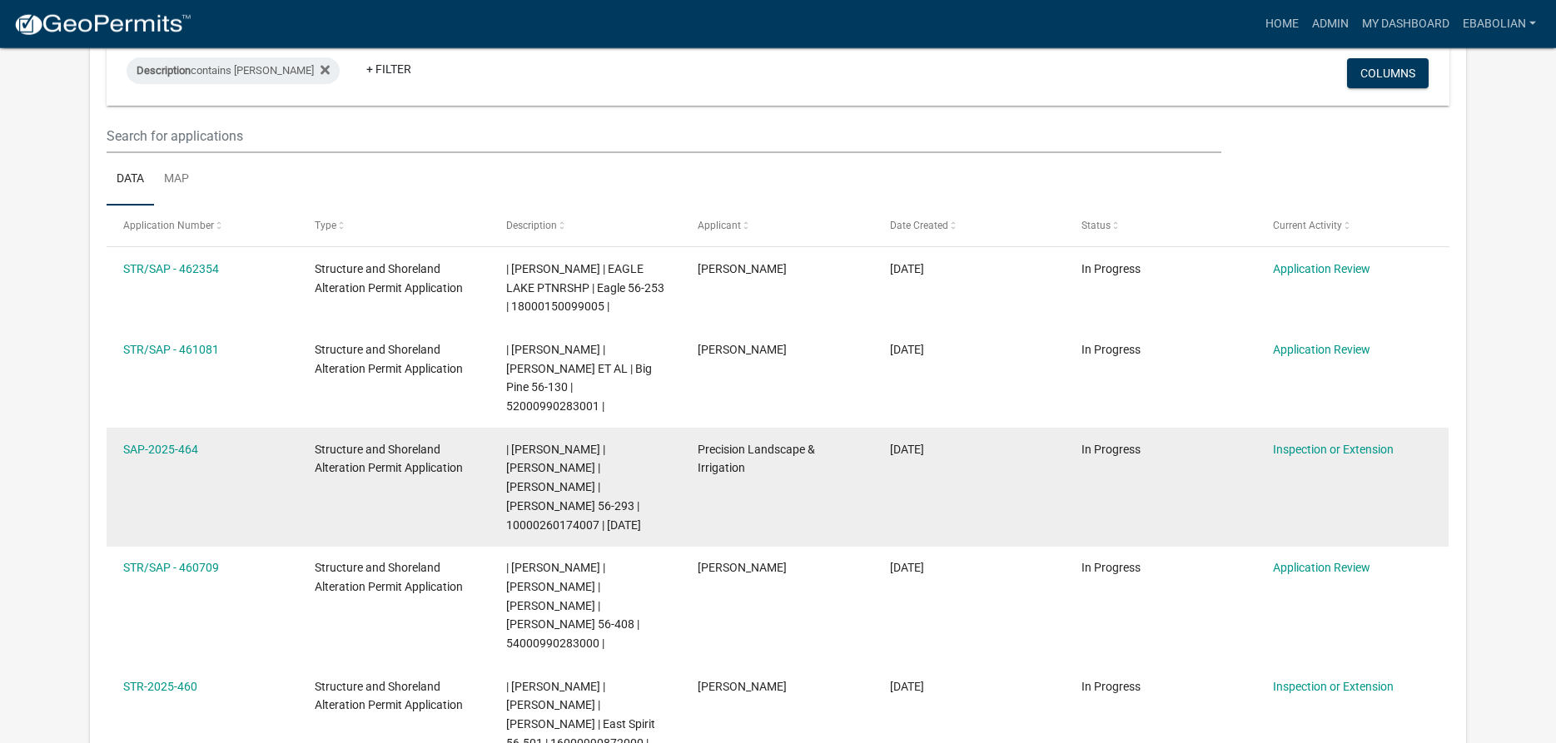
scroll to position [170, 0]
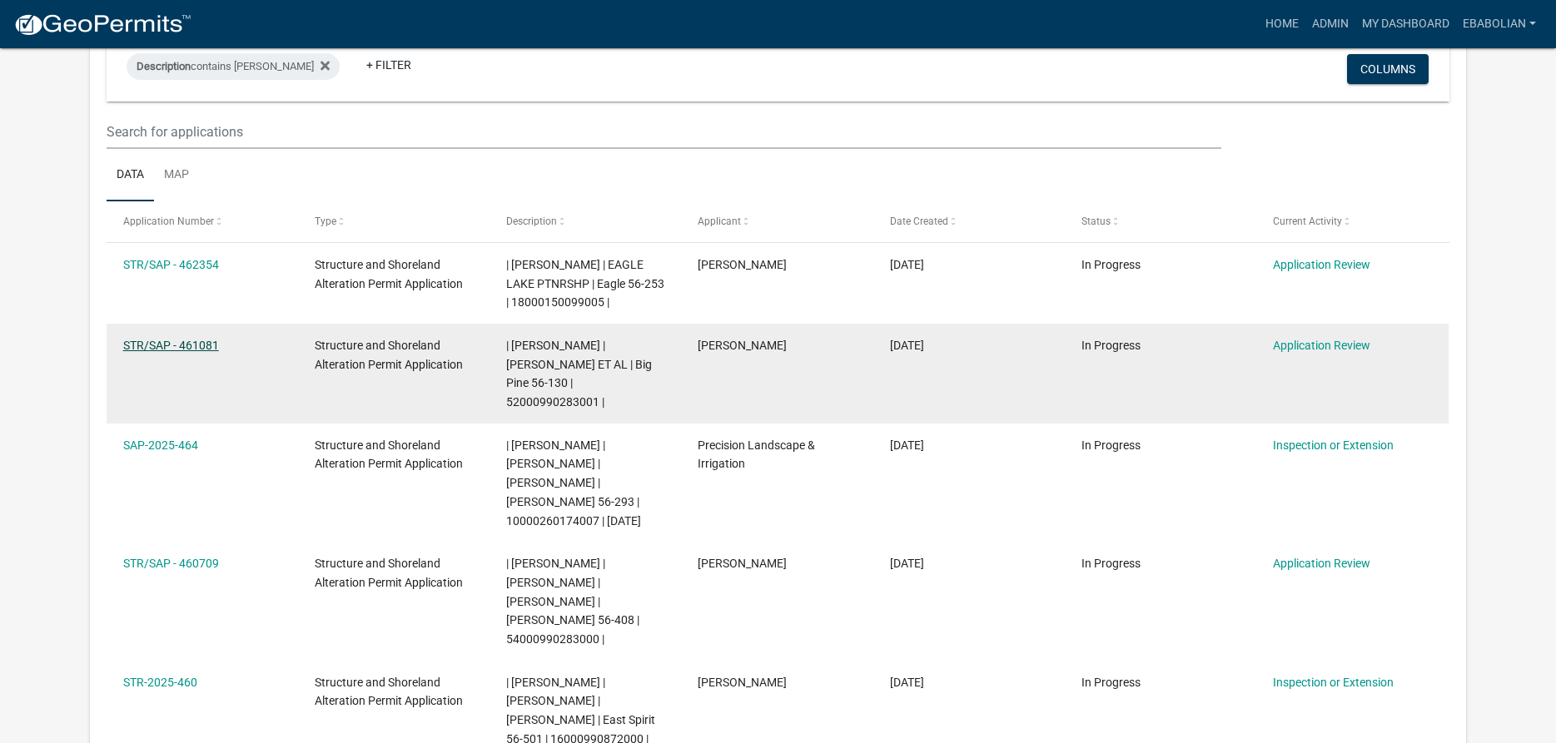
click at [181, 344] on link "STR/SAP - 461081" at bounding box center [171, 345] width 96 height 13
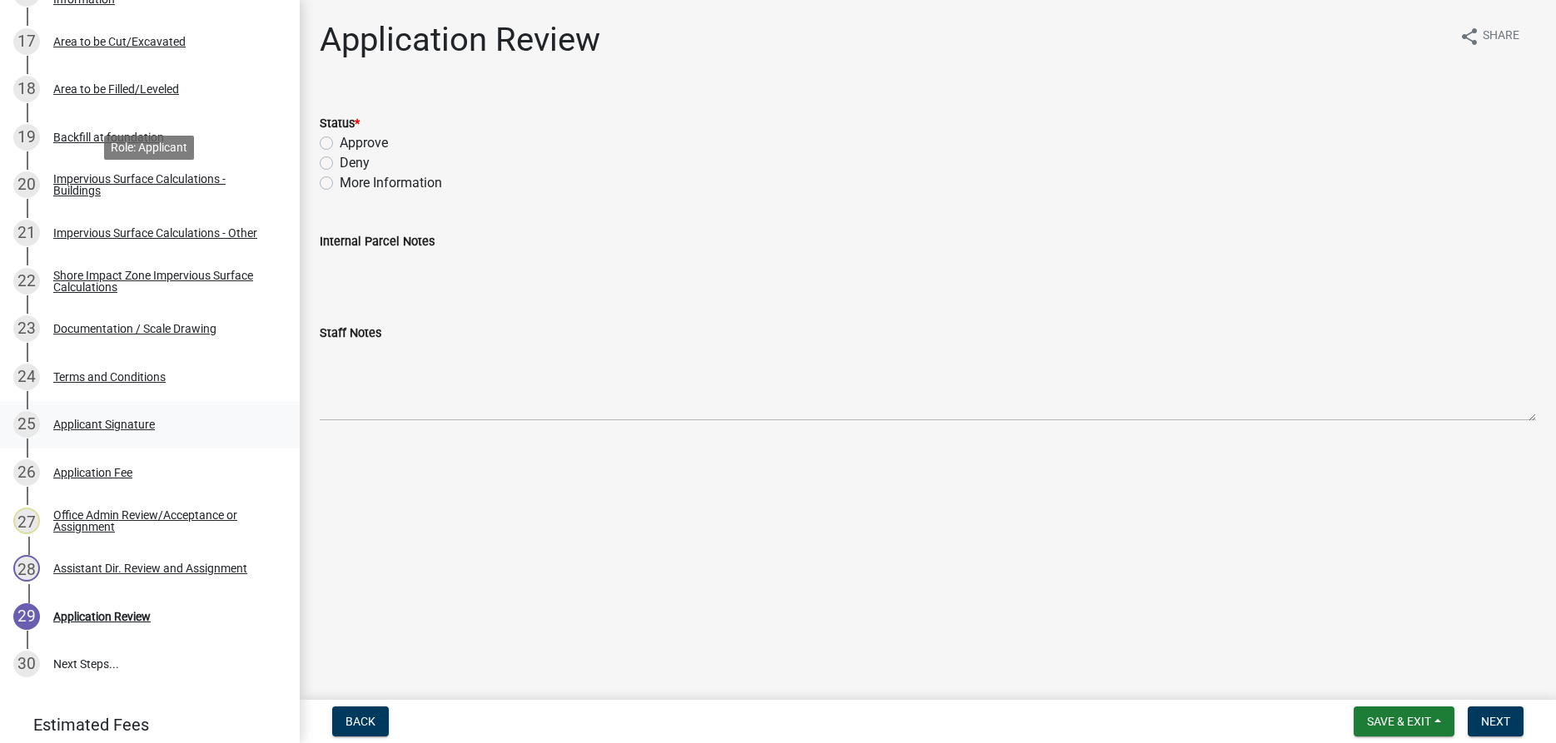
scroll to position [1104, 0]
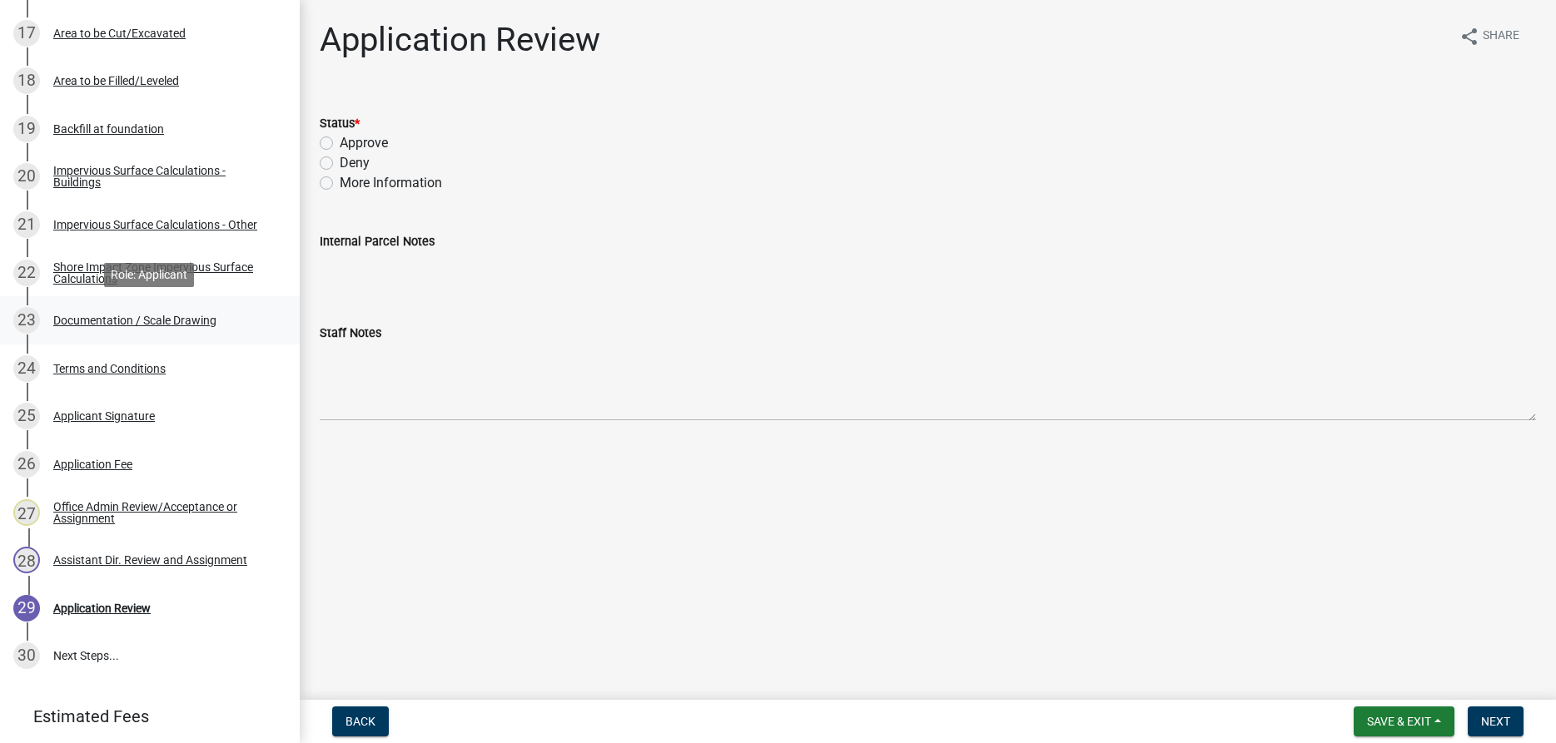
click at [194, 319] on div "Documentation / Scale Drawing" at bounding box center [134, 321] width 163 height 12
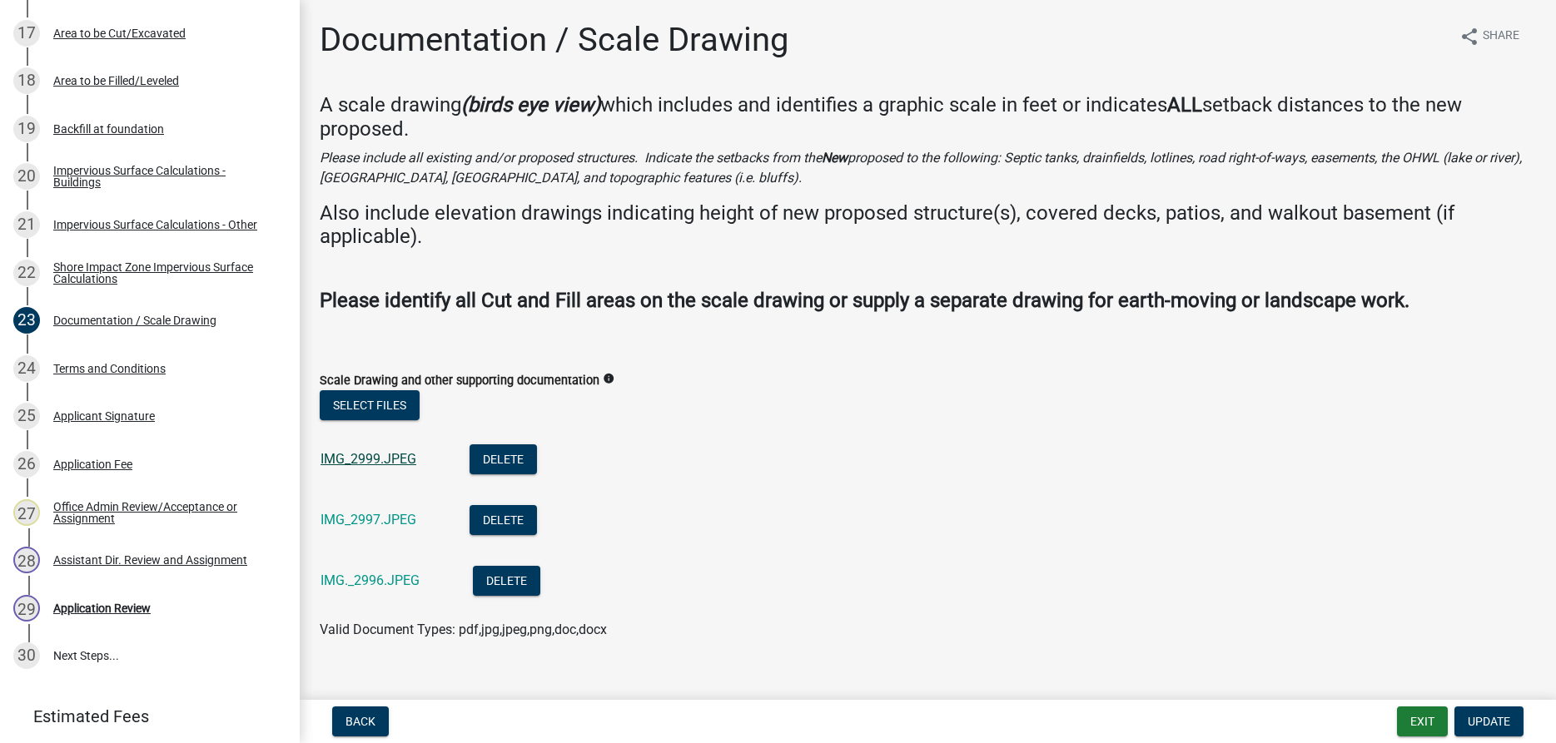
click at [379, 461] on link "IMG_2999.JPEG" at bounding box center [368, 459] width 96 height 16
click at [368, 526] on link "IMG_2997.JPEG" at bounding box center [368, 520] width 96 height 16
click at [380, 581] on link "IMG._2996.JPEG" at bounding box center [369, 581] width 99 height 16
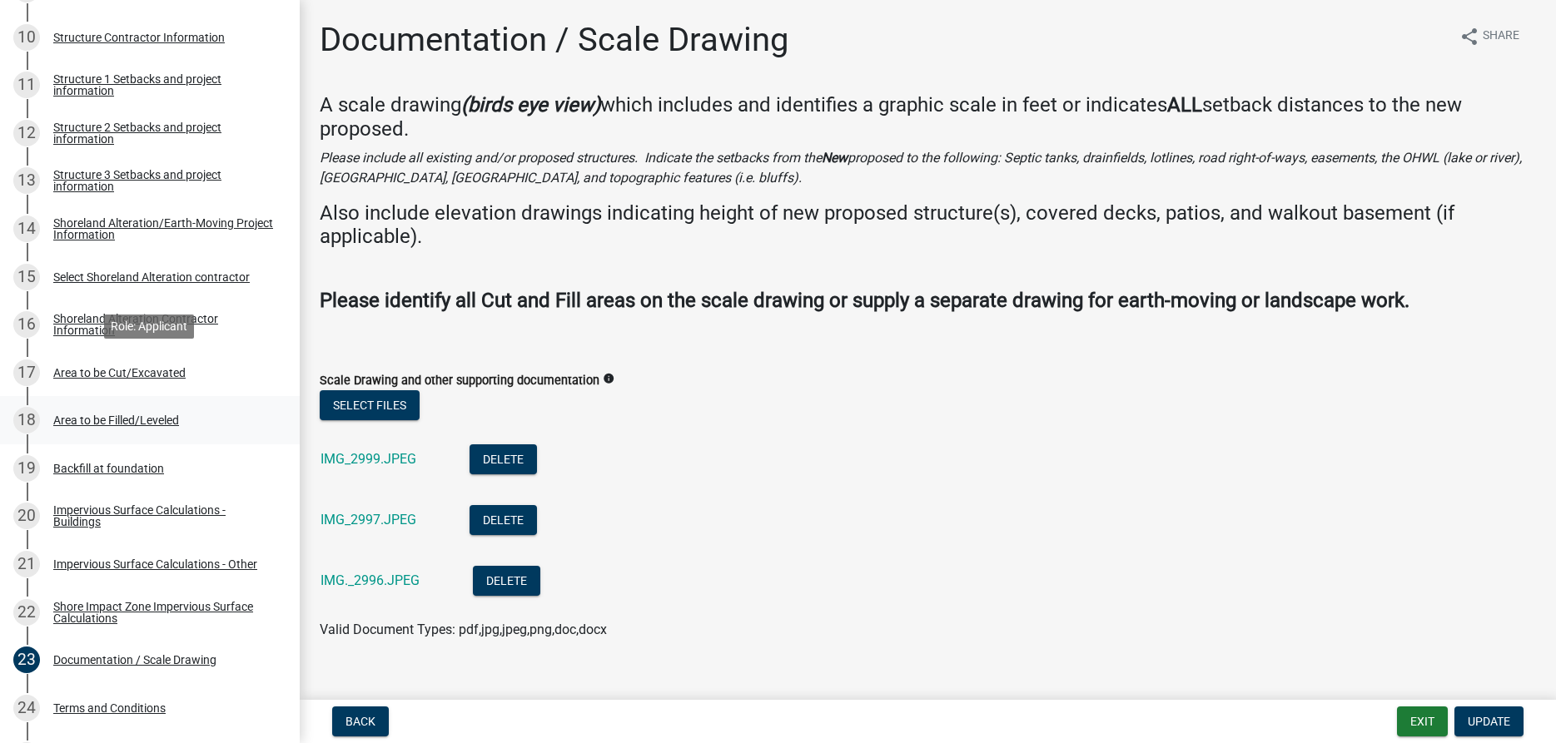
scroll to position [679, 0]
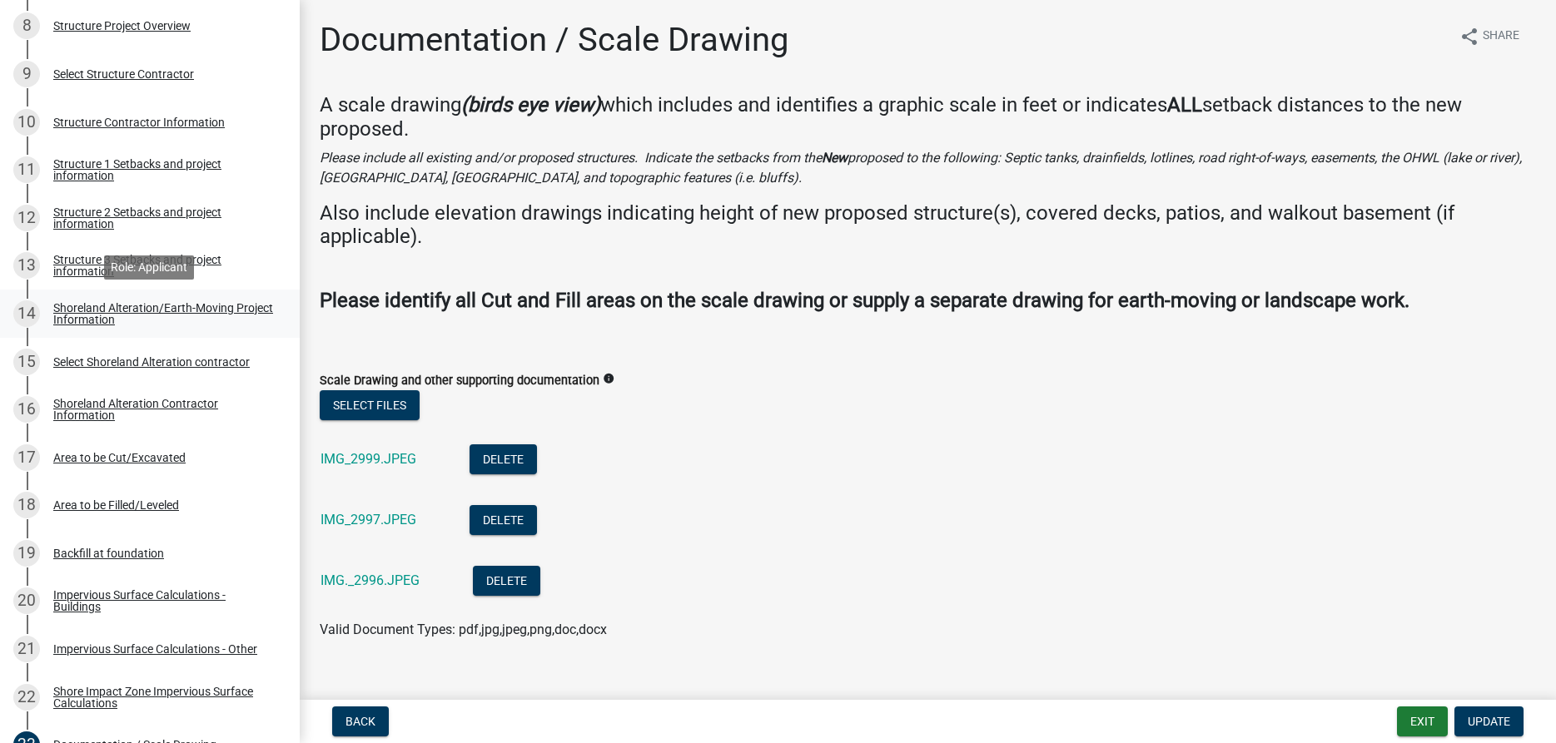
click at [82, 320] on div "Shoreland Alteration/Earth-Moving Project Information" at bounding box center [163, 313] width 220 height 23
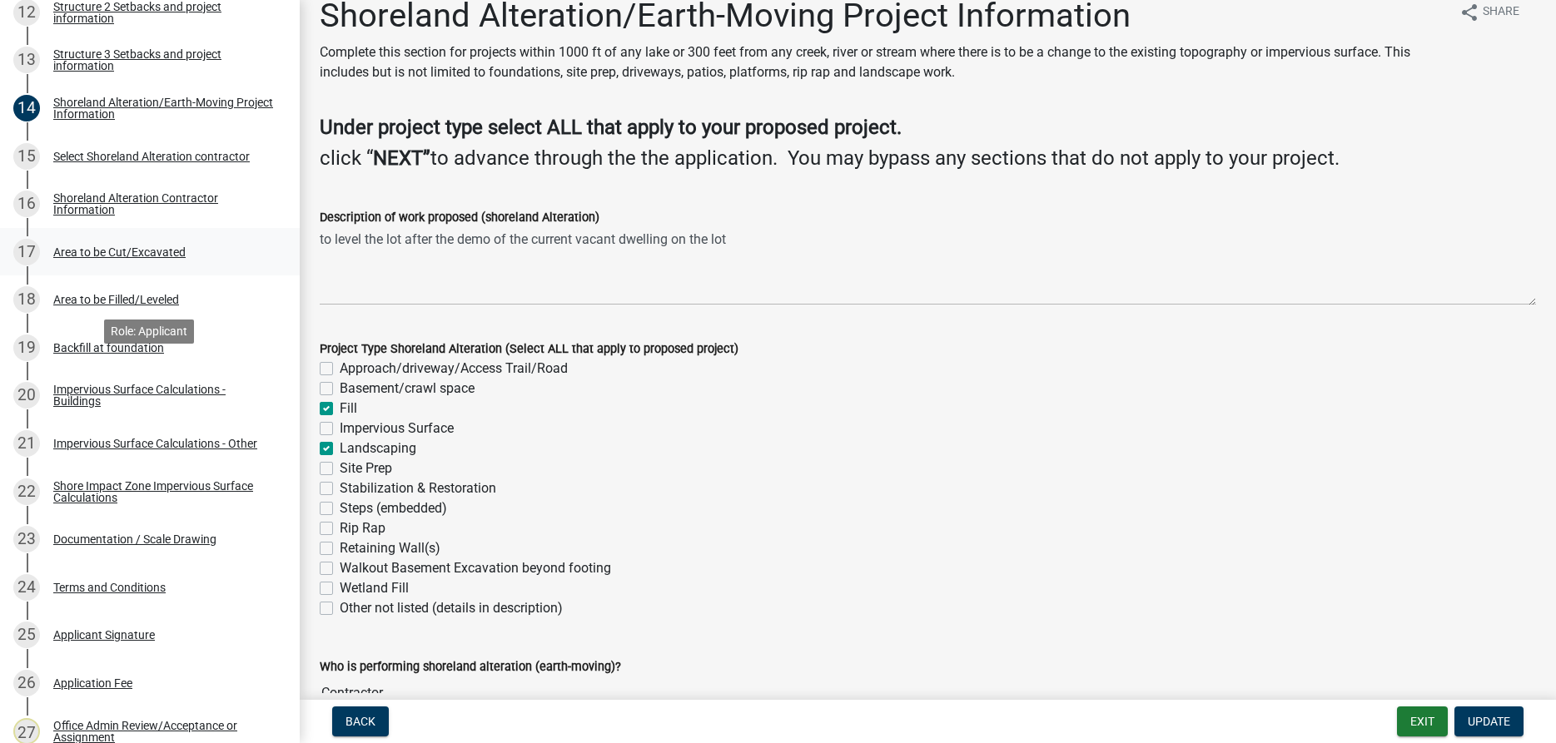
scroll to position [934, 0]
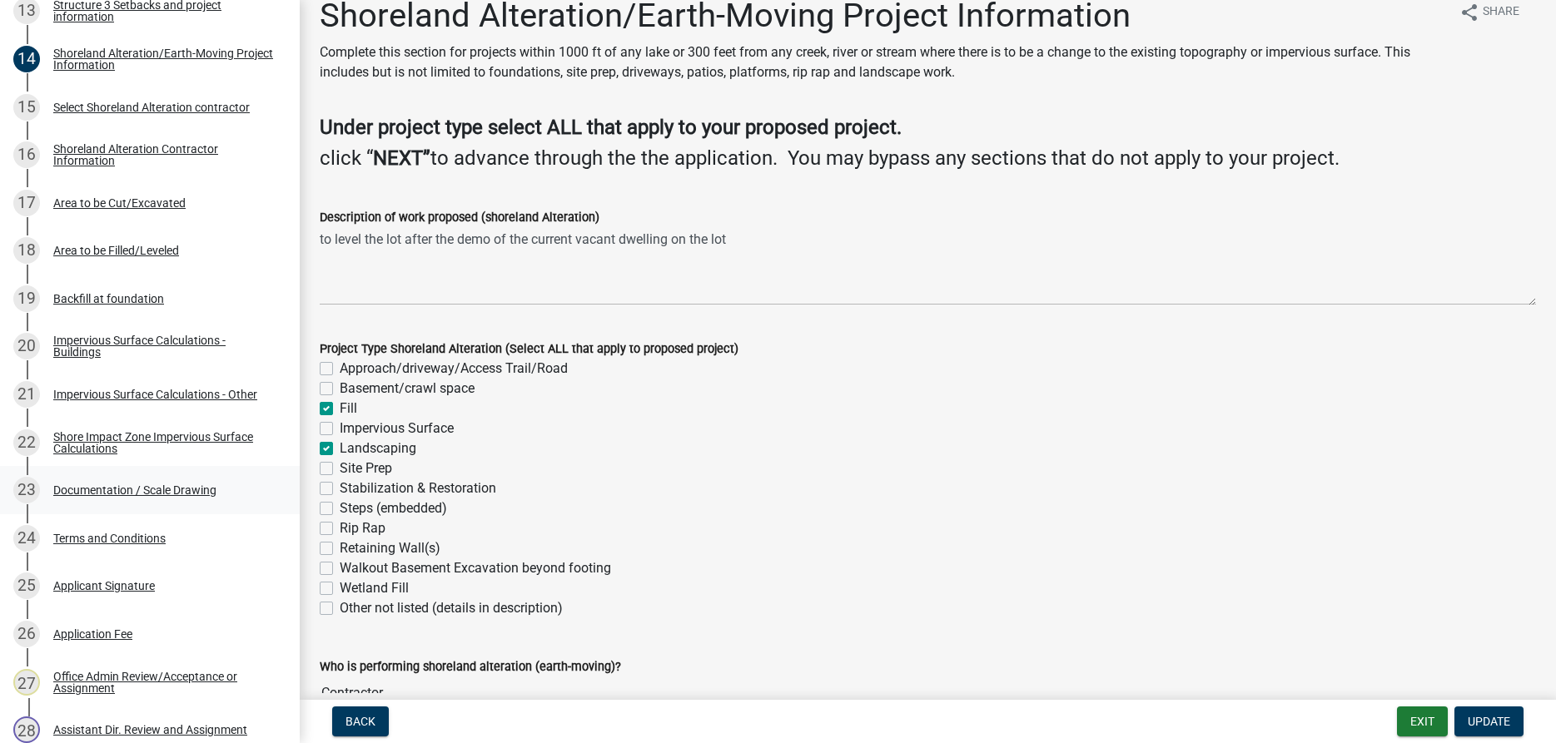
click at [191, 492] on div "Documentation / Scale Drawing" at bounding box center [134, 490] width 163 height 12
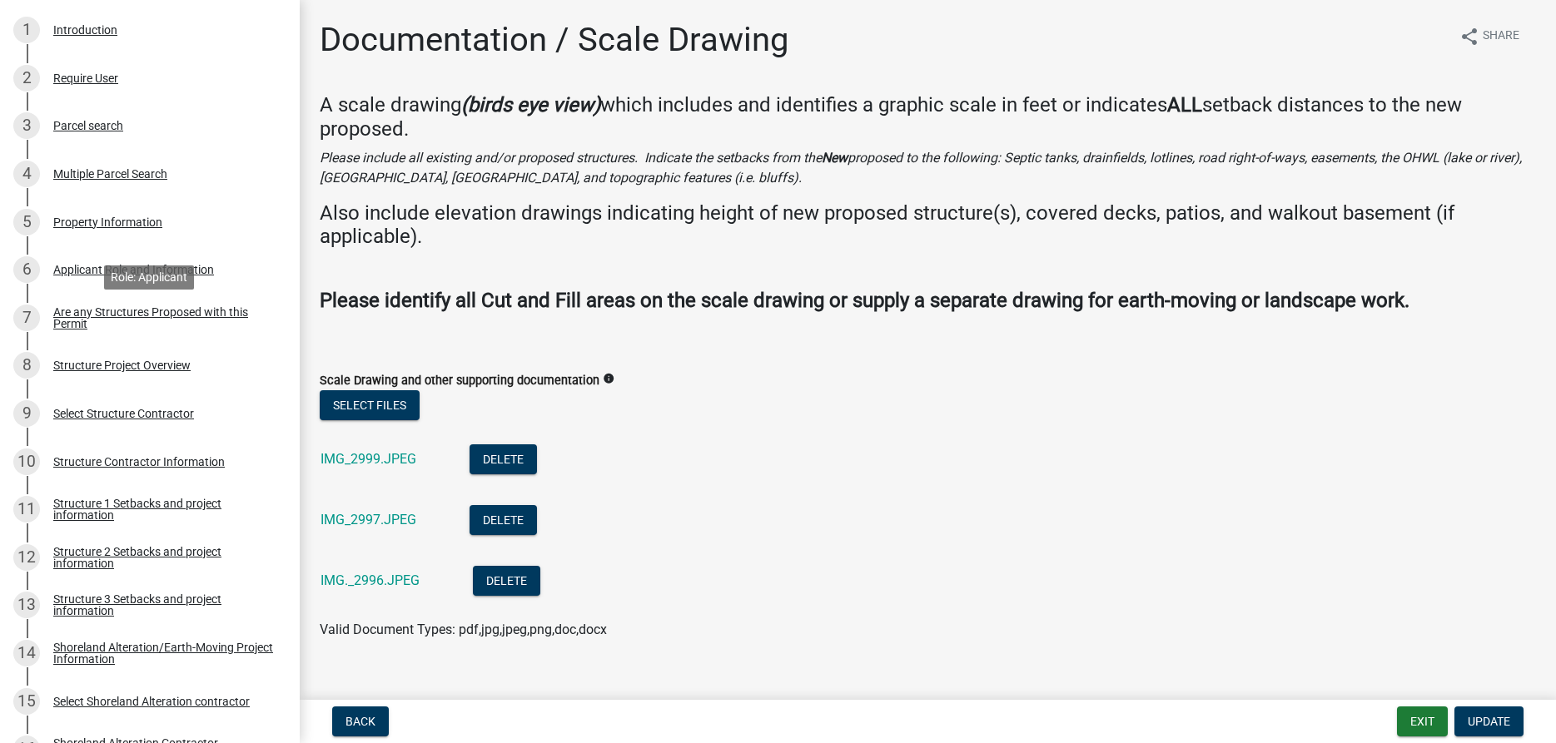
scroll to position [0, 0]
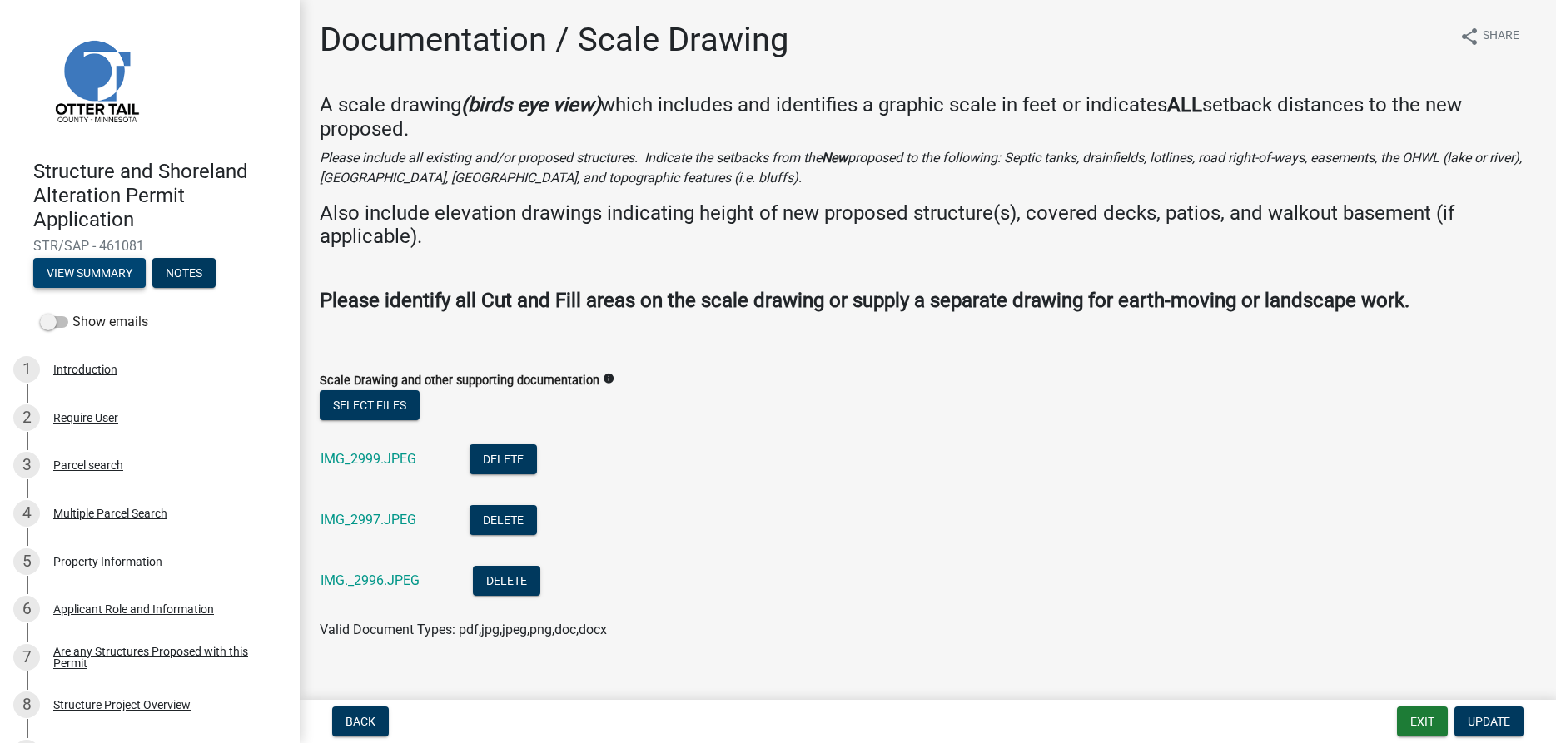
click at [72, 268] on button "View Summary" at bounding box center [89, 273] width 112 height 30
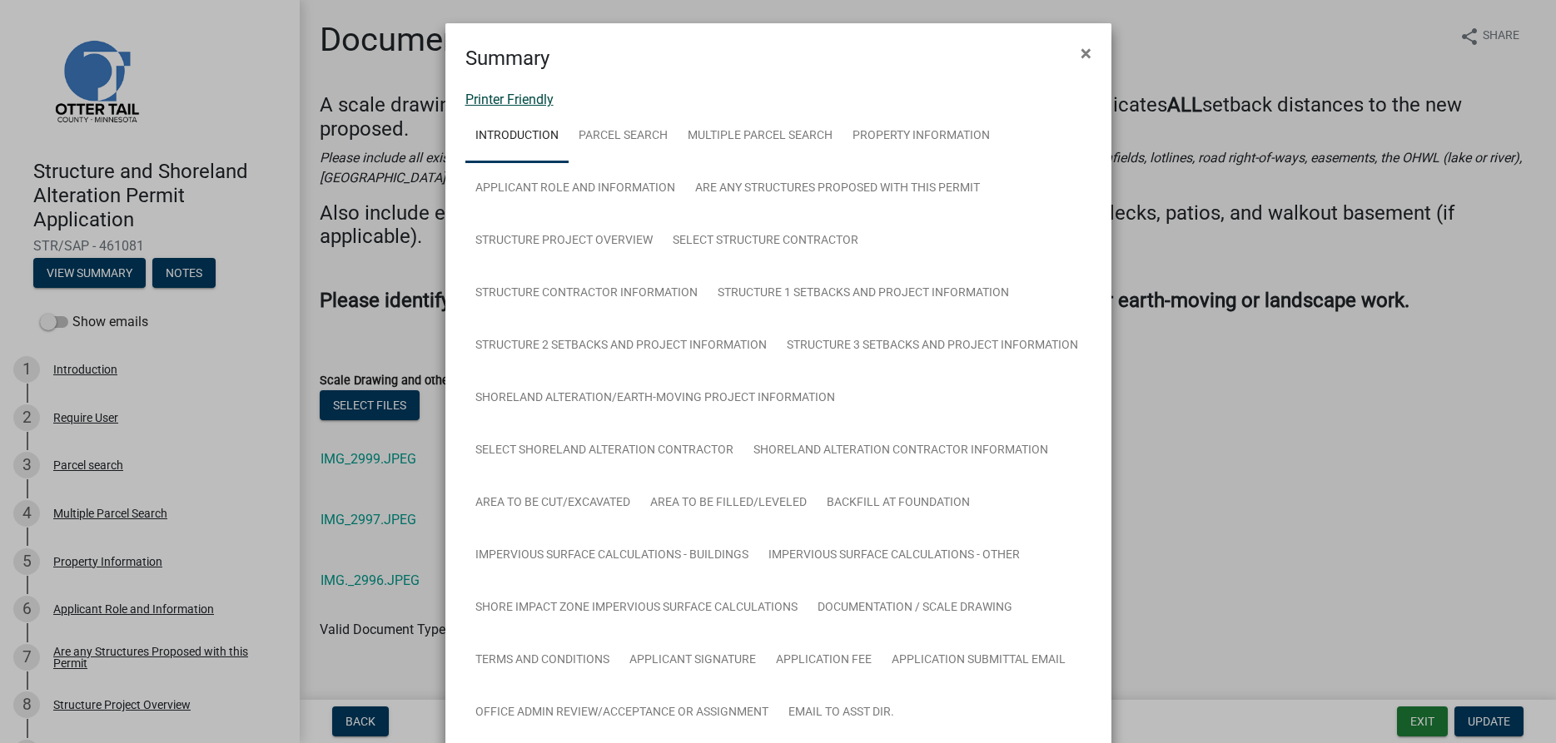
click at [537, 98] on link "Printer Friendly" at bounding box center [509, 100] width 88 height 16
click at [1088, 54] on span "×" at bounding box center [1085, 53] width 11 height 23
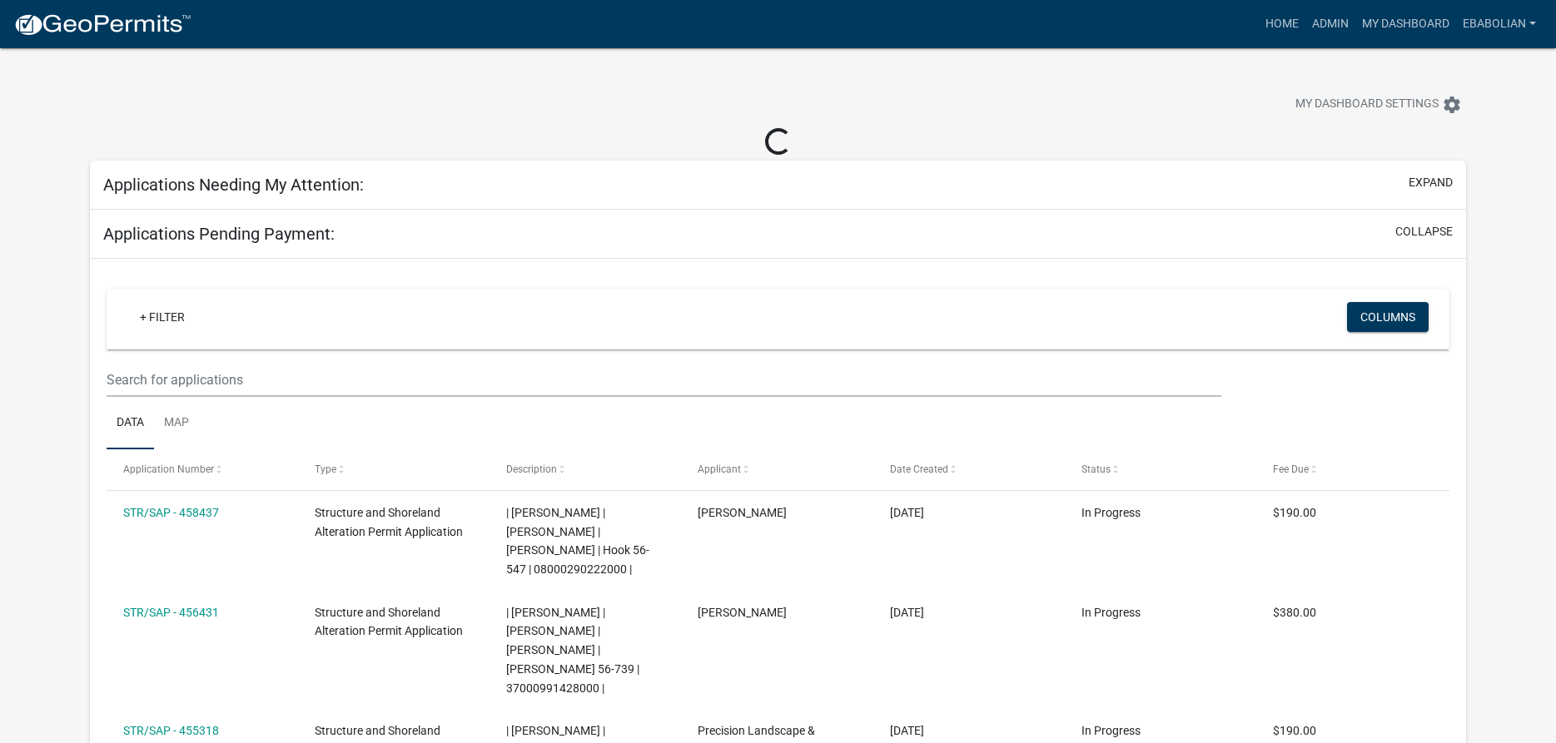
select select "3: 100"
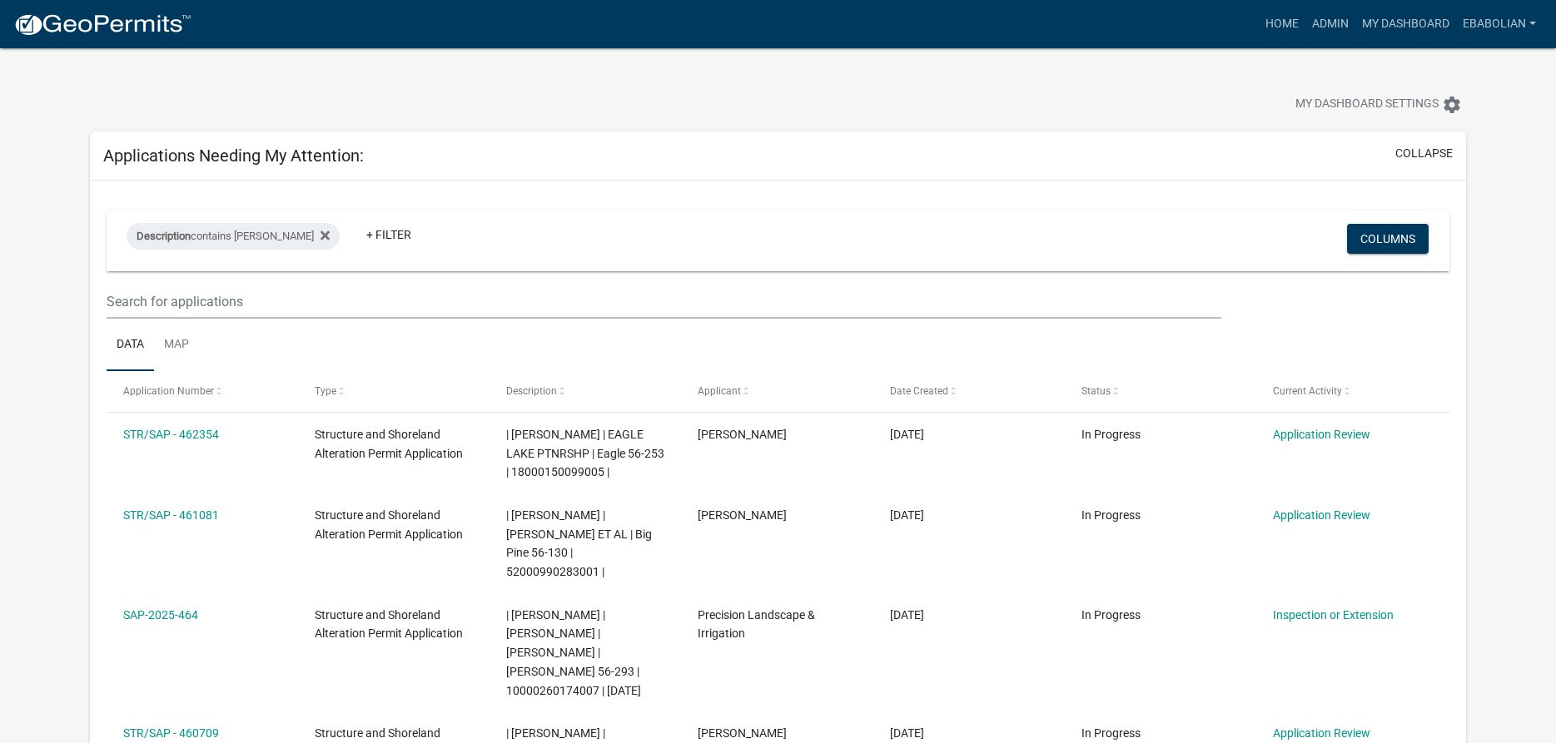
select select "3: 100"
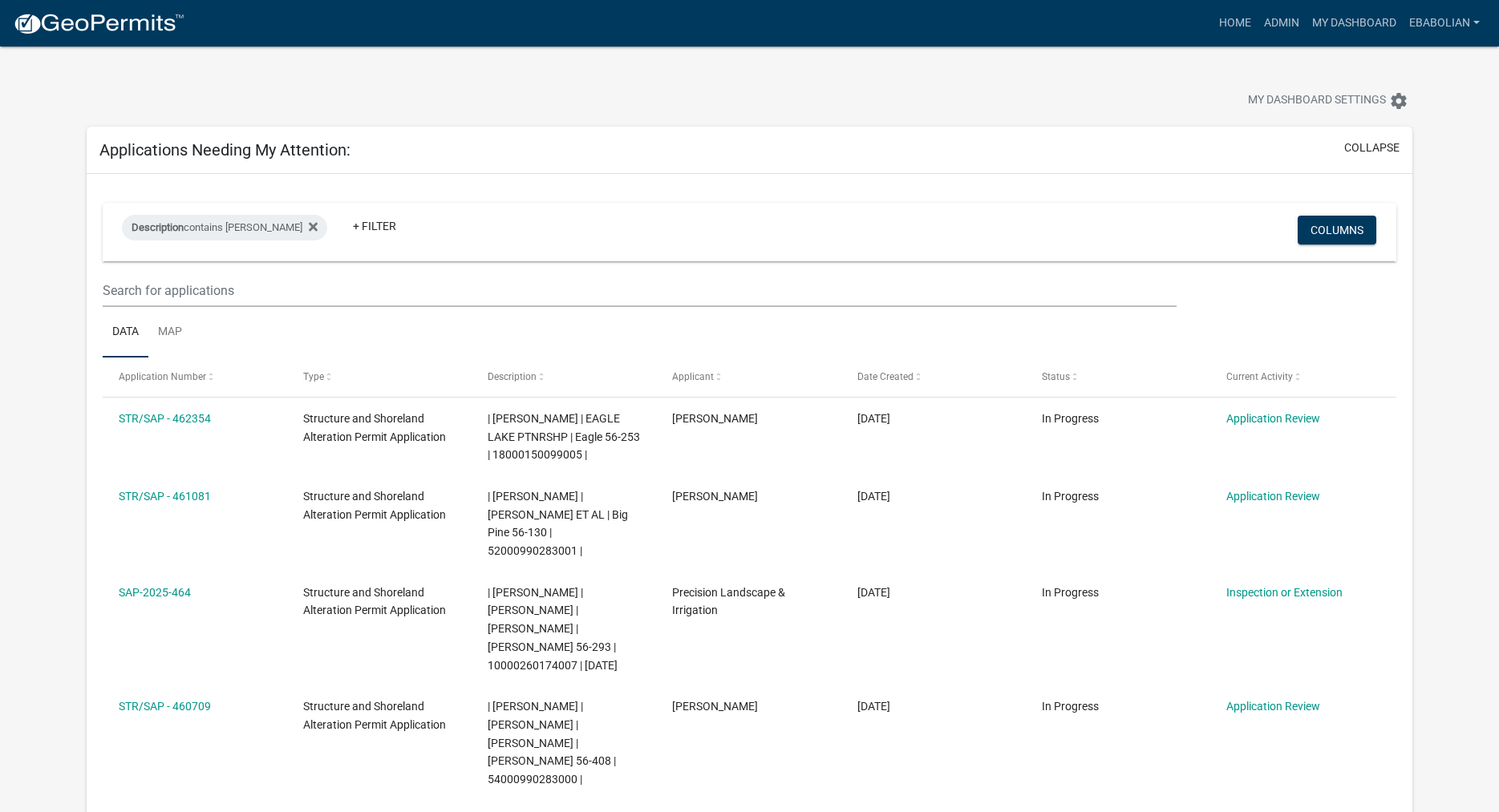
select select "3: 100"
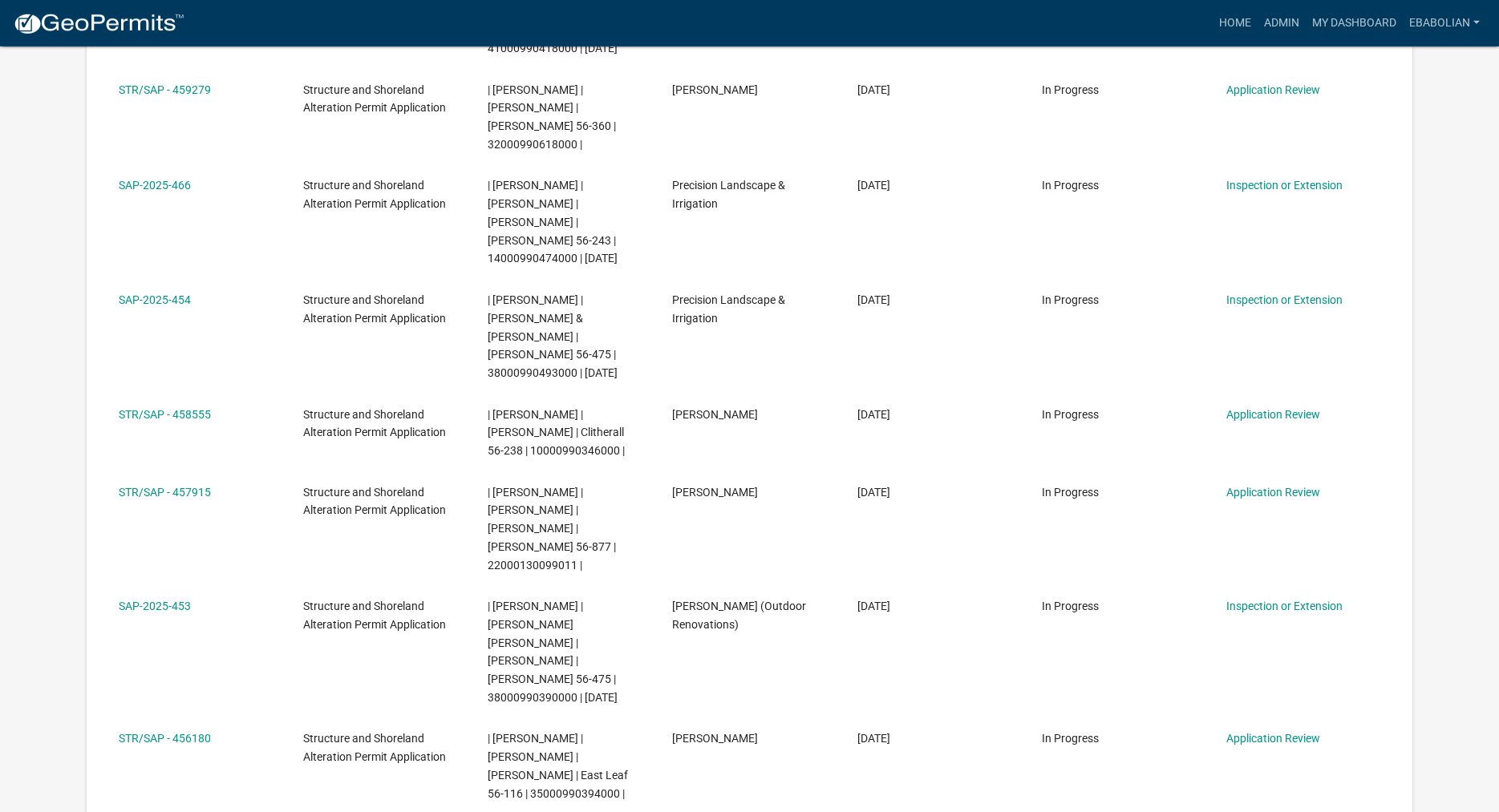
scroll to position [982, 0]
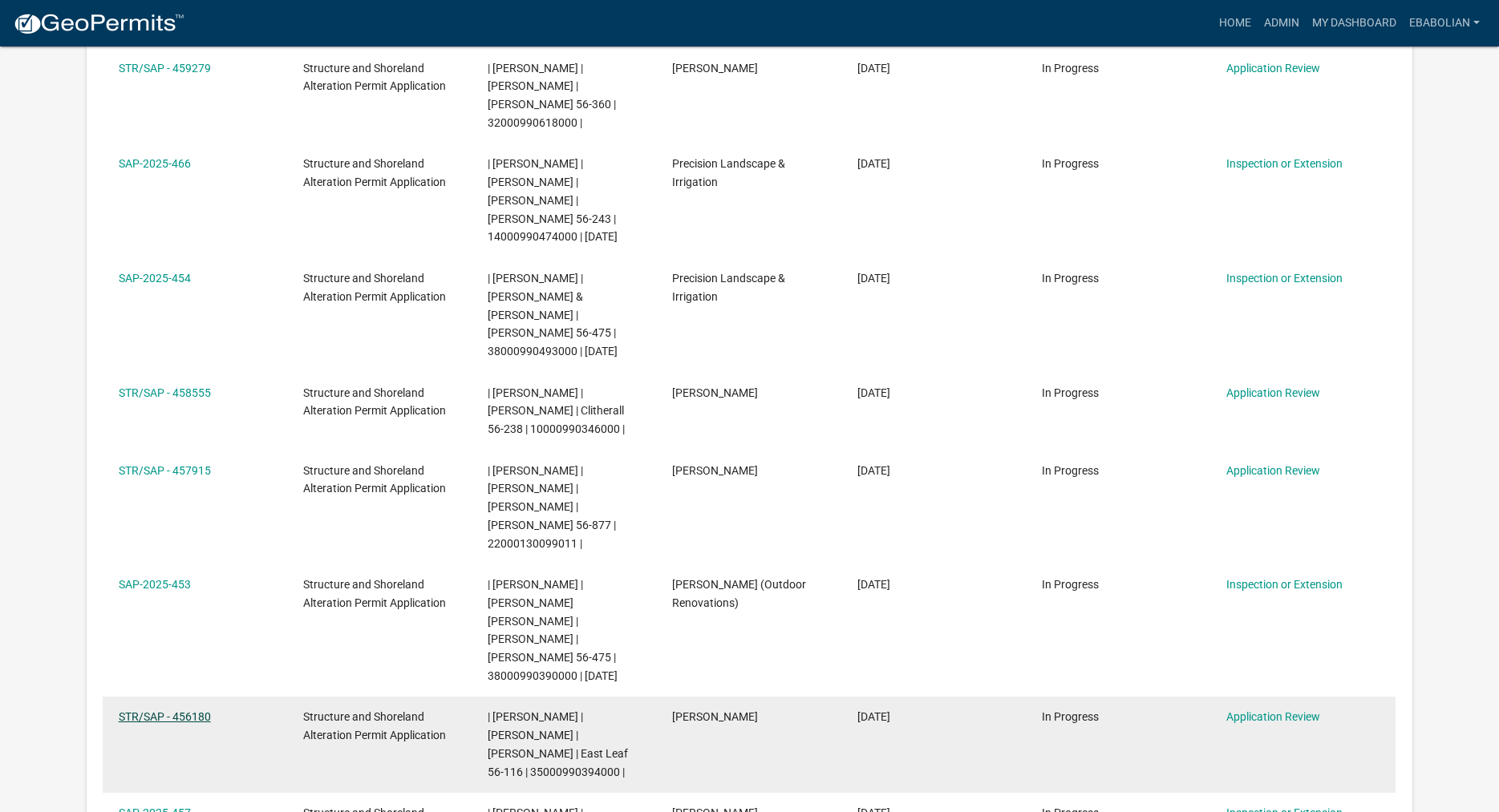
click at [189, 710] on link "STR/SAP - 456180" at bounding box center [165, 716] width 92 height 13
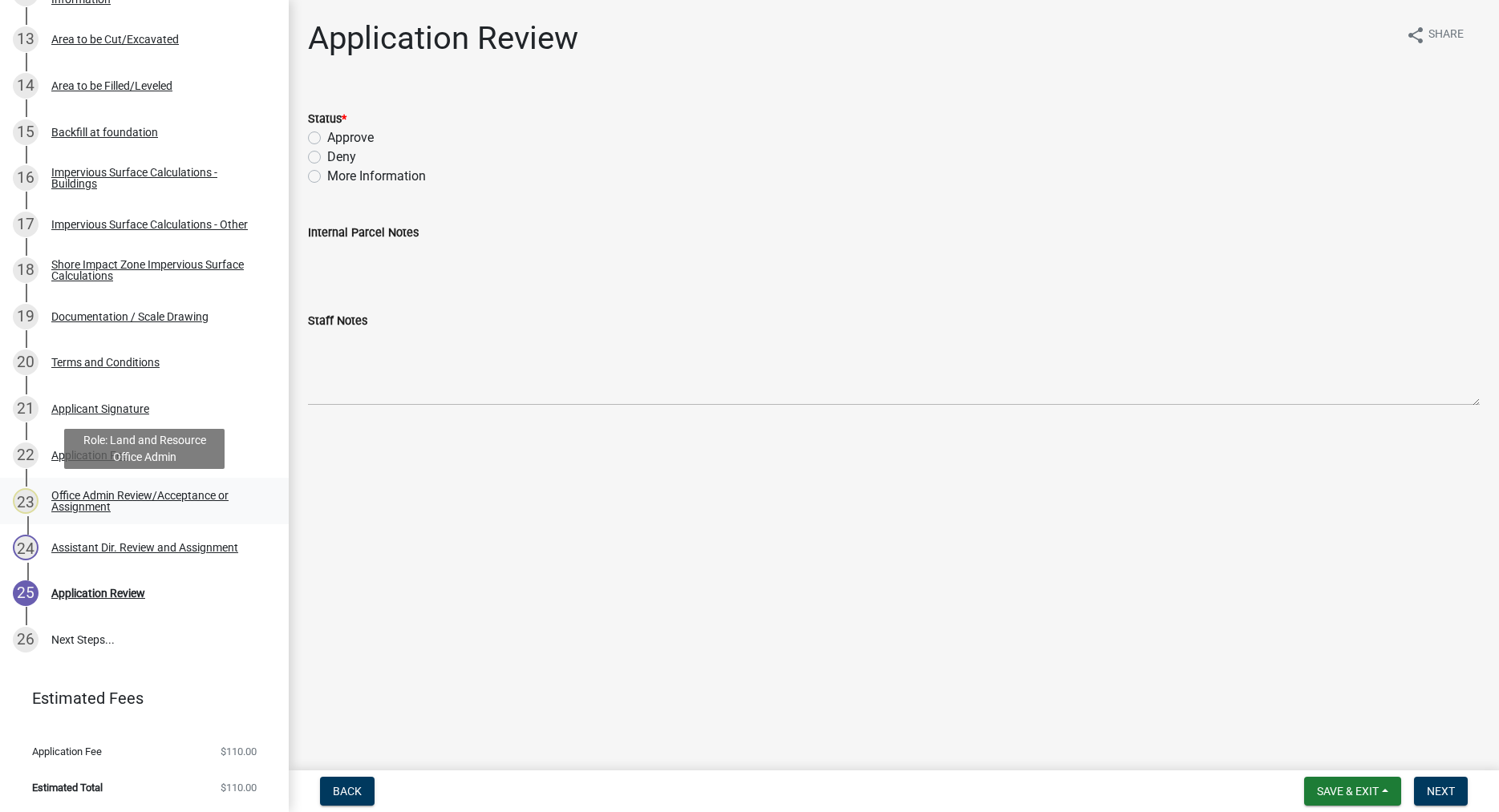
scroll to position [789, 0]
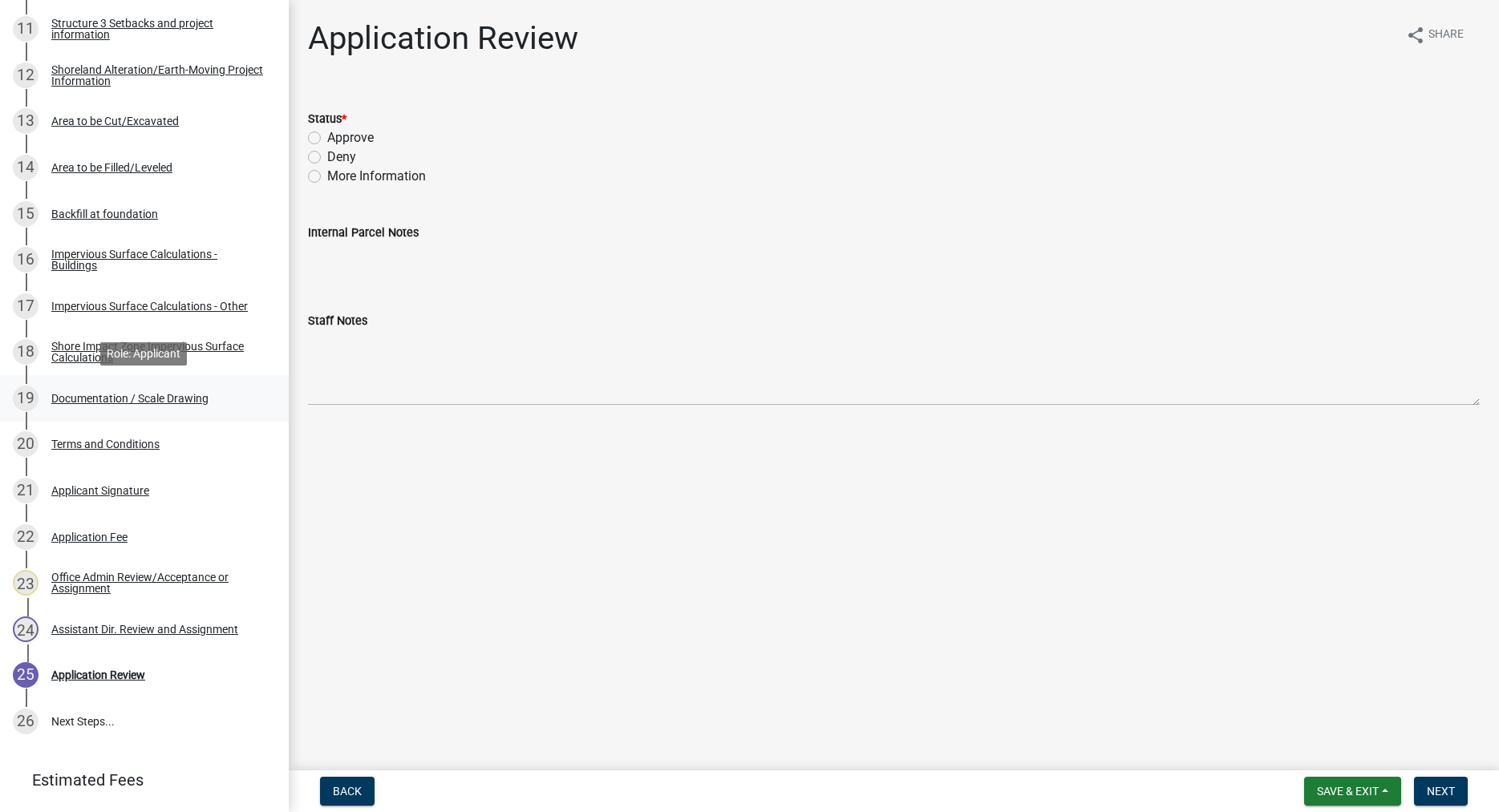
click at [193, 396] on div "Documentation / Scale Drawing" at bounding box center [129, 399] width 157 height 12
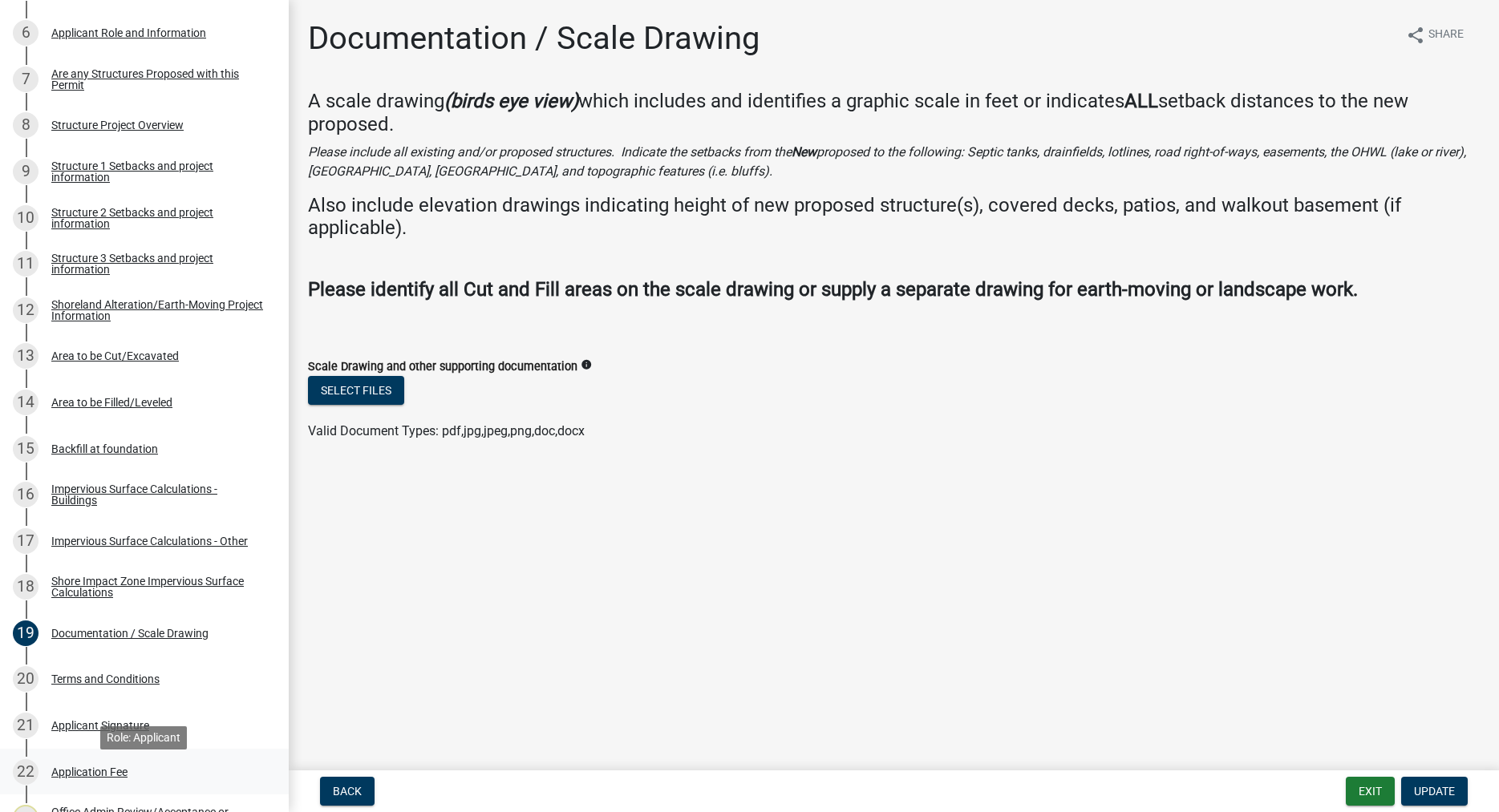
scroll to position [543, 0]
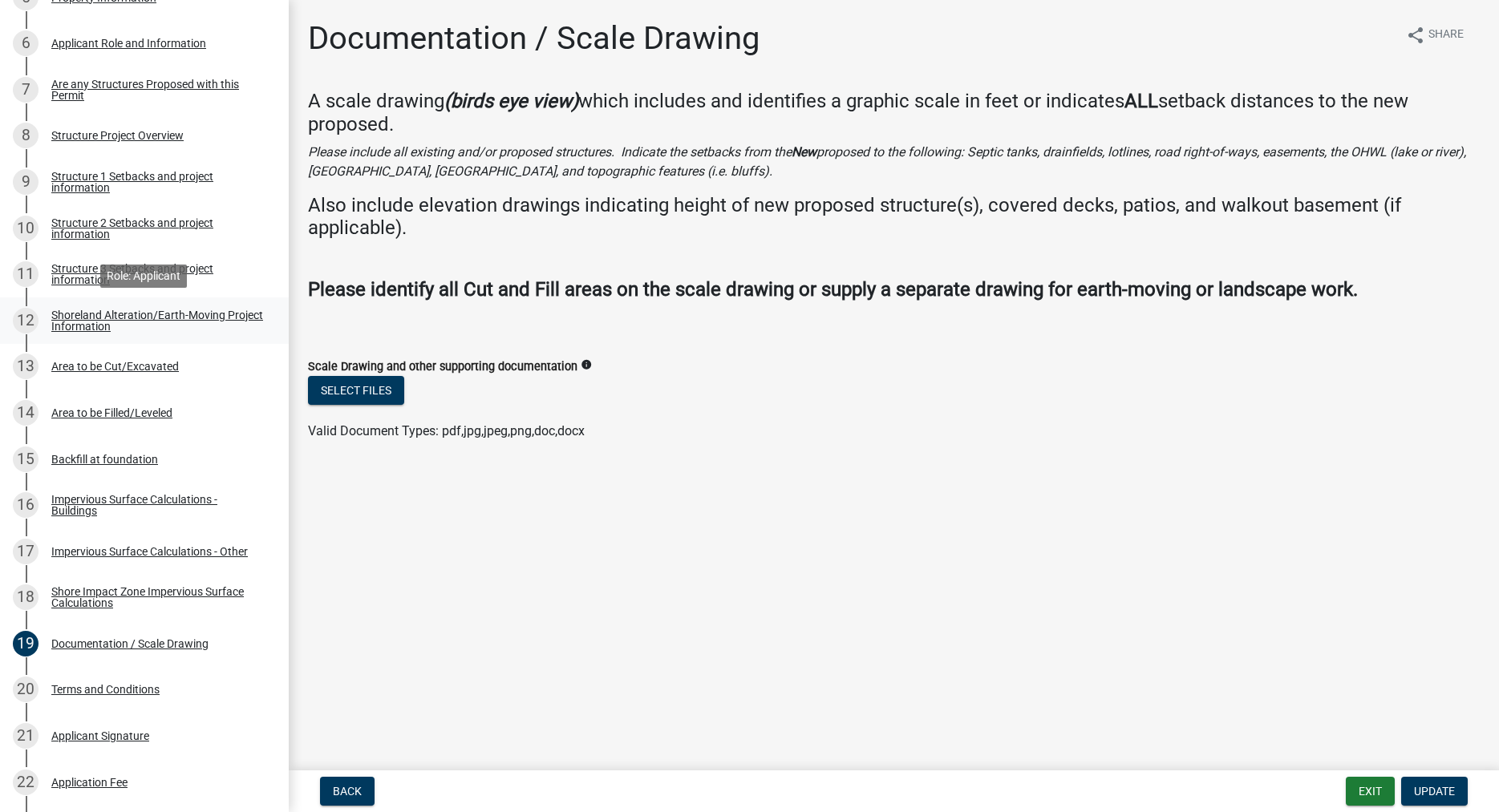
click at [86, 318] on div "Shoreland Alteration/Earth-Moving Project Information" at bounding box center [157, 320] width 212 height 22
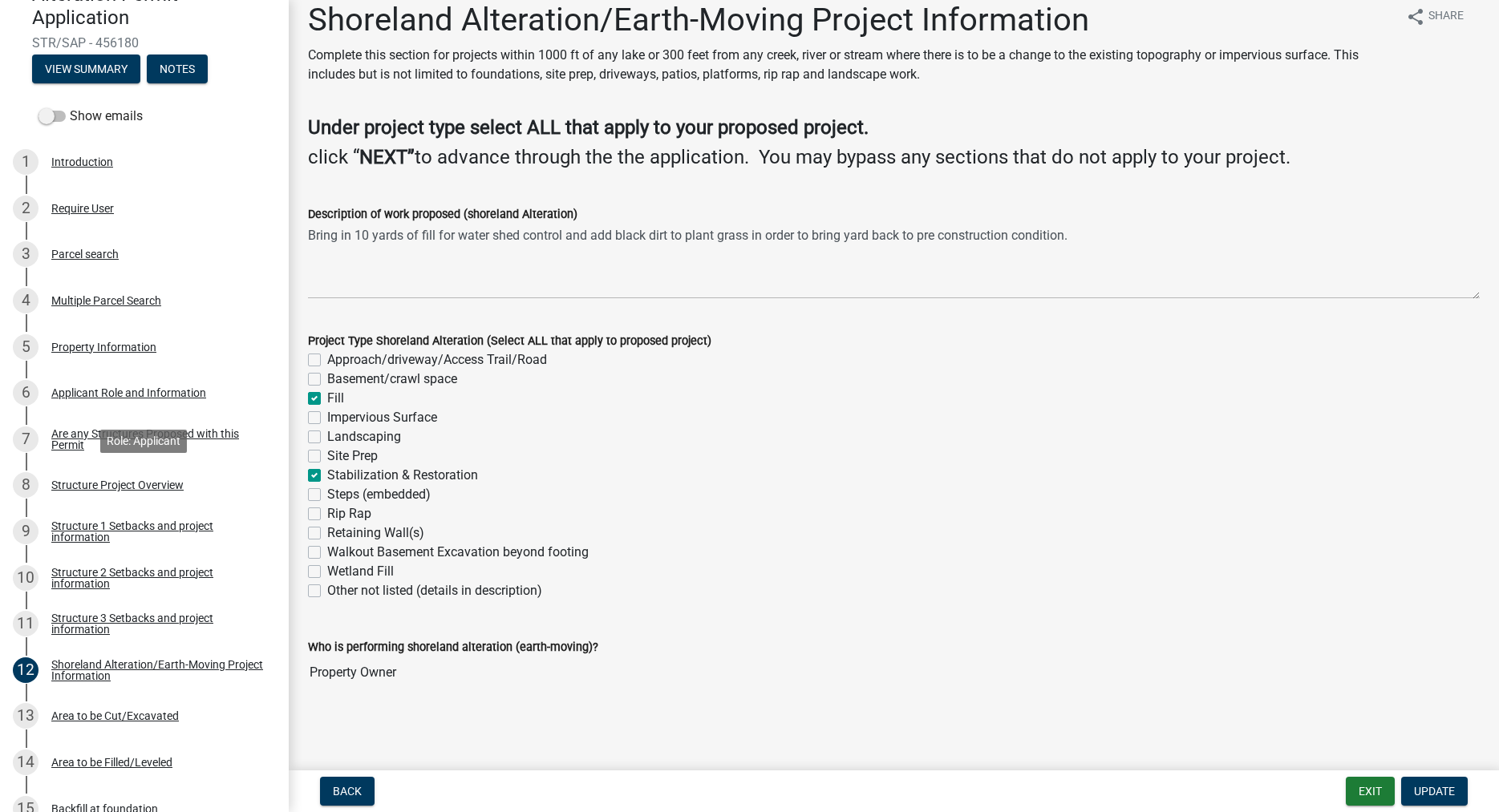
scroll to position [0, 0]
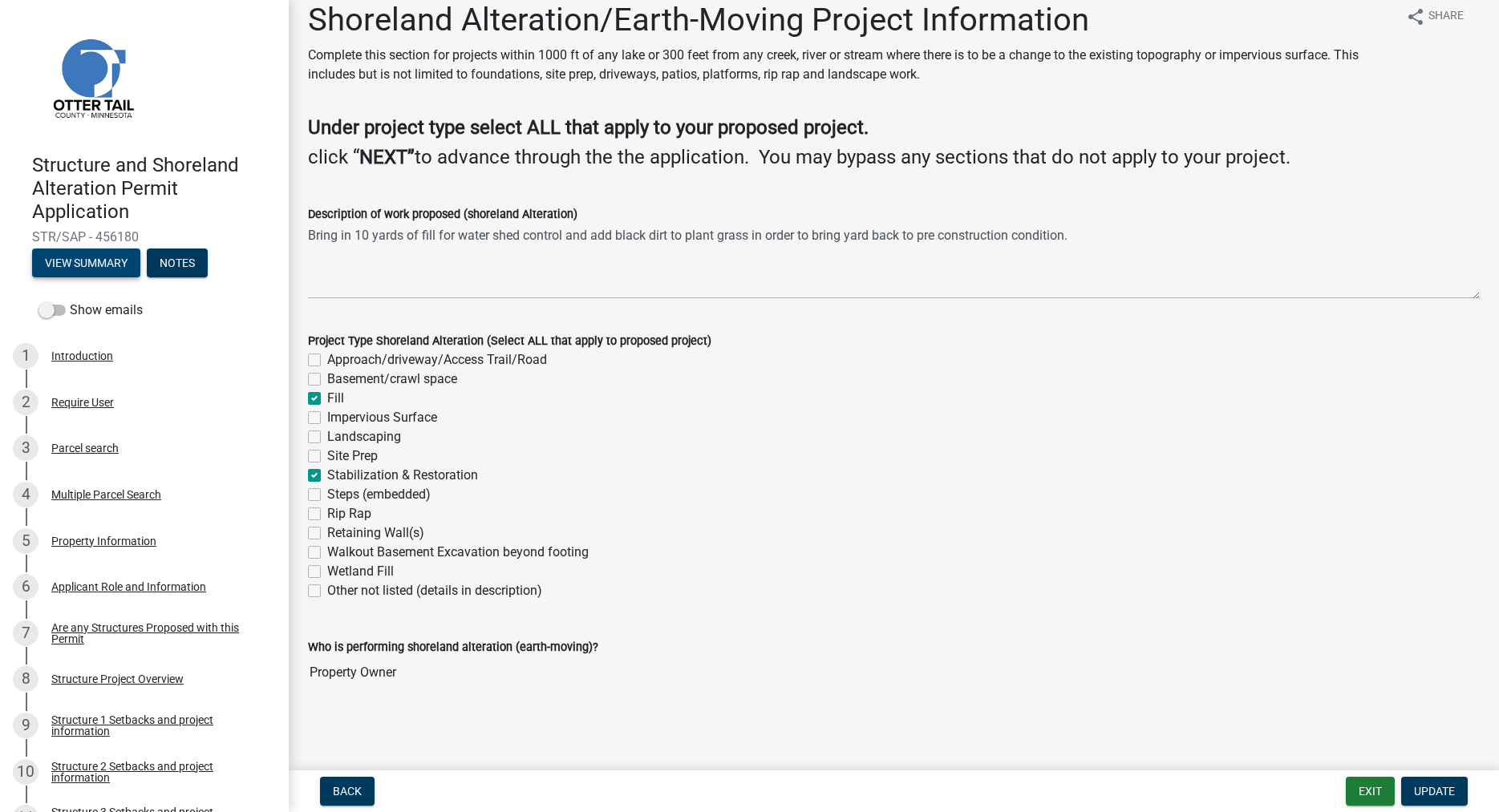
click at [82, 269] on button "View Summary" at bounding box center [86, 263] width 108 height 29
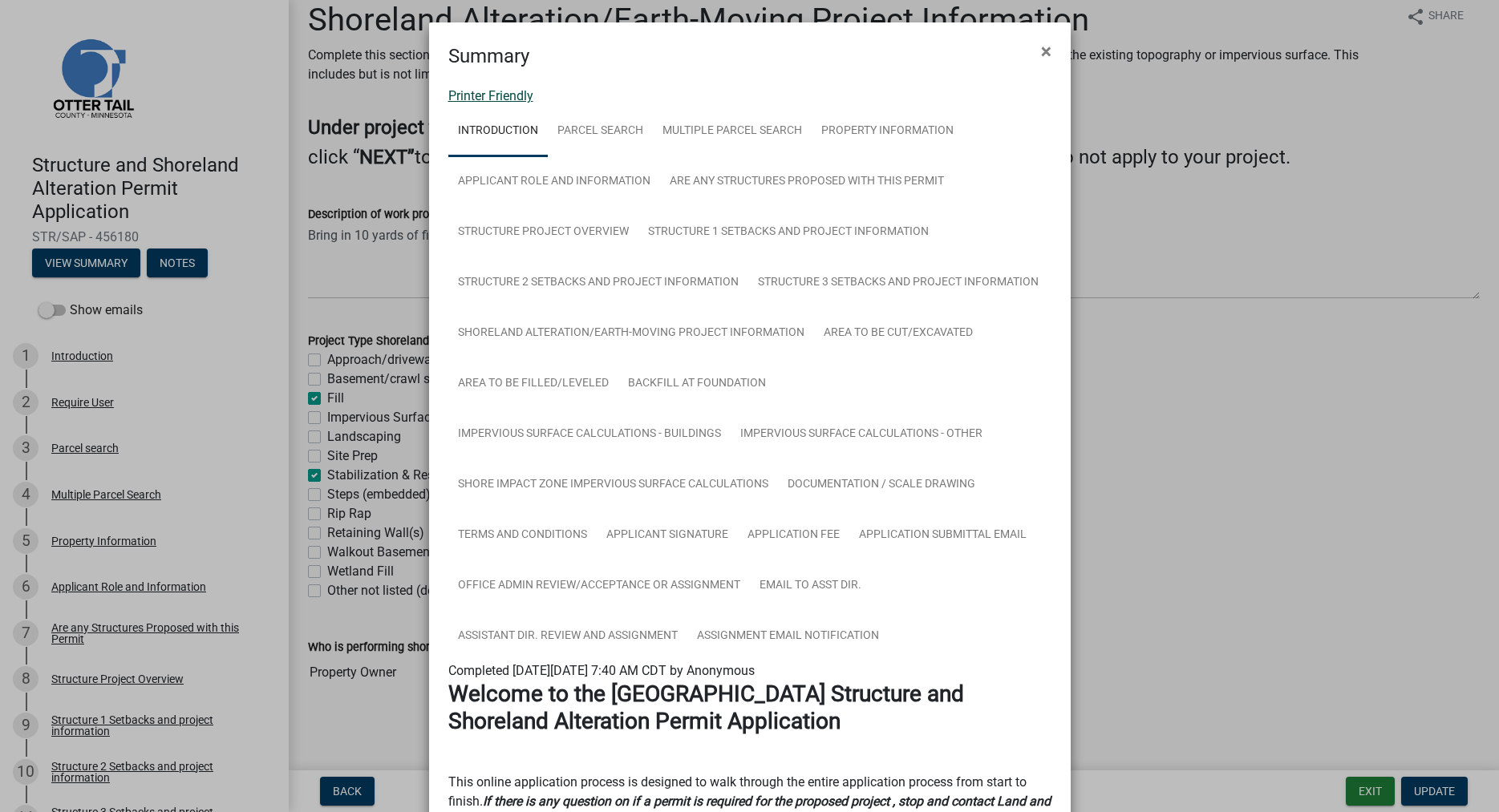
click at [527, 96] on link "Printer Friendly" at bounding box center [490, 96] width 85 height 15
click at [1044, 52] on span "×" at bounding box center [1045, 51] width 11 height 22
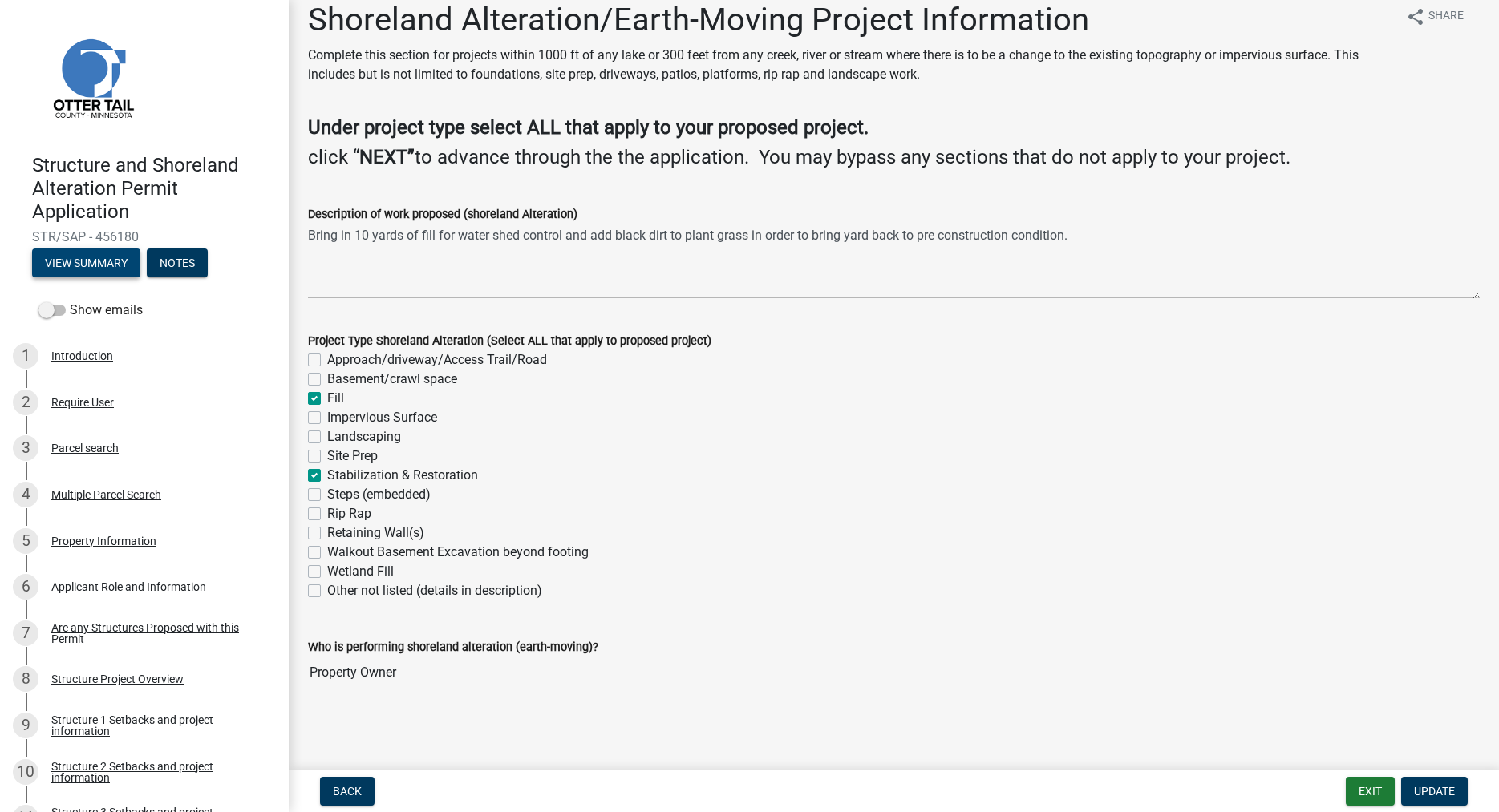
scroll to position [46, 0]
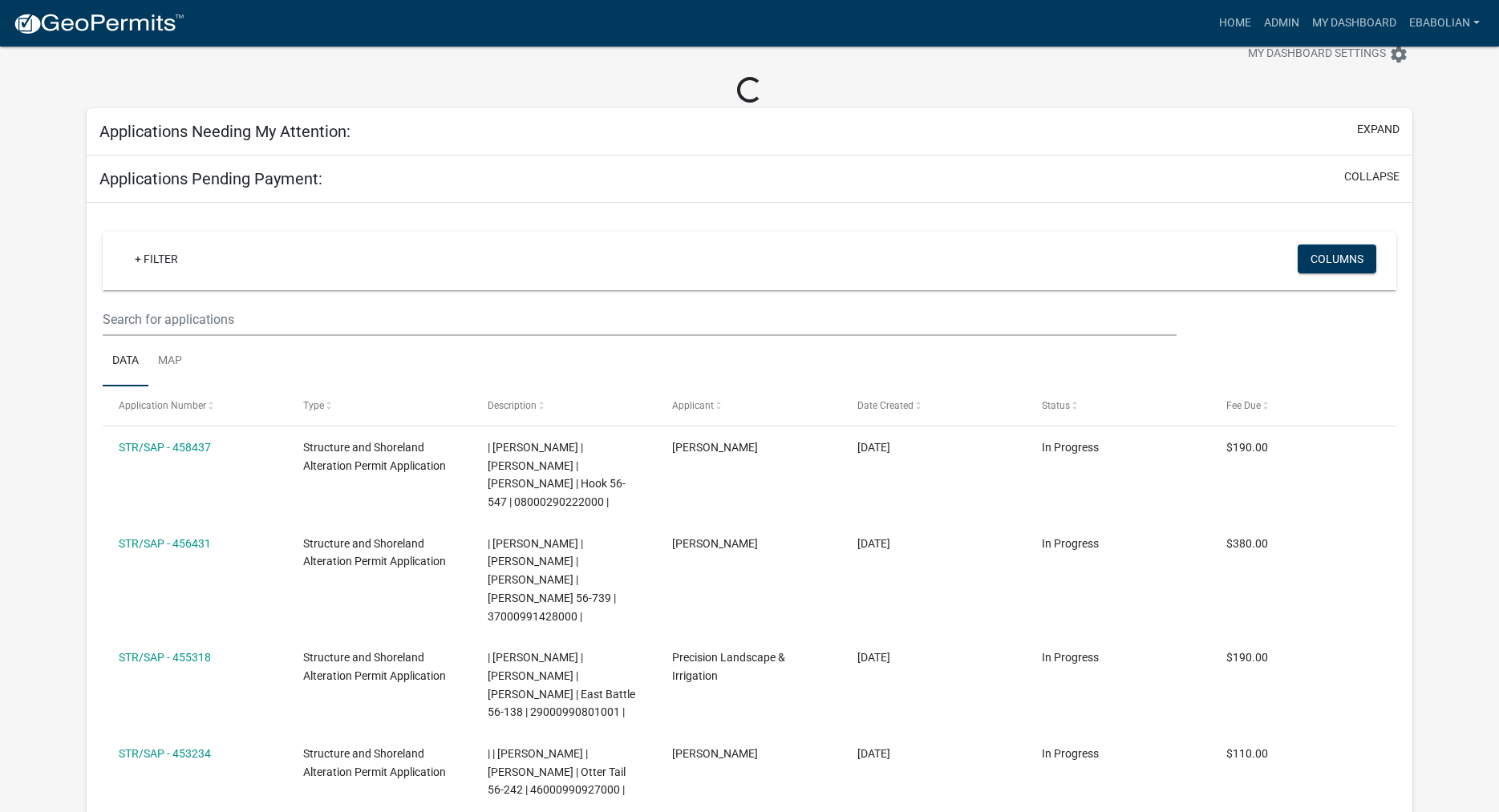
select select "3: 100"
